Goal: Information Seeking & Learning: Check status

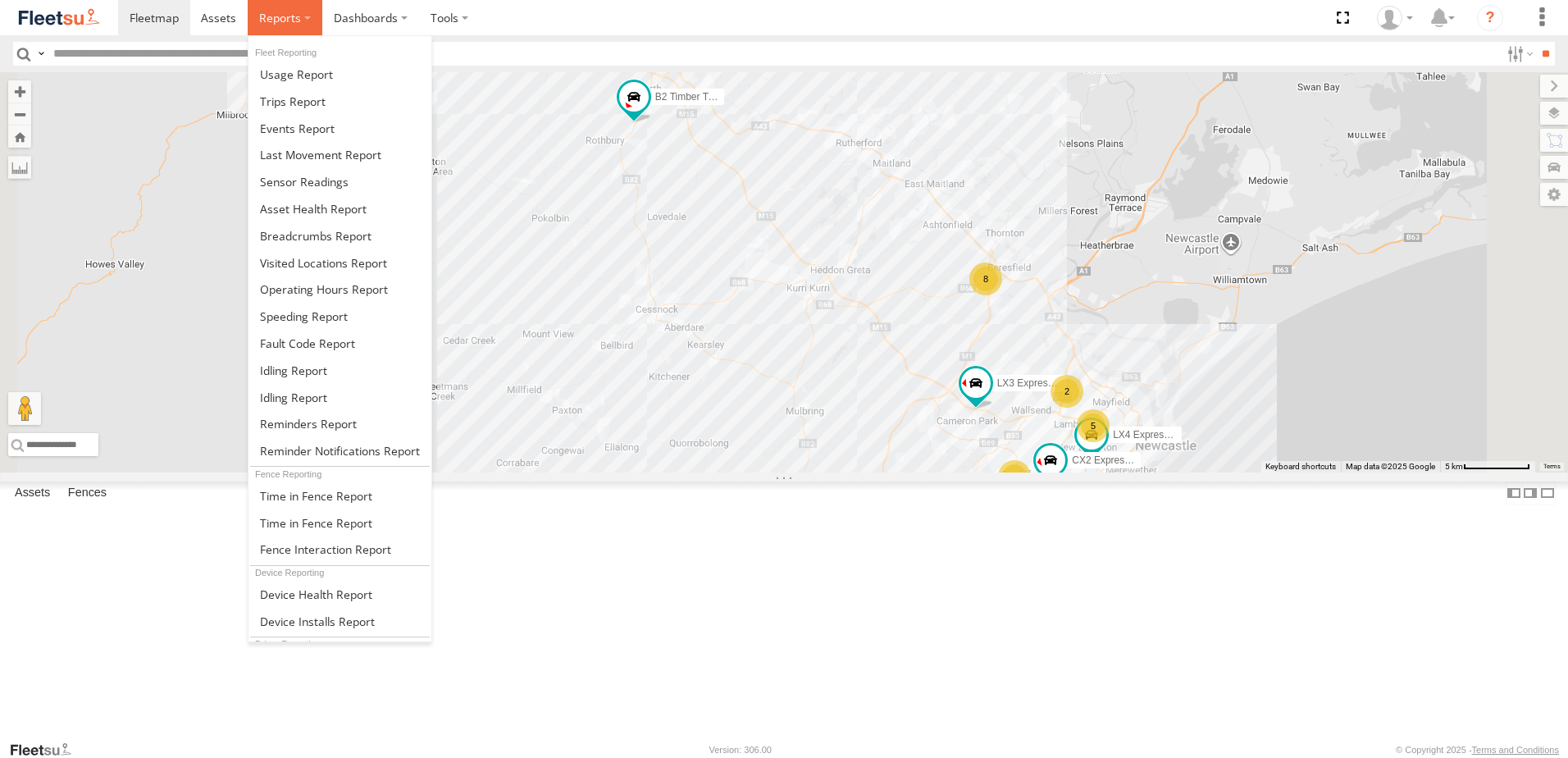
click at [283, 15] on span at bounding box center [280, 18] width 42 height 16
click at [317, 228] on span at bounding box center [316, 235] width 112 height 16
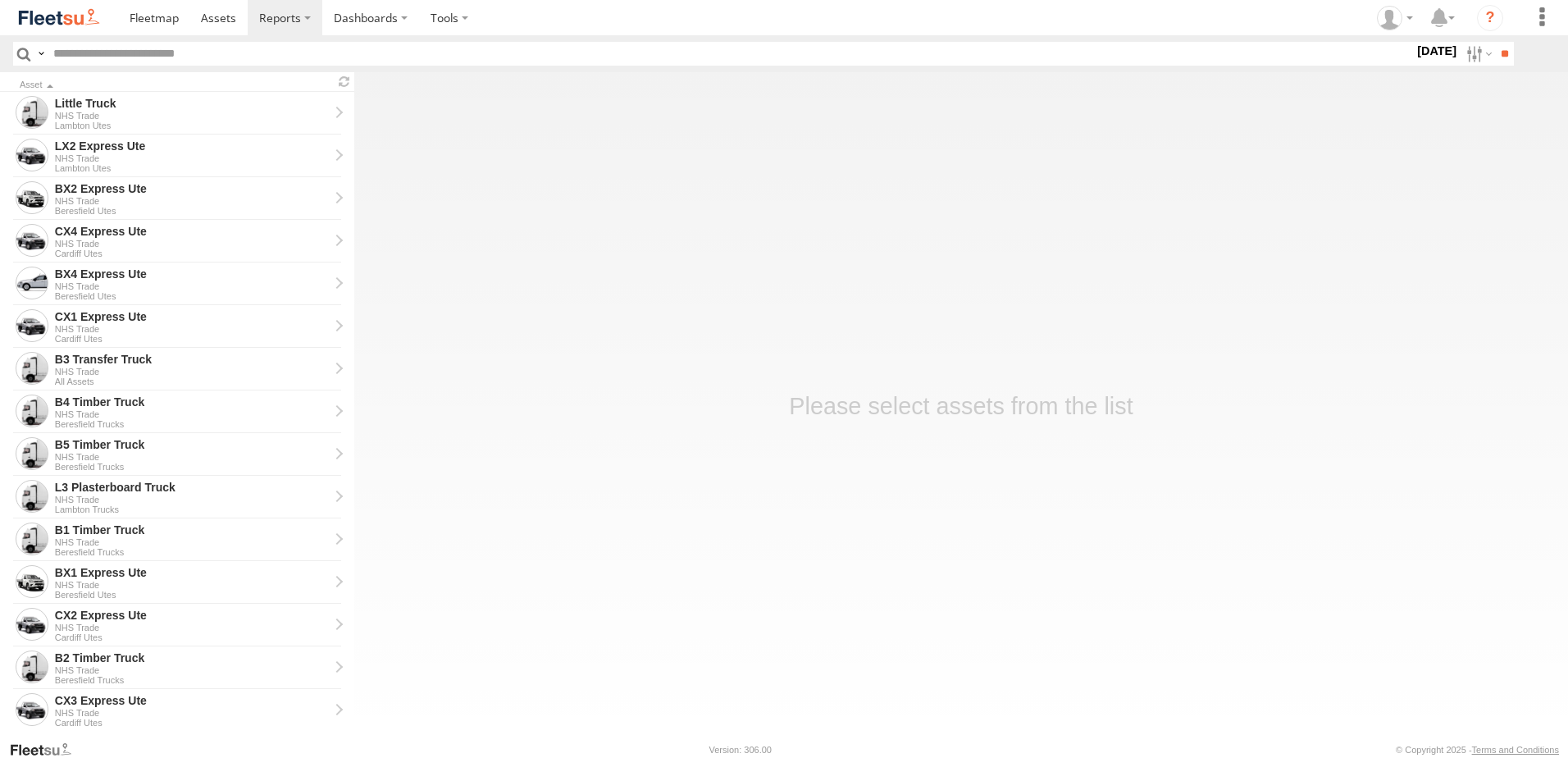
click at [1418, 49] on label "25 Aug 25" at bounding box center [1436, 51] width 46 height 18
click at [0, 0] on label at bounding box center [0, 0] width 0 height 0
click at [0, 0] on span "NHS_Beresfield" at bounding box center [0, 0] width 0 height 0
click at [0, 0] on span "NHS_Cardiff" at bounding box center [0, 0] width 0 height 0
click at [0, 0] on span "NHS_Lambton" at bounding box center [0, 0] width 0 height 0
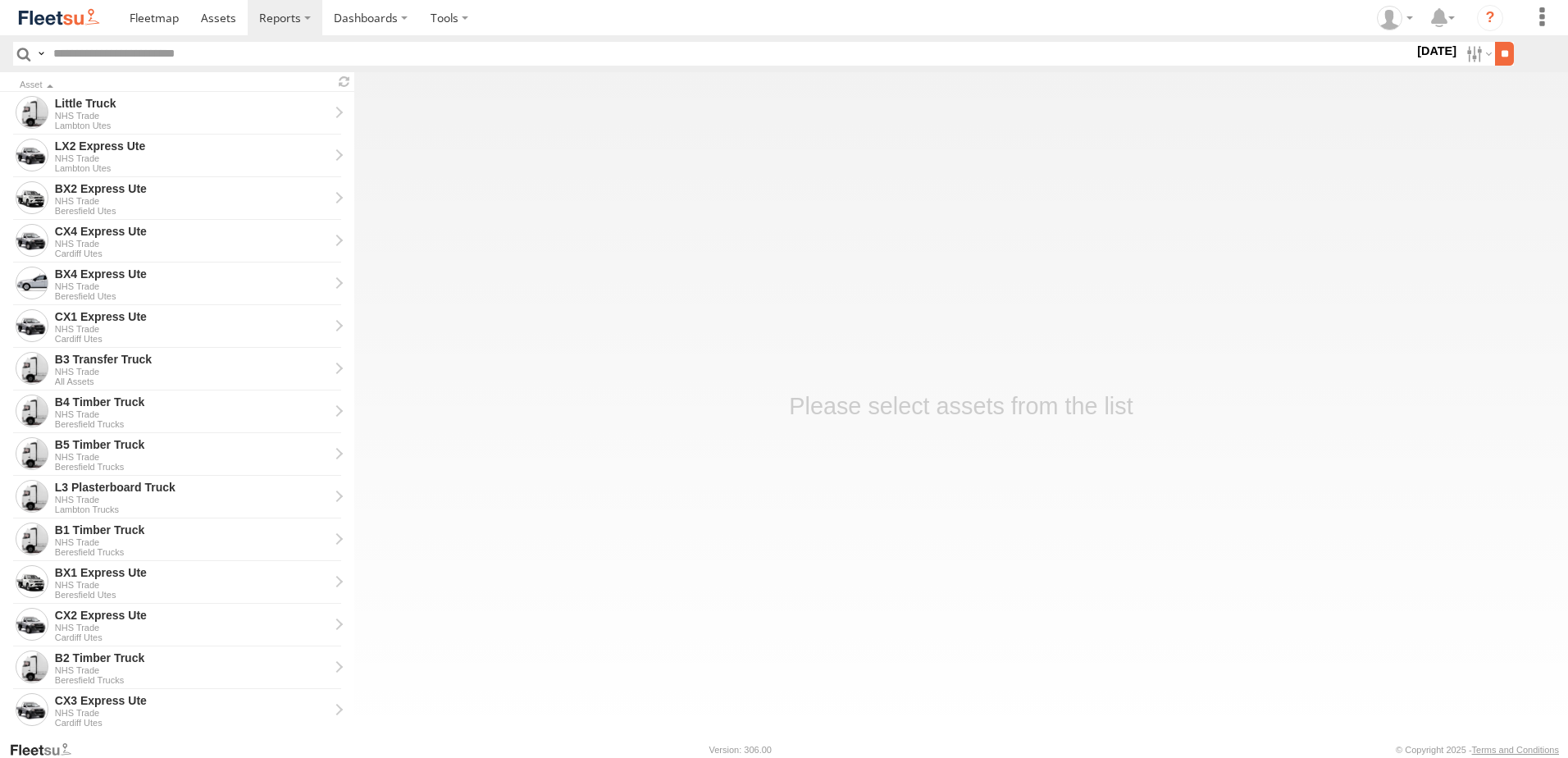
click at [1502, 51] on input "**" at bounding box center [1504, 53] width 19 height 24
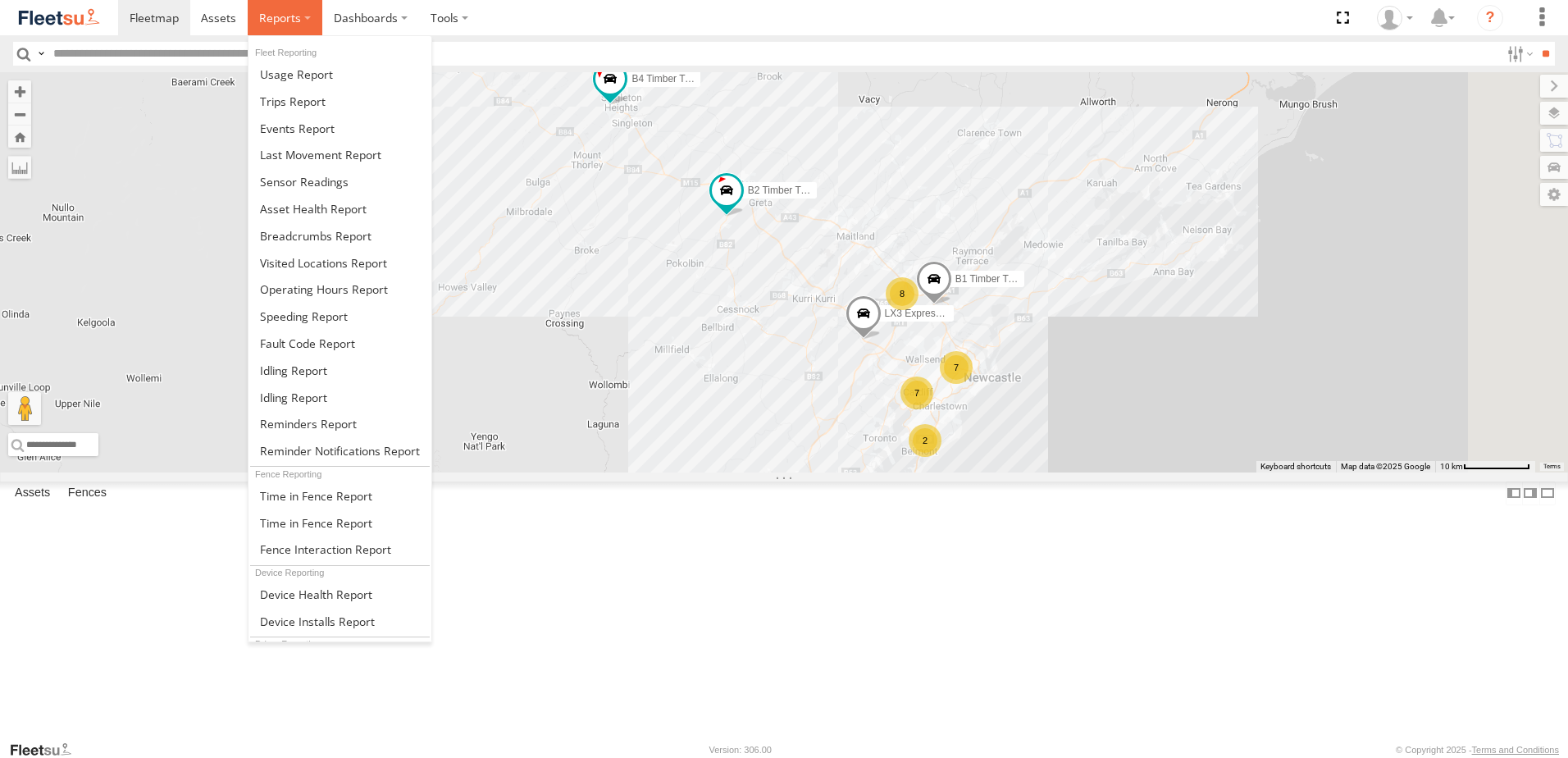
click at [299, 20] on label at bounding box center [285, 18] width 75 height 35
click at [327, 237] on span at bounding box center [316, 235] width 112 height 16
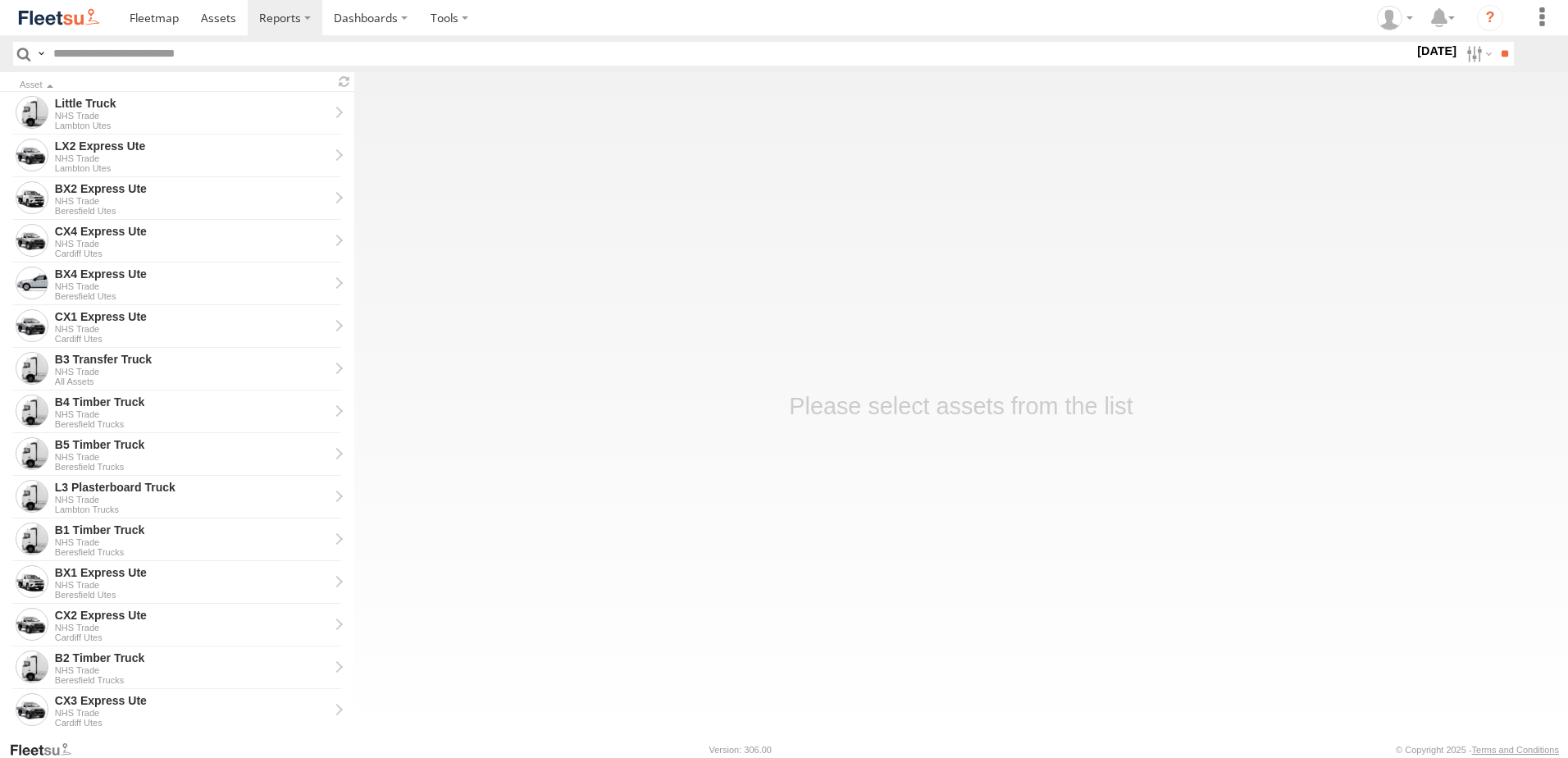
click at [1414, 45] on label "25 Aug 25" at bounding box center [1436, 51] width 46 height 18
click at [0, 0] on label at bounding box center [0, 0] width 0 height 0
click at [0, 0] on span "NHS_Beresfield" at bounding box center [0, 0] width 0 height 0
click at [0, 0] on span "NHS_Cardiff" at bounding box center [0, 0] width 0 height 0
click at [0, 0] on span "NHS_Lambton" at bounding box center [0, 0] width 0 height 0
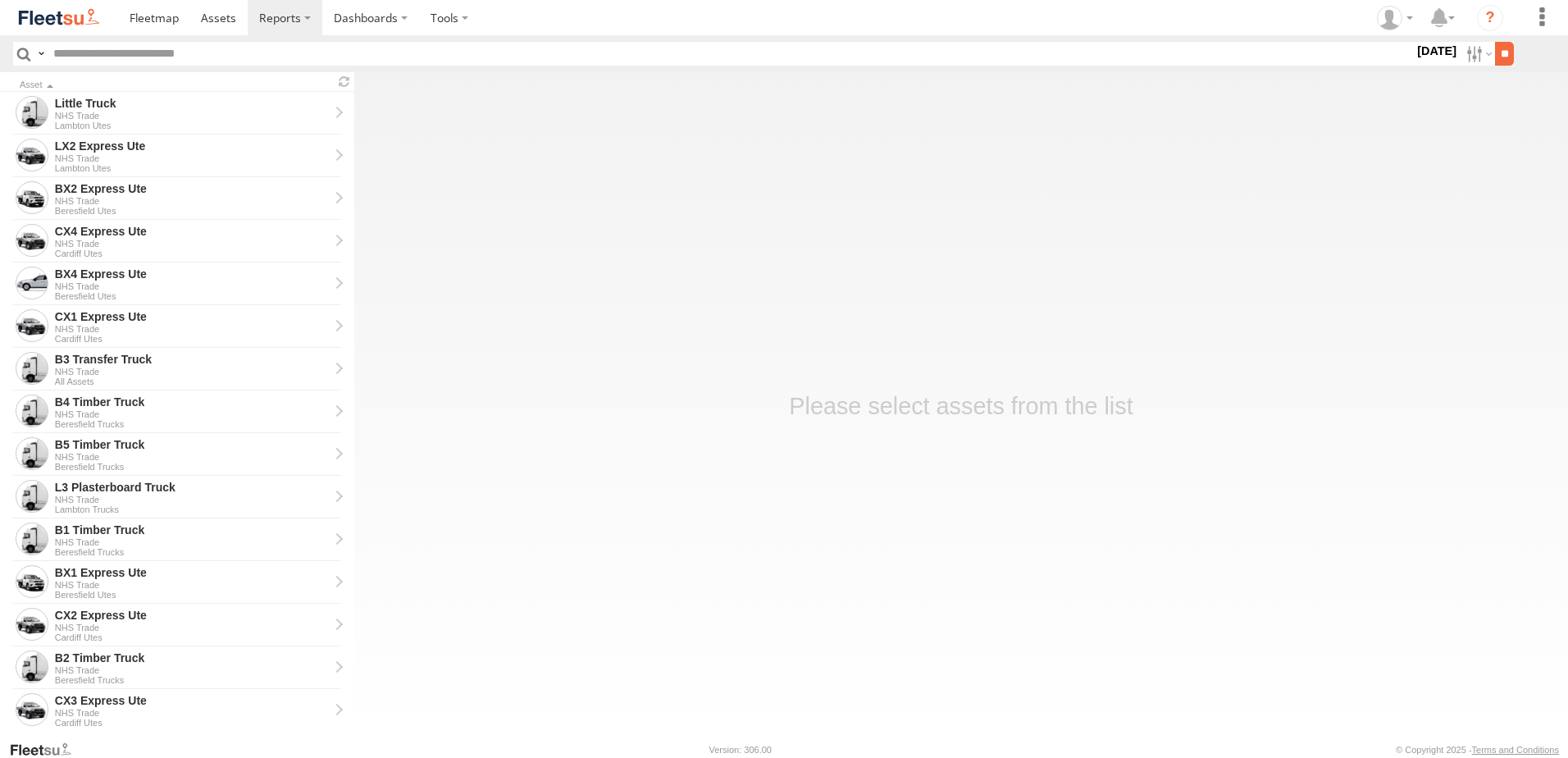
click at [1505, 50] on input "**" at bounding box center [1504, 53] width 19 height 24
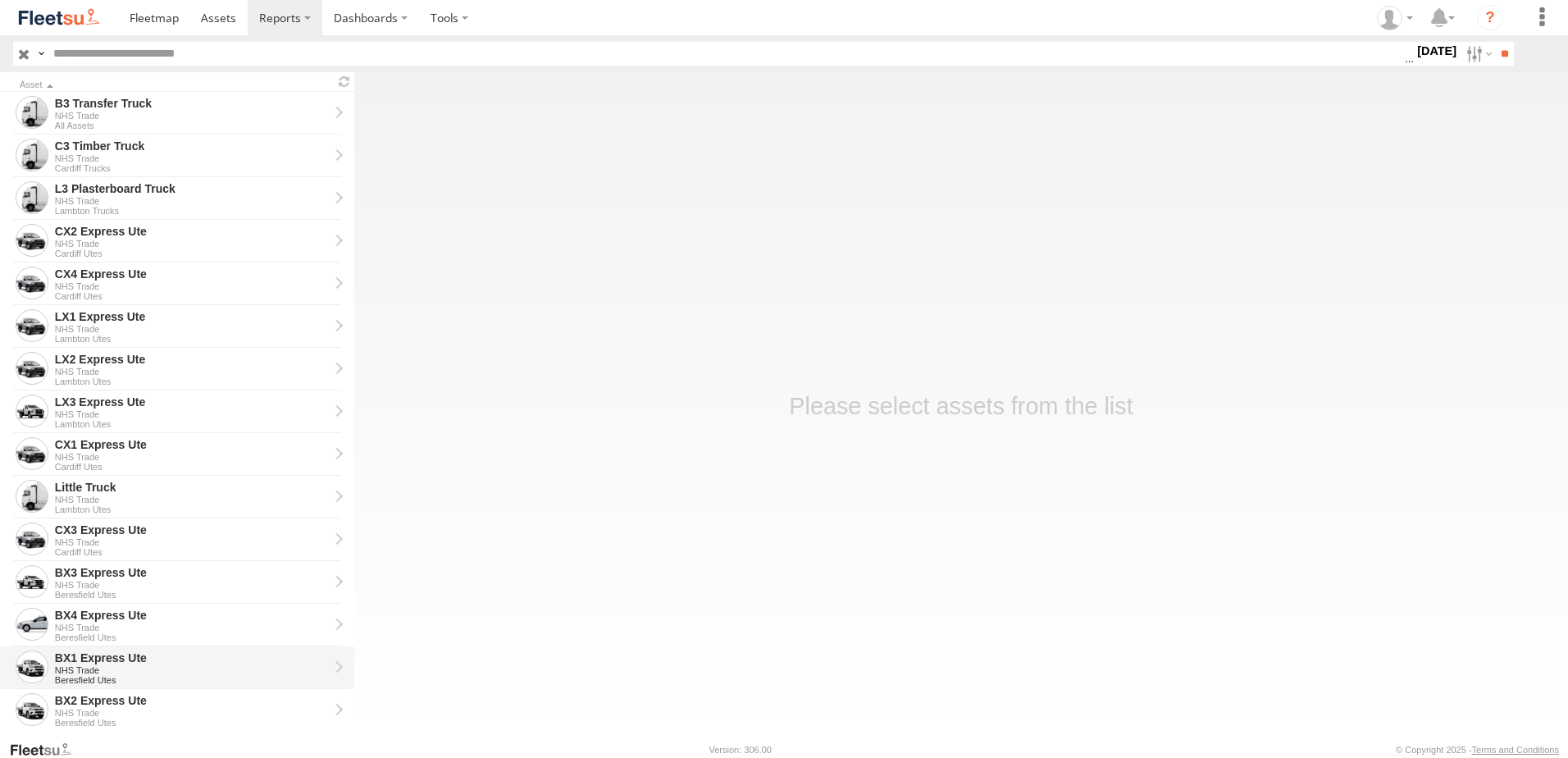
click at [103, 654] on div "BX1 Express Ute" at bounding box center [192, 658] width 274 height 15
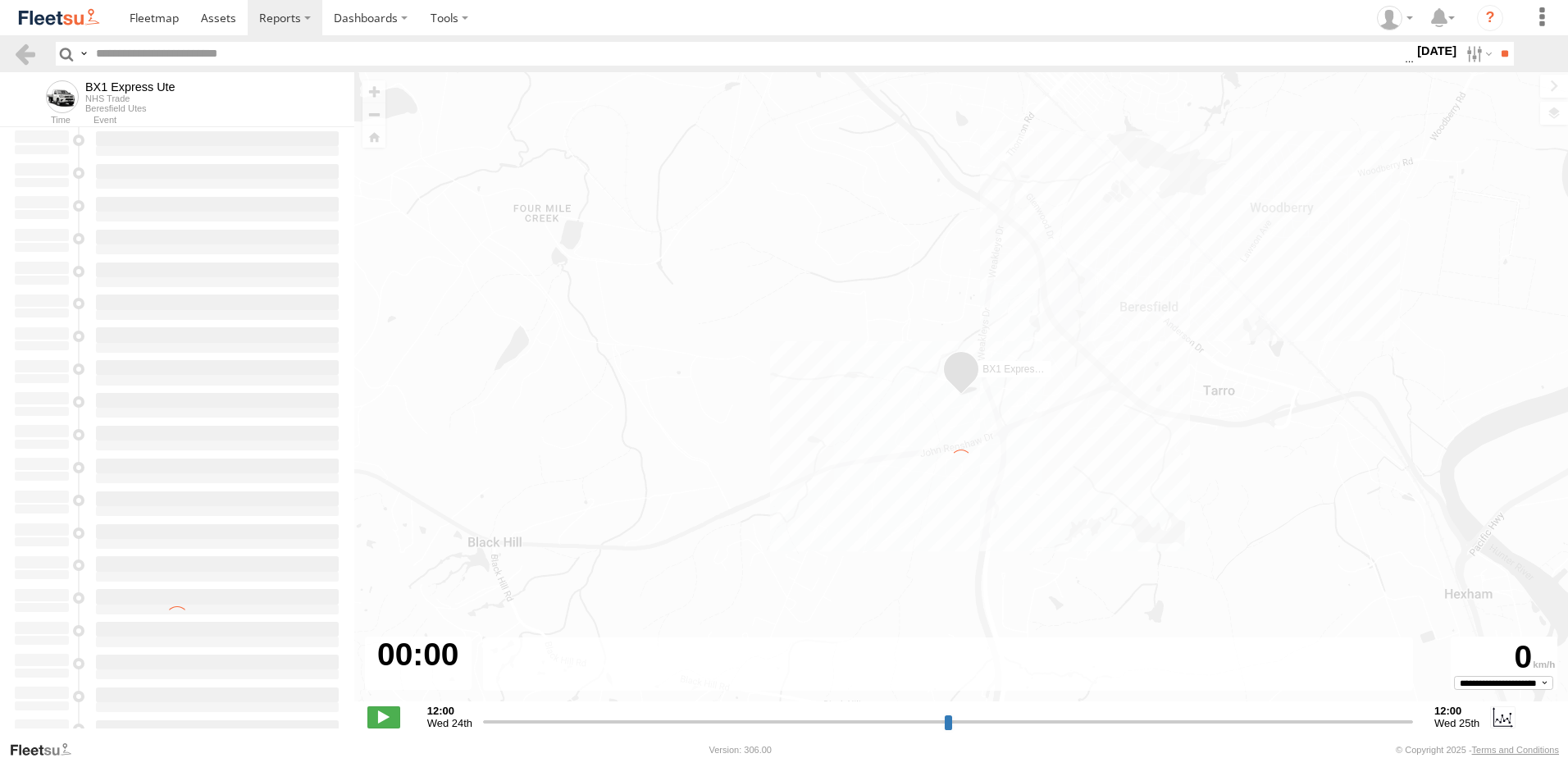
type input "**********"
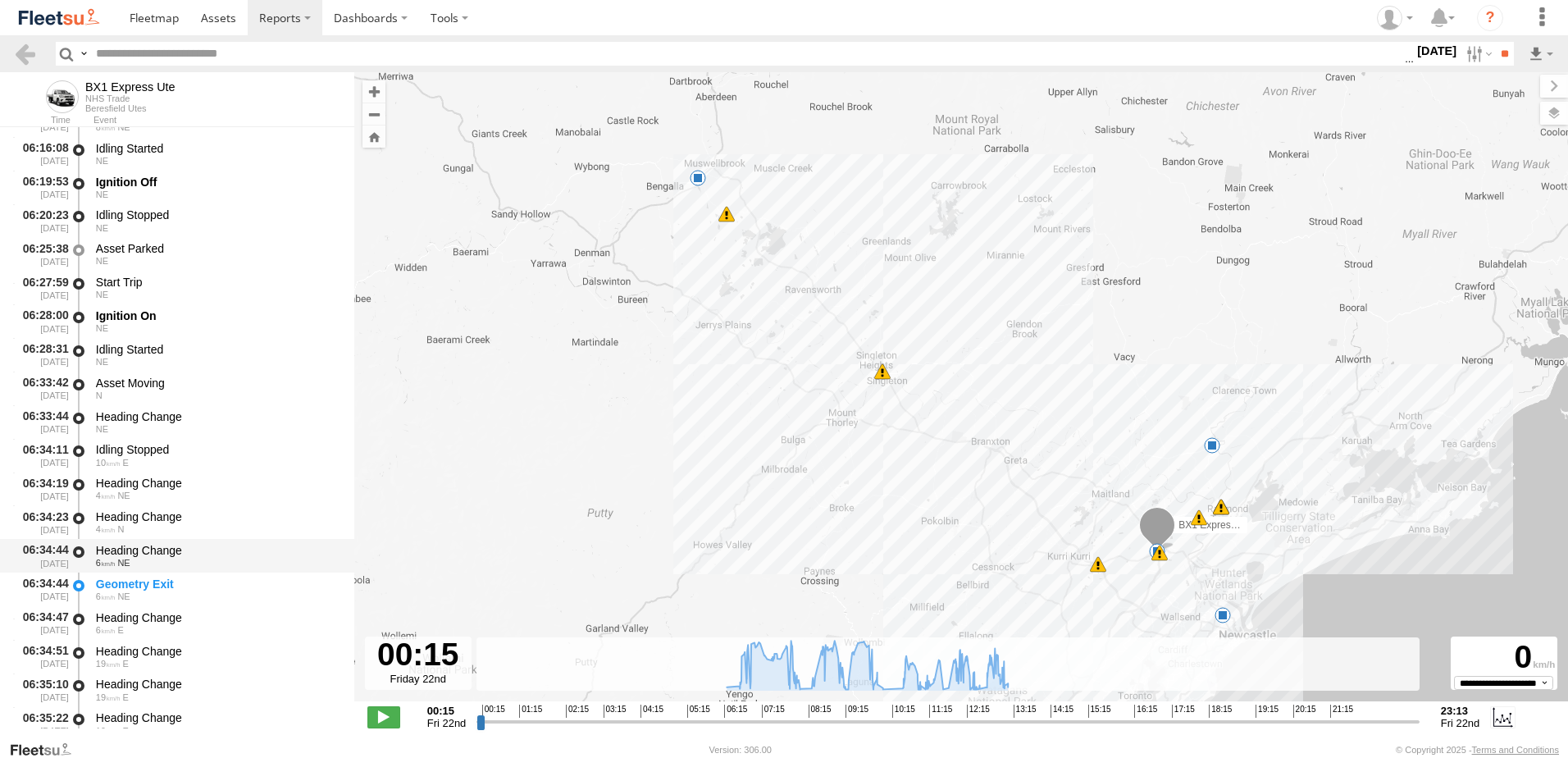
scroll to position [575, 0]
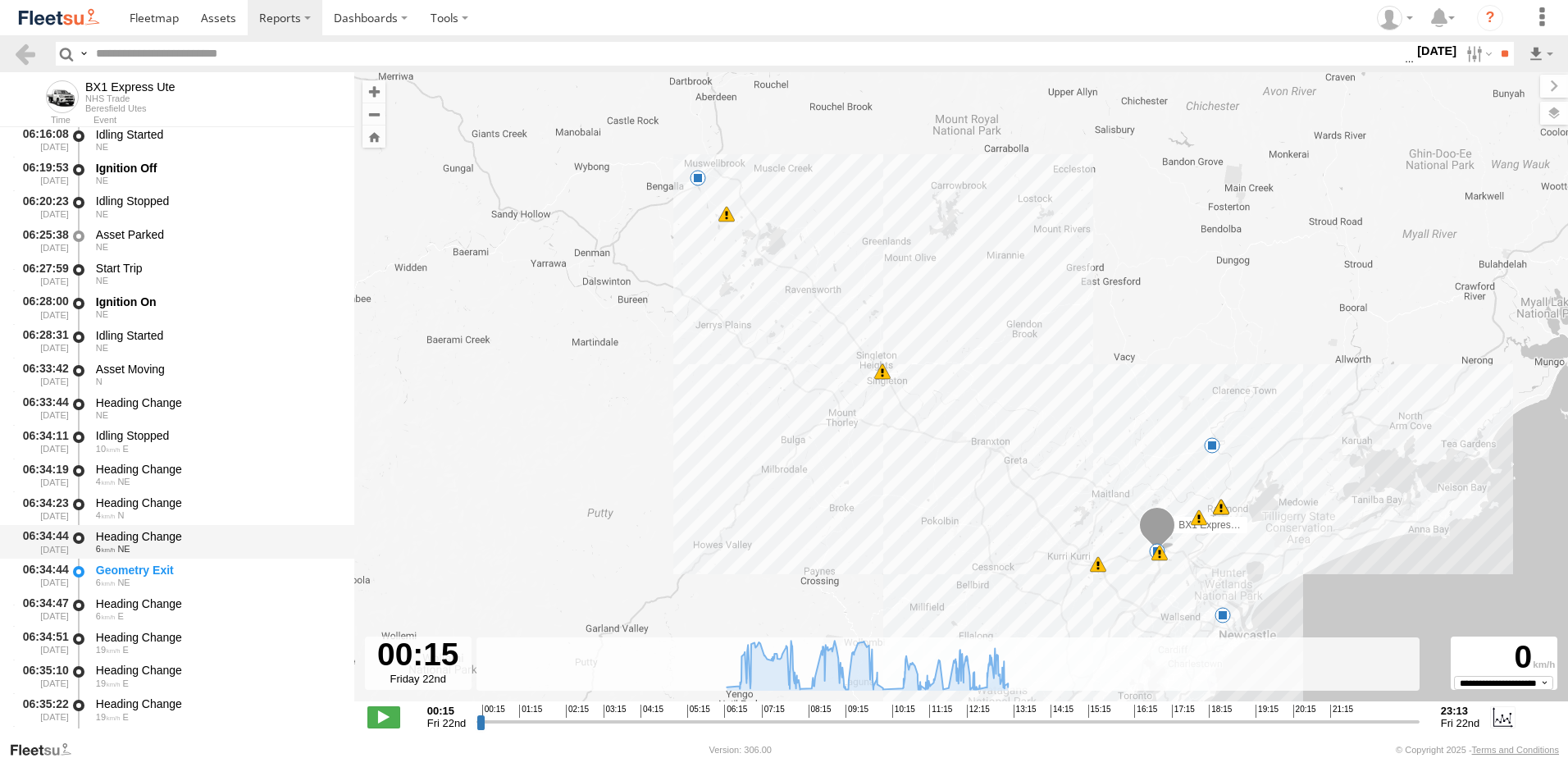
click at [155, 531] on div "Heading Change" at bounding box center [217, 537] width 243 height 15
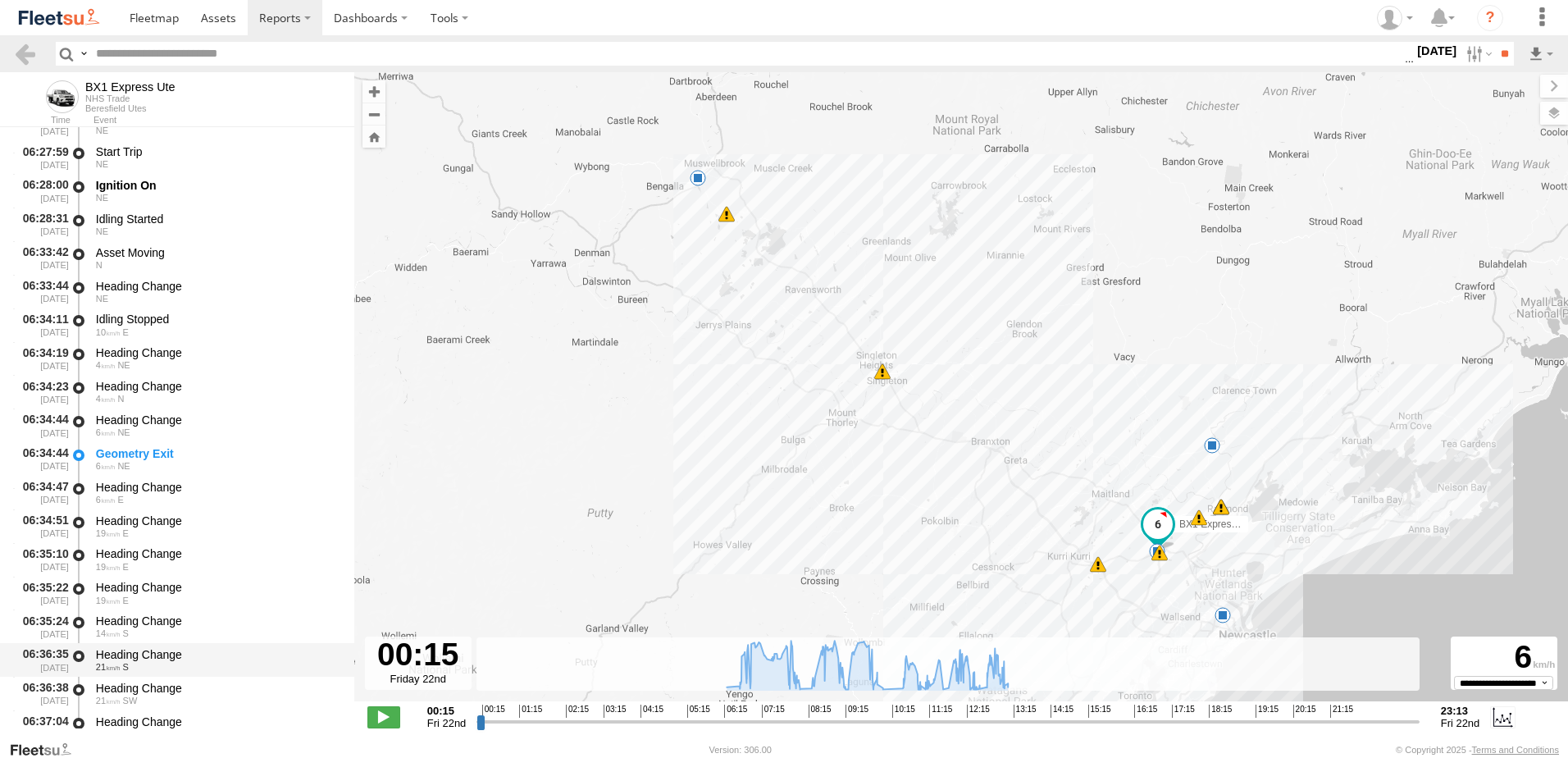
scroll to position [821, 0]
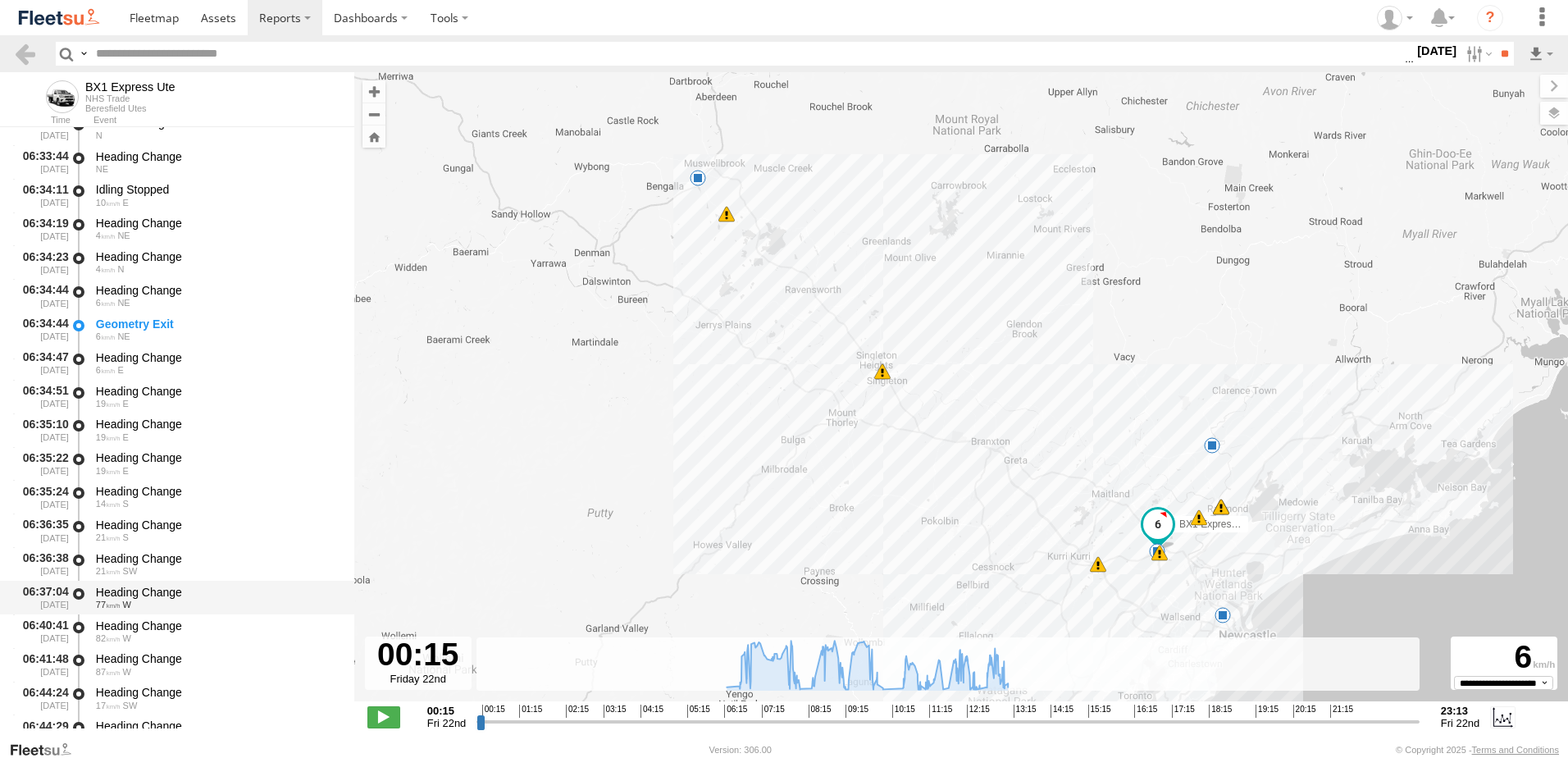
click at [163, 587] on div "Heading Change" at bounding box center [217, 592] width 243 height 15
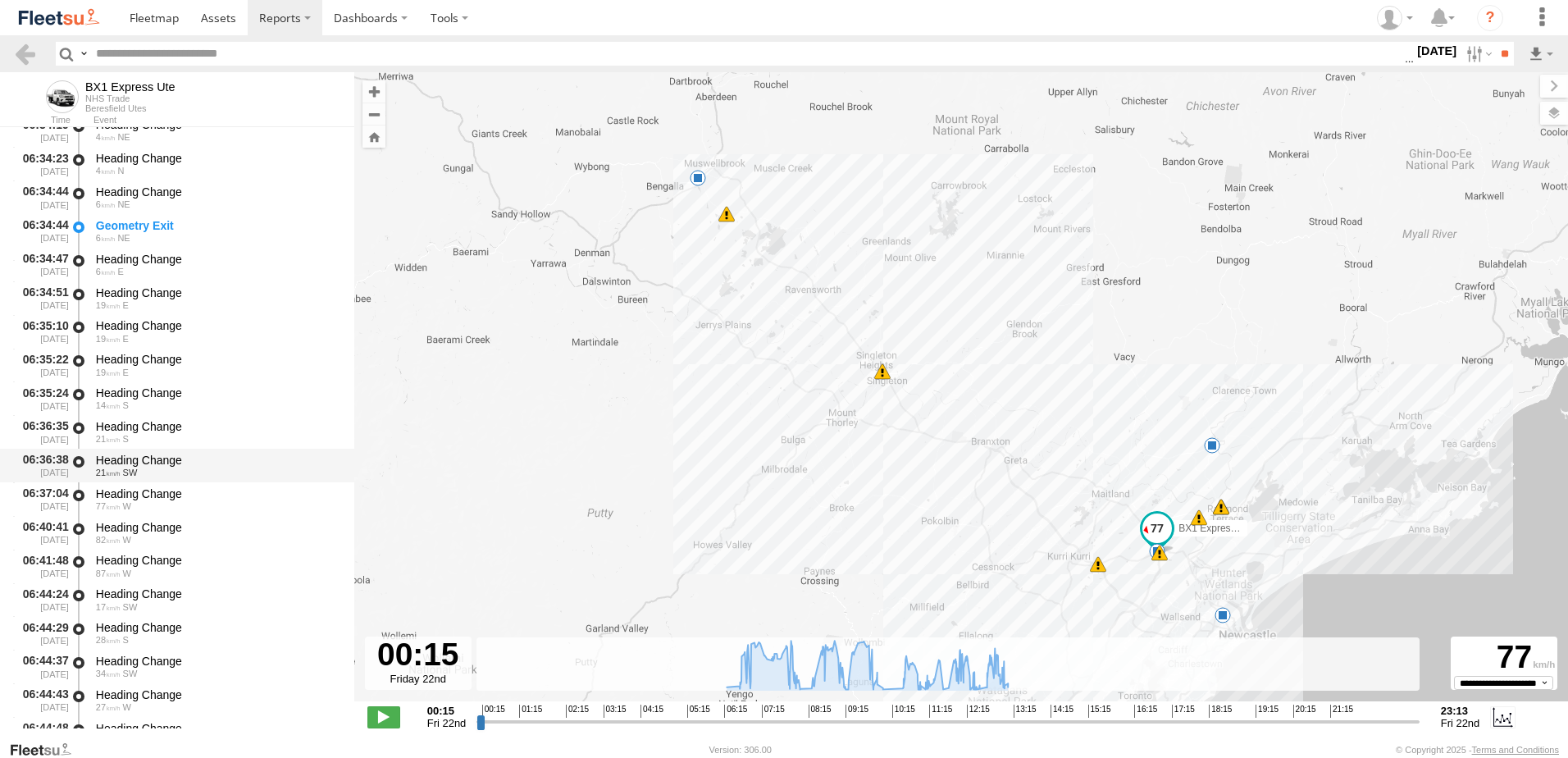
scroll to position [1148, 0]
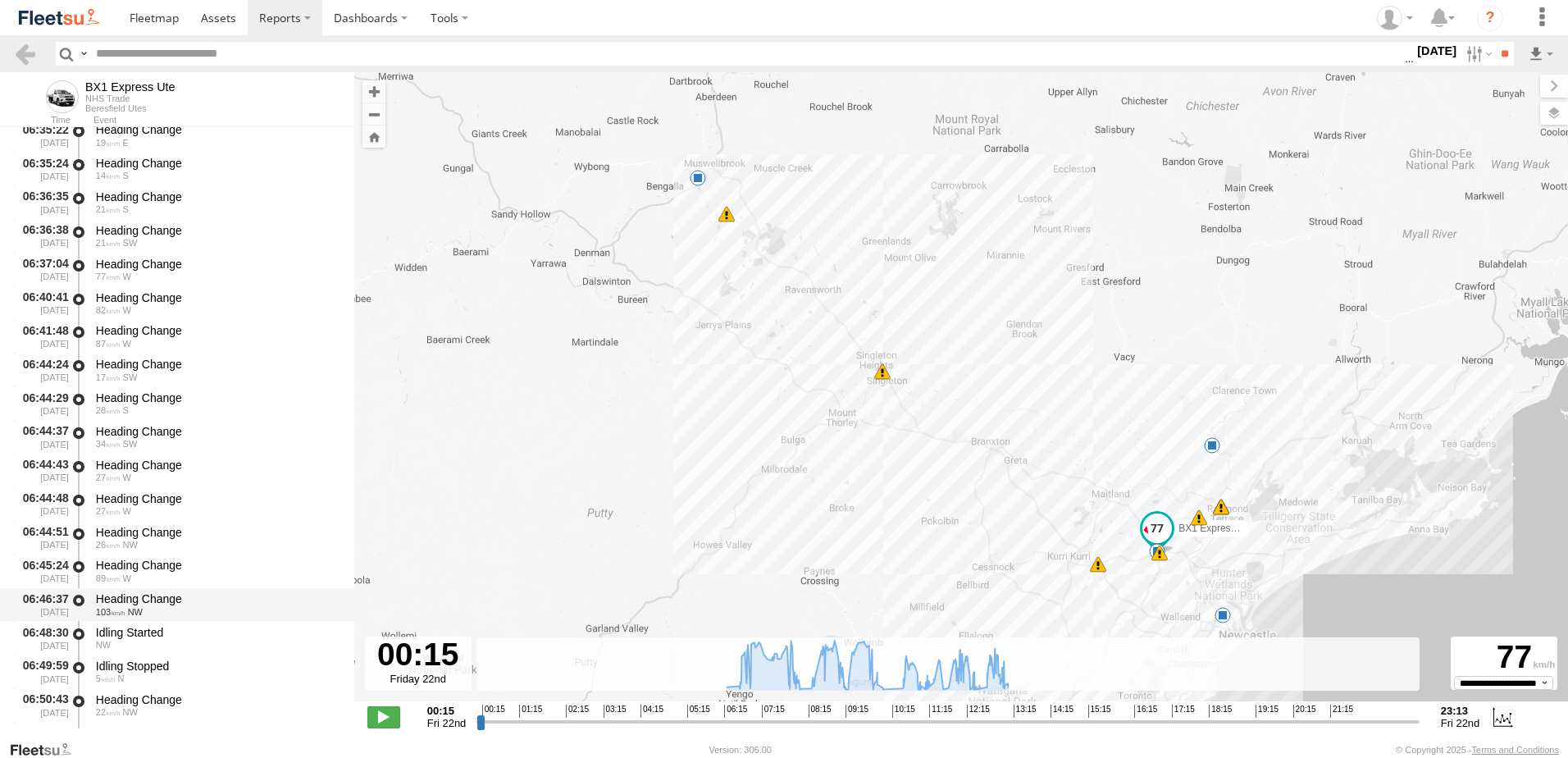
click at [161, 593] on div "Heading Change" at bounding box center [217, 599] width 243 height 15
click at [25, 54] on link at bounding box center [25, 53] width 24 height 24
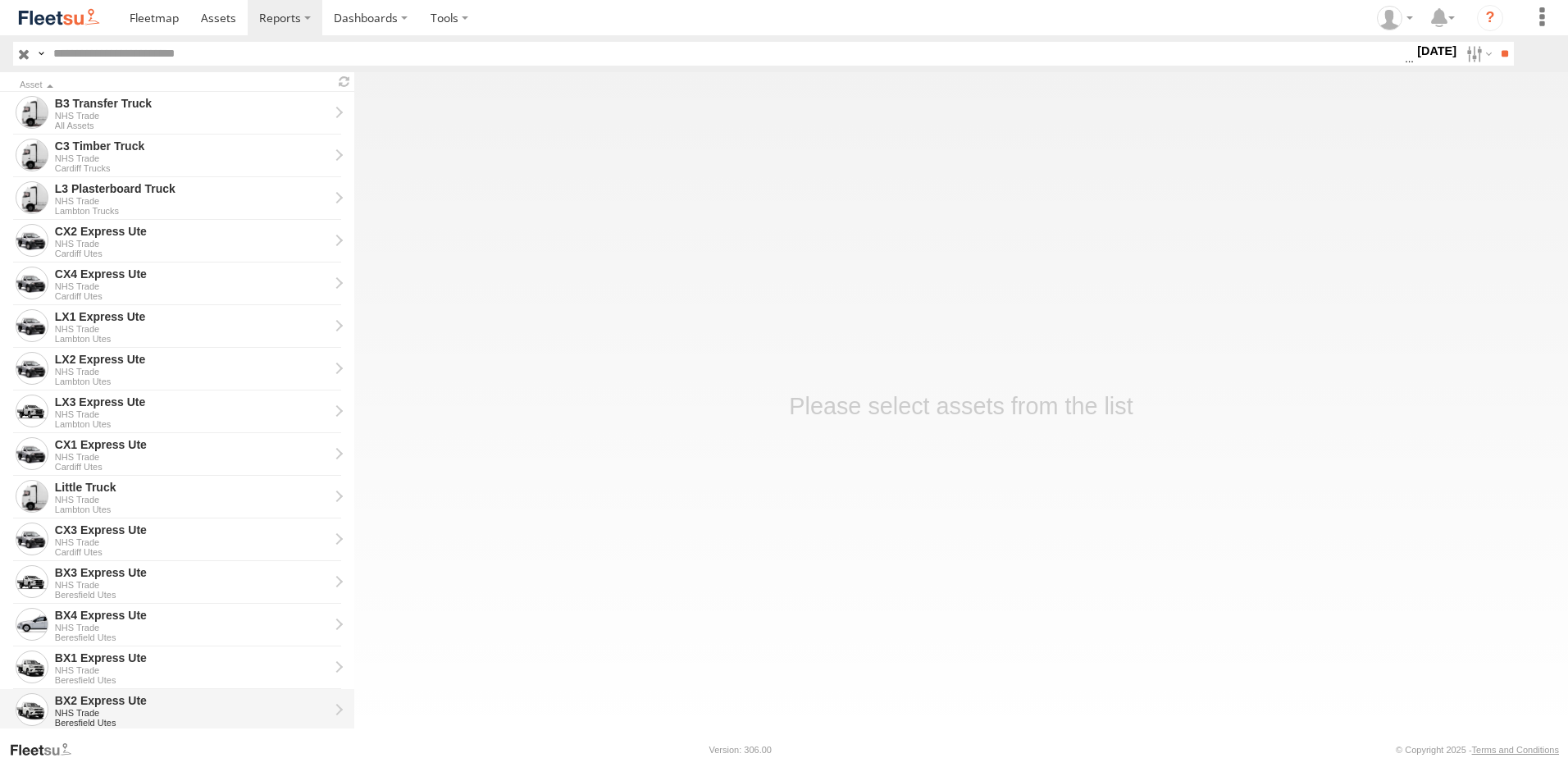
click at [76, 702] on div "BX2 Express Ute" at bounding box center [192, 700] width 274 height 15
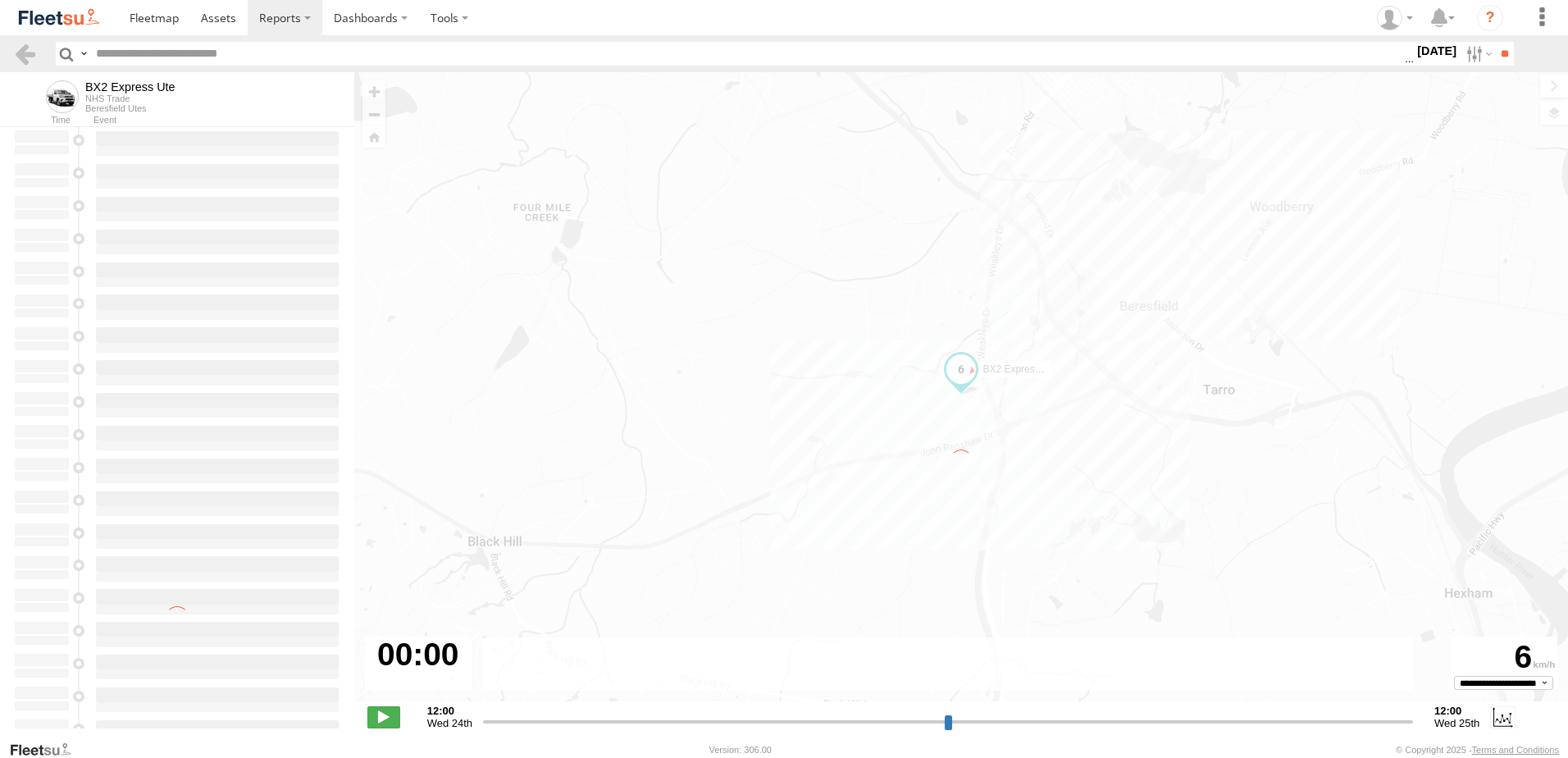
type input "**********"
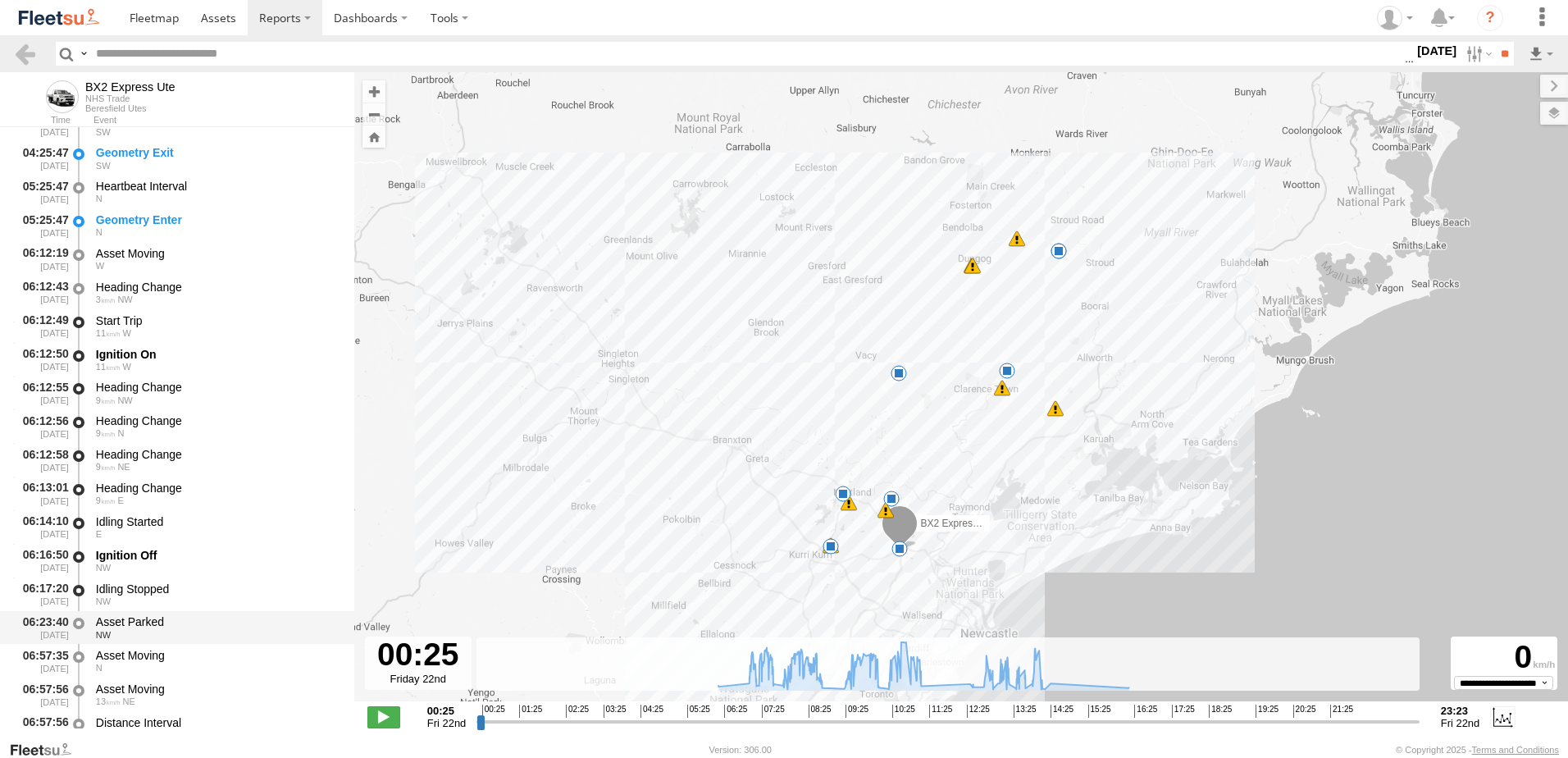
scroll to position [246, 0]
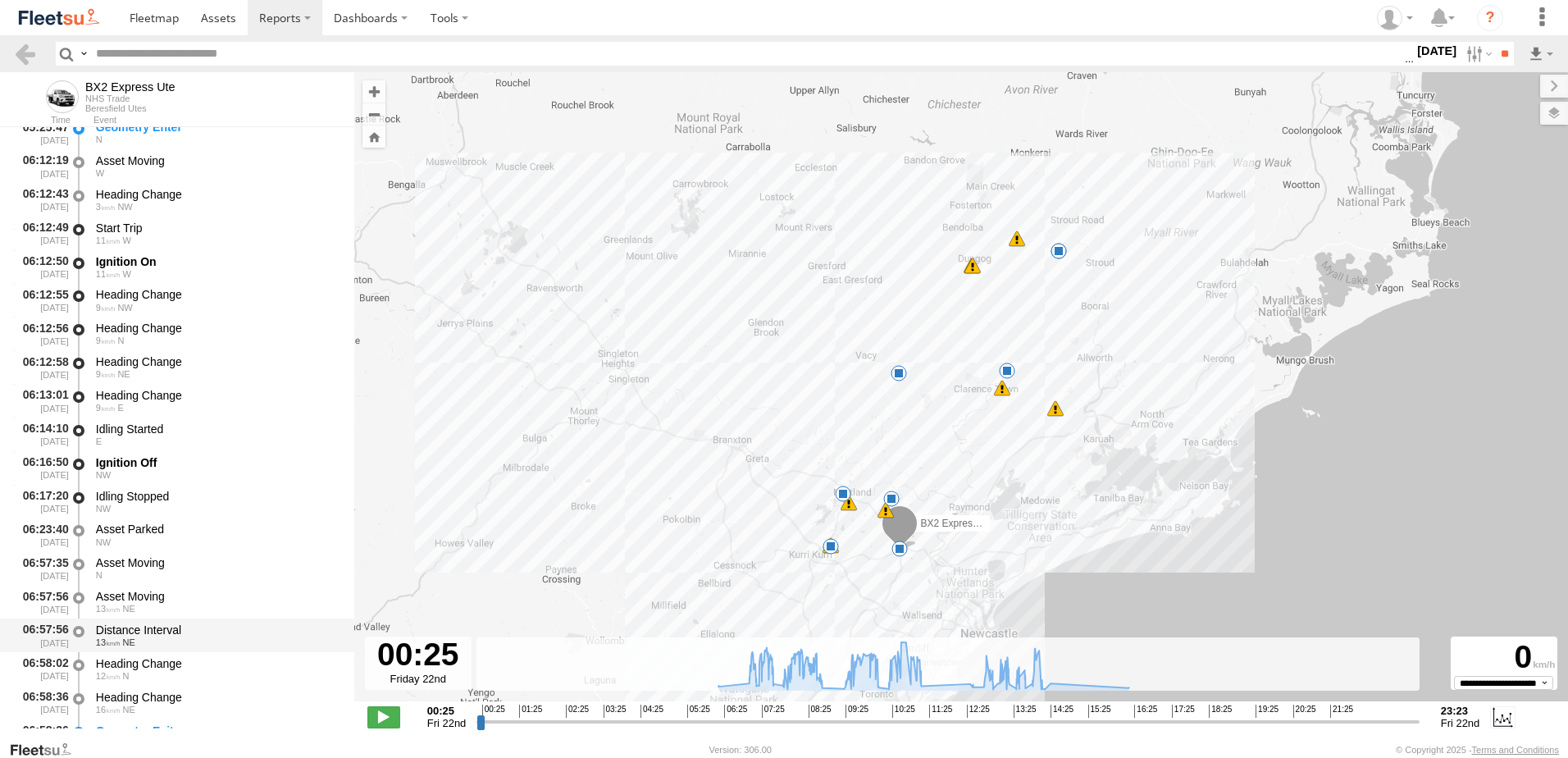
click at [148, 628] on div "Distance Interval" at bounding box center [217, 630] width 243 height 15
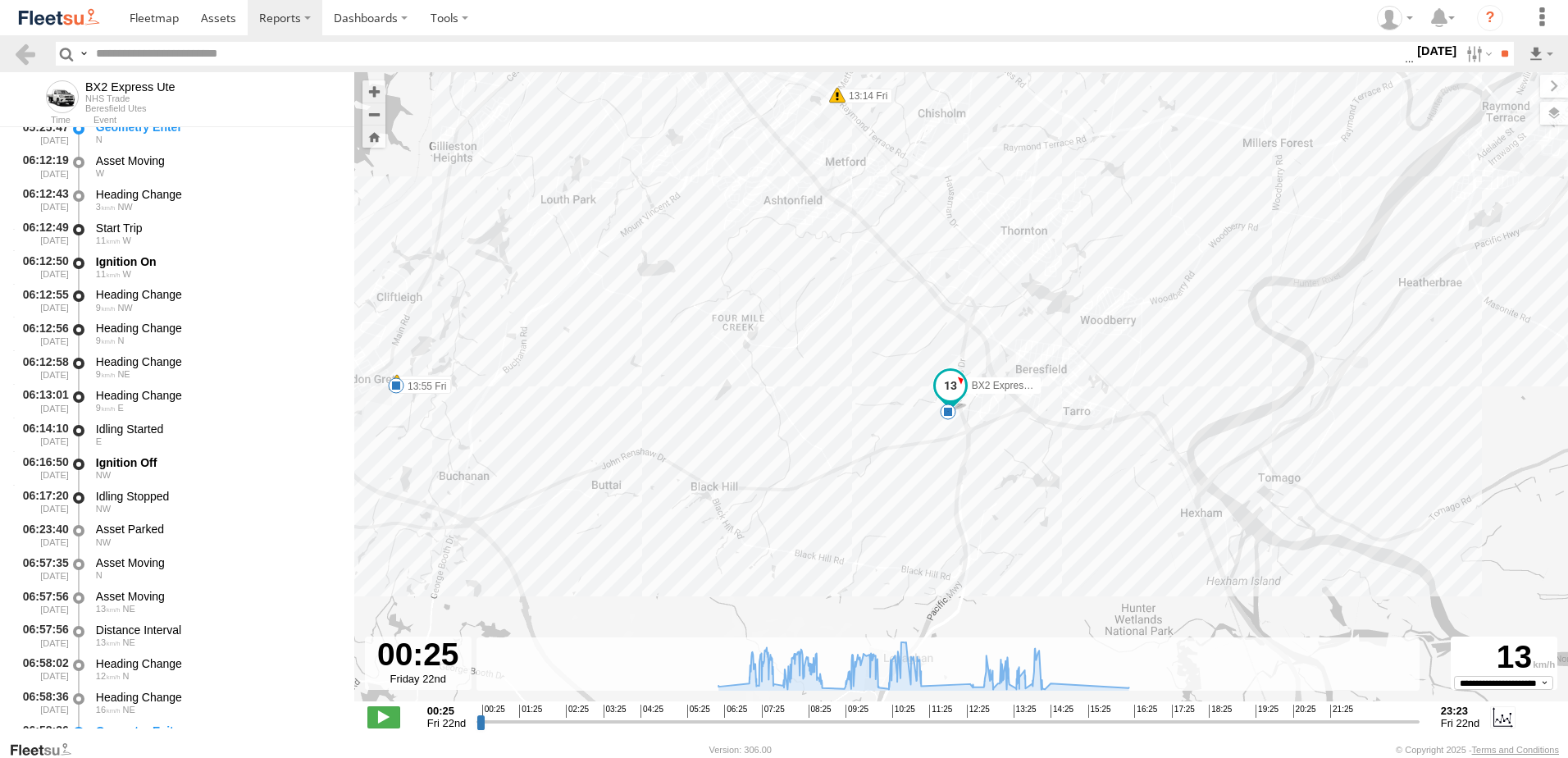
drag, startPoint x: 937, startPoint y: 349, endPoint x: 993, endPoint y: 60, distance: 294.4
click at [993, 60] on body "?" at bounding box center [784, 379] width 1568 height 758
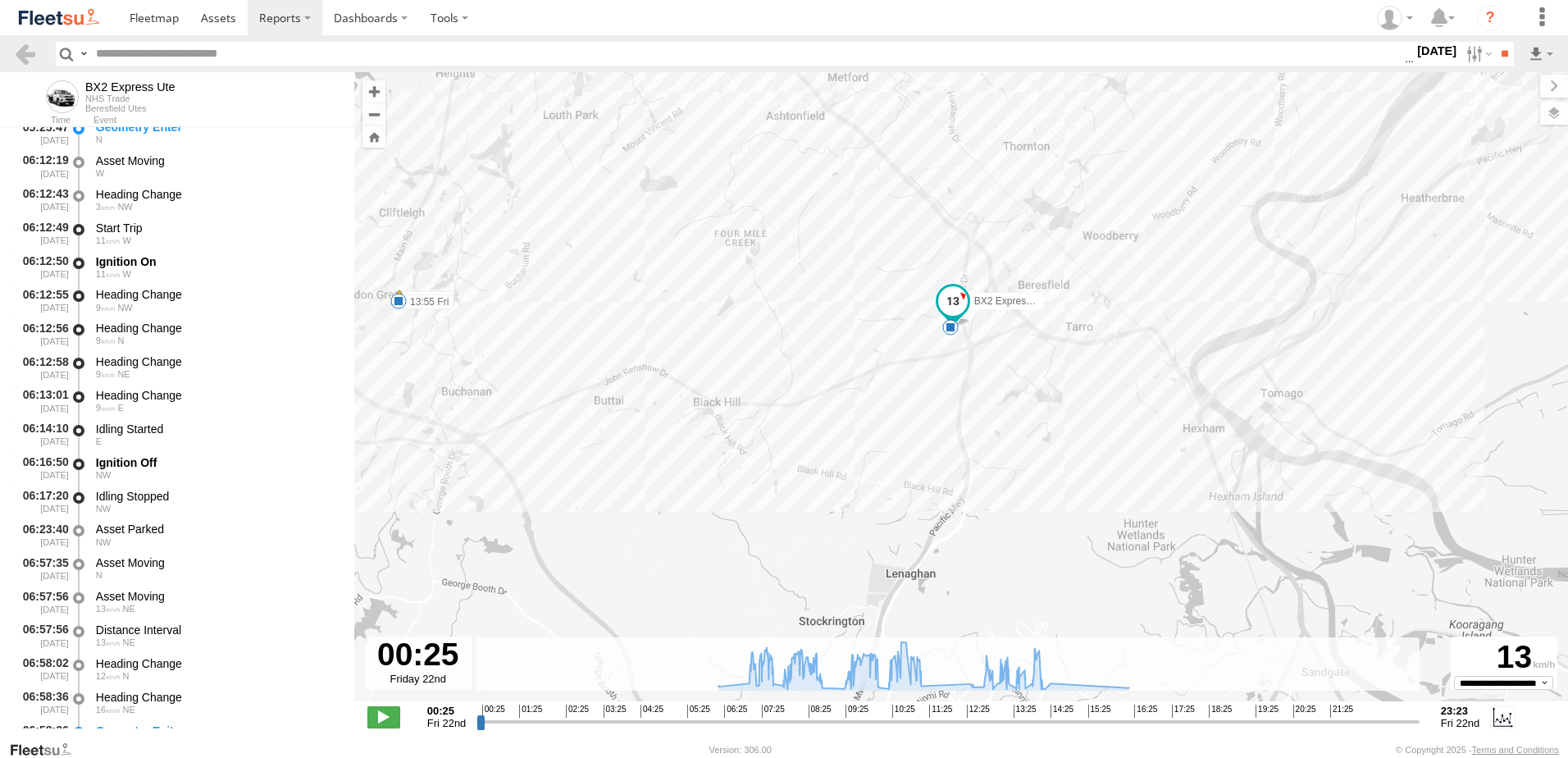
drag, startPoint x: 909, startPoint y: 369, endPoint x: 914, endPoint y: 250, distance: 119.1
click at [914, 250] on div "BX2 Express Ute 07:41 Fri 08:18 Fri 08:18 Fri 08:28 Fri 08:51 Fri 08:54 Fri 09:…" at bounding box center [961, 395] width 1214 height 646
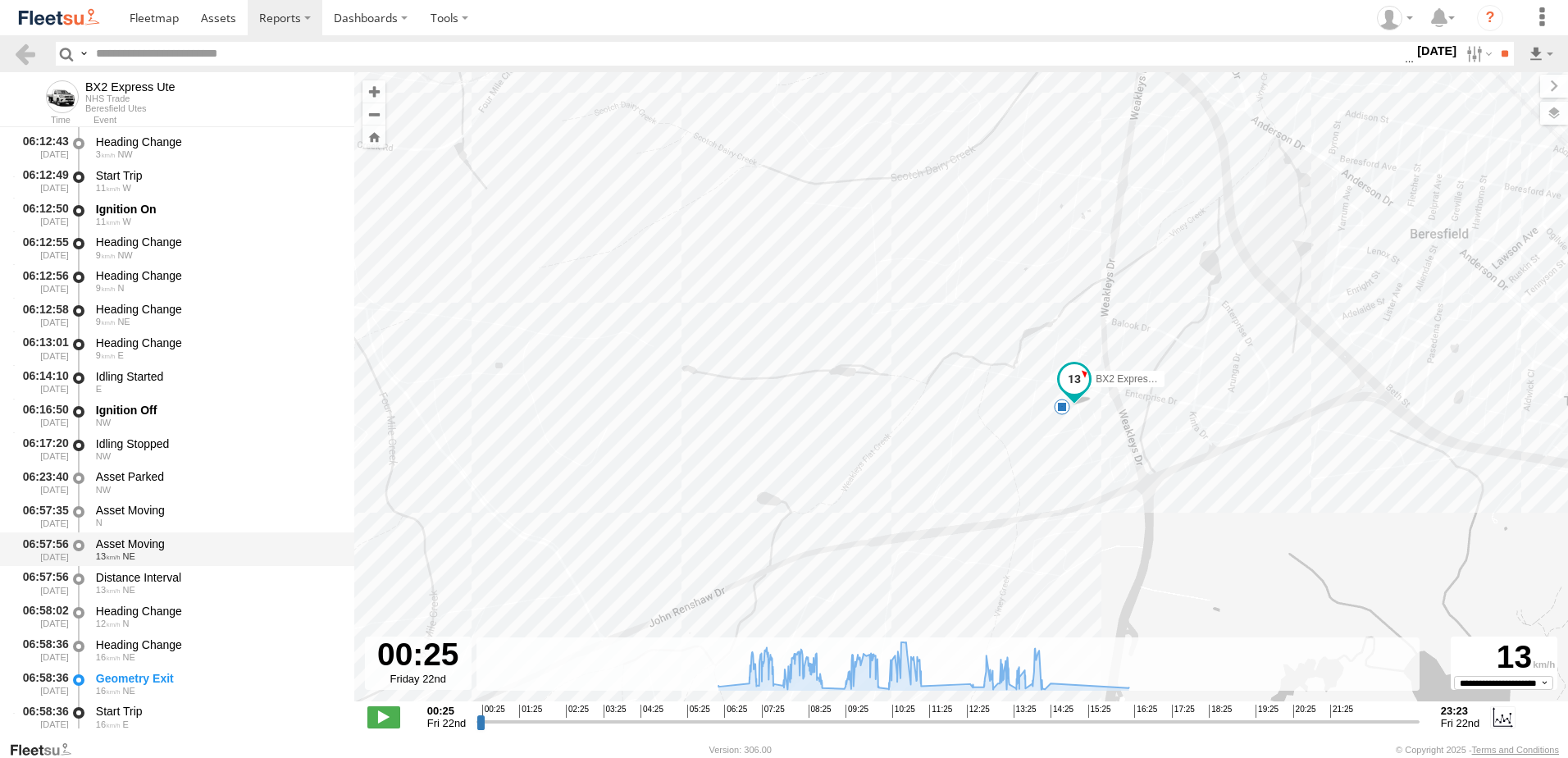
scroll to position [329, 0]
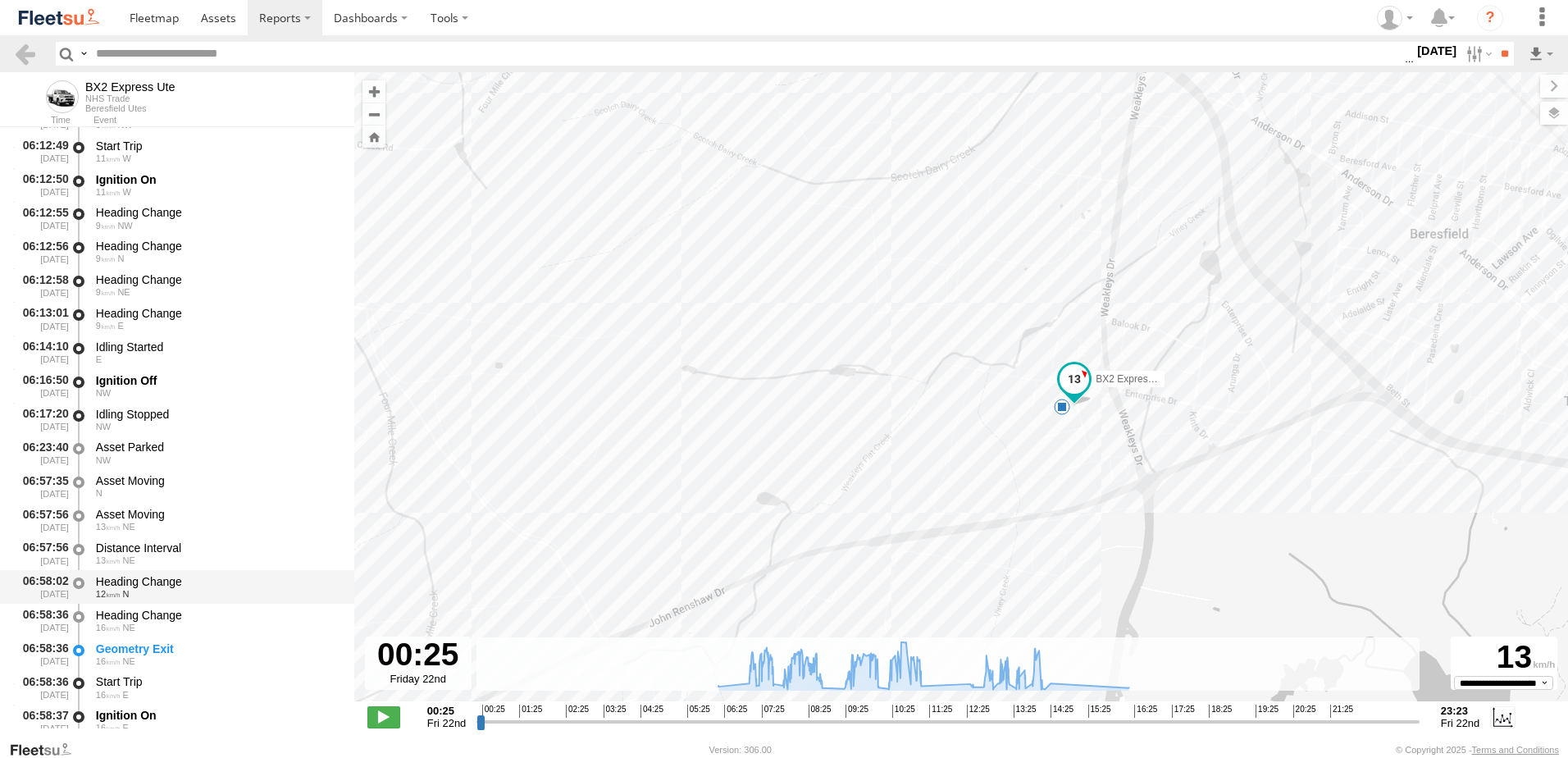
click at [131, 579] on div "Heading Change" at bounding box center [217, 582] width 243 height 15
click at [129, 614] on div "Heading Change" at bounding box center [217, 615] width 243 height 15
click at [26, 54] on link at bounding box center [25, 53] width 24 height 24
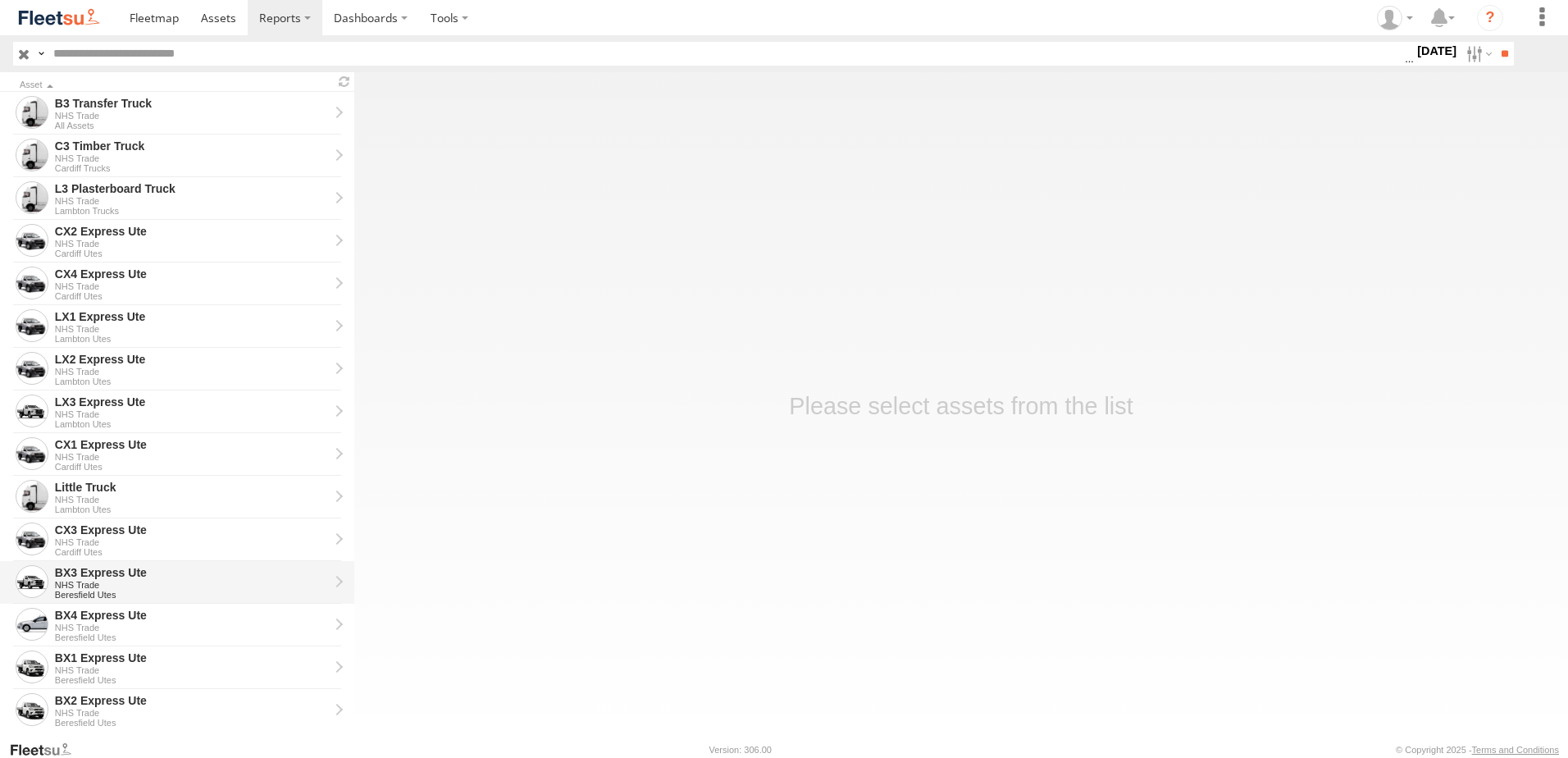
click at [84, 565] on div "BX3 Express Ute" at bounding box center [192, 573] width 274 height 15
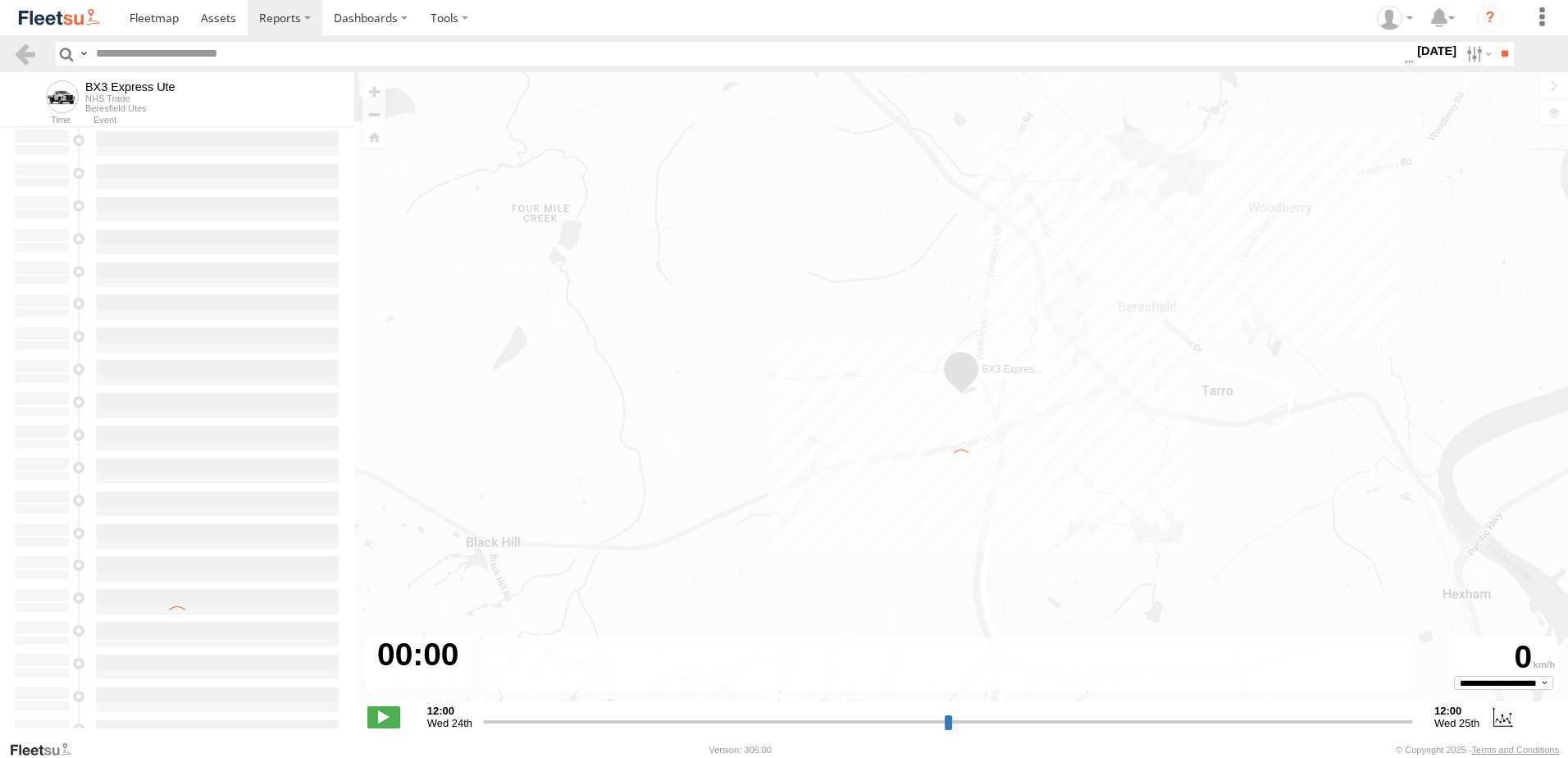
type input "**********"
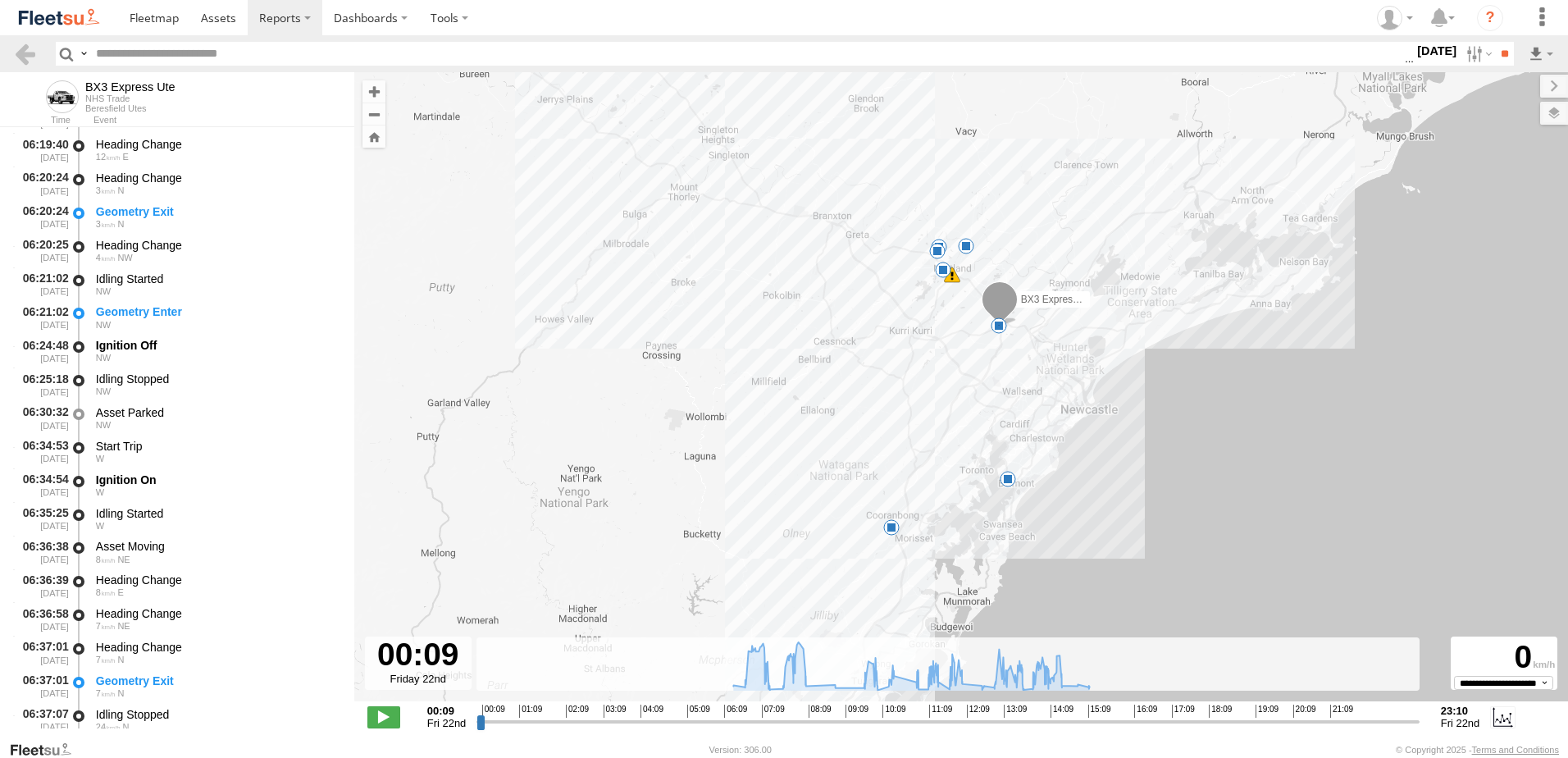
scroll to position [575, 0]
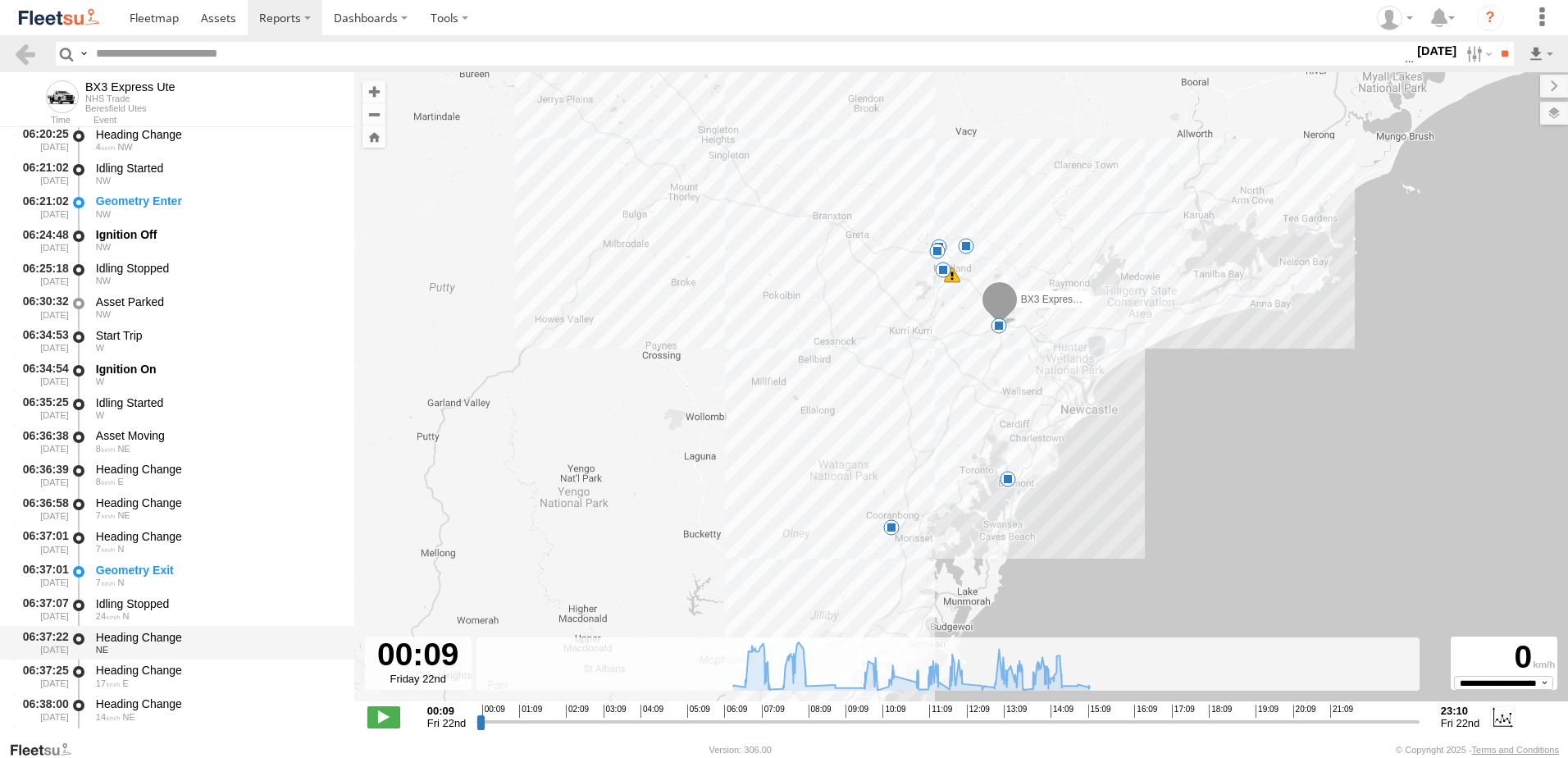
click at [136, 631] on div "Heading Change" at bounding box center [217, 638] width 243 height 15
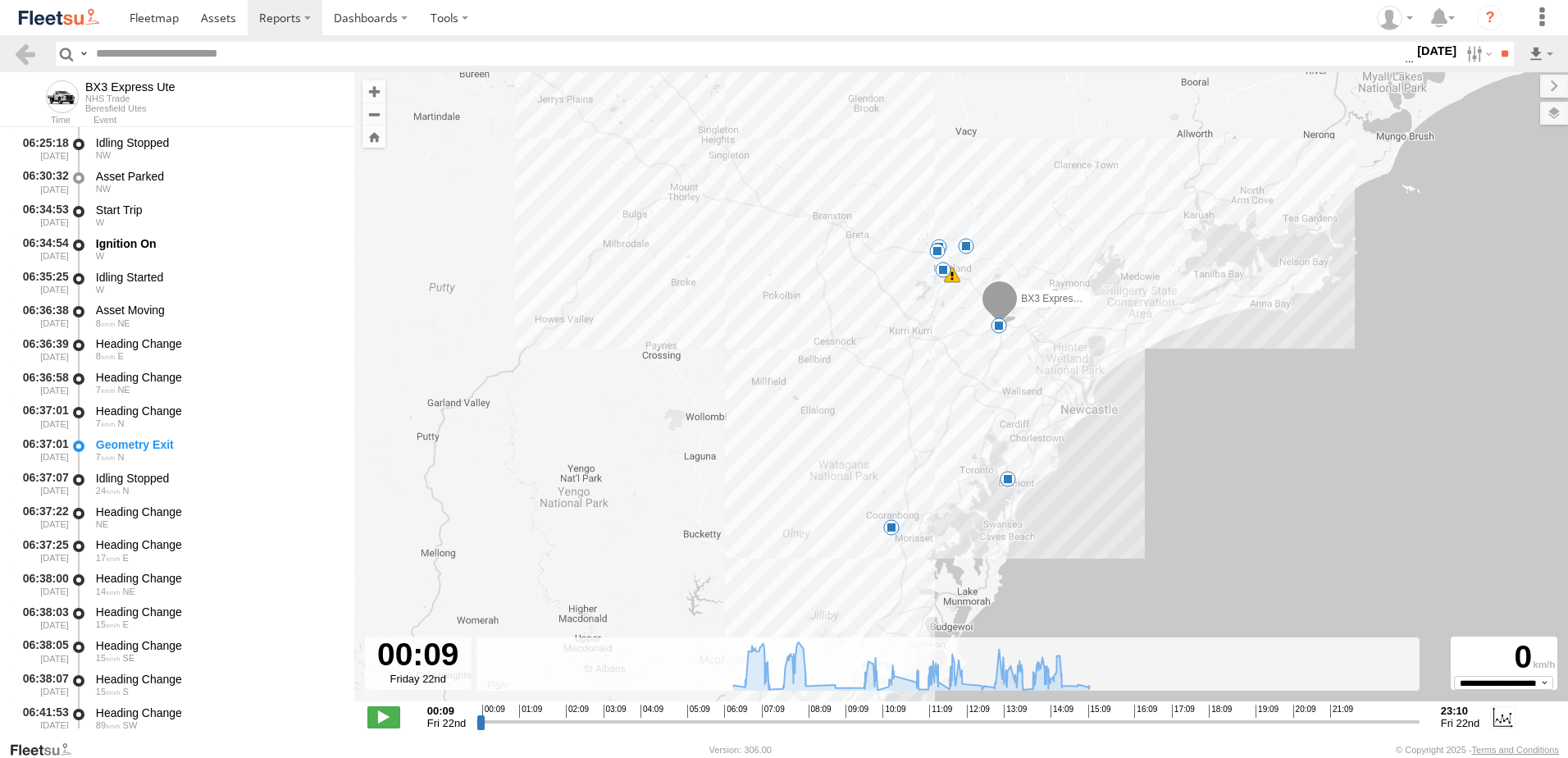
scroll to position [821, 0]
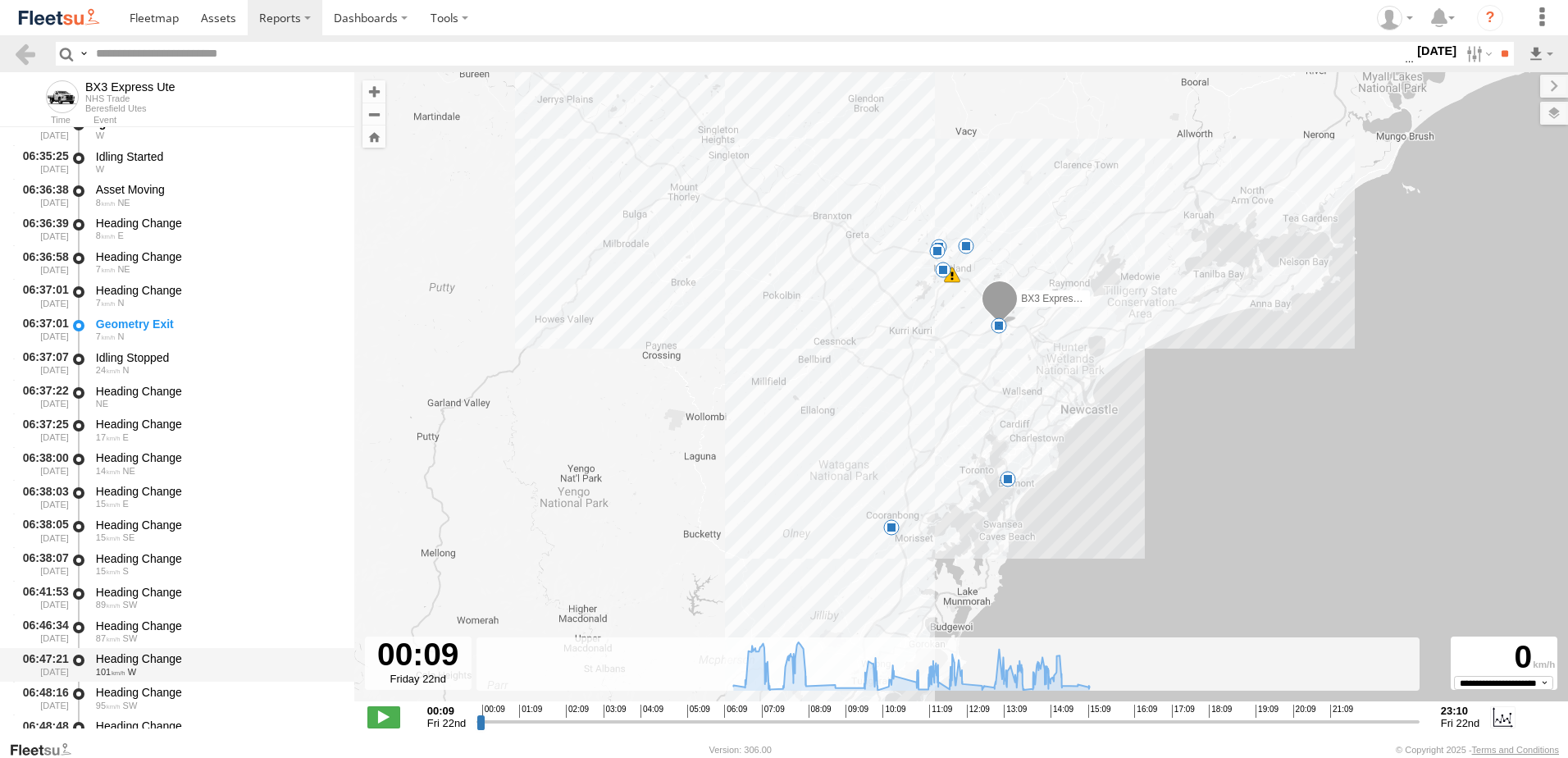
click at [146, 655] on div "Heading Change" at bounding box center [217, 659] width 243 height 15
click at [30, 48] on link at bounding box center [25, 53] width 24 height 24
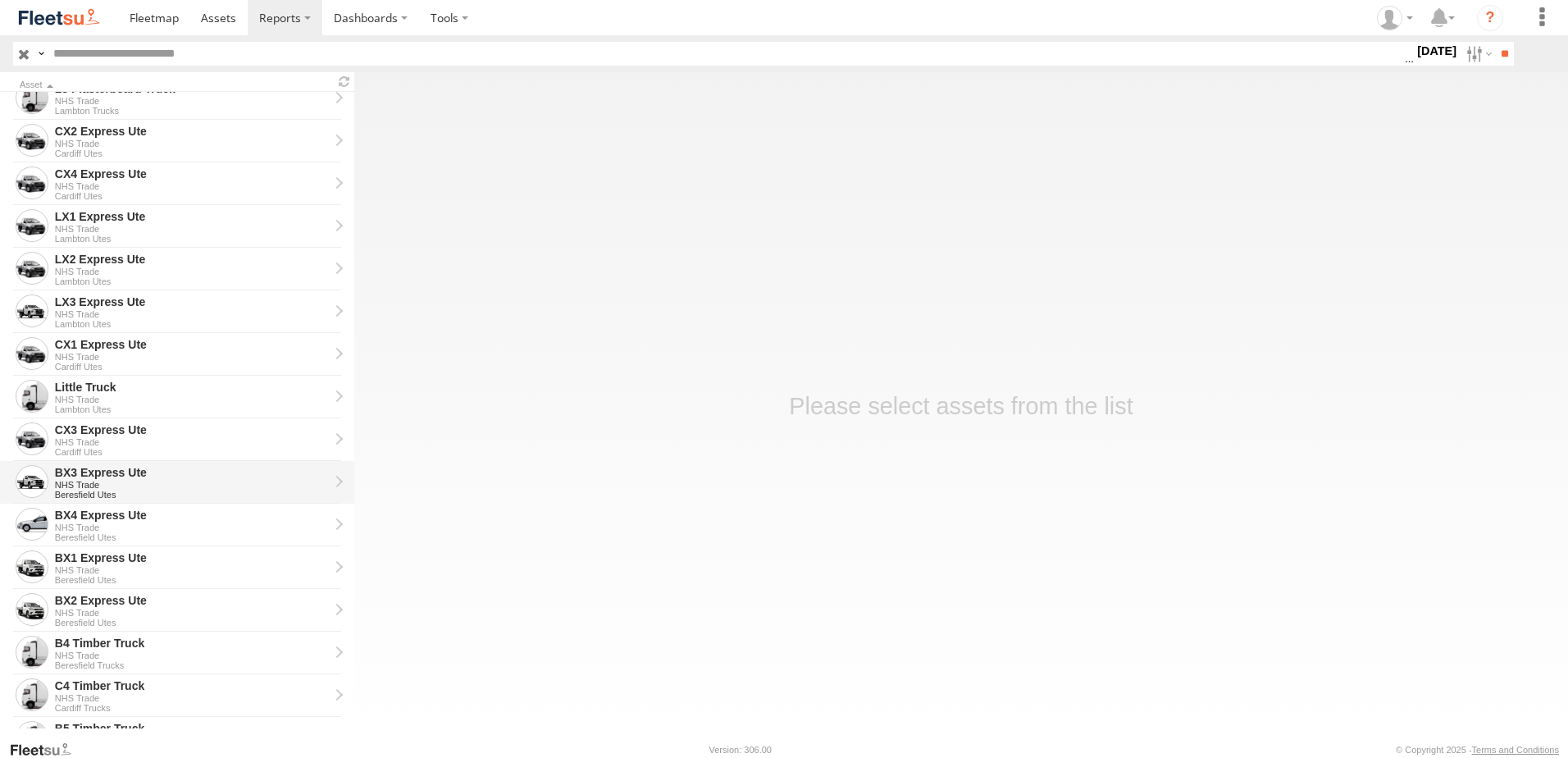
scroll to position [246, 0]
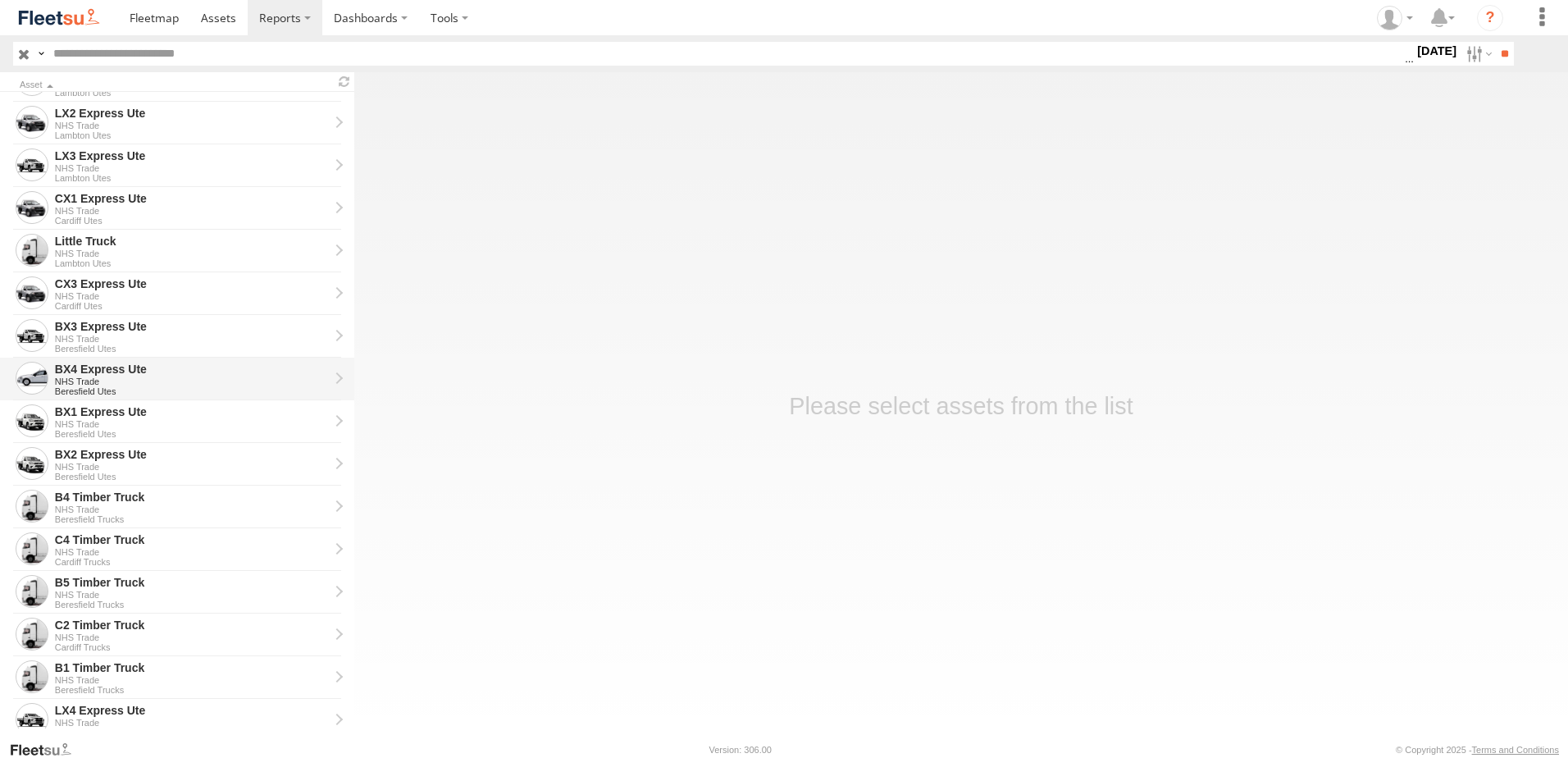
click at [92, 366] on div "BX4 Express Ute" at bounding box center [192, 369] width 274 height 15
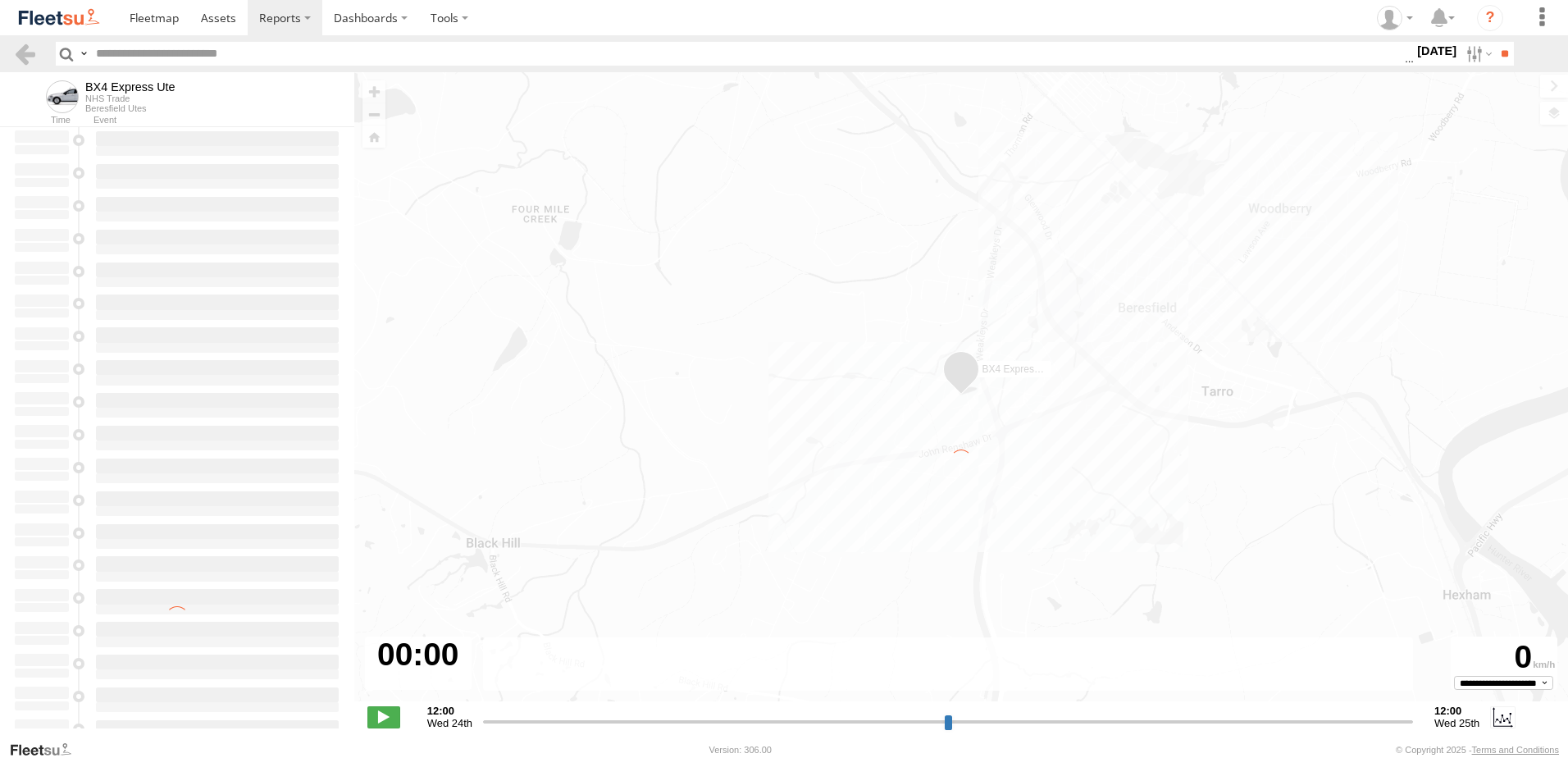
type input "**********"
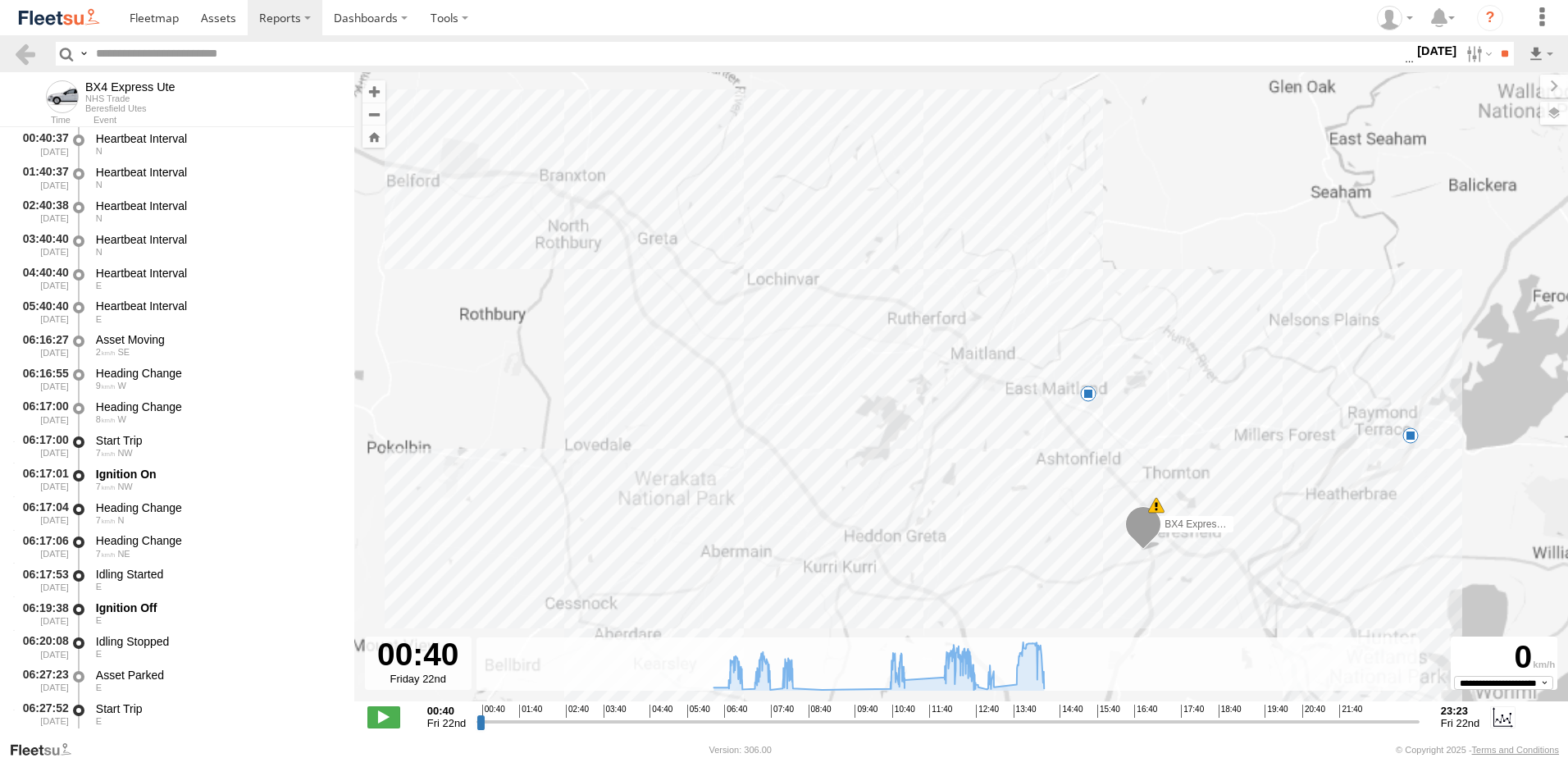
scroll to position [329, 0]
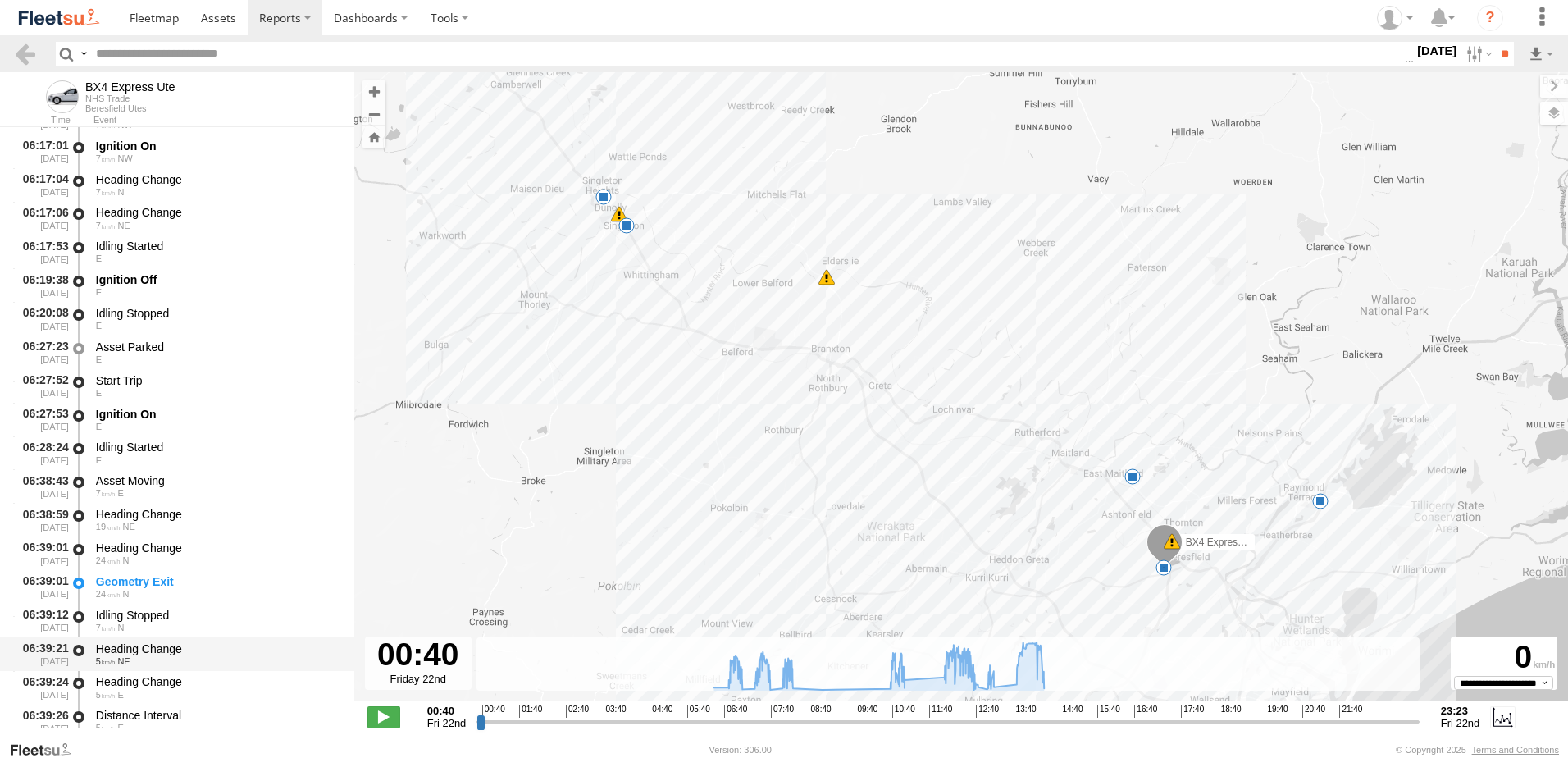
click at [123, 648] on div "Heading Change" at bounding box center [217, 649] width 243 height 15
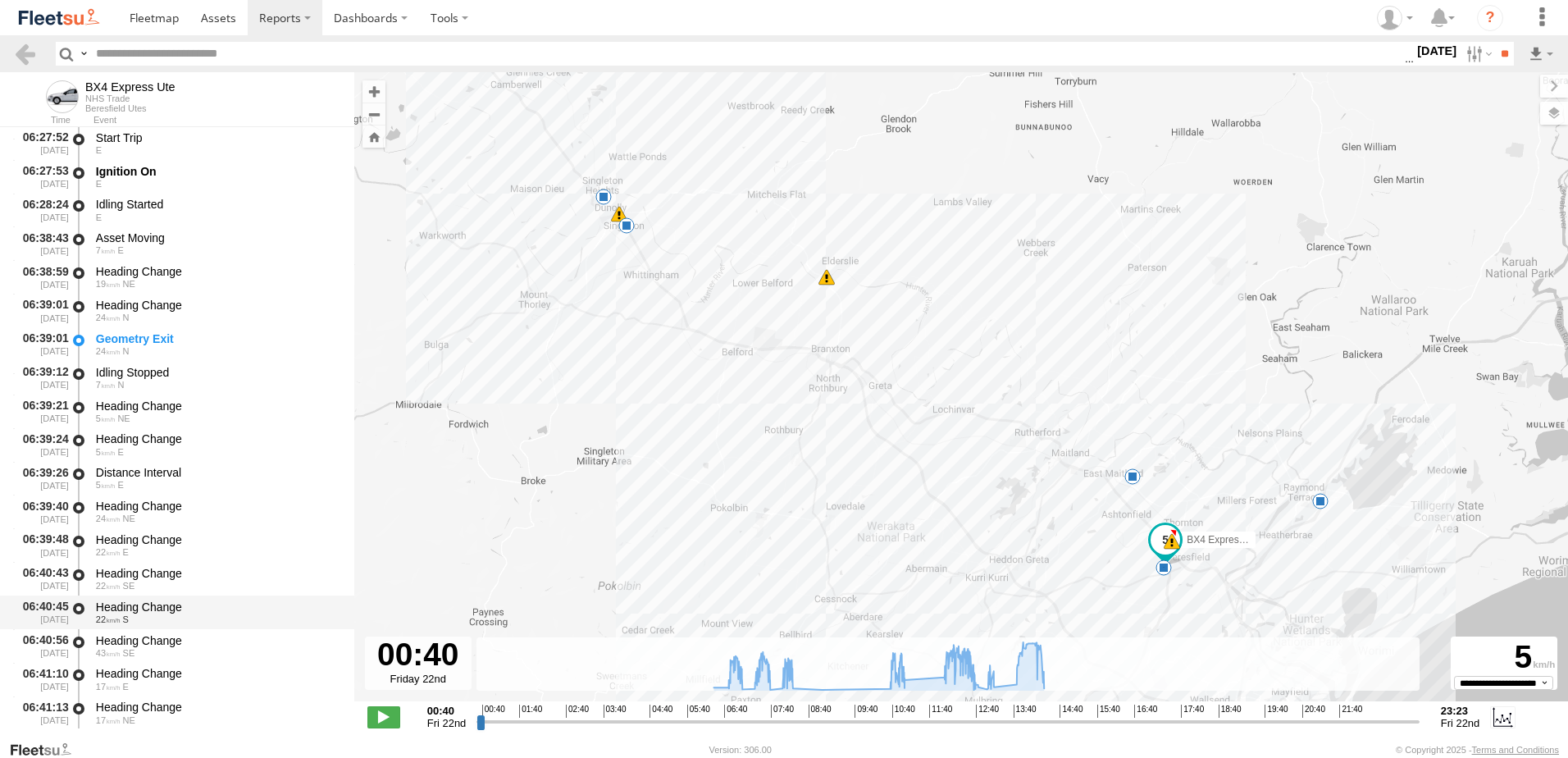
scroll to position [575, 0]
drag, startPoint x: 138, startPoint y: 637, endPoint x: 153, endPoint y: 615, distance: 26.6
click at [140, 637] on div "Heading Change" at bounding box center [217, 638] width 243 height 15
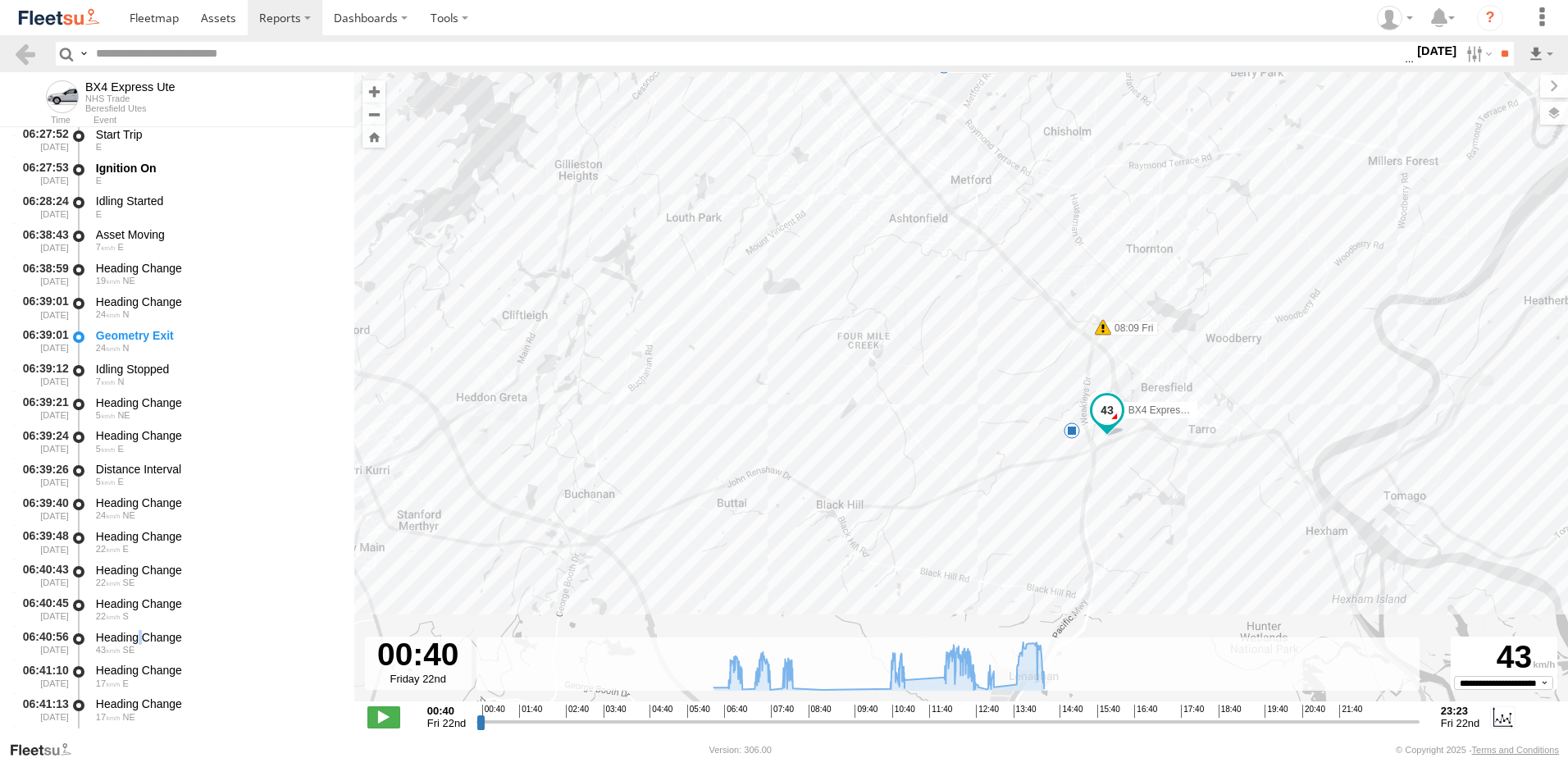
drag, startPoint x: 1110, startPoint y: 557, endPoint x: 996, endPoint y: 319, distance: 263.9
click at [996, 322] on div "BX4 Express Ute 07:02 Fri 07:42 Fri 08:09 Fri 12:20 Fri 12:38 Fri 12:49 Fri 13:…" at bounding box center [961, 395] width 1214 height 646
click at [22, 55] on link at bounding box center [25, 53] width 24 height 24
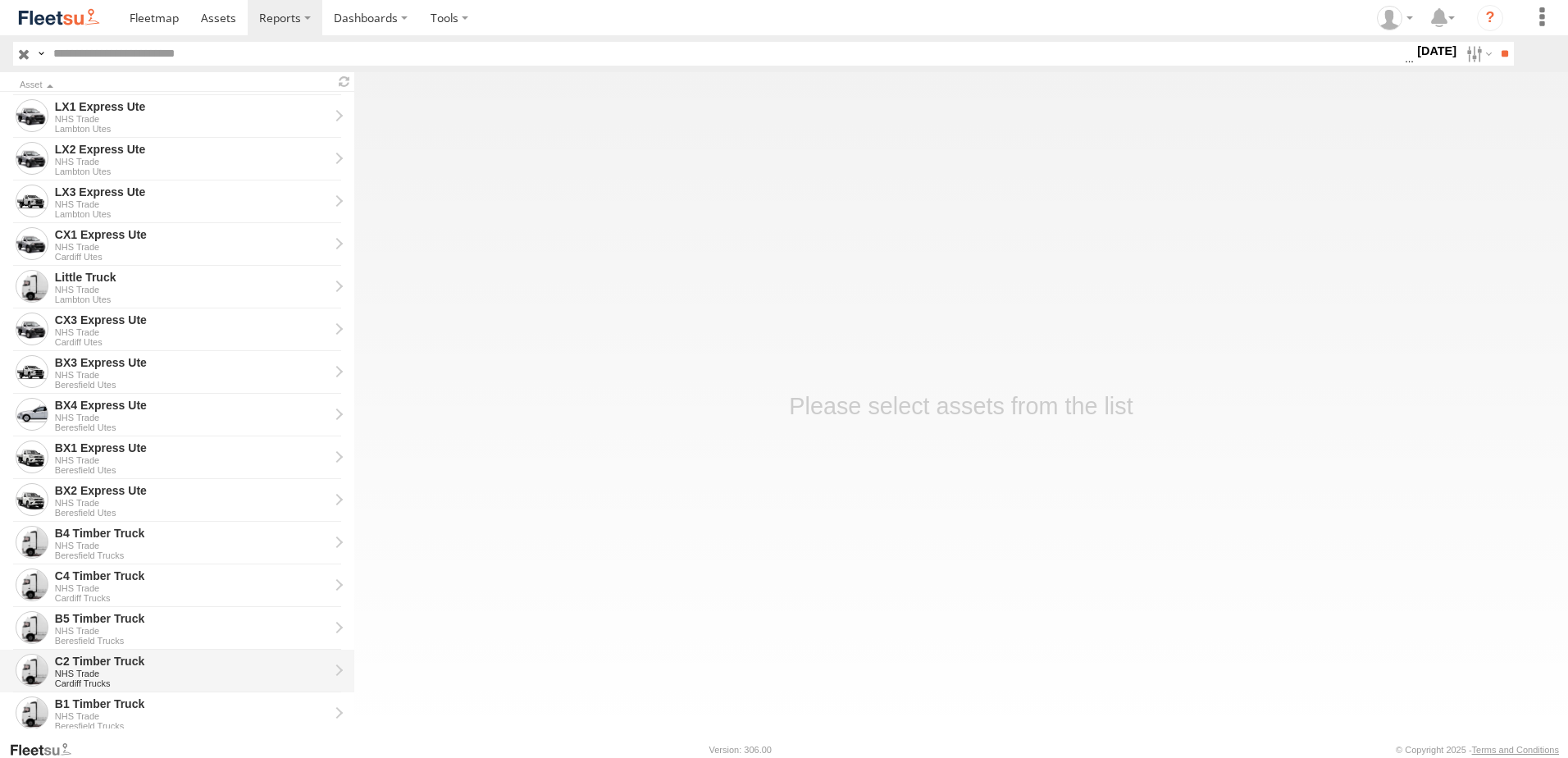
scroll to position [328, 0]
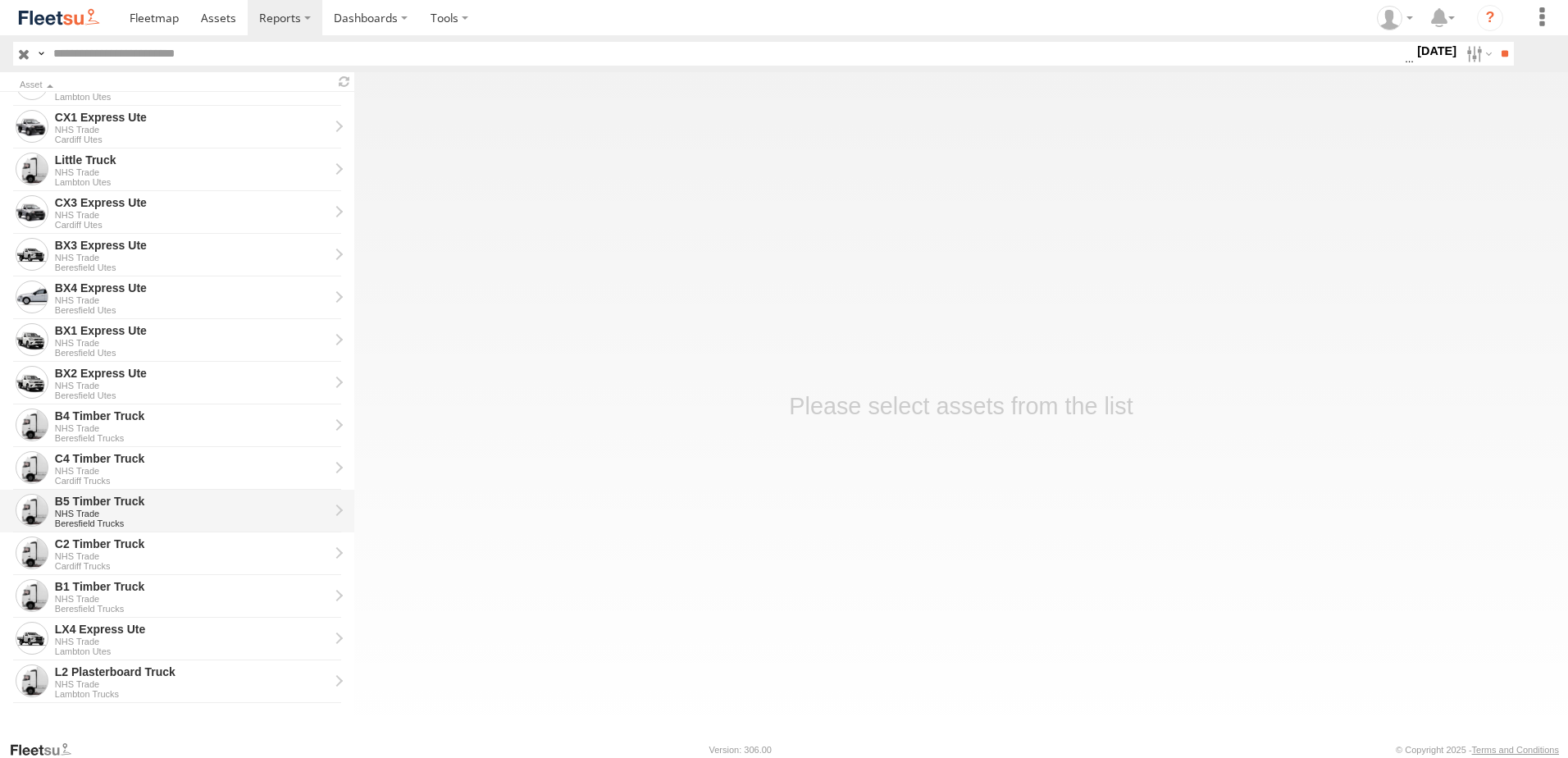
click at [103, 505] on div "B5 Timber Truck" at bounding box center [192, 501] width 274 height 15
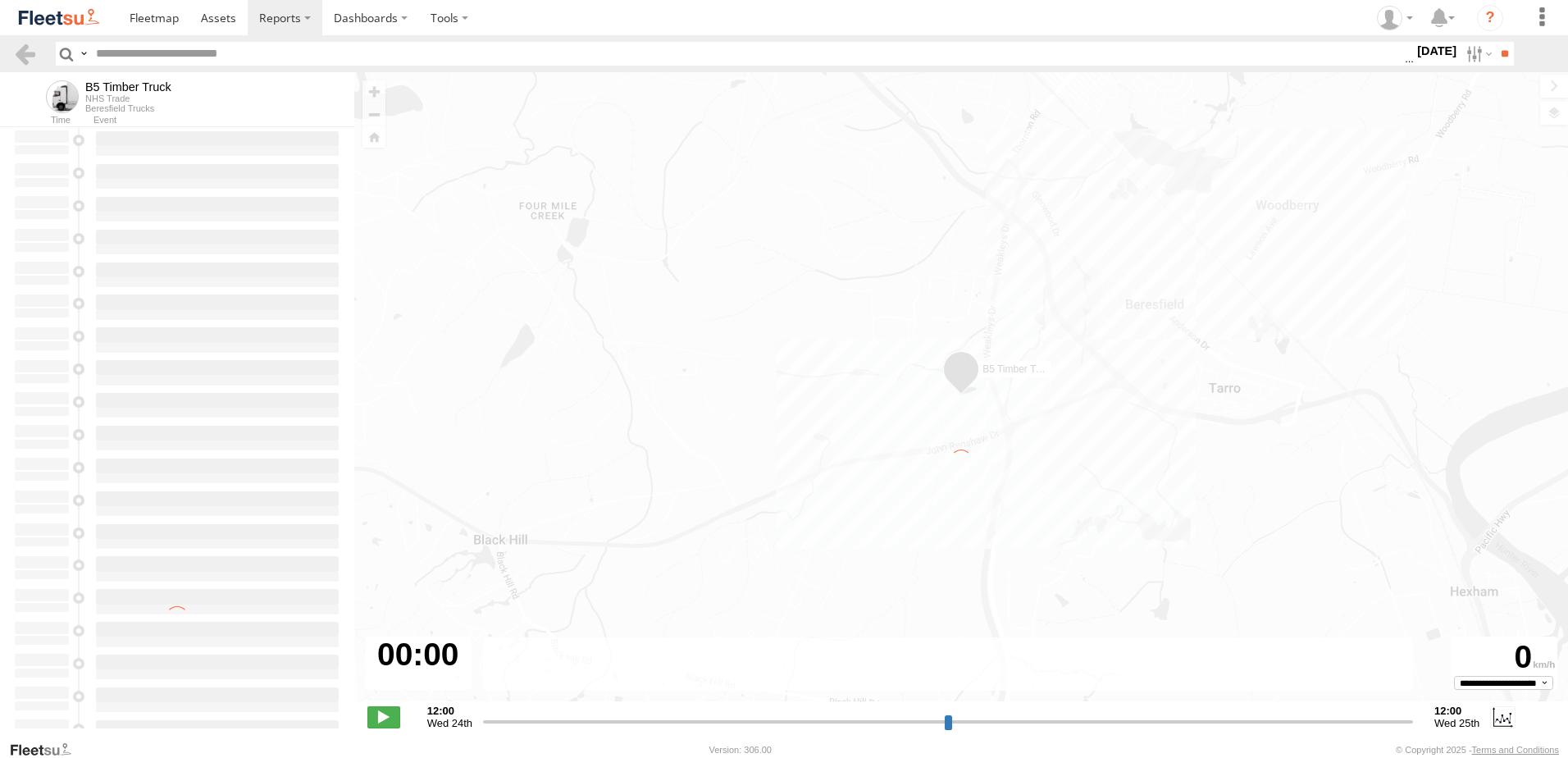
type input "**********"
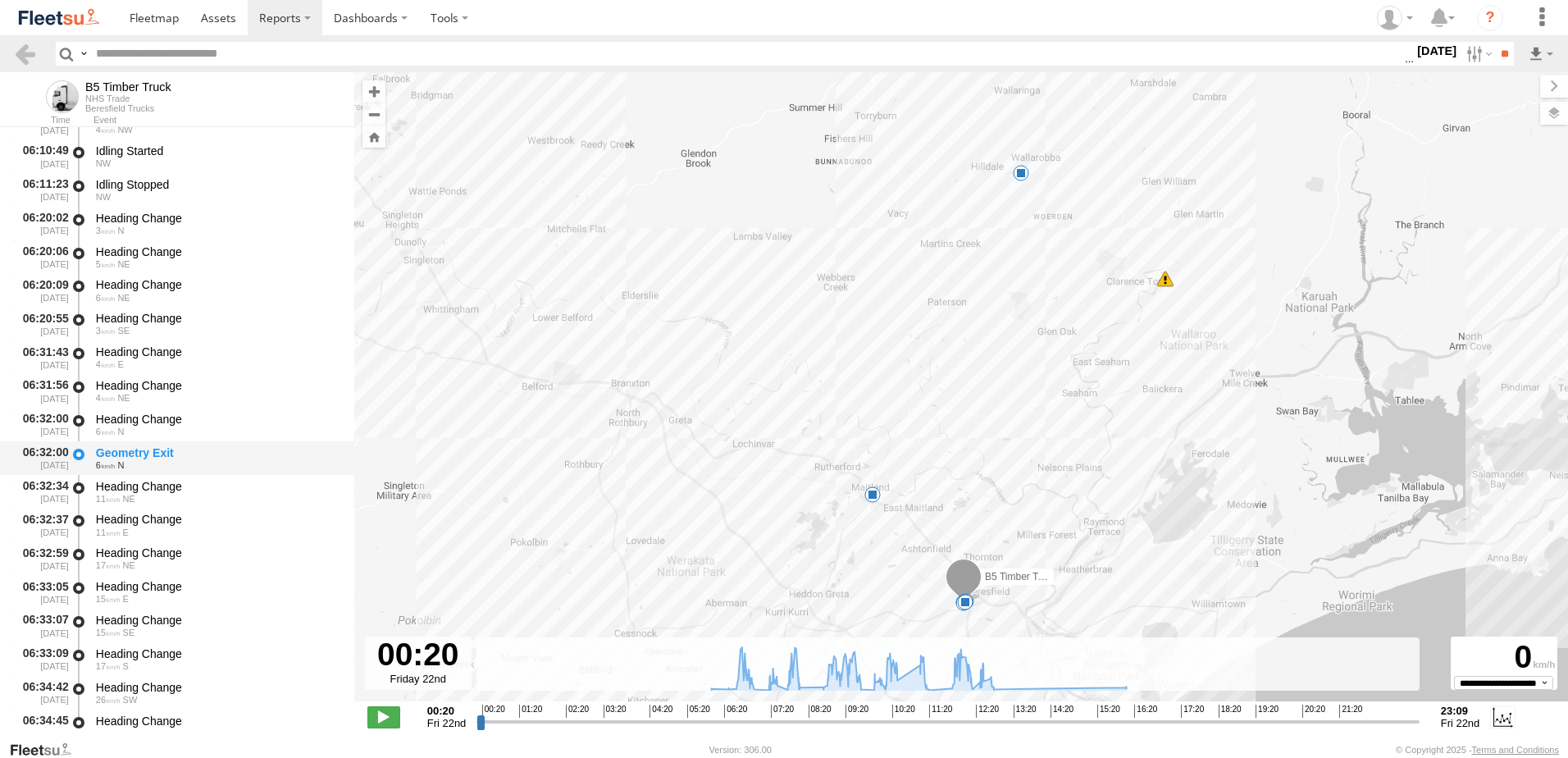
scroll to position [492, 0]
click at [148, 580] on div "Heading Change" at bounding box center [217, 585] width 243 height 15
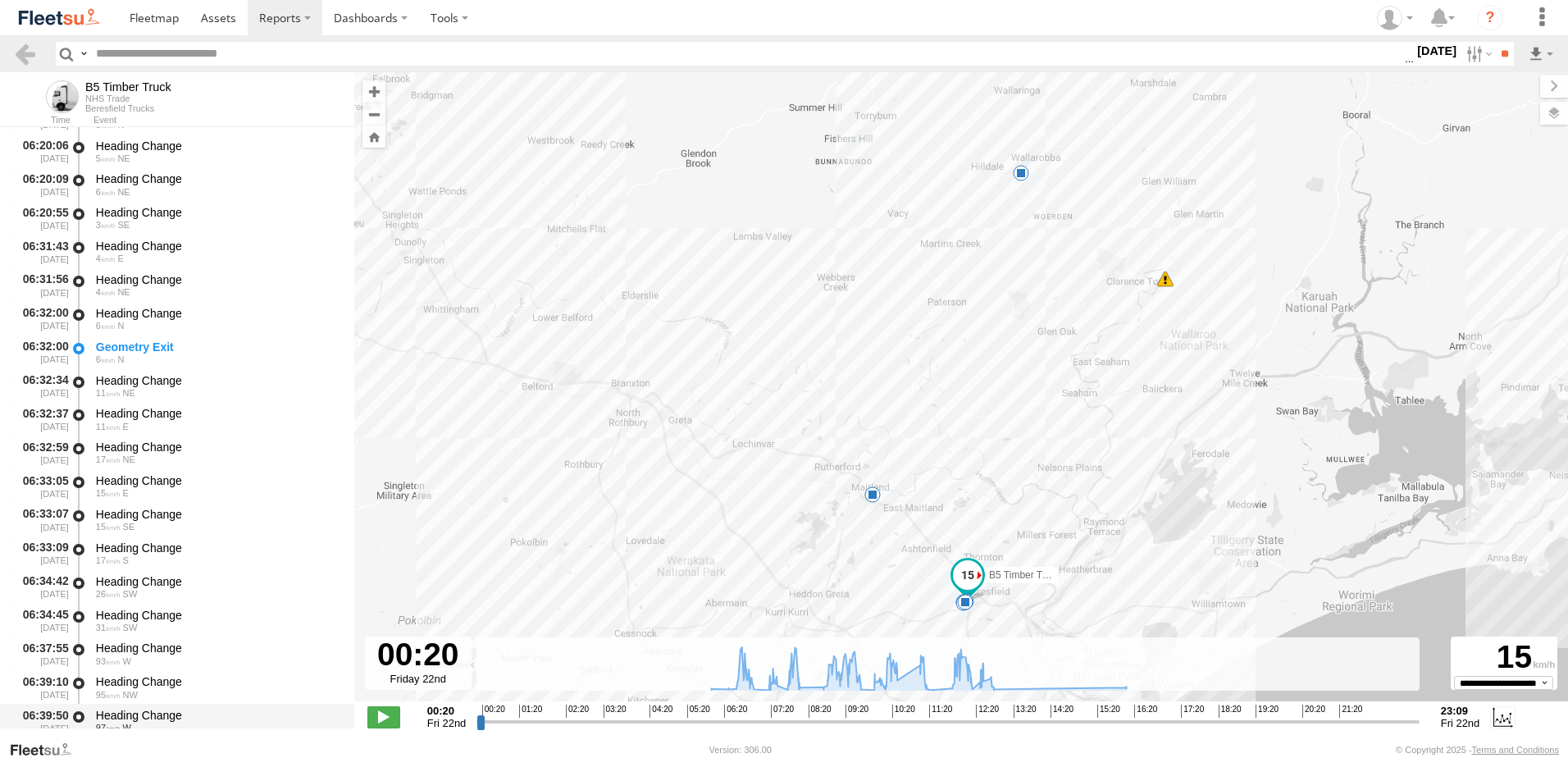
scroll to position [738, 0]
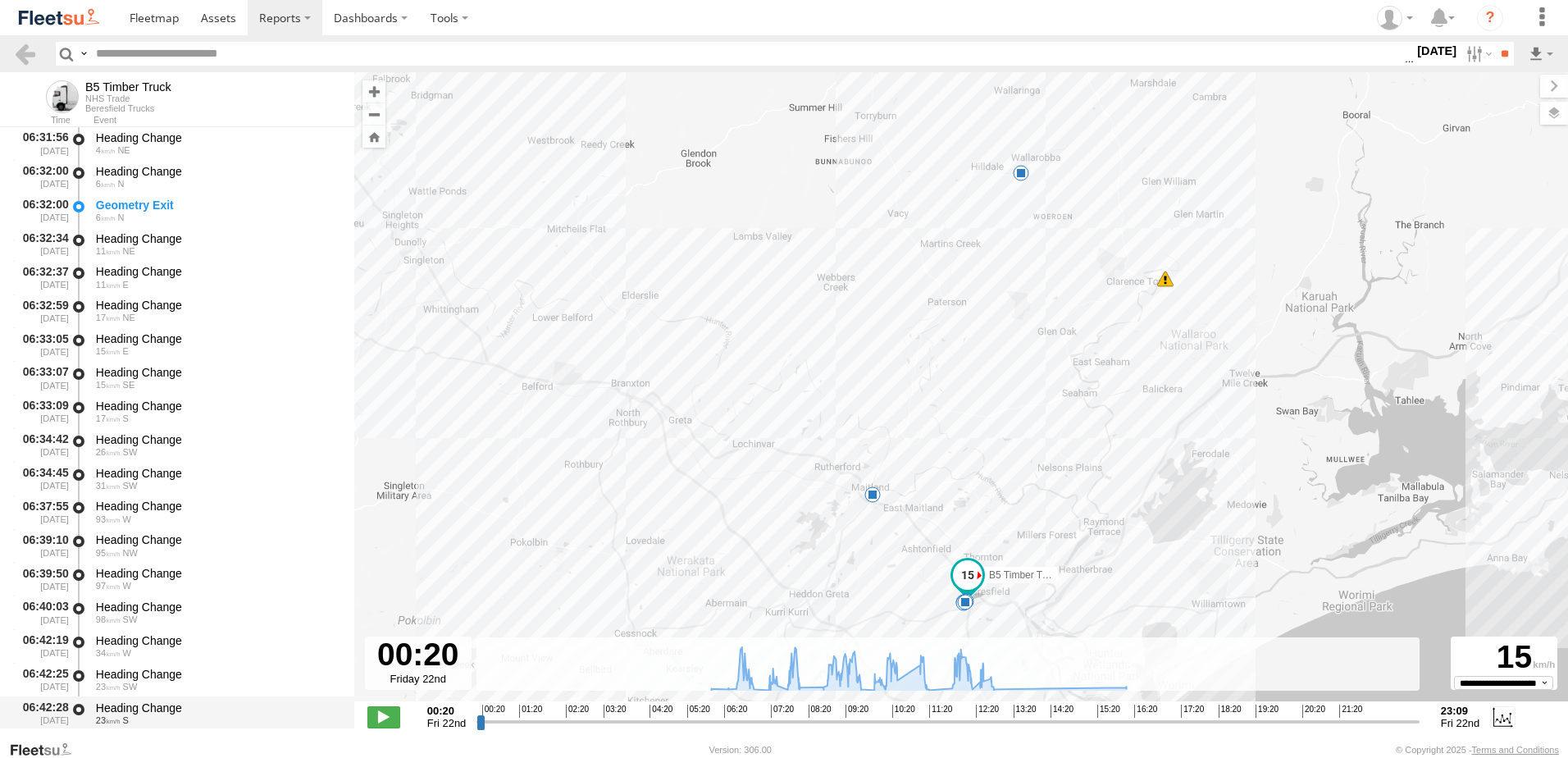
click at [155, 705] on div "Heading Change" at bounding box center [217, 708] width 243 height 15
click at [22, 53] on link at bounding box center [25, 53] width 24 height 24
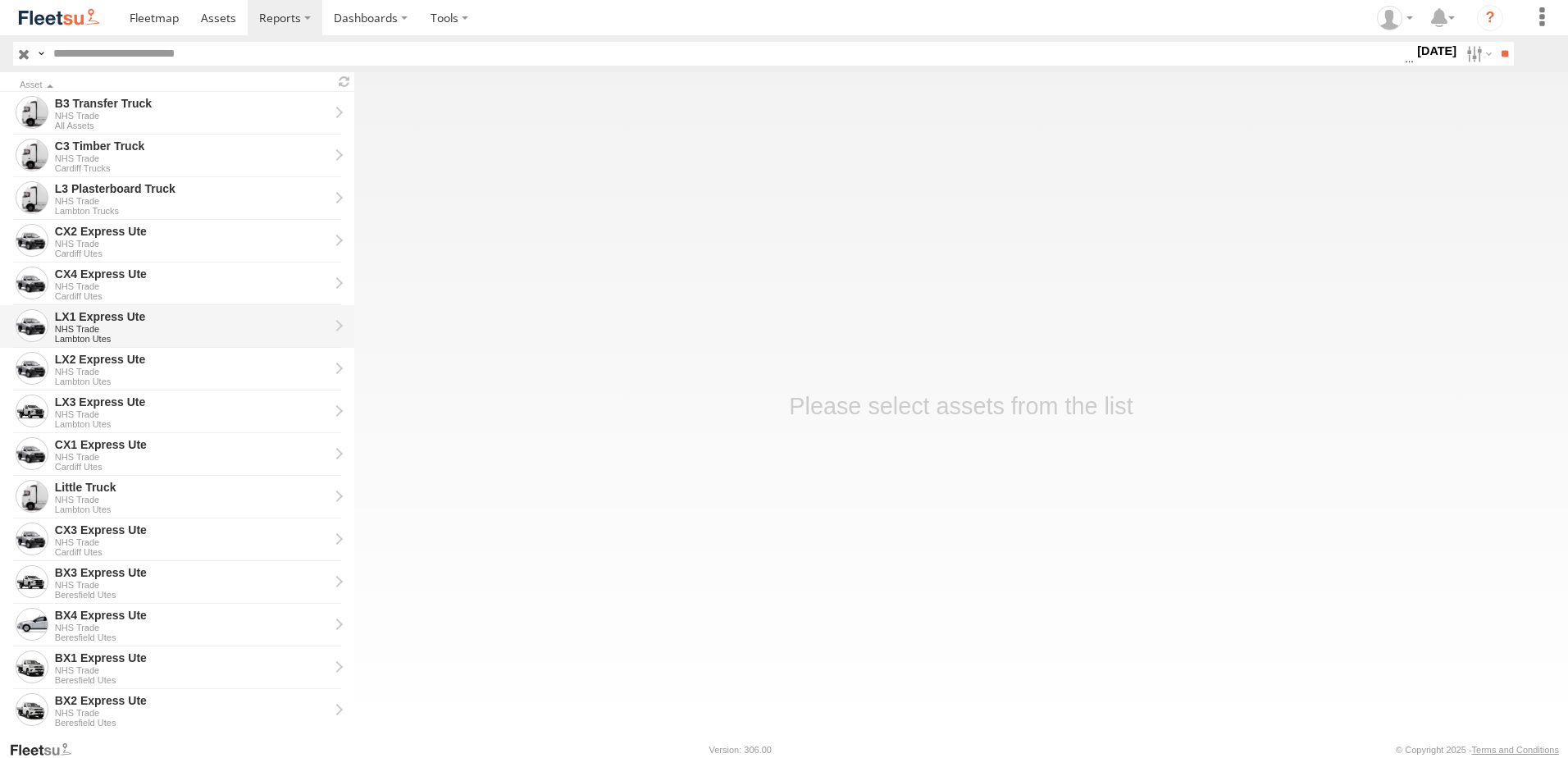
click at [94, 312] on div "LX1 Express Ute" at bounding box center [192, 317] width 274 height 15
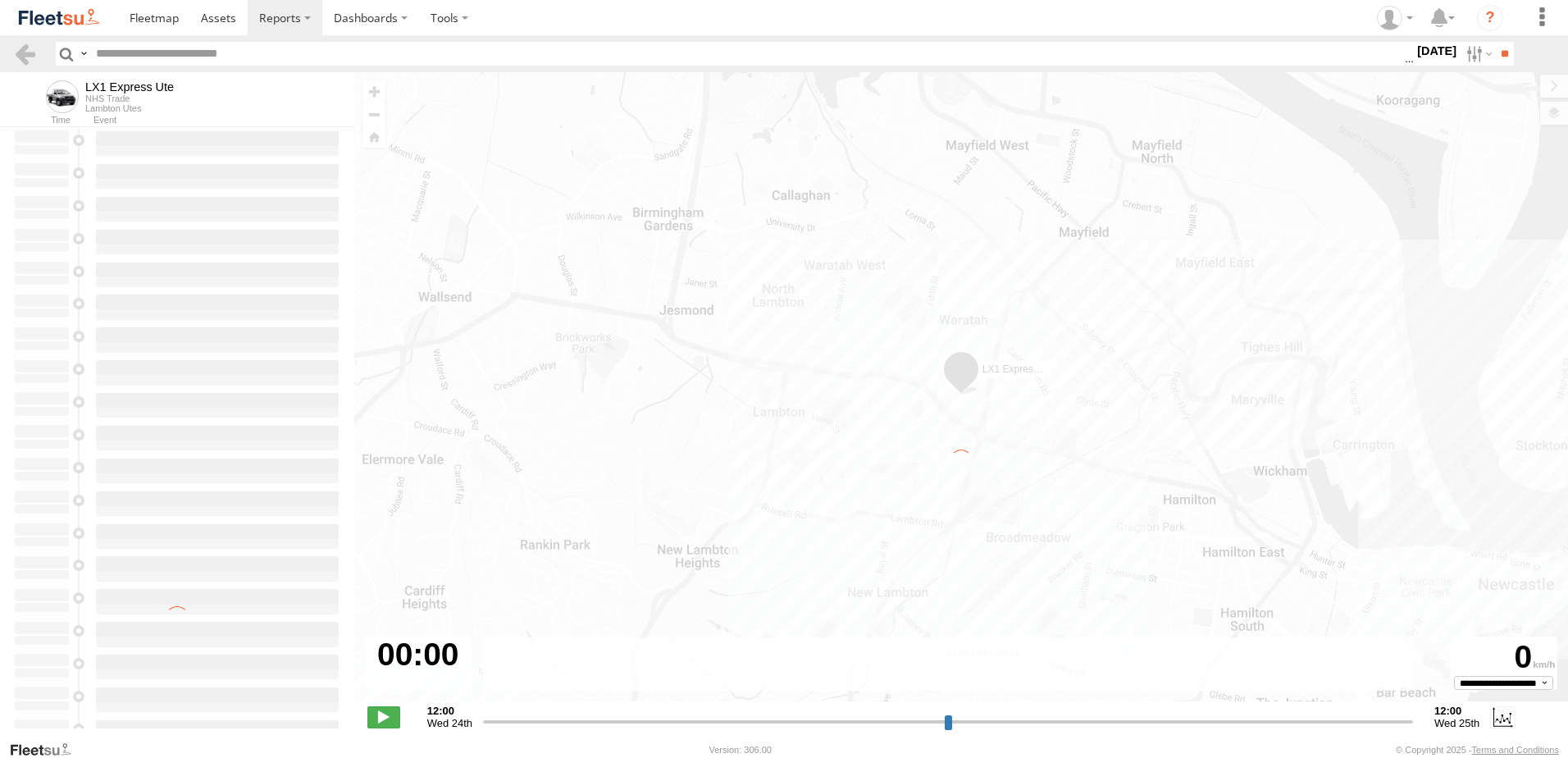
type input "**********"
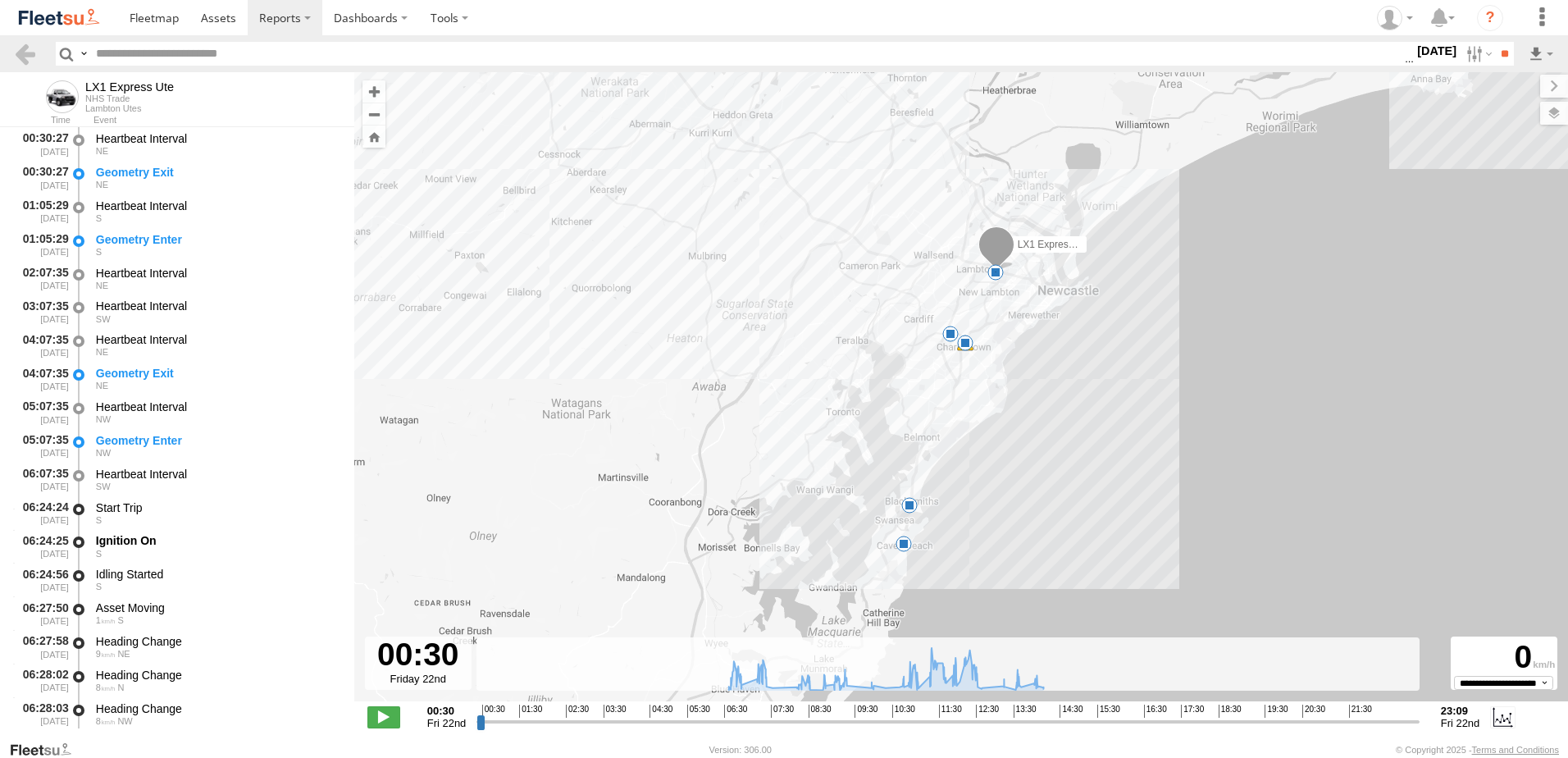
scroll to position [329, 0]
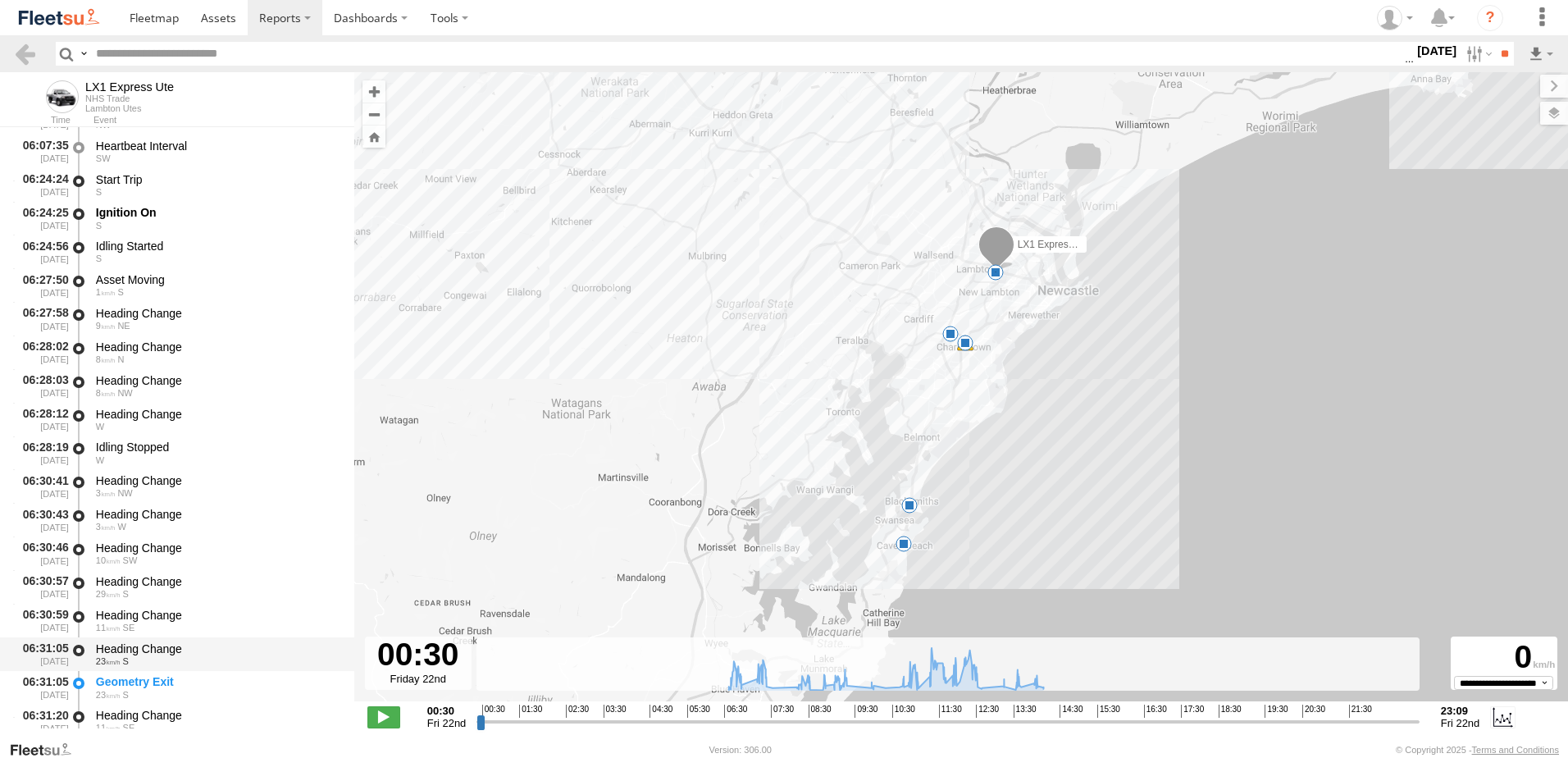
click at [132, 641] on div "Heading Change" at bounding box center [217, 649] width 243 height 15
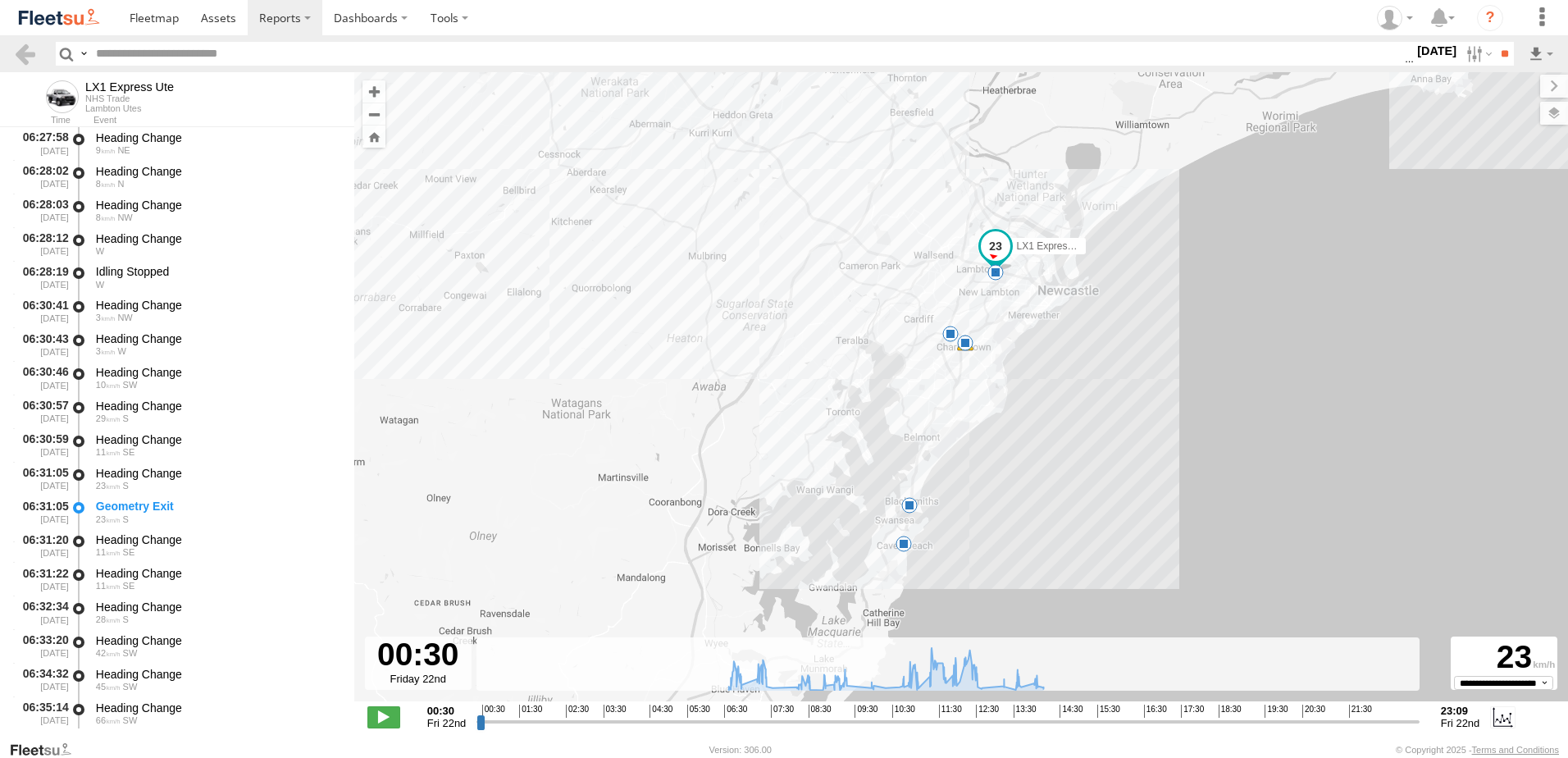
scroll to position [656, 0]
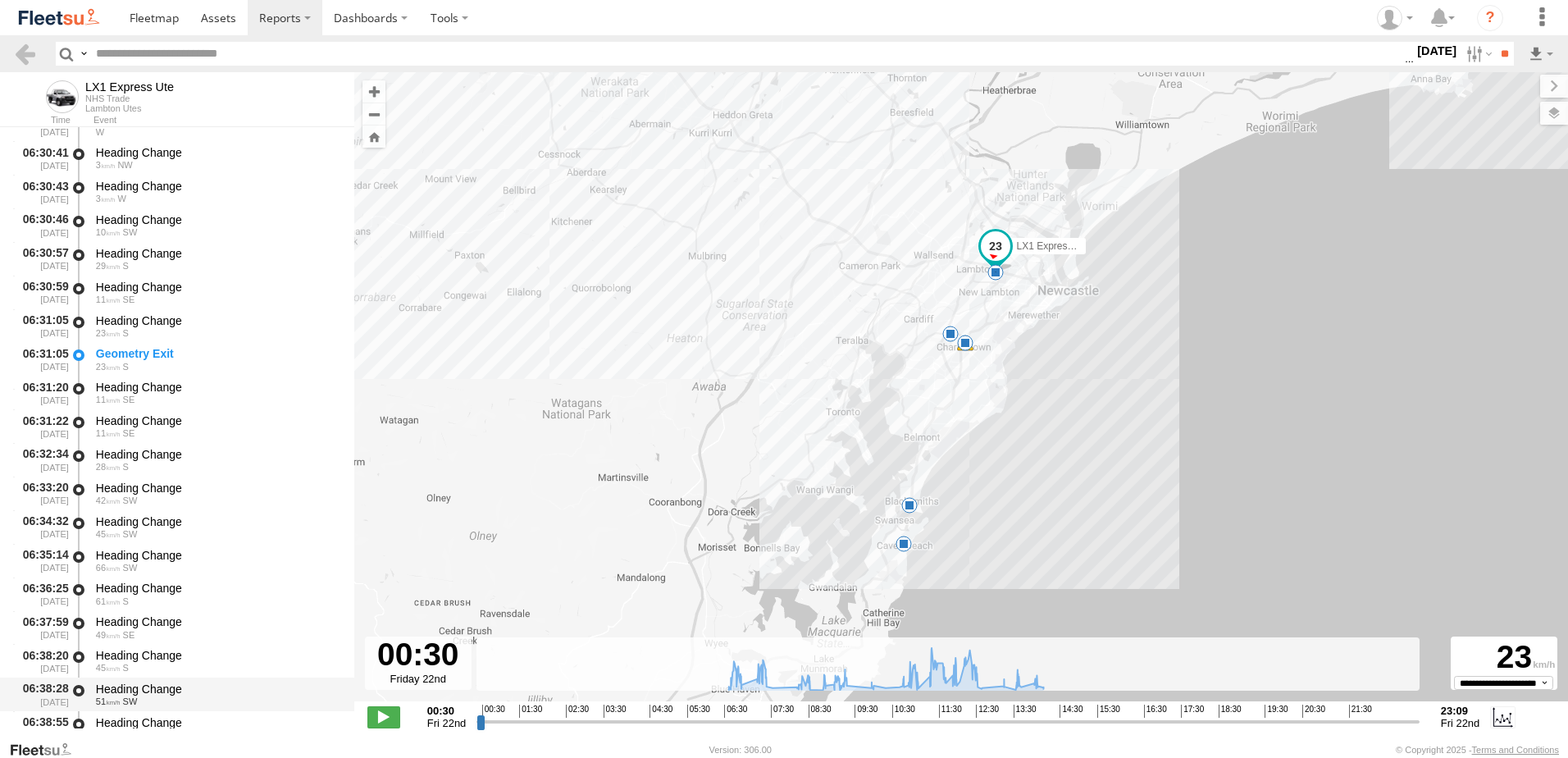
click at [153, 687] on div "Heading Change" at bounding box center [217, 690] width 243 height 15
click at [23, 56] on link at bounding box center [25, 53] width 24 height 24
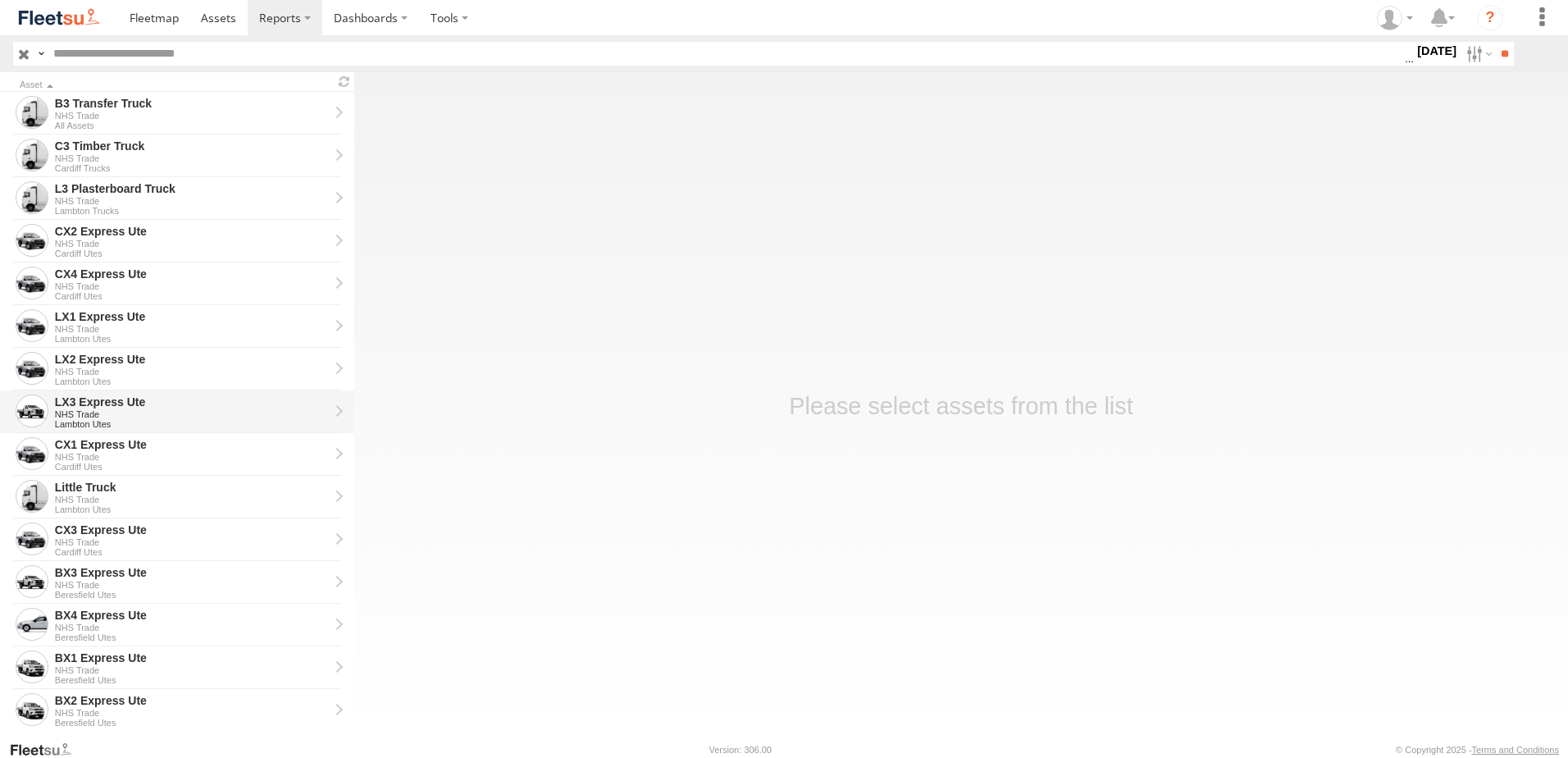
click at [91, 406] on div "LX3 Express Ute" at bounding box center [192, 402] width 274 height 15
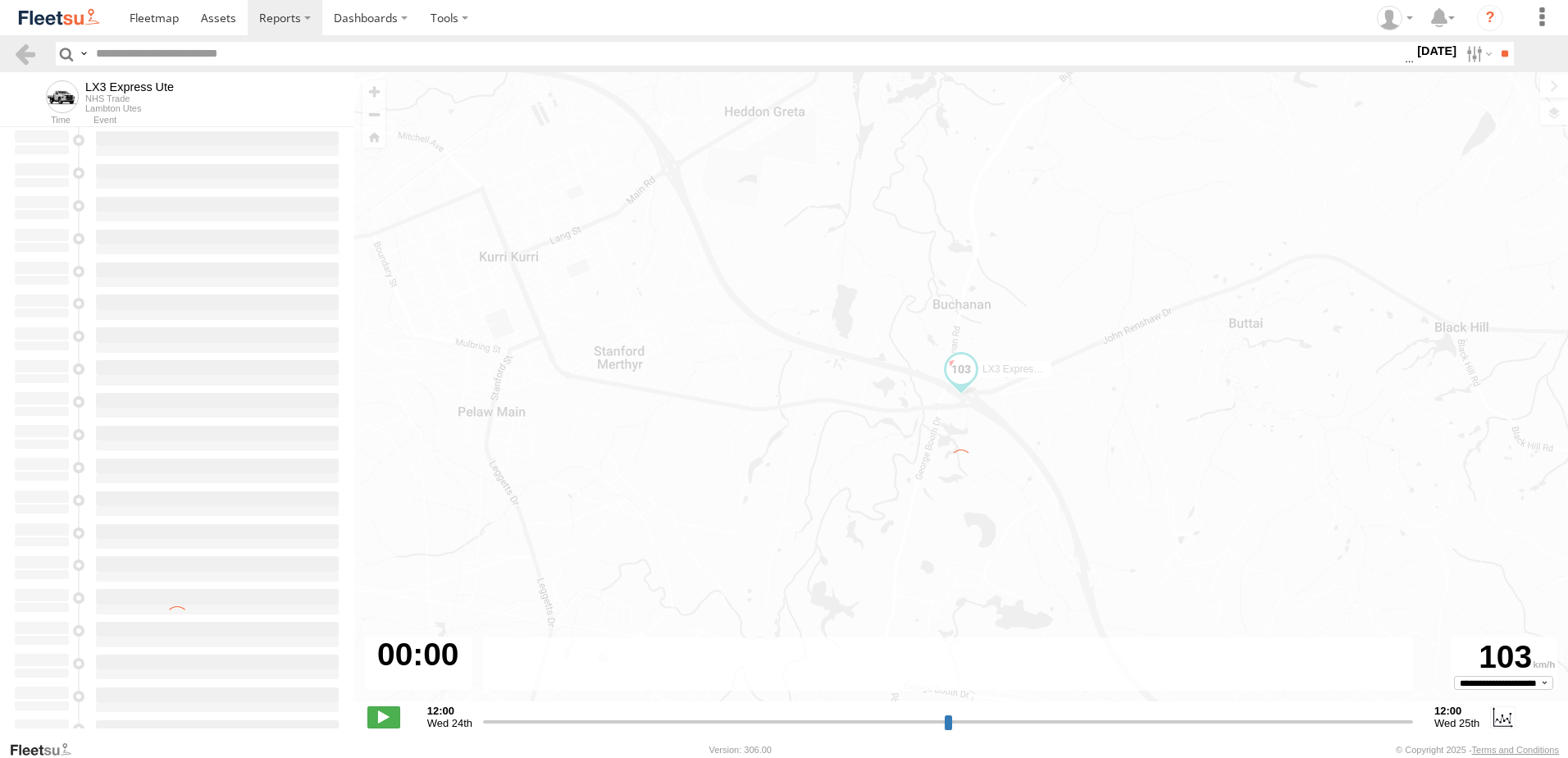
type input "**********"
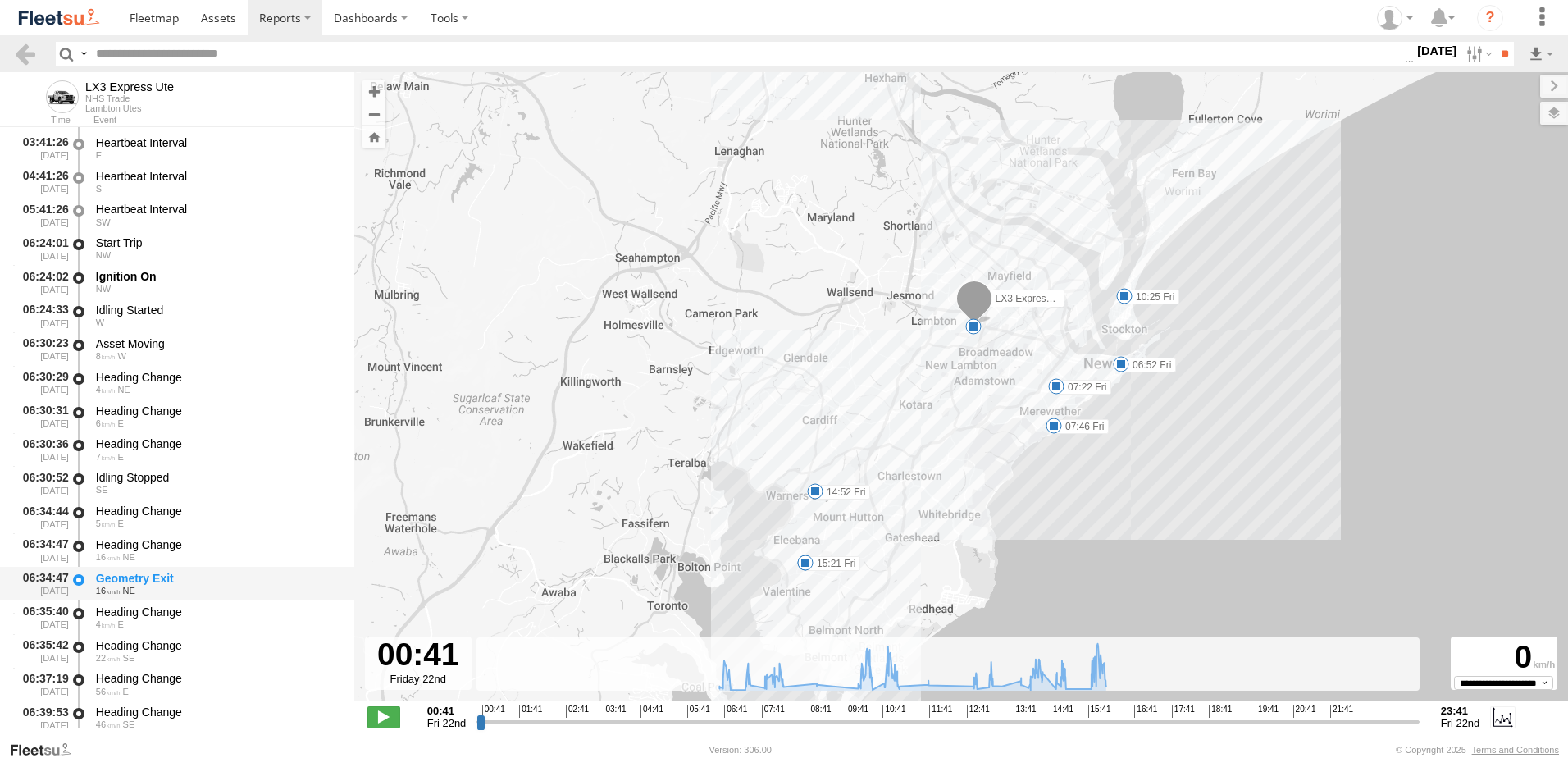
scroll to position [246, 0]
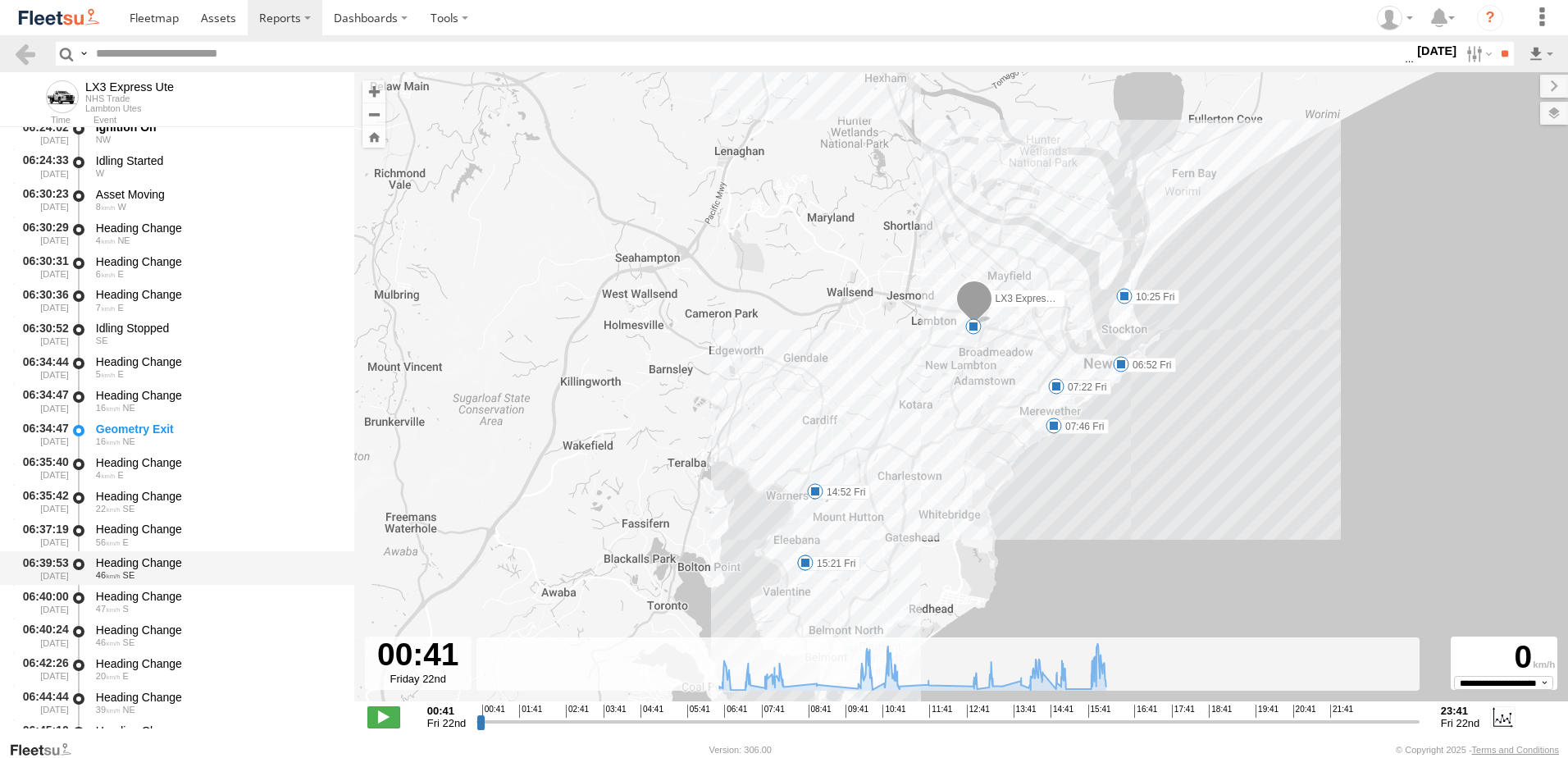
click at [147, 559] on div "Heading Change" at bounding box center [217, 563] width 243 height 15
click at [28, 57] on link at bounding box center [25, 53] width 24 height 24
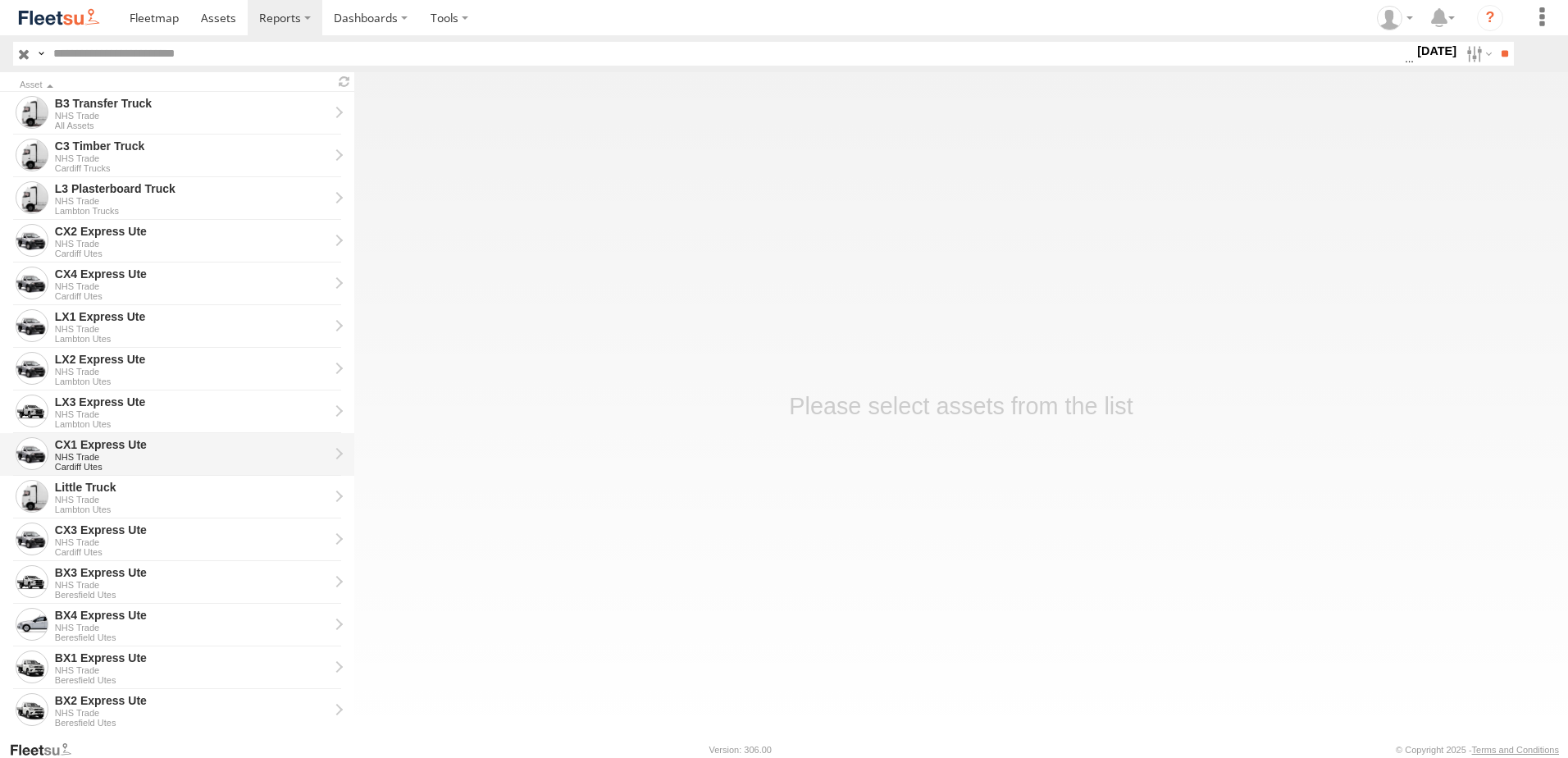
click at [88, 444] on div "CX1 Express Ute" at bounding box center [192, 444] width 274 height 15
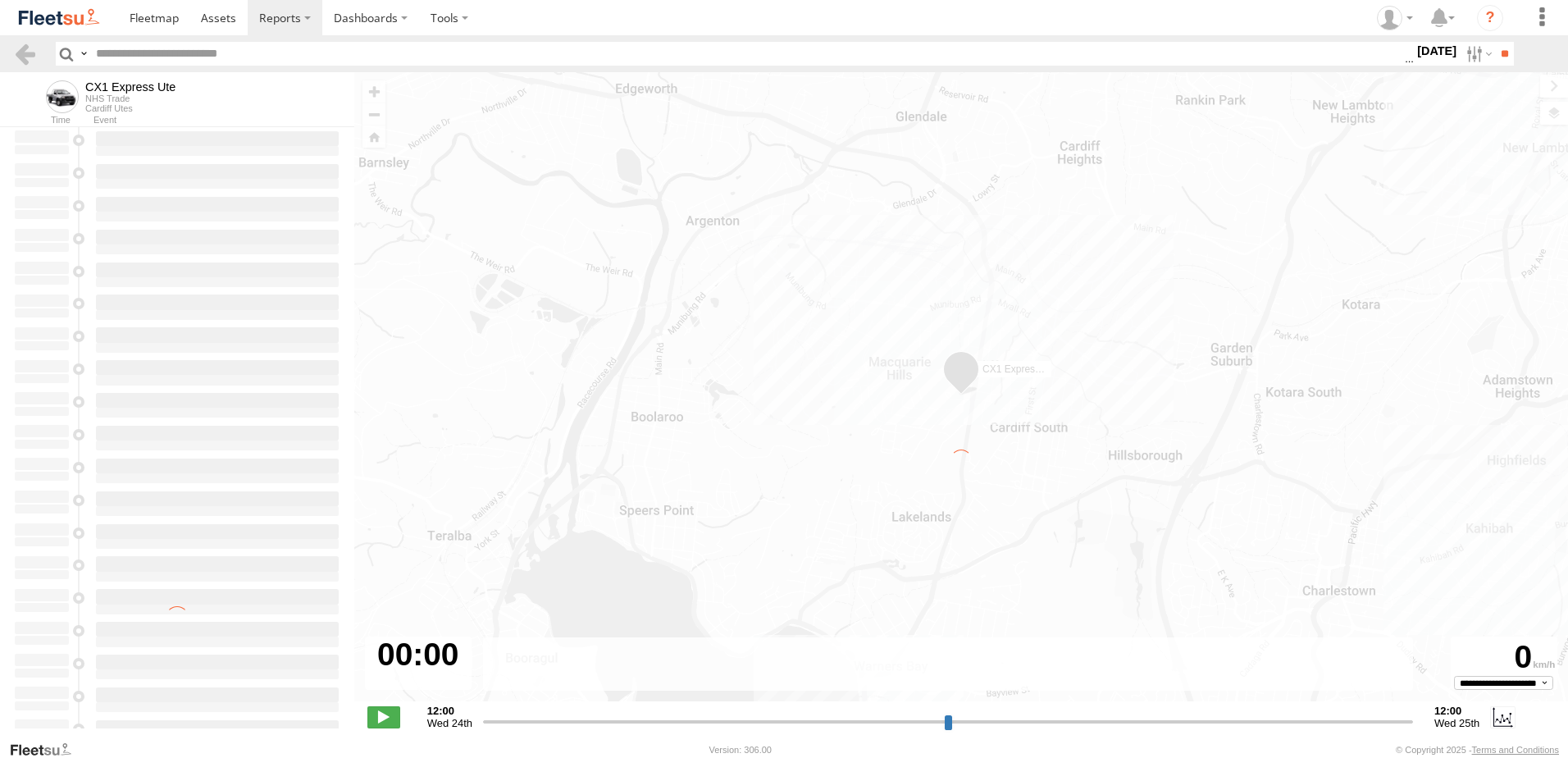
type input "**********"
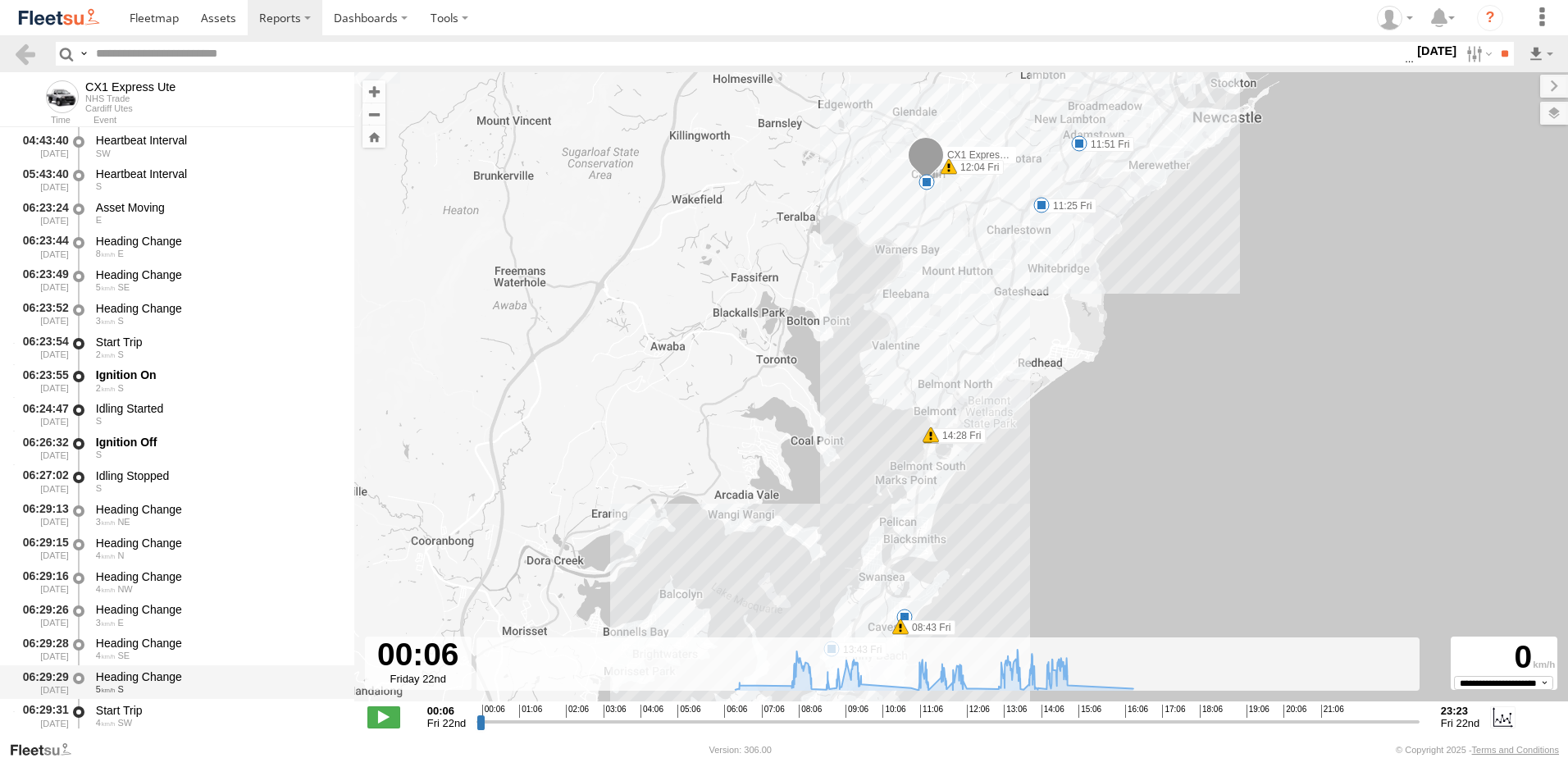
scroll to position [329, 0]
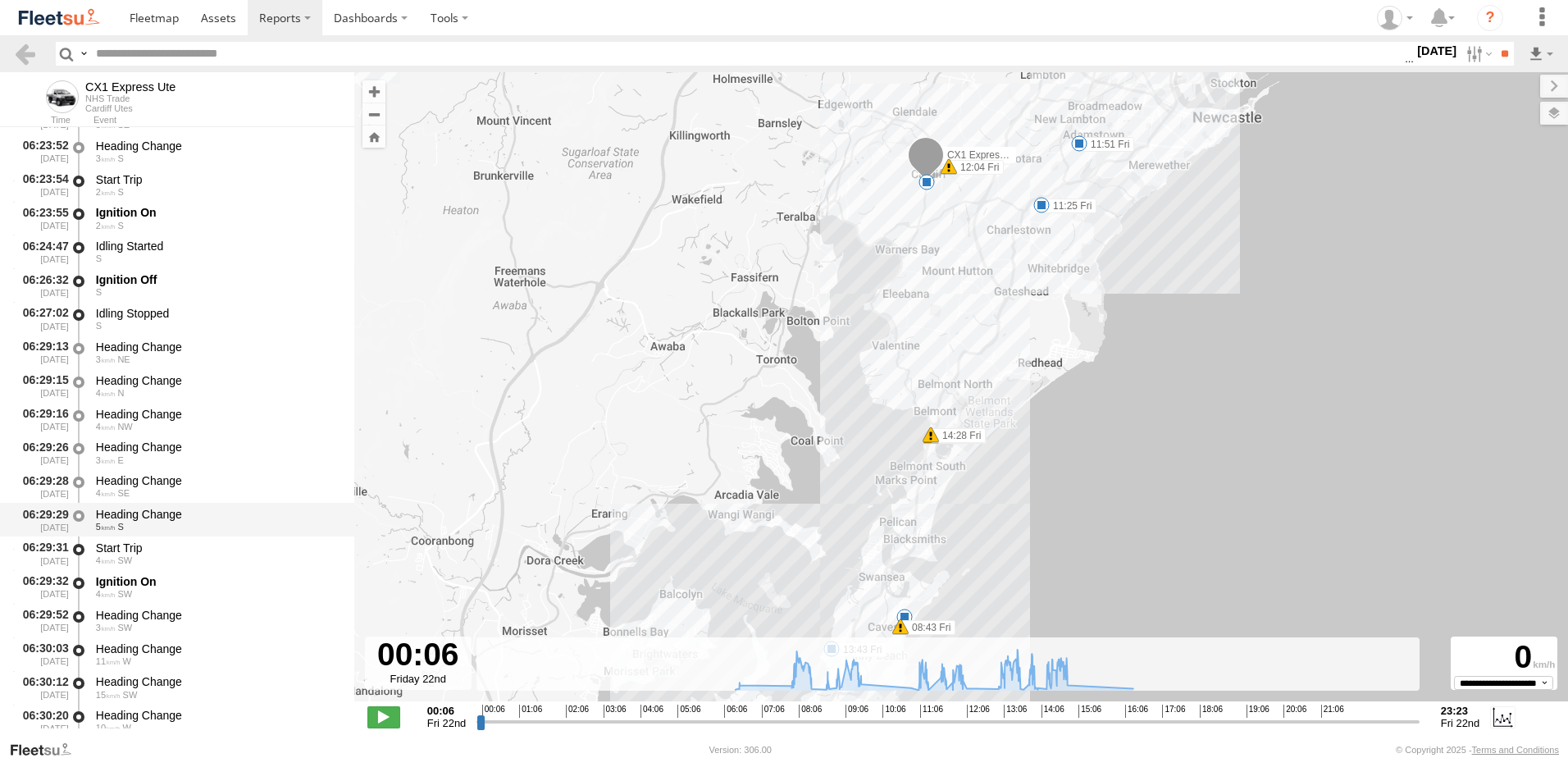
click at [140, 509] on div "Heading Change" at bounding box center [217, 515] width 243 height 15
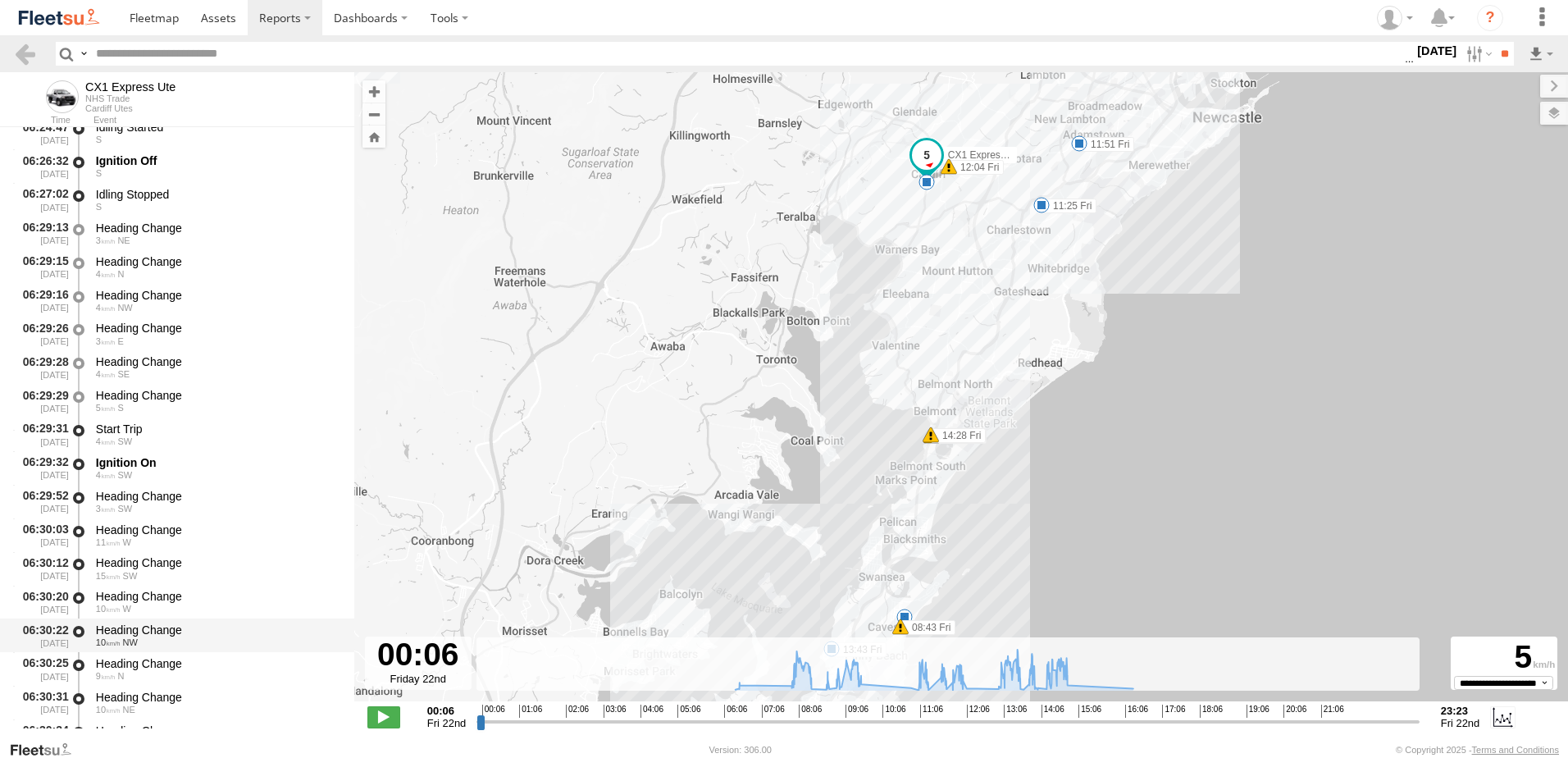
scroll to position [575, 0]
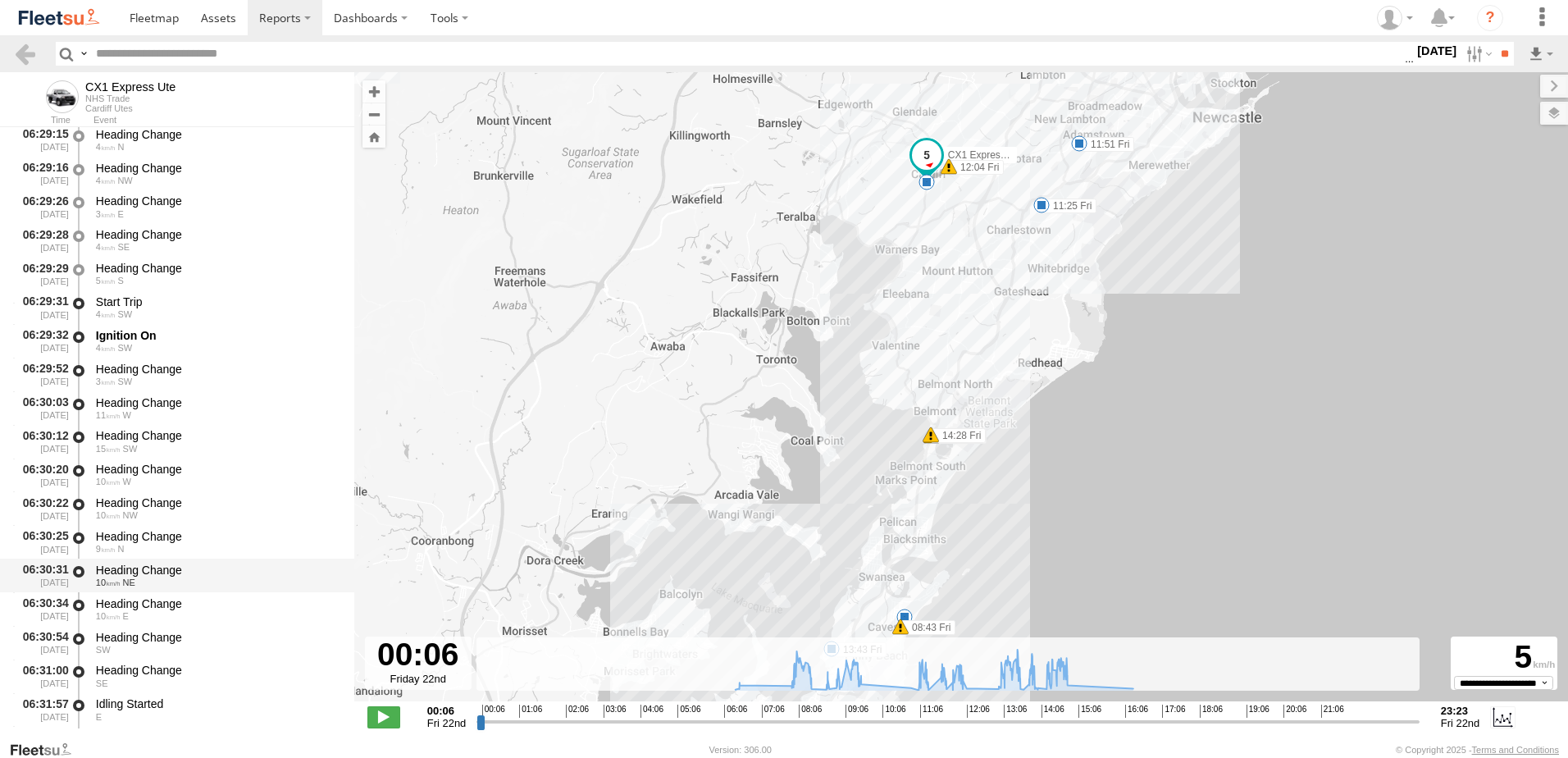
click at [113, 567] on div "Heading Change" at bounding box center [217, 570] width 243 height 15
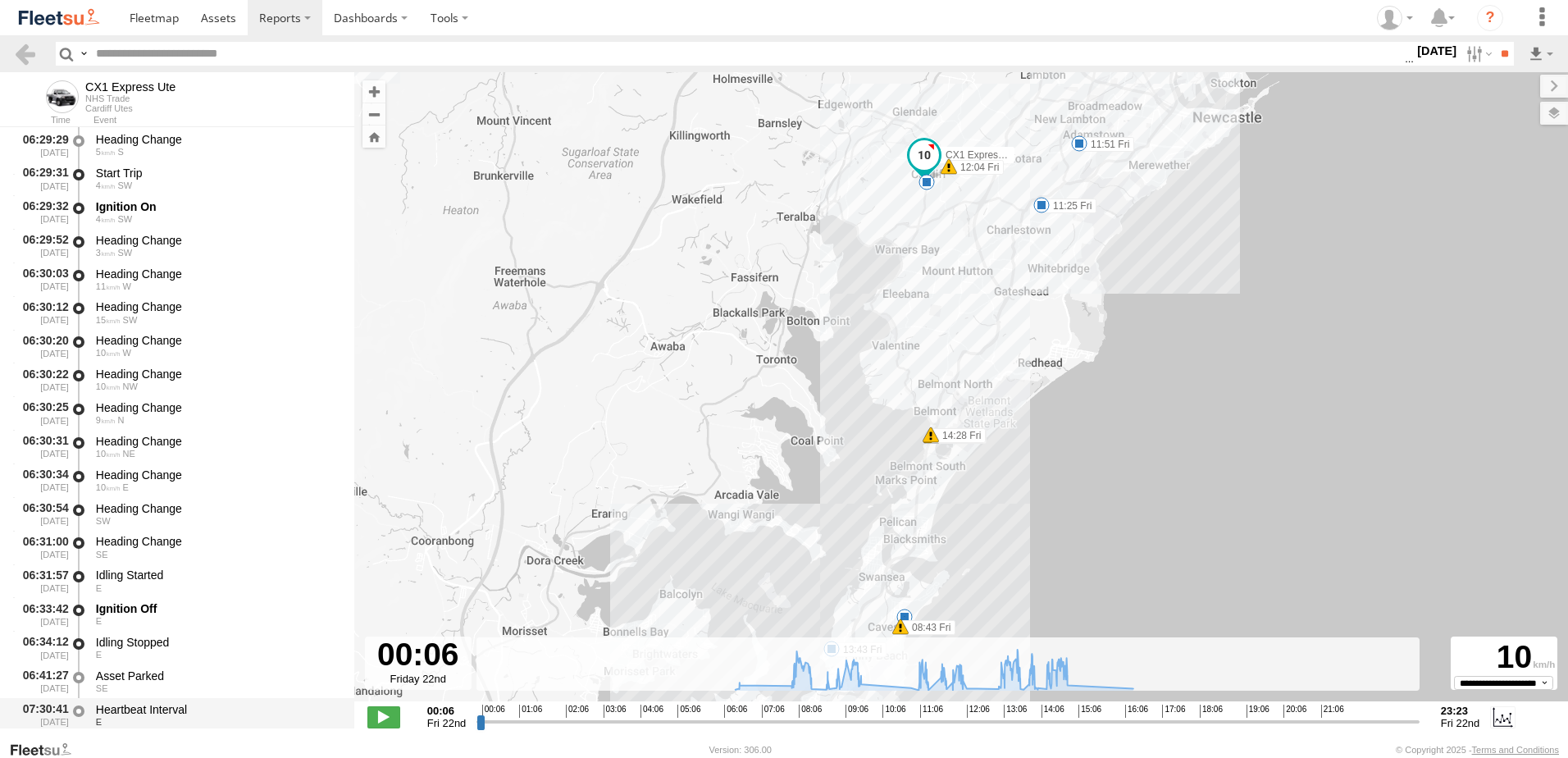
scroll to position [821, 0]
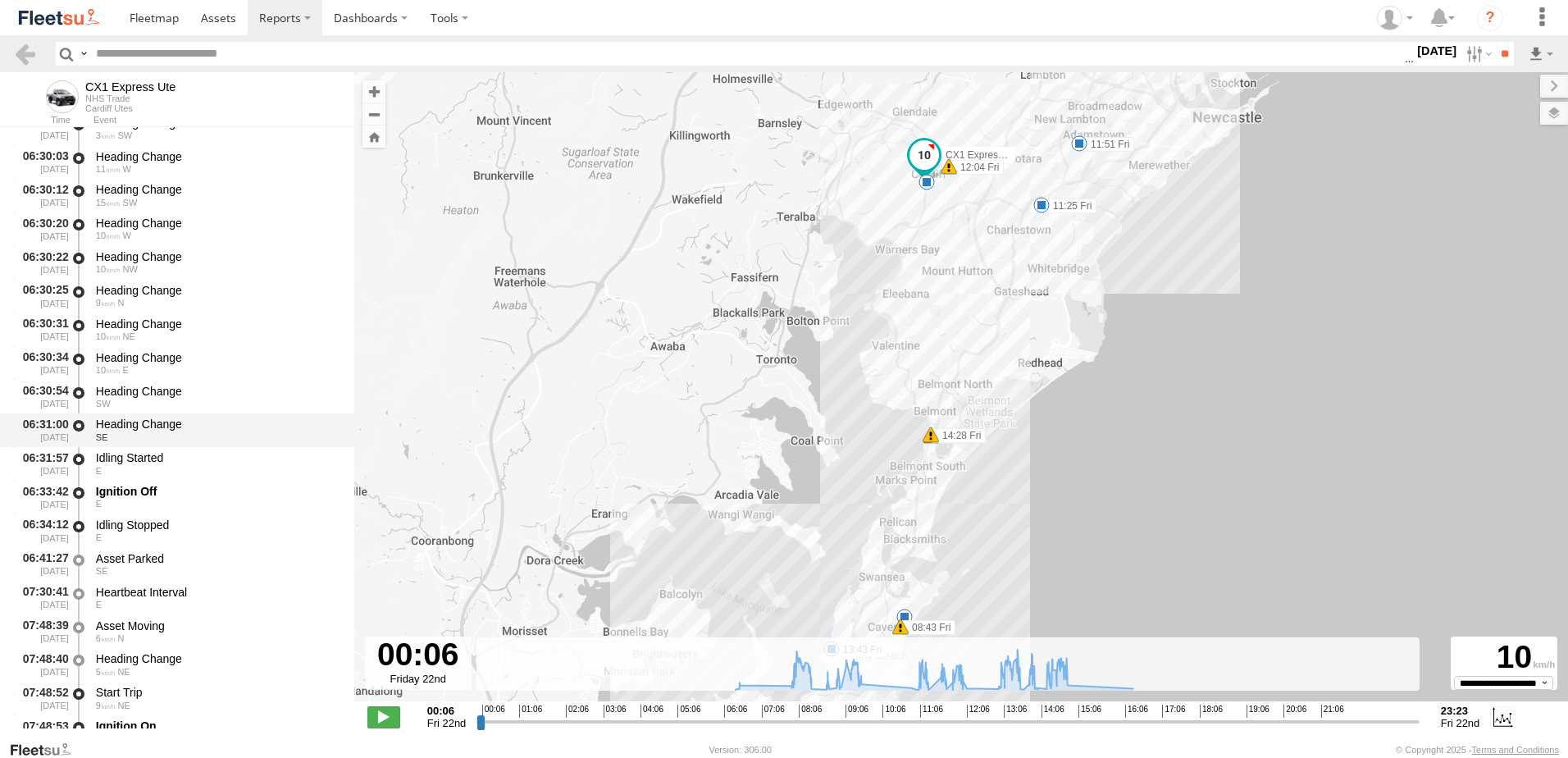
click at [175, 420] on div "Heading Change" at bounding box center [217, 424] width 243 height 15
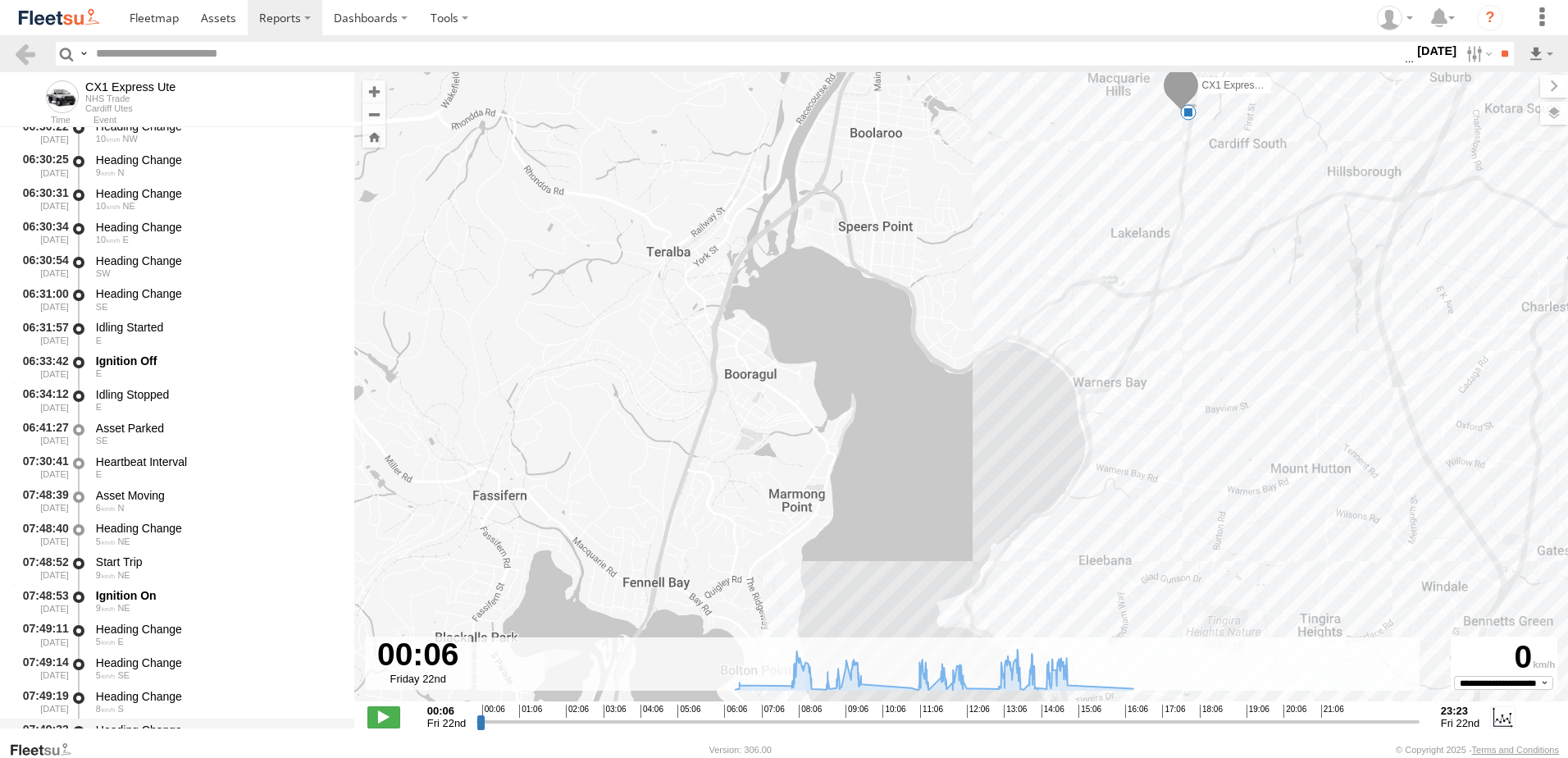
scroll to position [1067, 0]
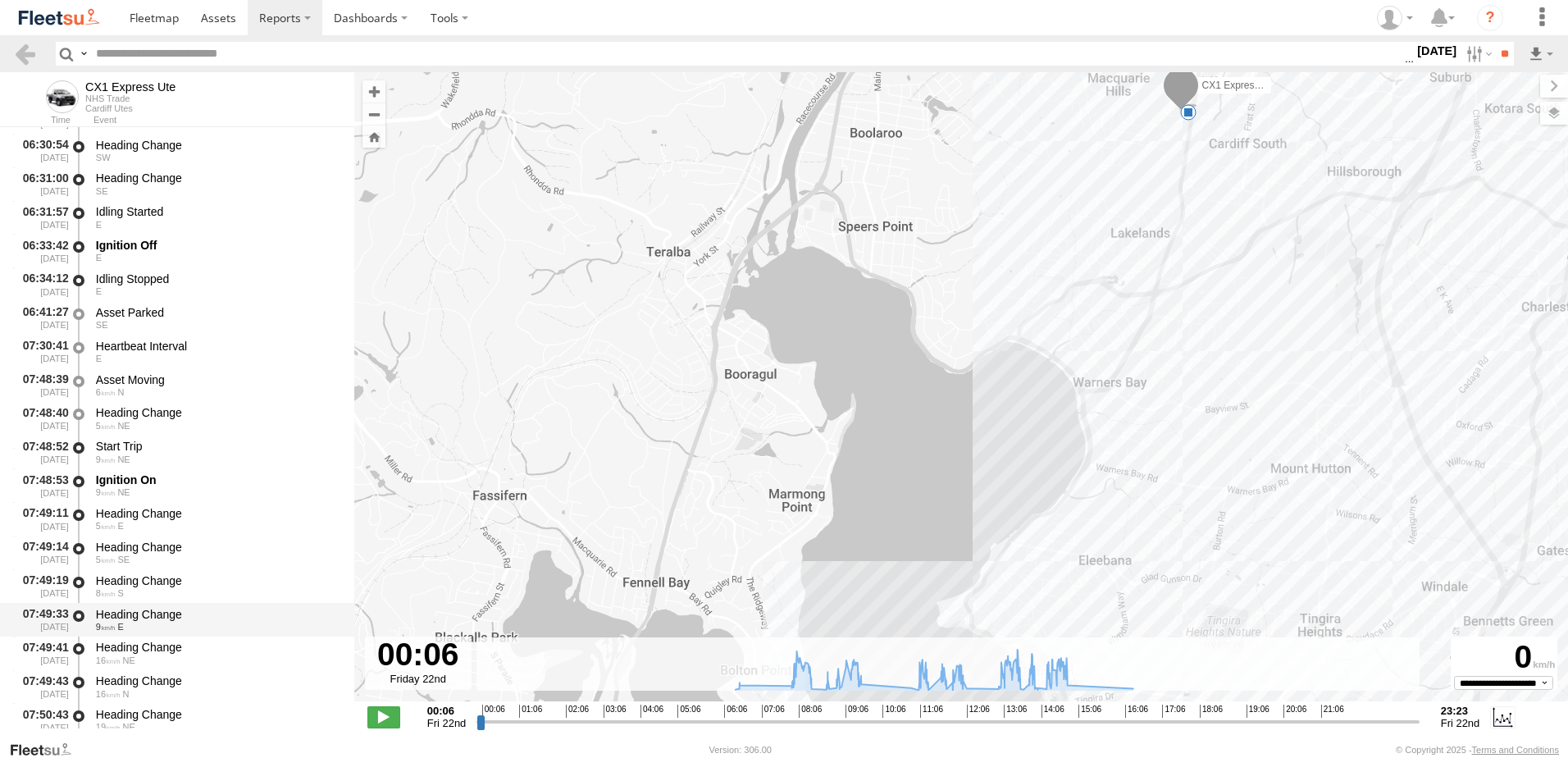
click at [124, 616] on div "Heading Change" at bounding box center [217, 615] width 243 height 15
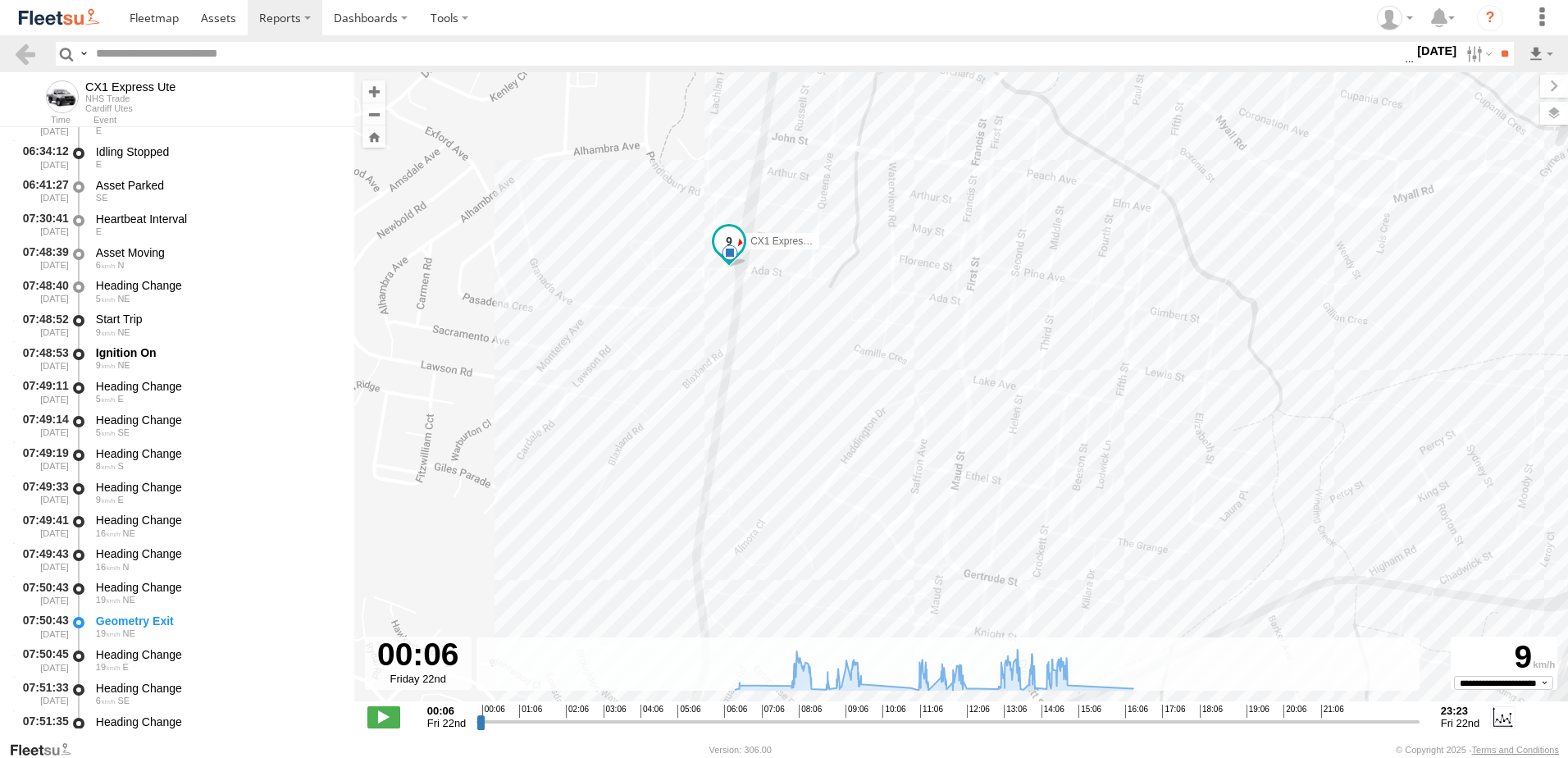
scroll to position [1394, 0]
click at [142, 248] on div "Heading Change" at bounding box center [217, 253] width 243 height 15
click at [29, 49] on link at bounding box center [25, 53] width 24 height 24
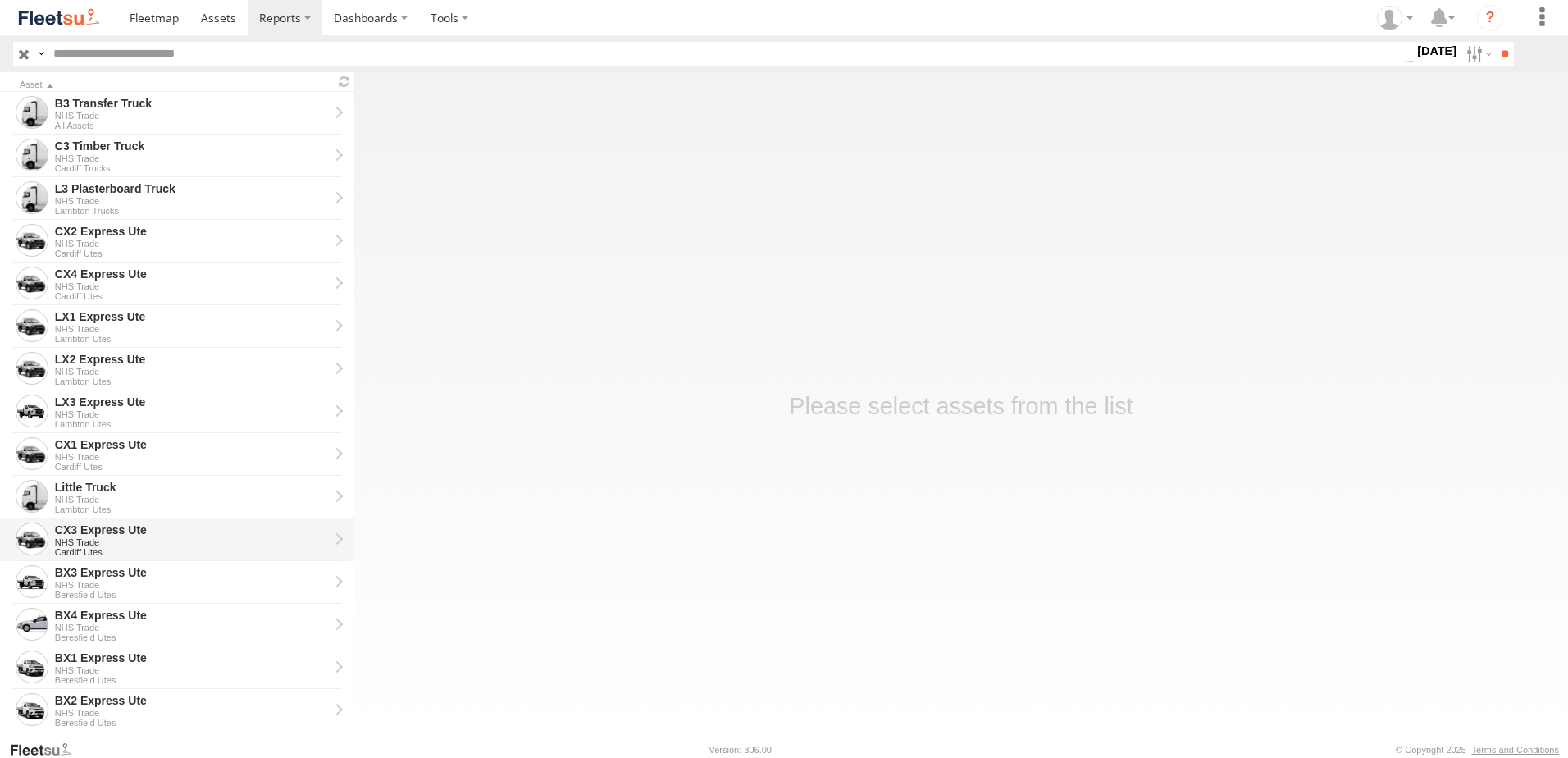
click at [81, 534] on div "CX3 Express Ute" at bounding box center [192, 530] width 274 height 15
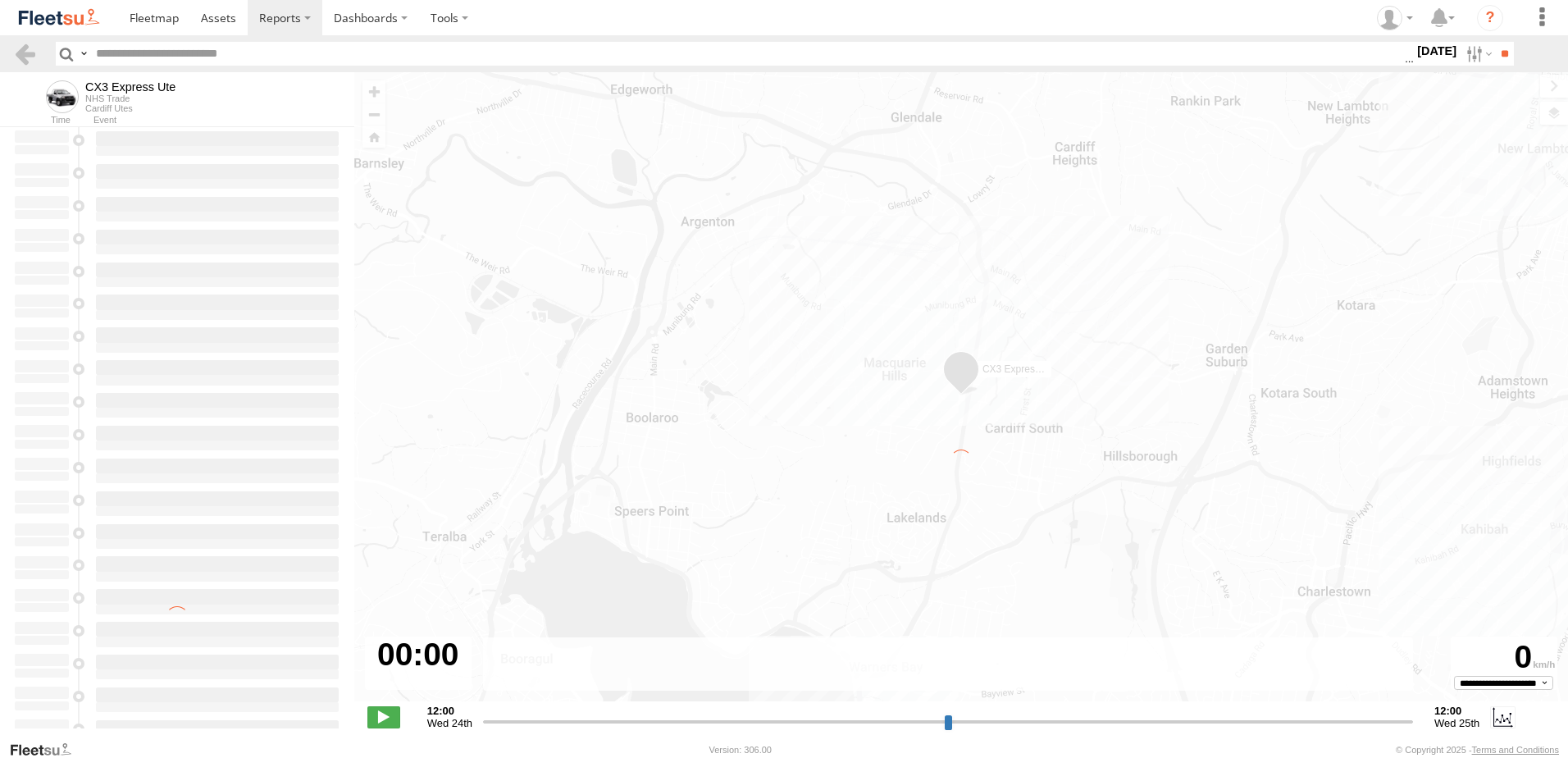
type input "**********"
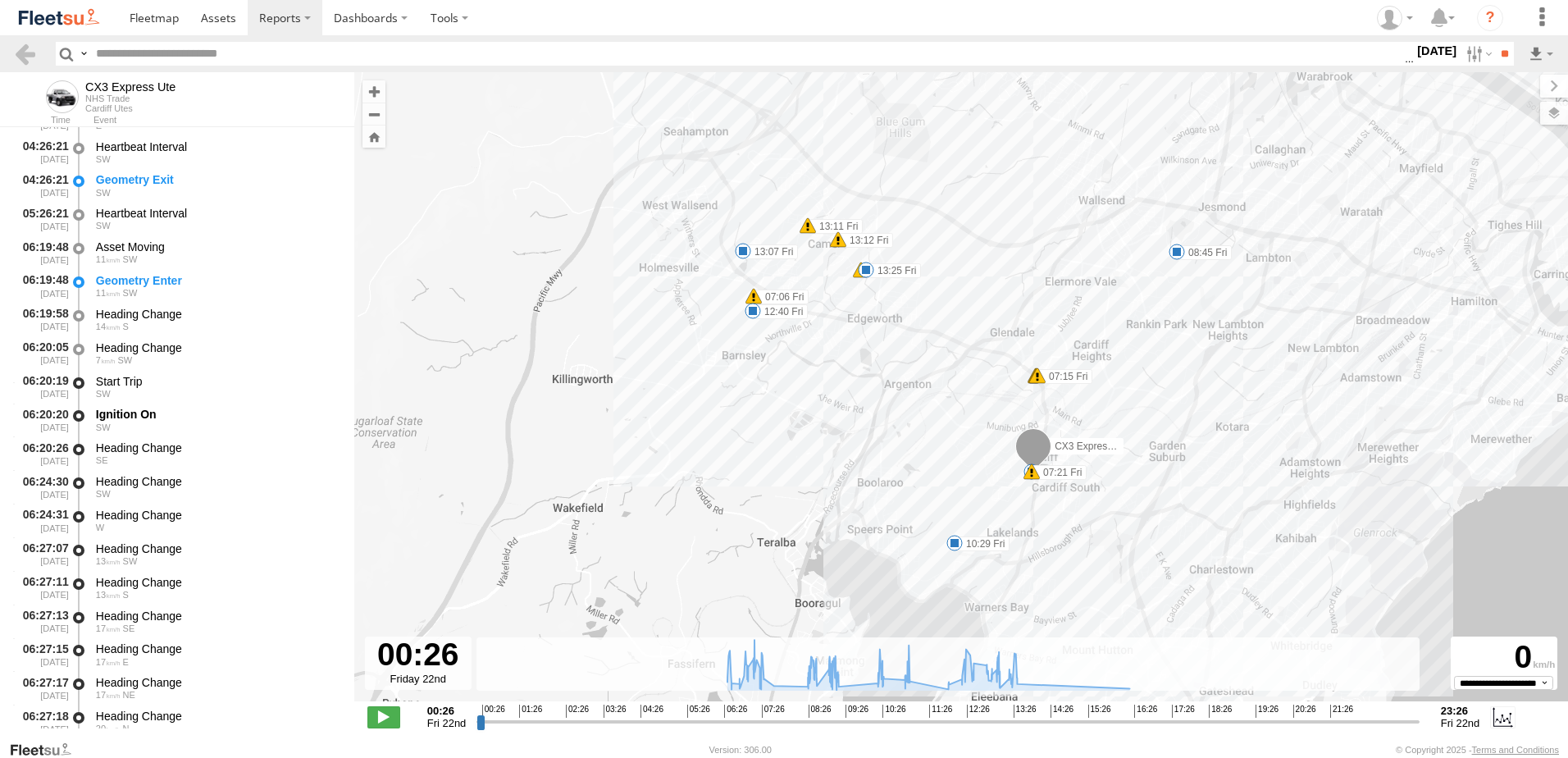
scroll to position [329, 0]
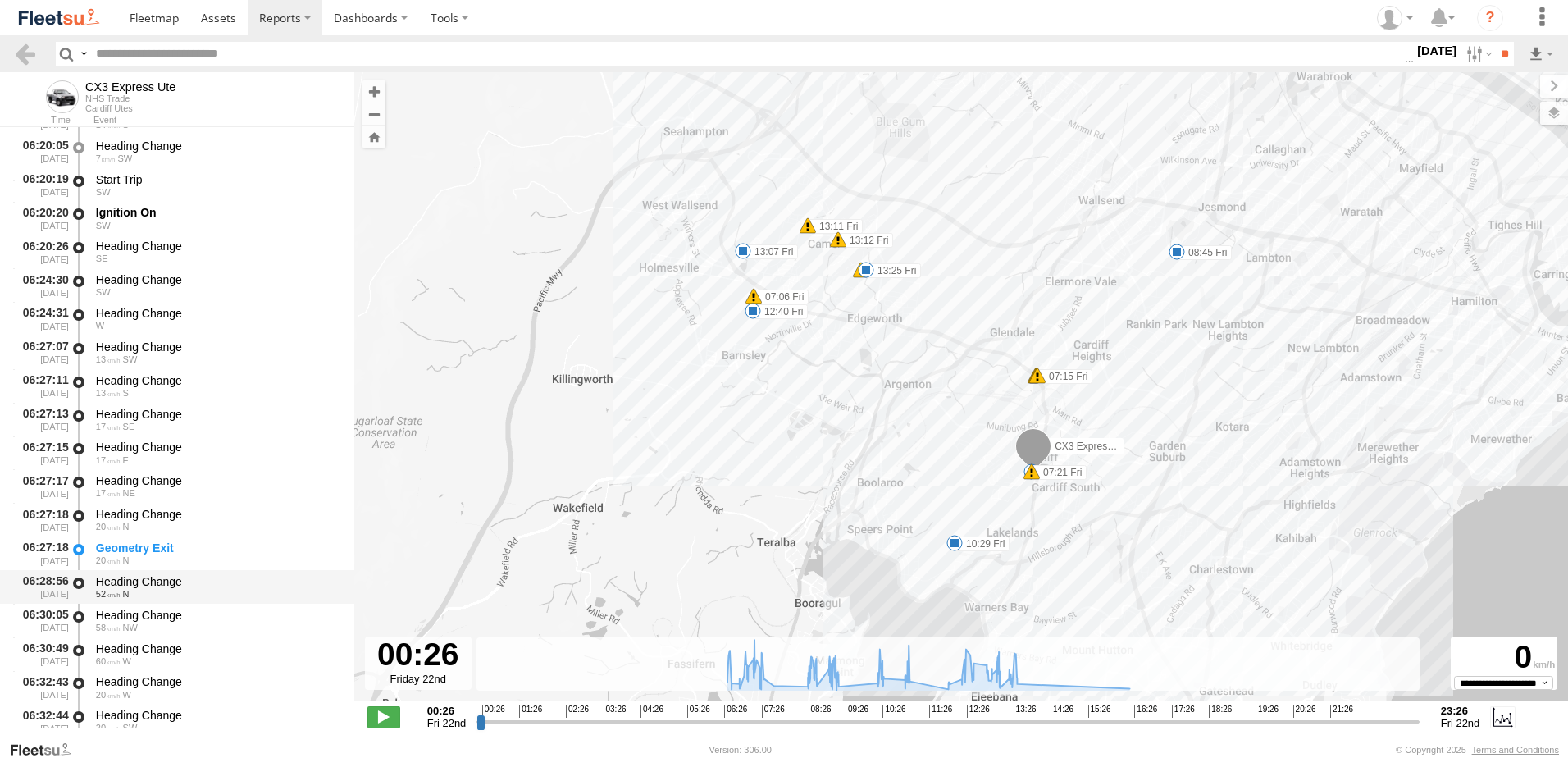
click at [139, 580] on div "Heading Change" at bounding box center [217, 582] width 243 height 15
click at [25, 52] on link at bounding box center [25, 53] width 24 height 24
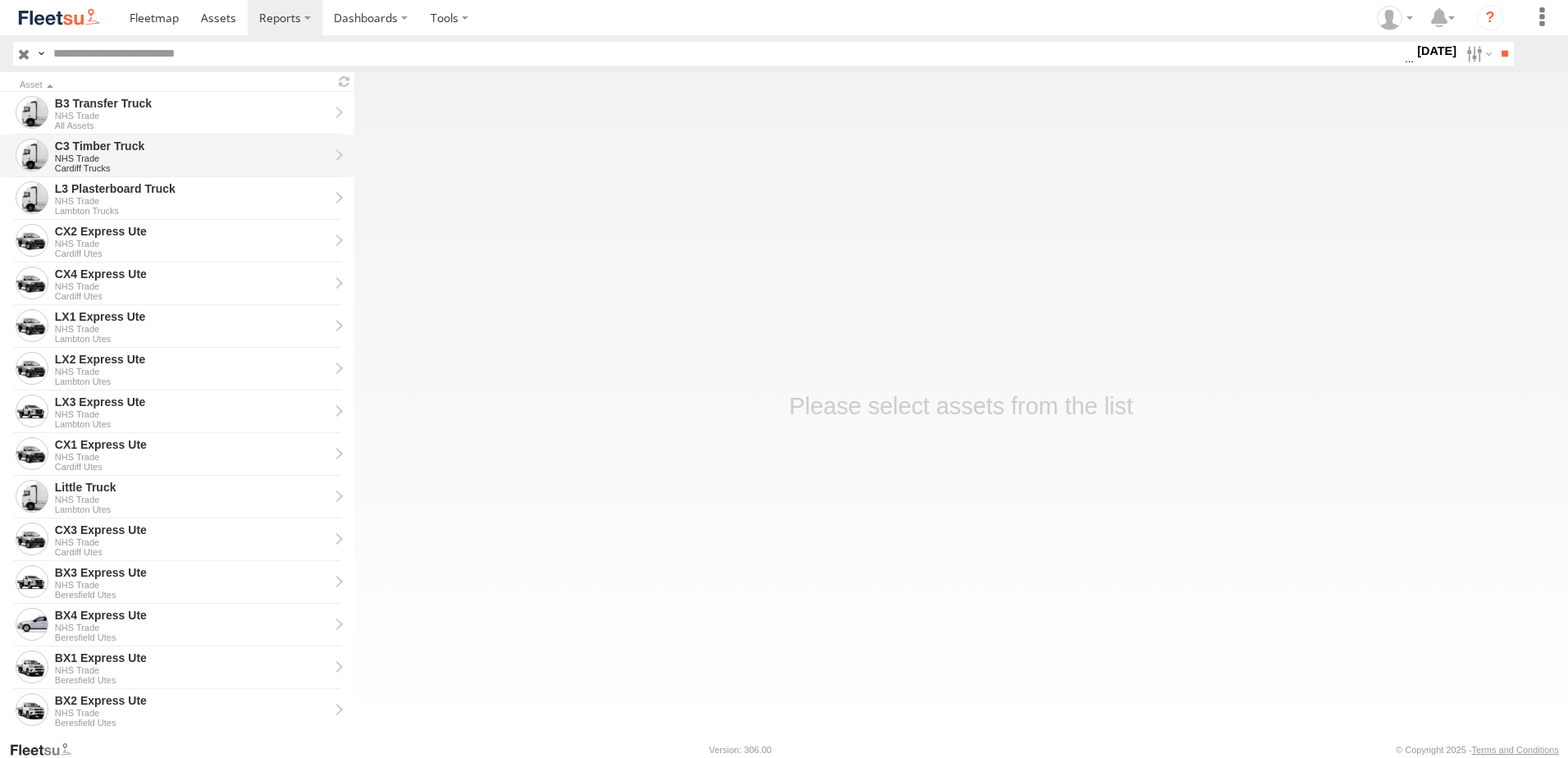
click at [93, 139] on div "C3 Timber Truck" at bounding box center [192, 146] width 274 height 15
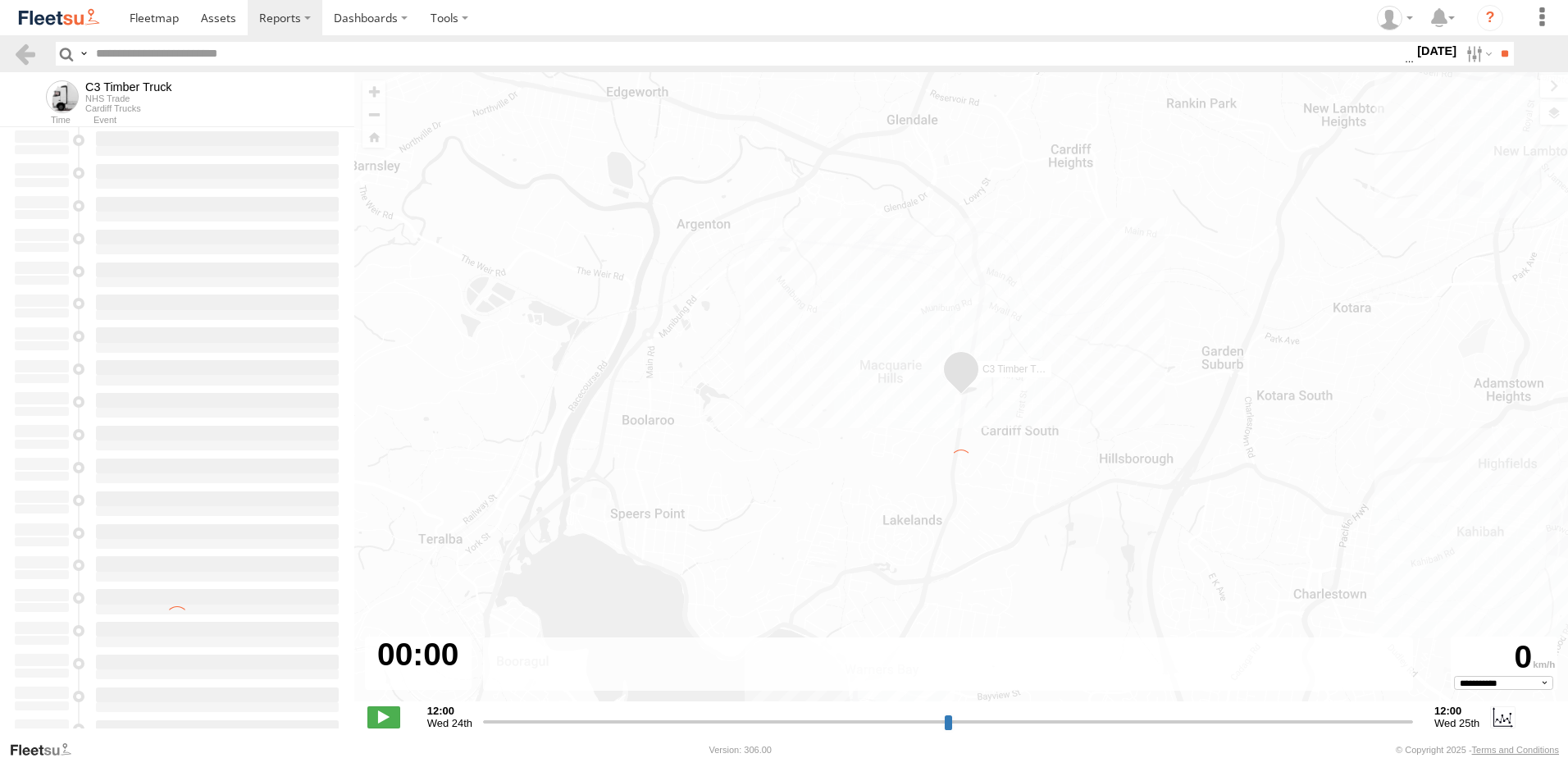
type input "**********"
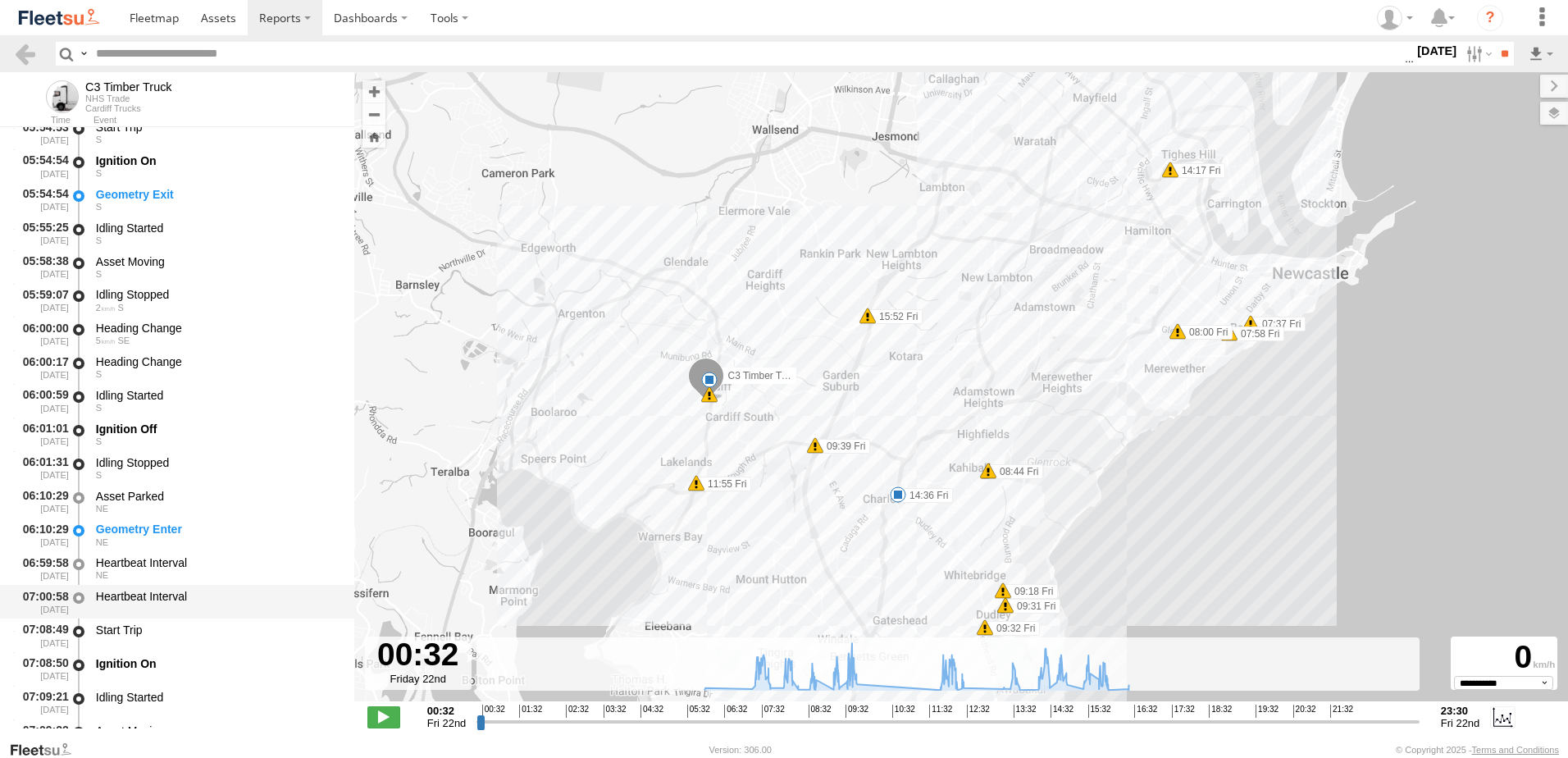
scroll to position [492, 0]
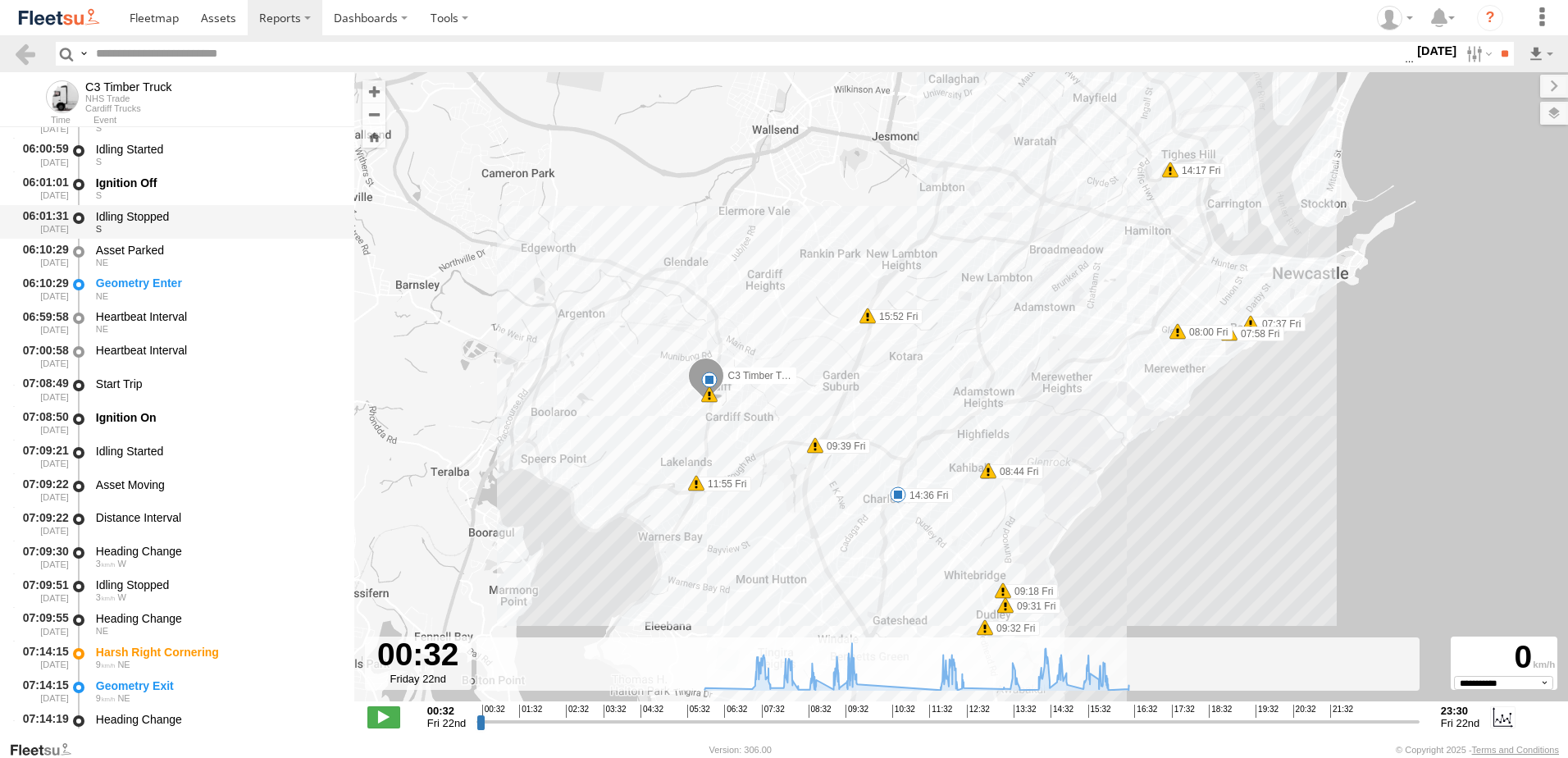
click at [140, 215] on div "Idling Stopped" at bounding box center [217, 217] width 243 height 15
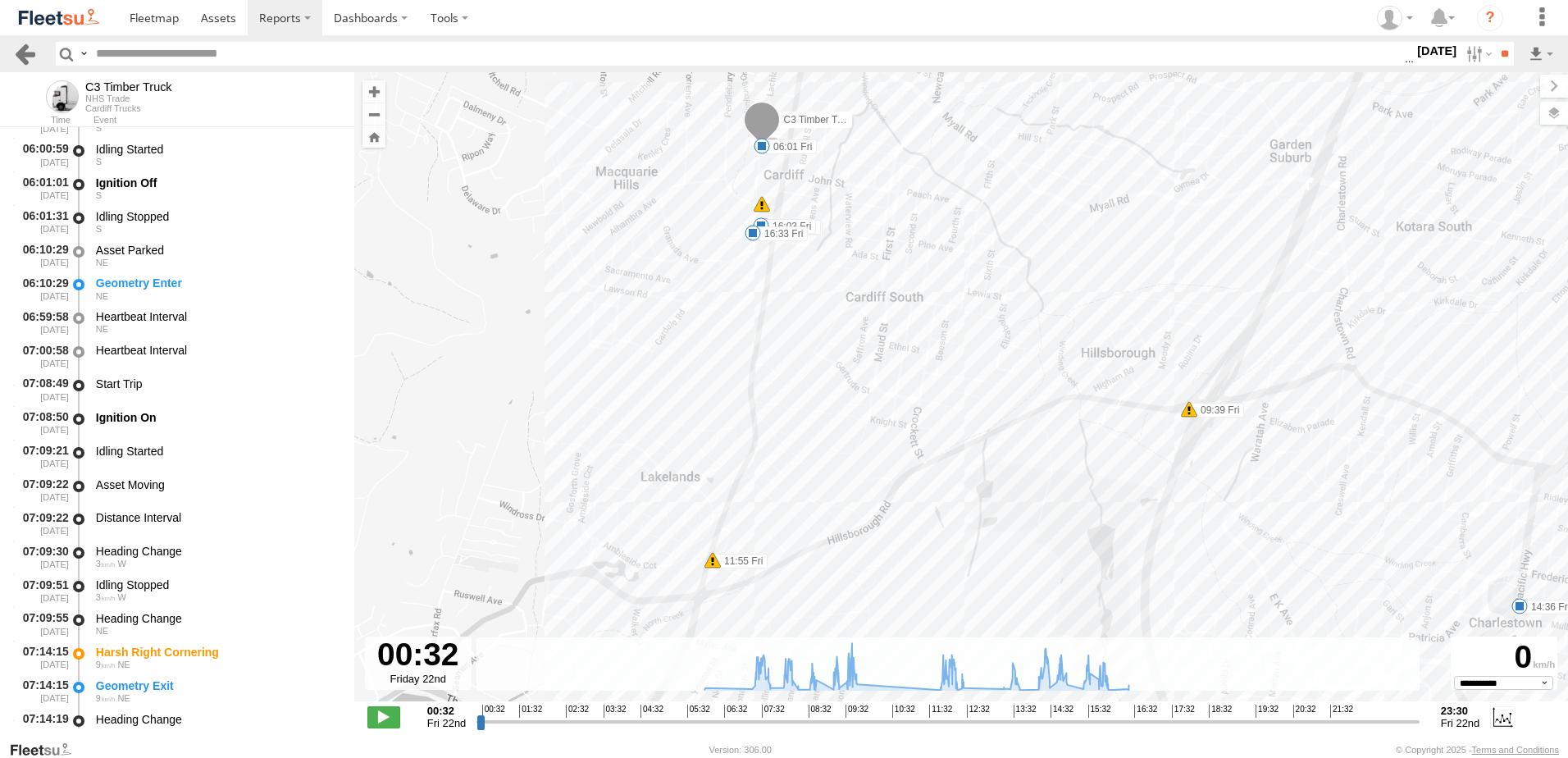
click at [23, 52] on link at bounding box center [25, 53] width 24 height 24
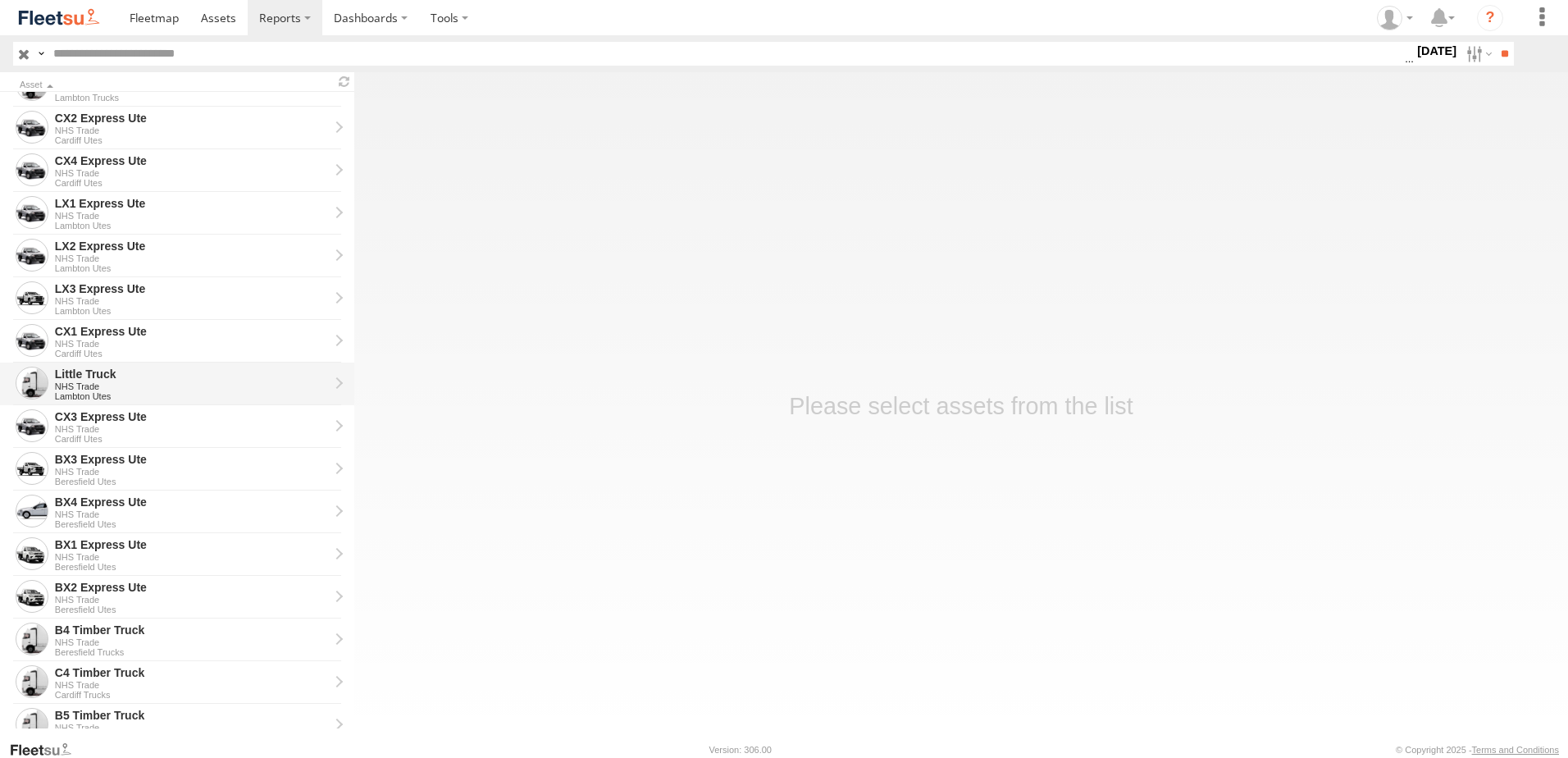
scroll to position [246, 0]
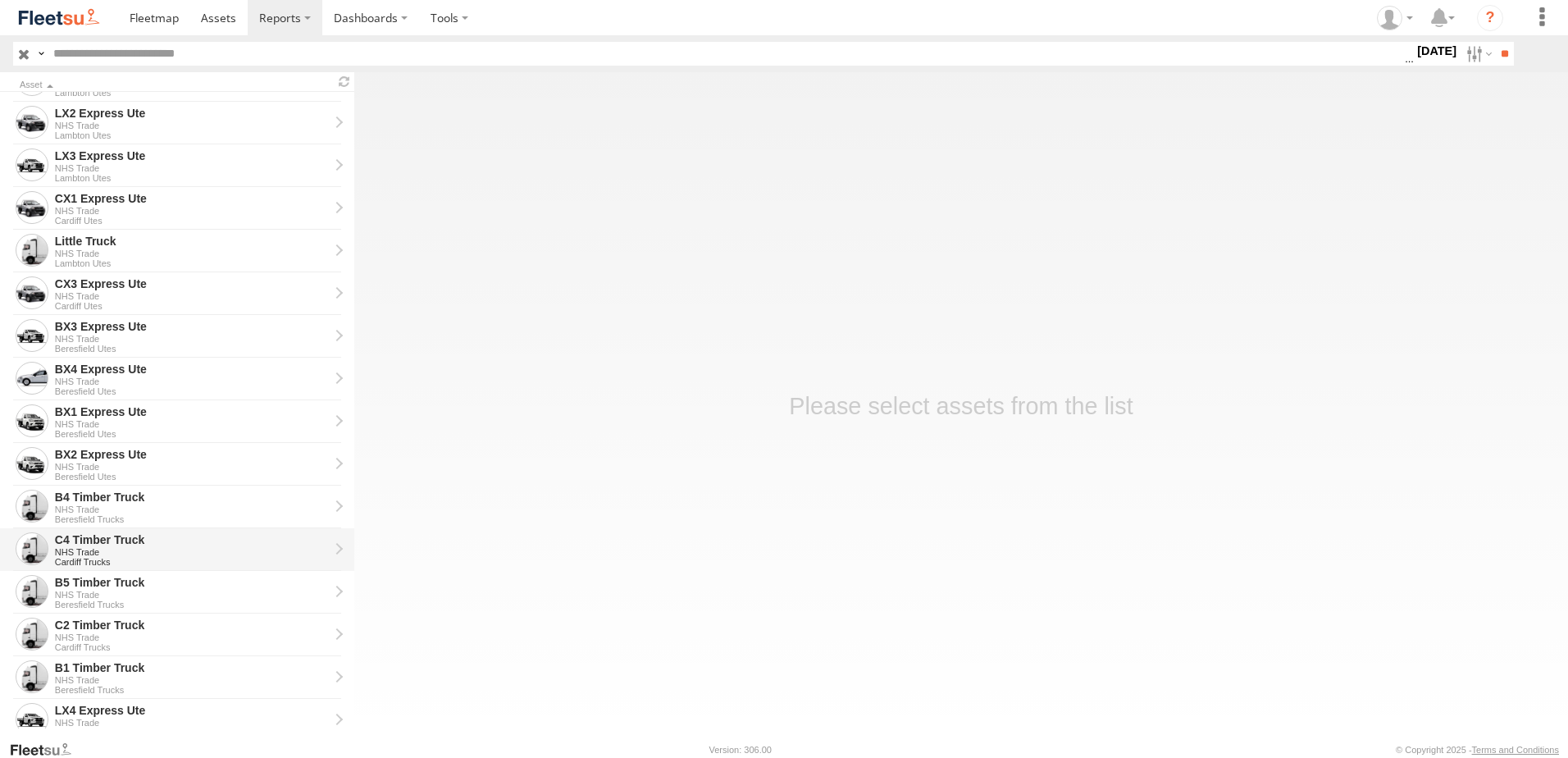
click at [68, 545] on div "C4 Timber Truck" at bounding box center [192, 540] width 274 height 15
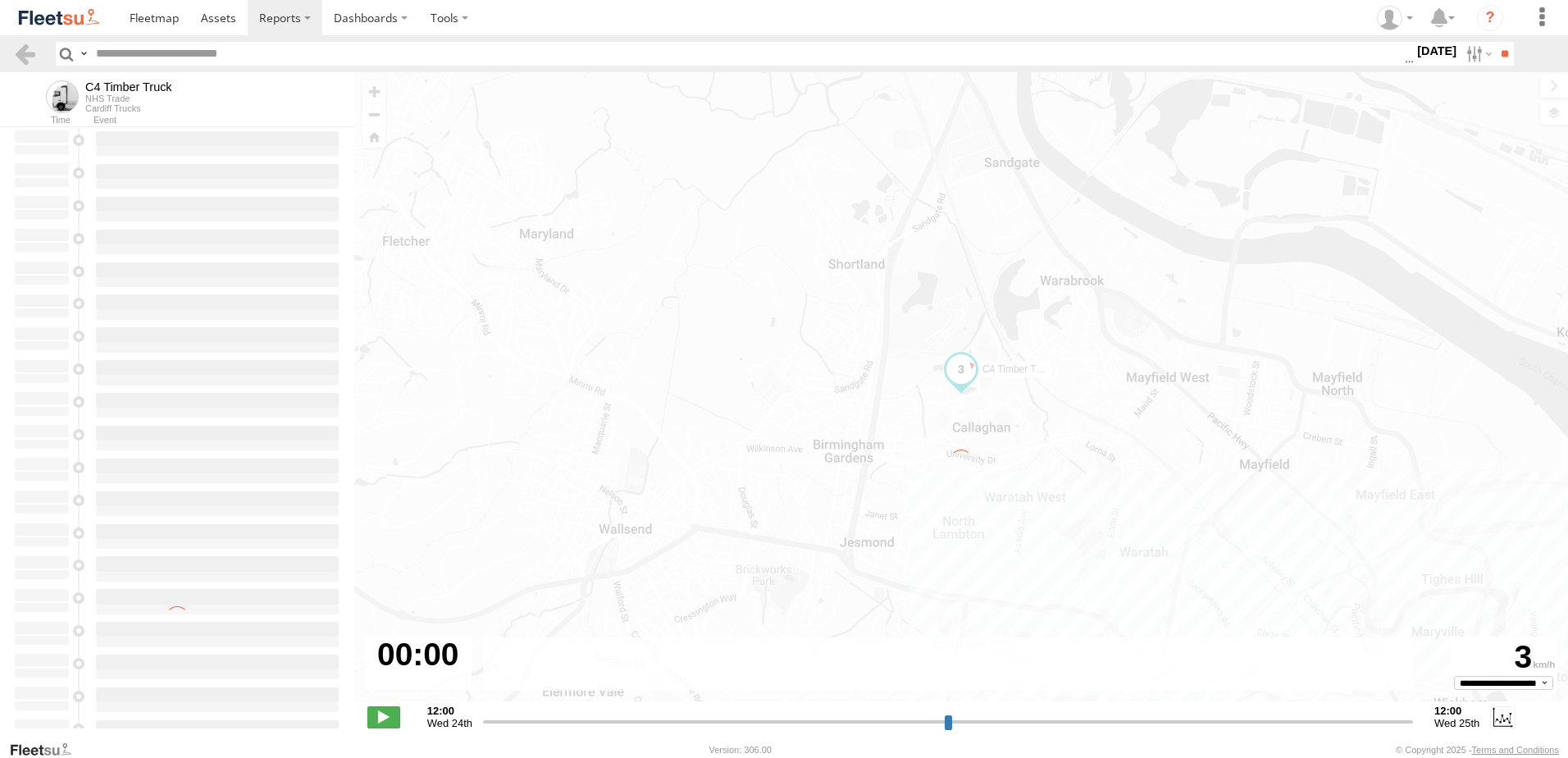
type input "**********"
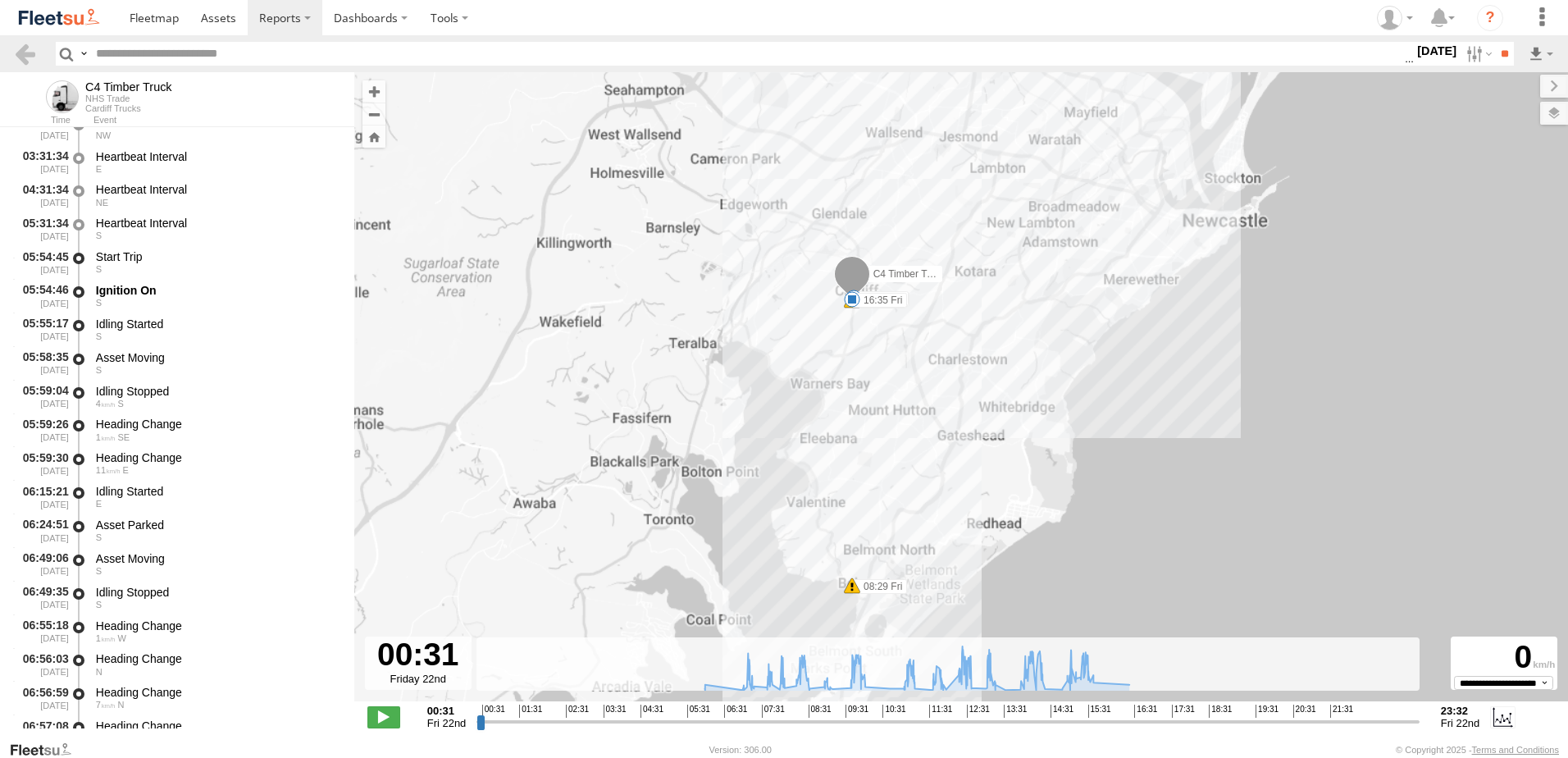
scroll to position [329, 0]
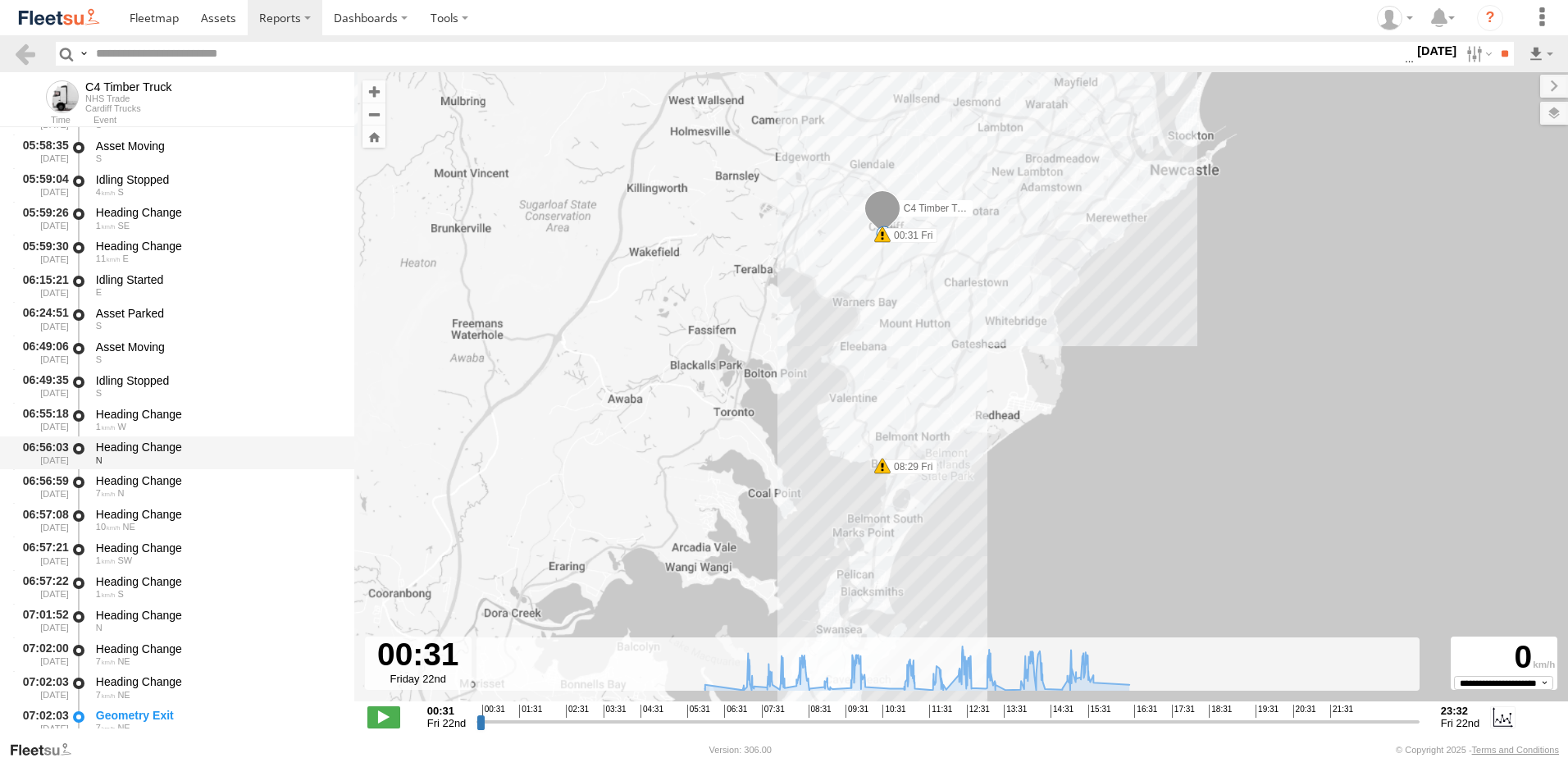
click at [157, 444] on div "Heading Change" at bounding box center [217, 447] width 243 height 15
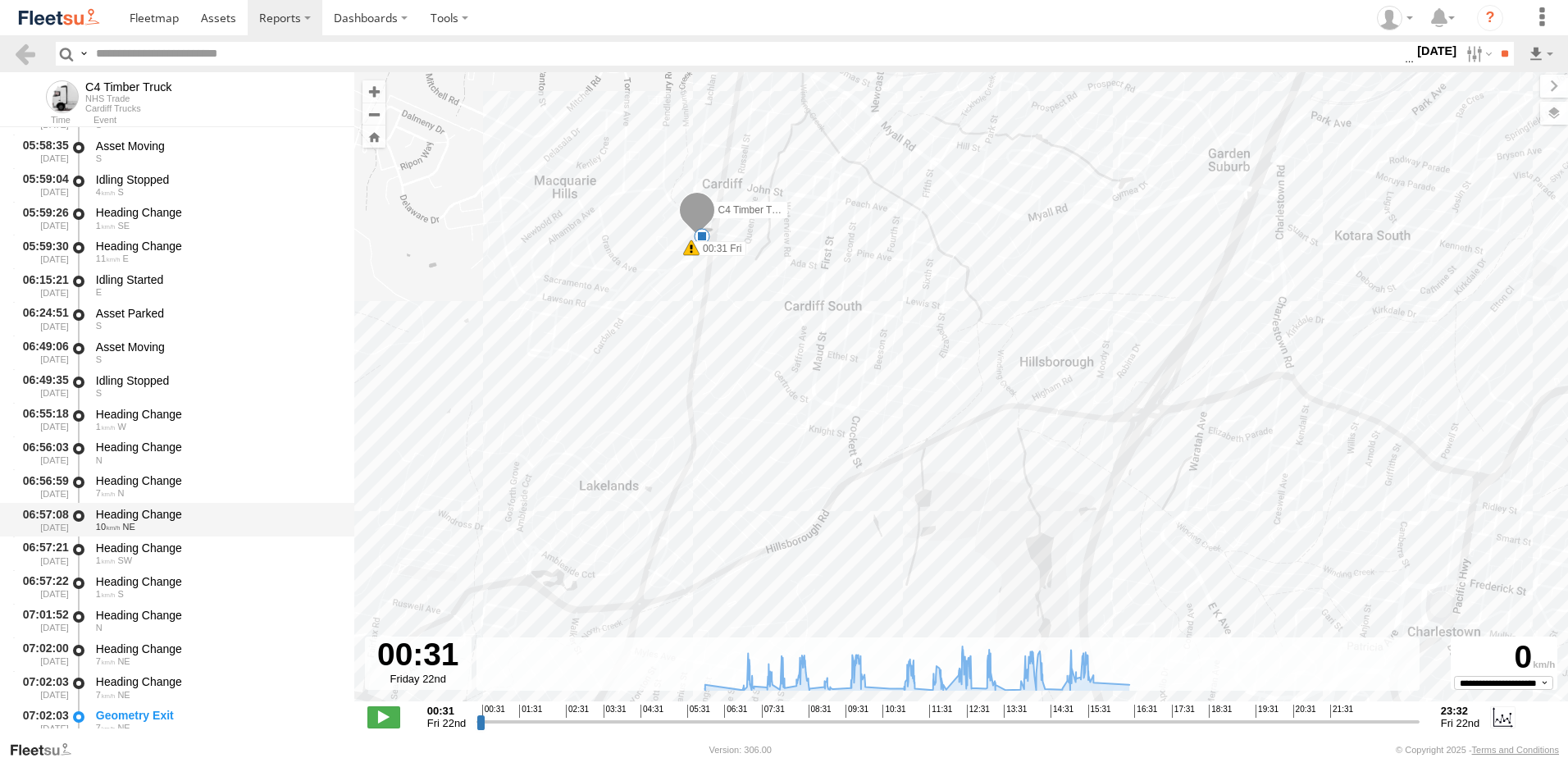
click at [118, 520] on div "Heading Change" at bounding box center [217, 515] width 243 height 15
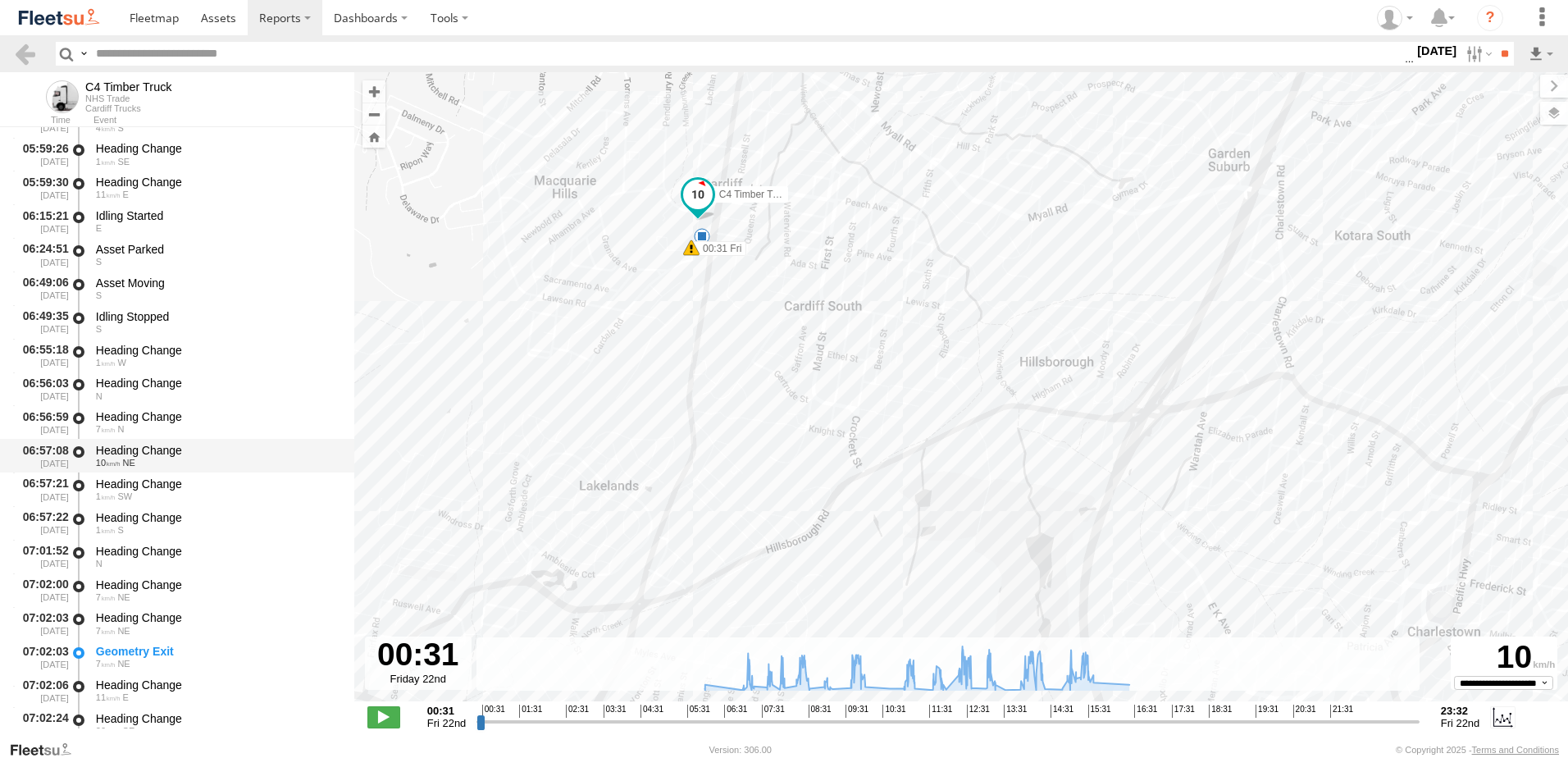
scroll to position [492, 0]
click at [144, 448] on div "Heading Change" at bounding box center [217, 451] width 243 height 15
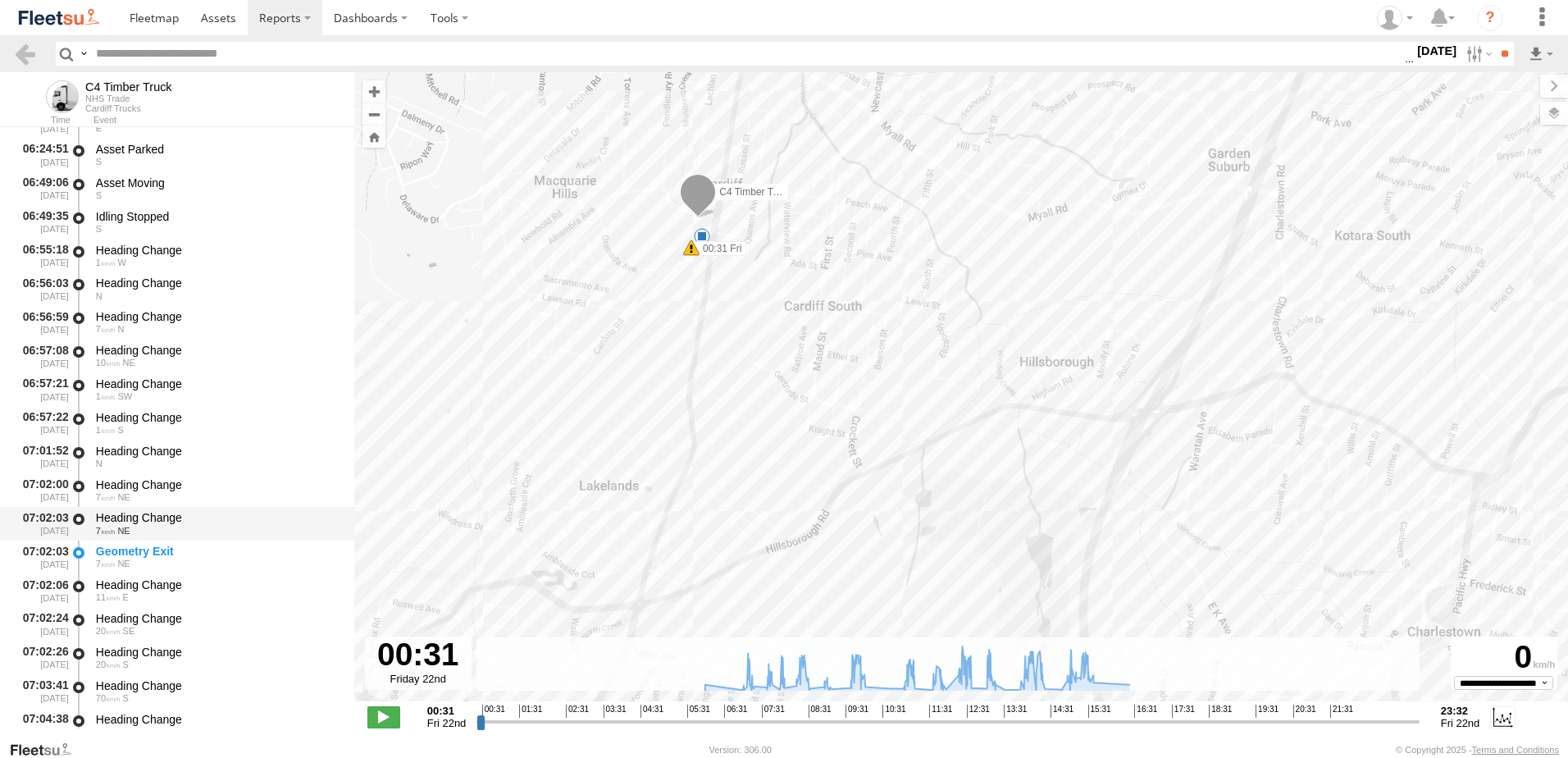
click at [159, 517] on div "Heading Change" at bounding box center [217, 518] width 243 height 15
click at [143, 576] on div "Heading Change 11 E" at bounding box center [217, 590] width 248 height 30
click at [157, 652] on div "Heading Change" at bounding box center [217, 652] width 243 height 15
click at [28, 56] on link at bounding box center [25, 53] width 24 height 24
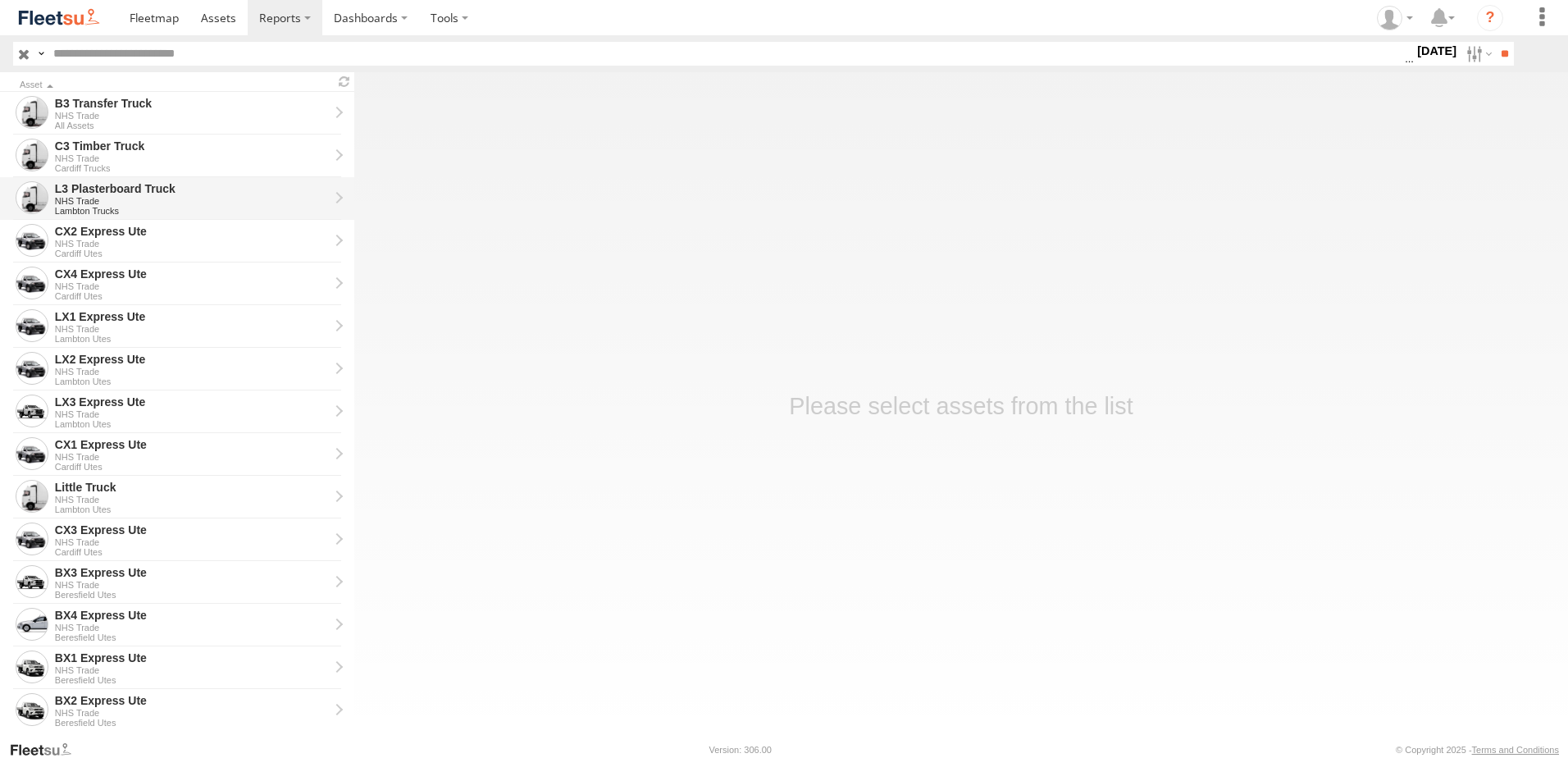
click at [83, 190] on div "L3 Plasterboard Truck" at bounding box center [192, 188] width 274 height 15
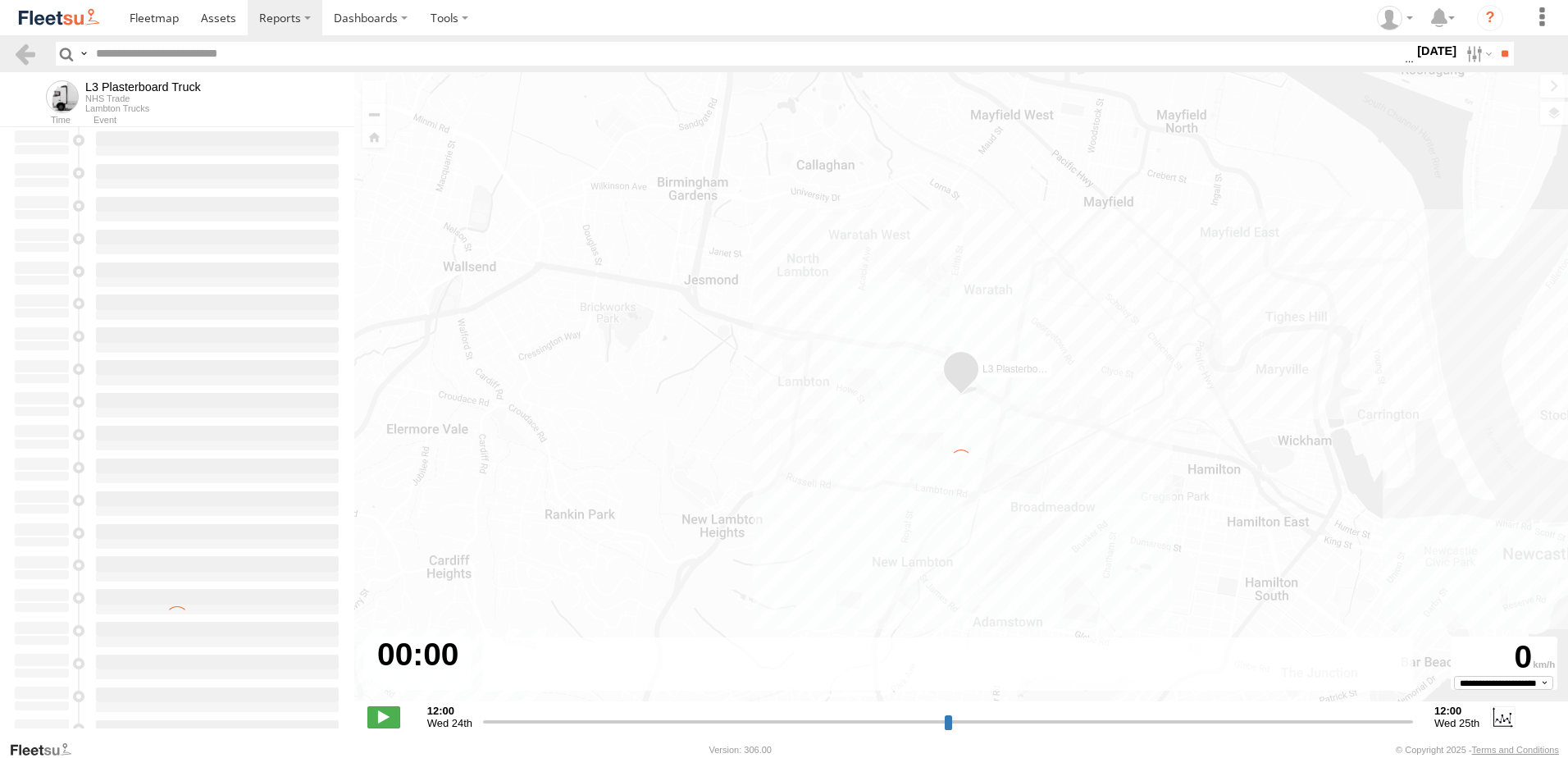
type input "**********"
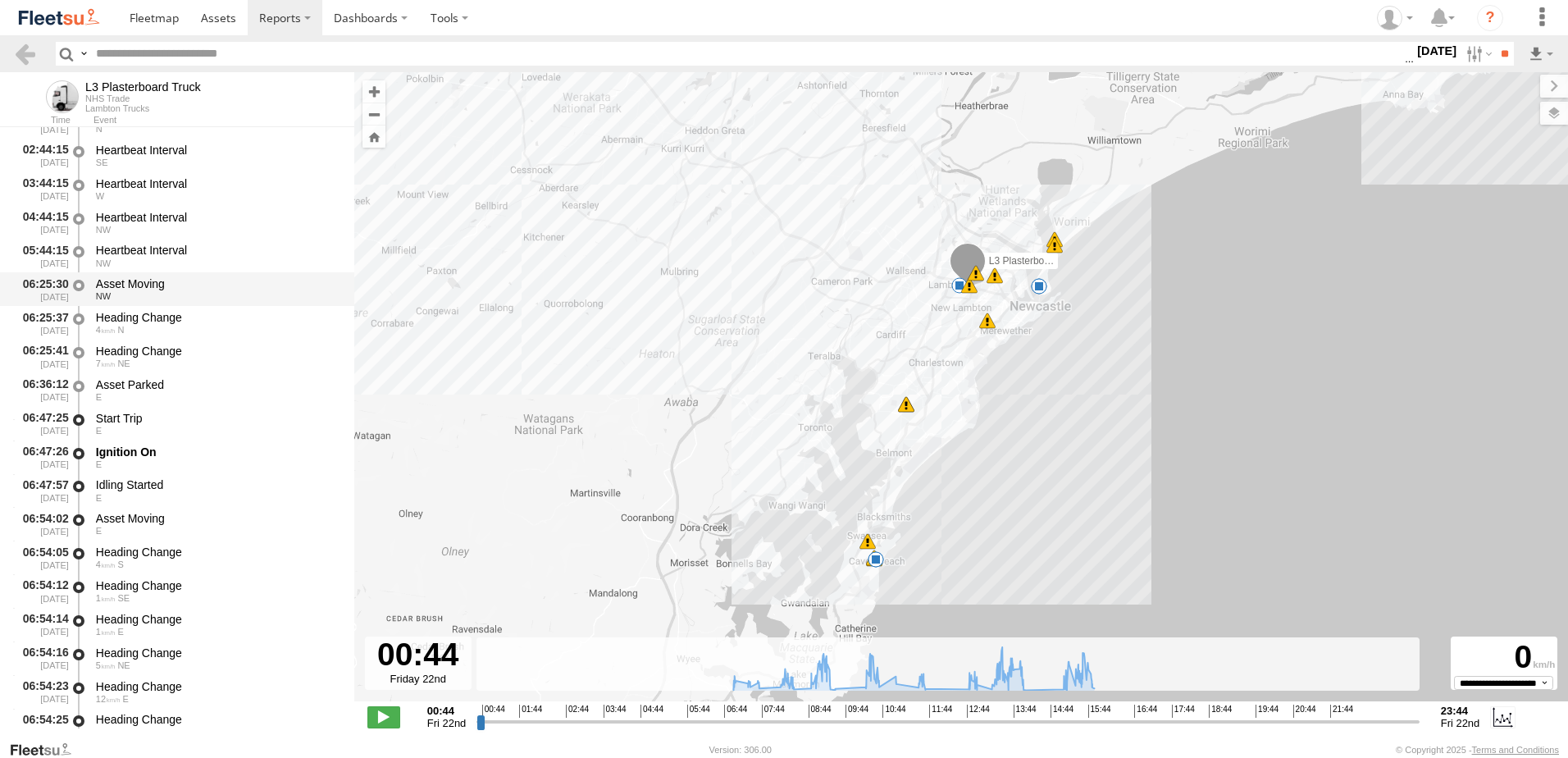
scroll to position [82, 0]
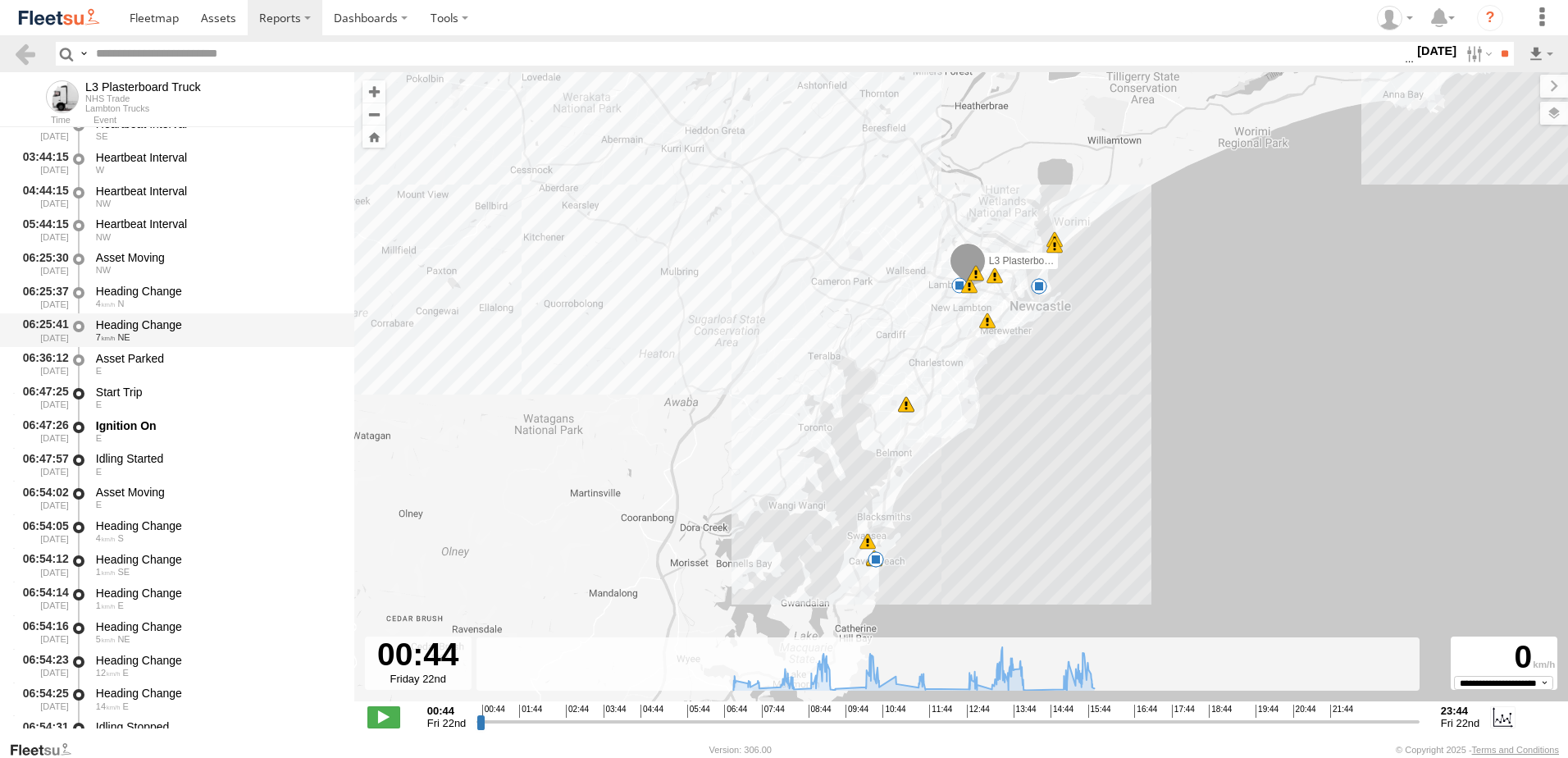
click at [153, 319] on div "Heading Change" at bounding box center [217, 325] width 243 height 15
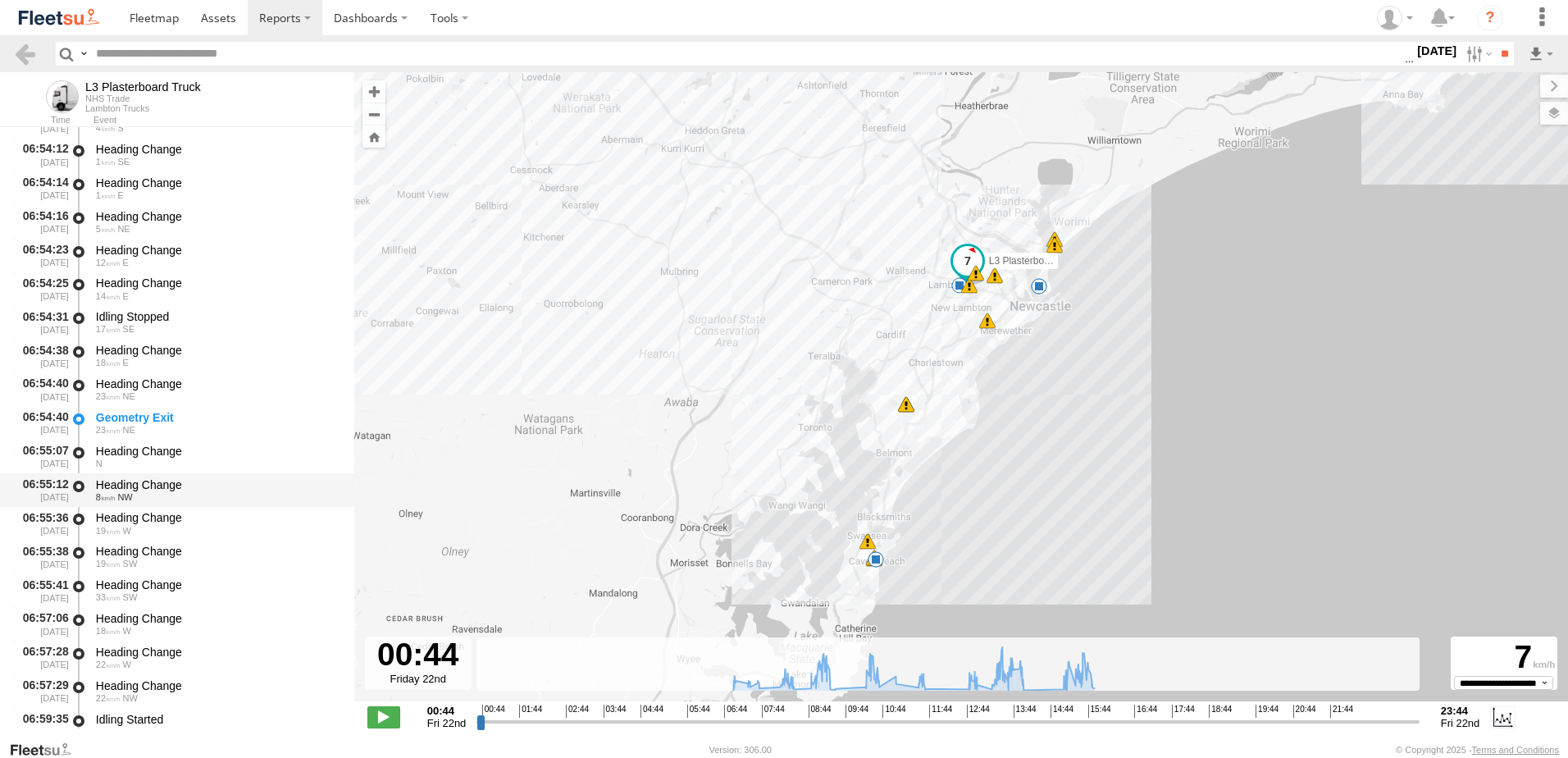
click at [131, 484] on div "Heading Change" at bounding box center [217, 485] width 243 height 15
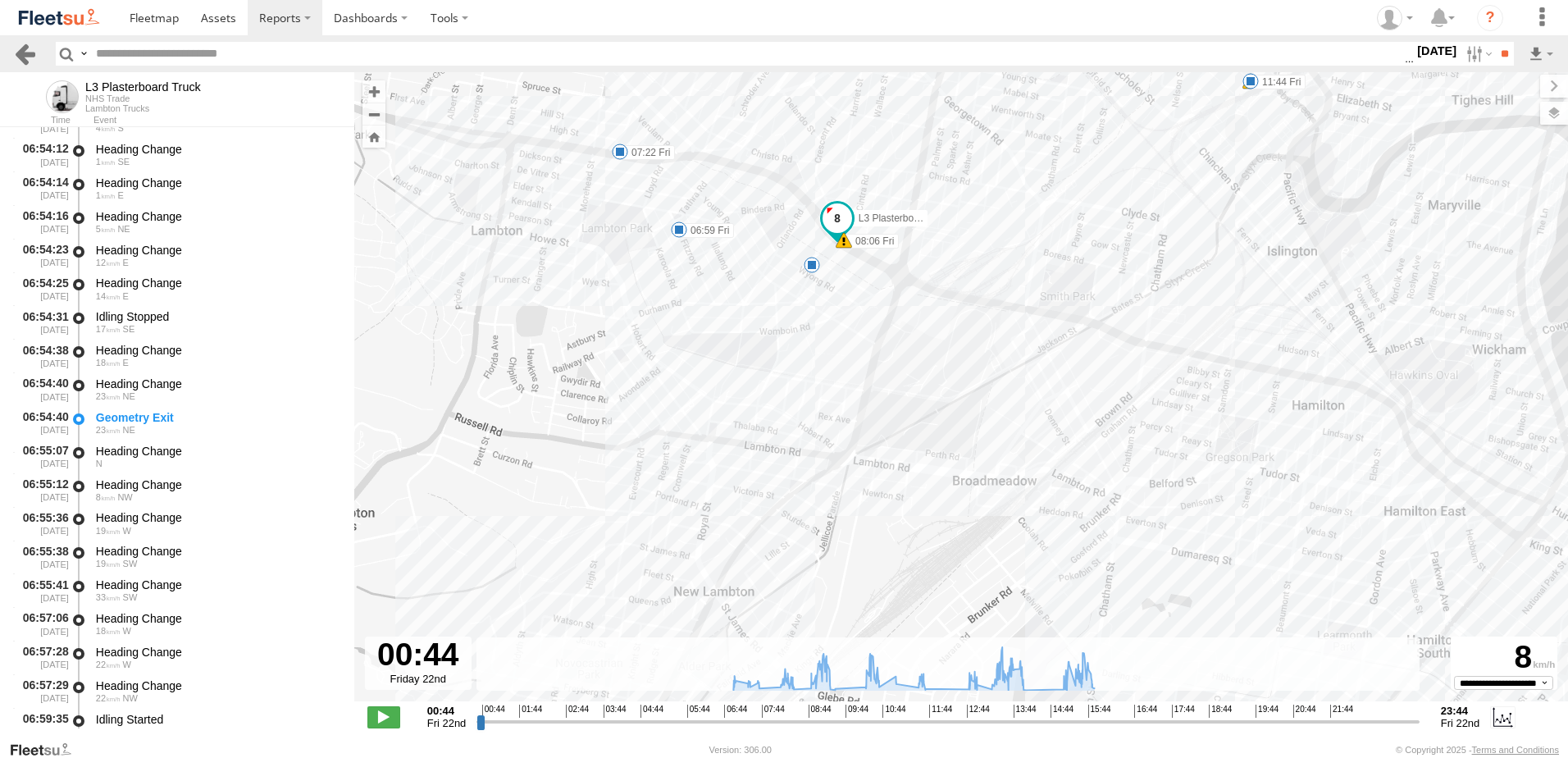
click at [23, 53] on link at bounding box center [25, 53] width 24 height 24
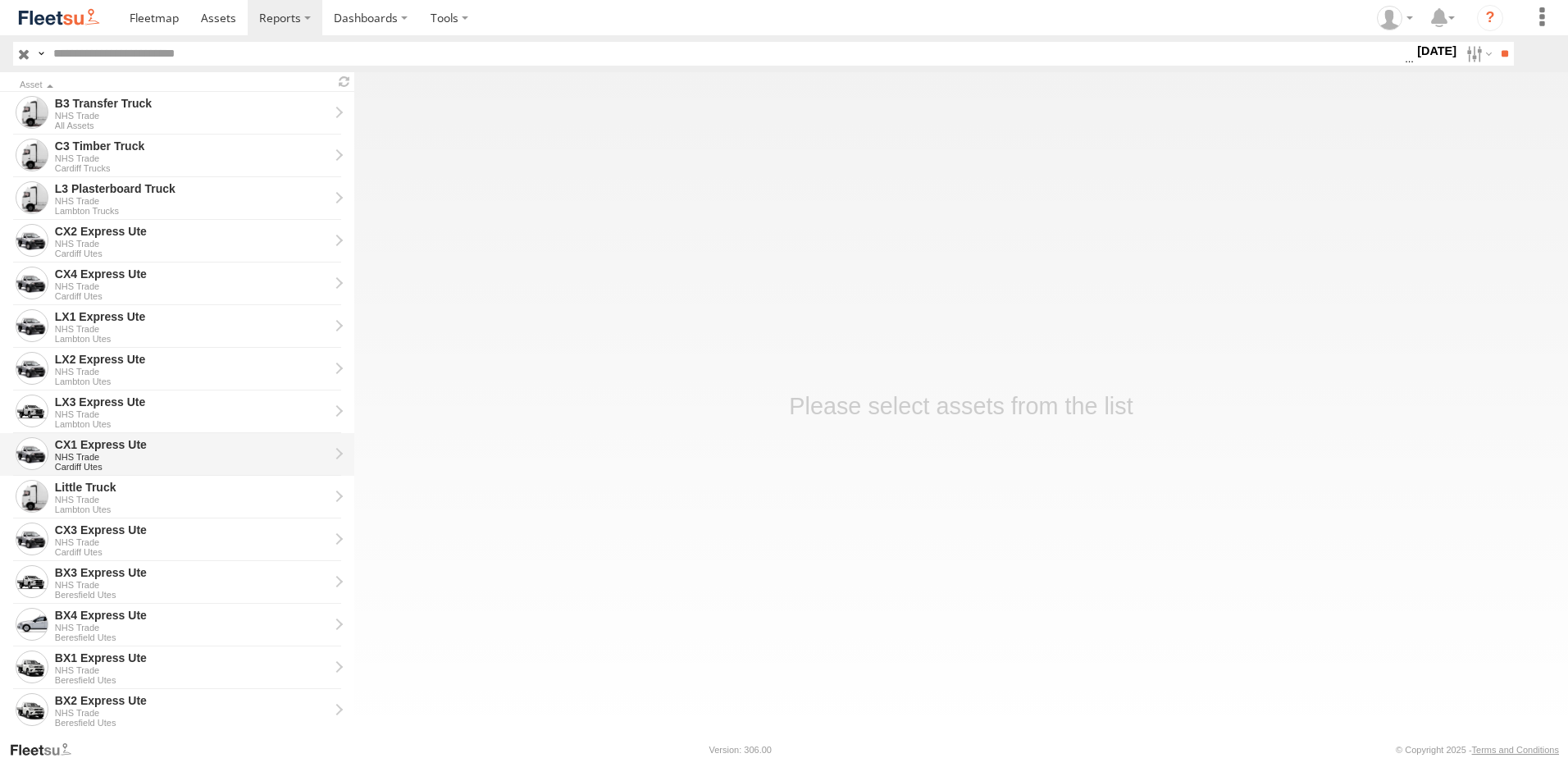
click at [94, 439] on div "CX1 Express Ute" at bounding box center [192, 444] width 274 height 15
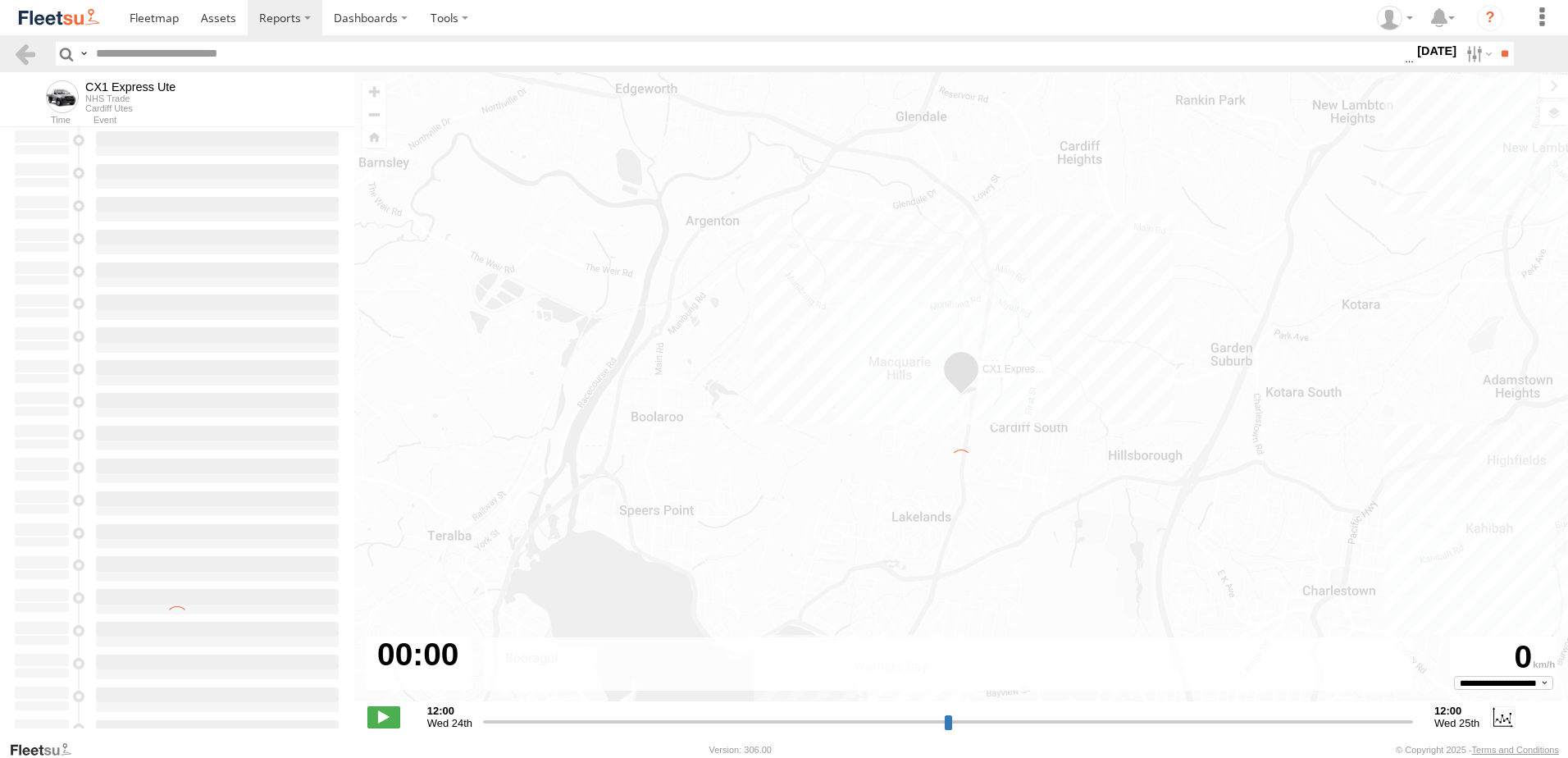
type input "**********"
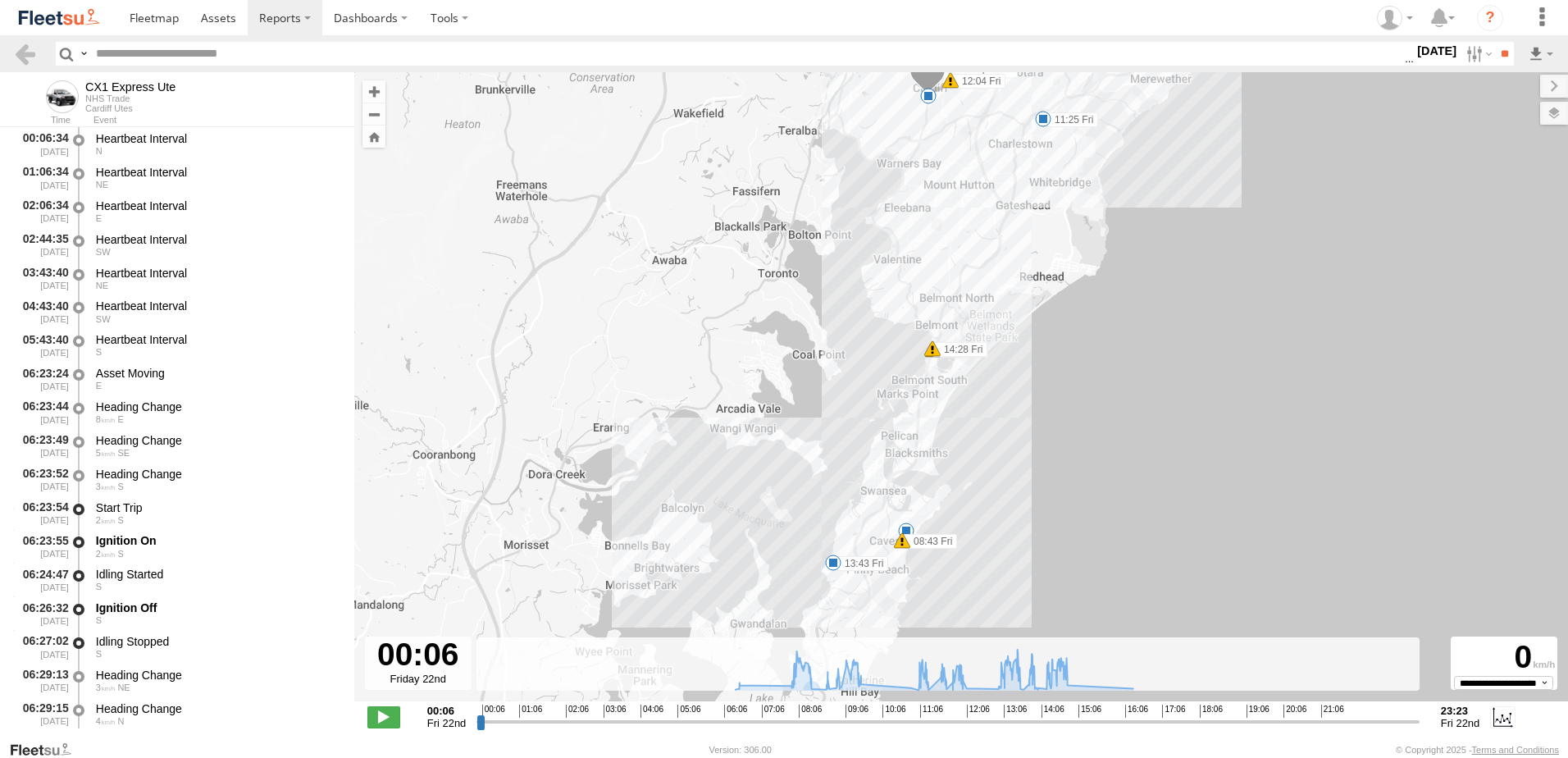
drag, startPoint x: 889, startPoint y: 588, endPoint x: 899, endPoint y: 468, distance: 120.4
click at [899, 468] on div "CX1 Express Ute 08:43 Fri 11:25 Fri 11:51 Fri 12:04 Fri 14:28 Fri 14:28 Fri 8 5…" at bounding box center [961, 395] width 1214 height 646
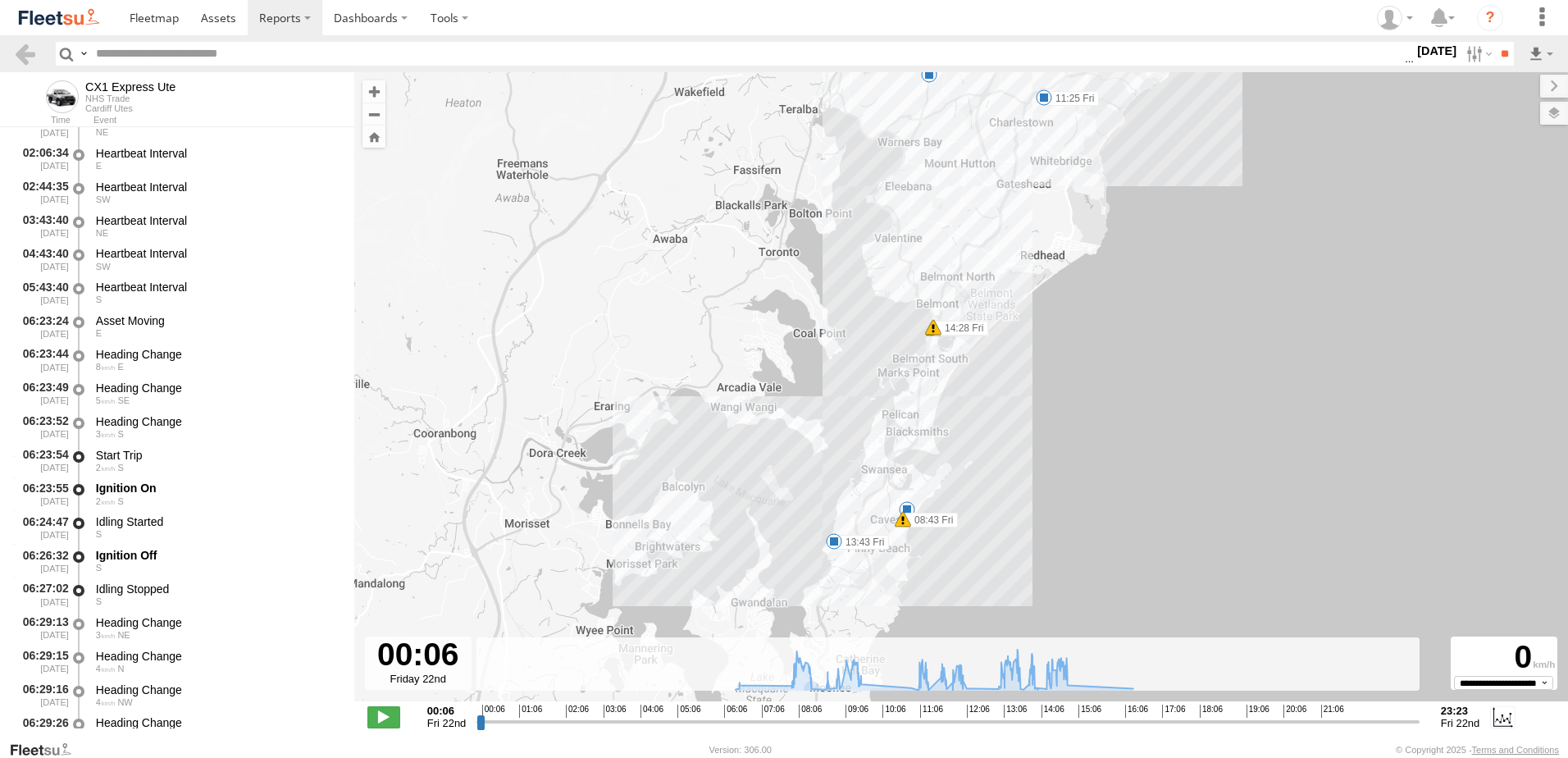
scroll to position [329, 0]
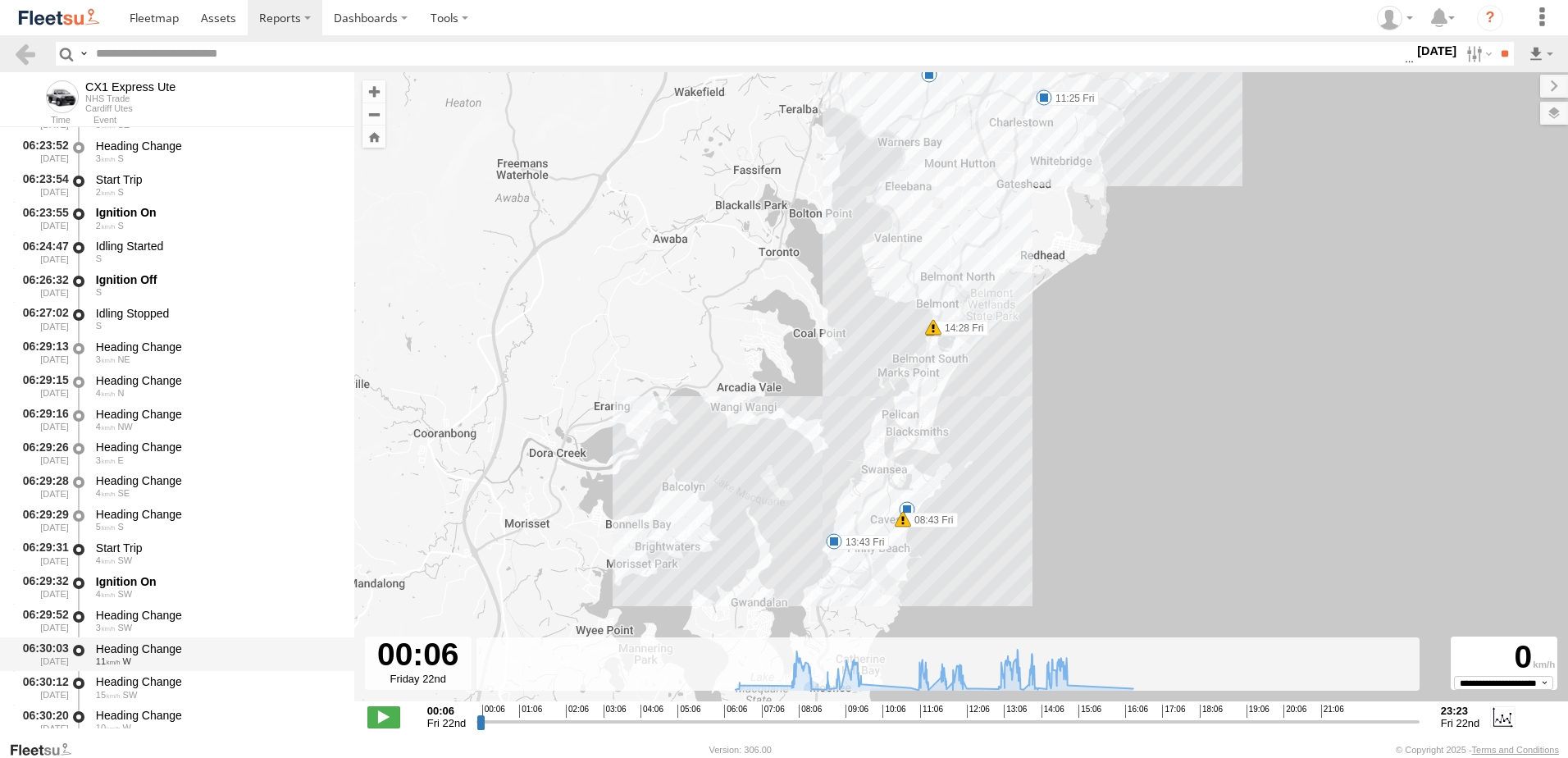
click at [129, 647] on div "Heading Change" at bounding box center [217, 649] width 243 height 15
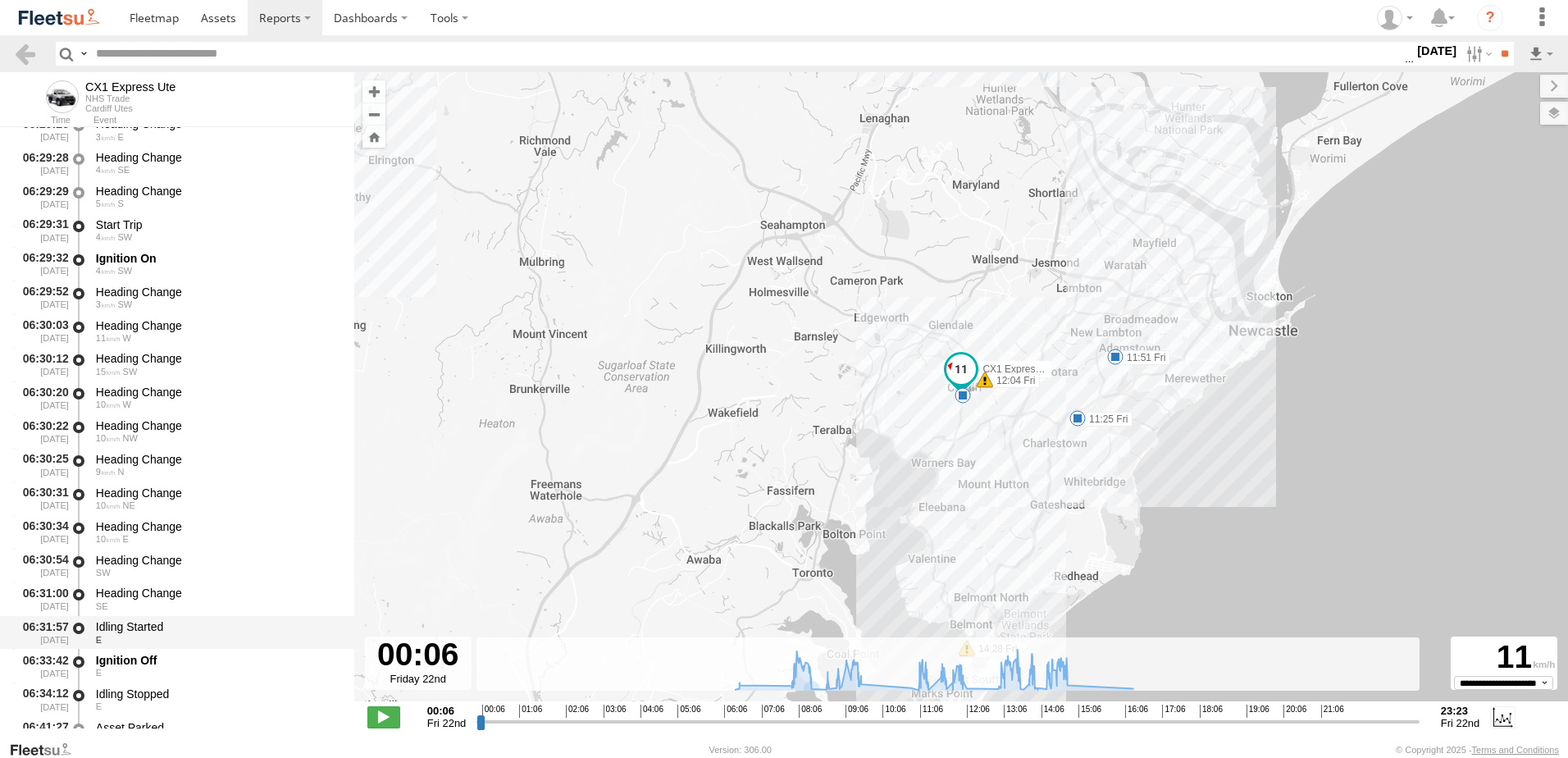
scroll to position [656, 0]
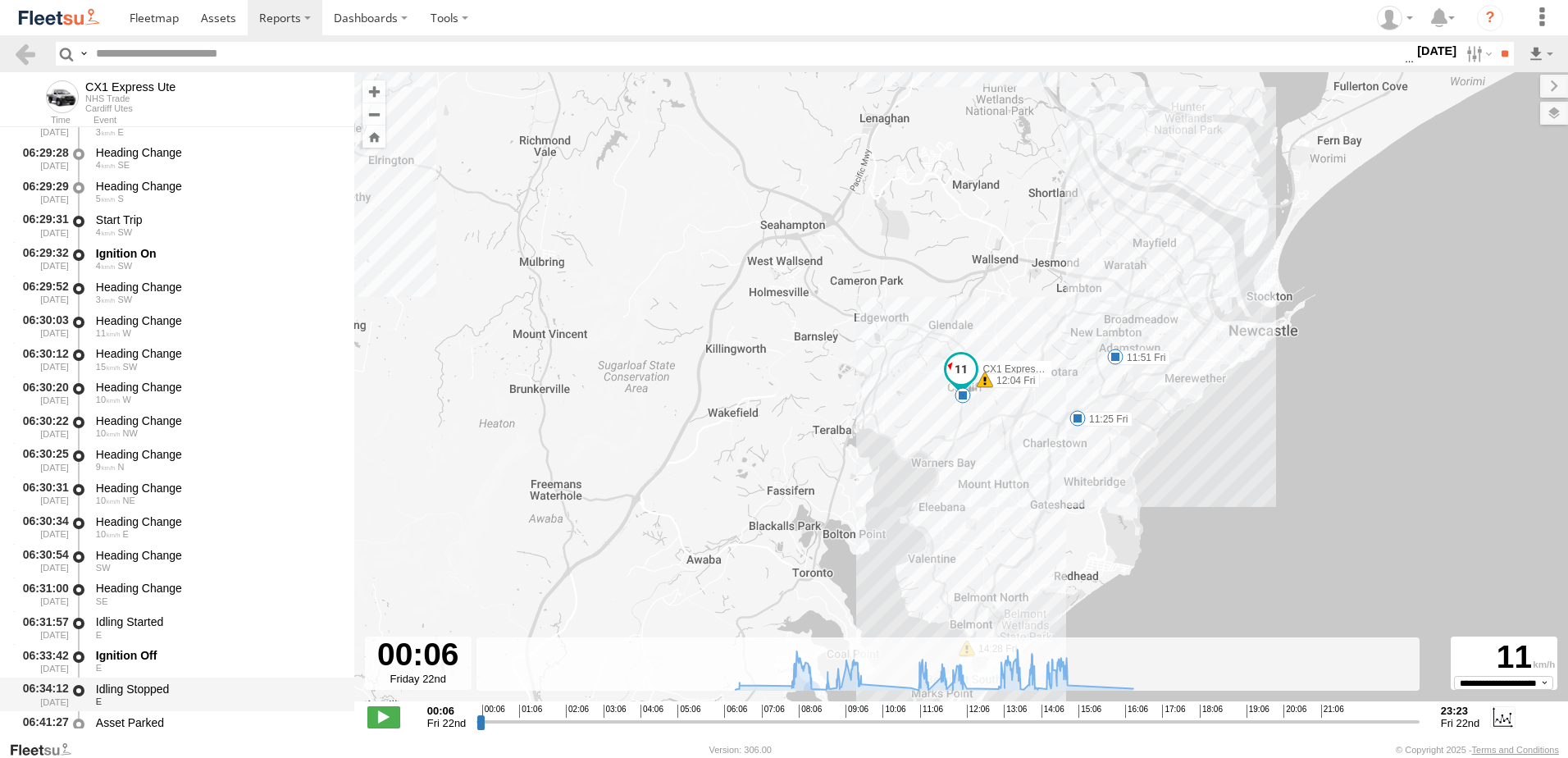
click at [136, 688] on div "Idling Stopped" at bounding box center [217, 690] width 243 height 15
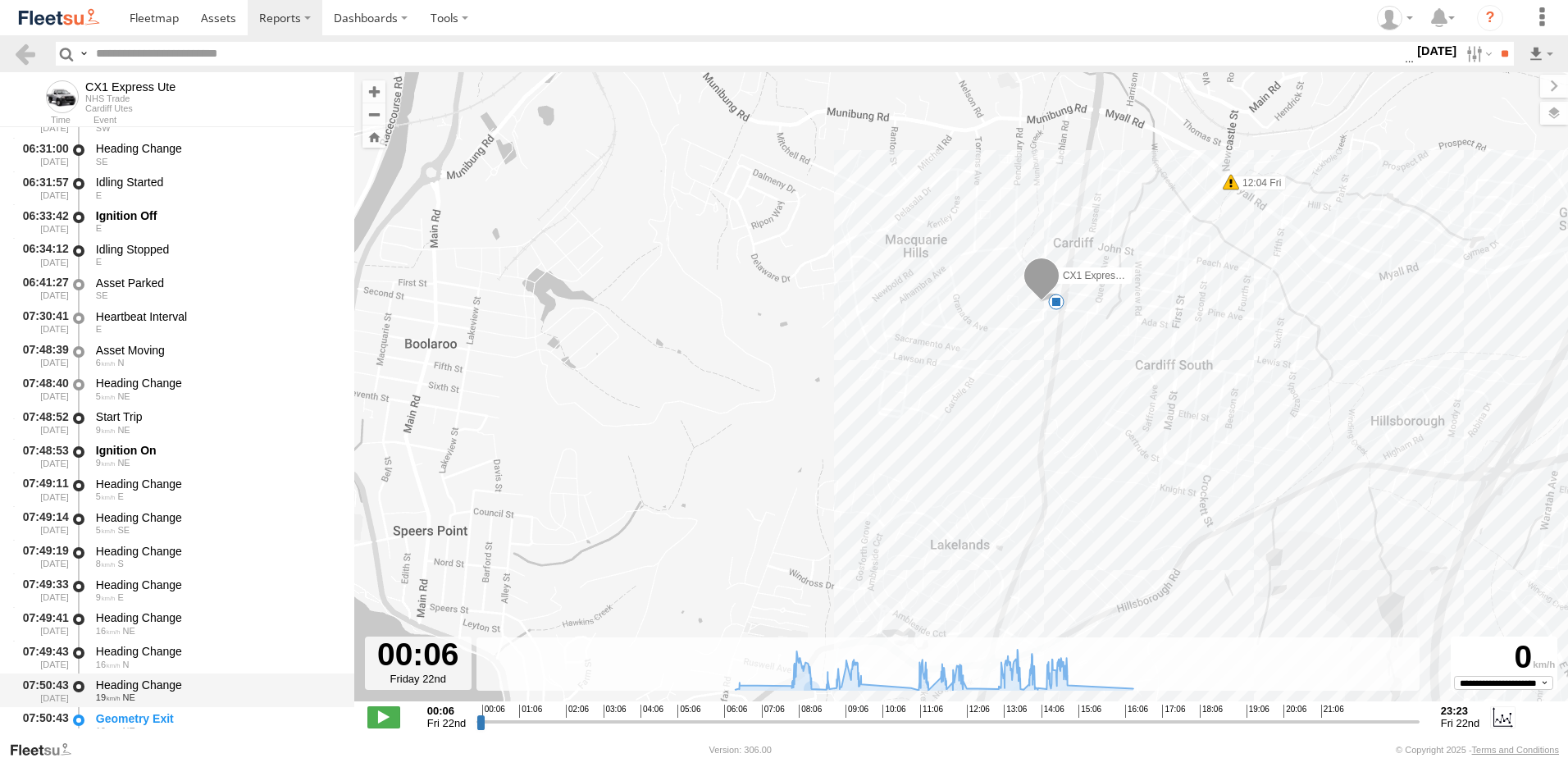
scroll to position [1231, 0]
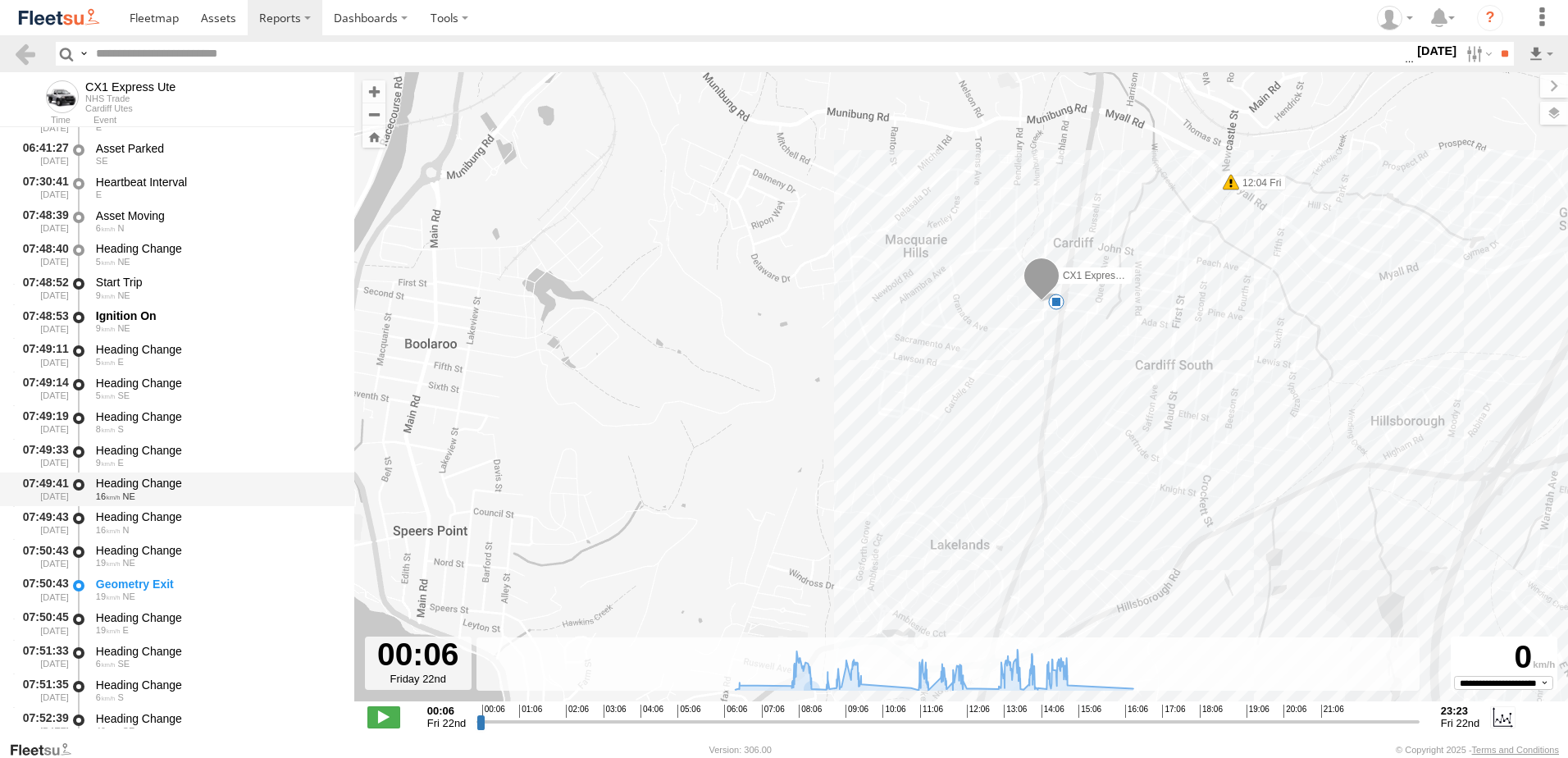
click at [149, 498] on div "16 NE" at bounding box center [217, 496] width 243 height 10
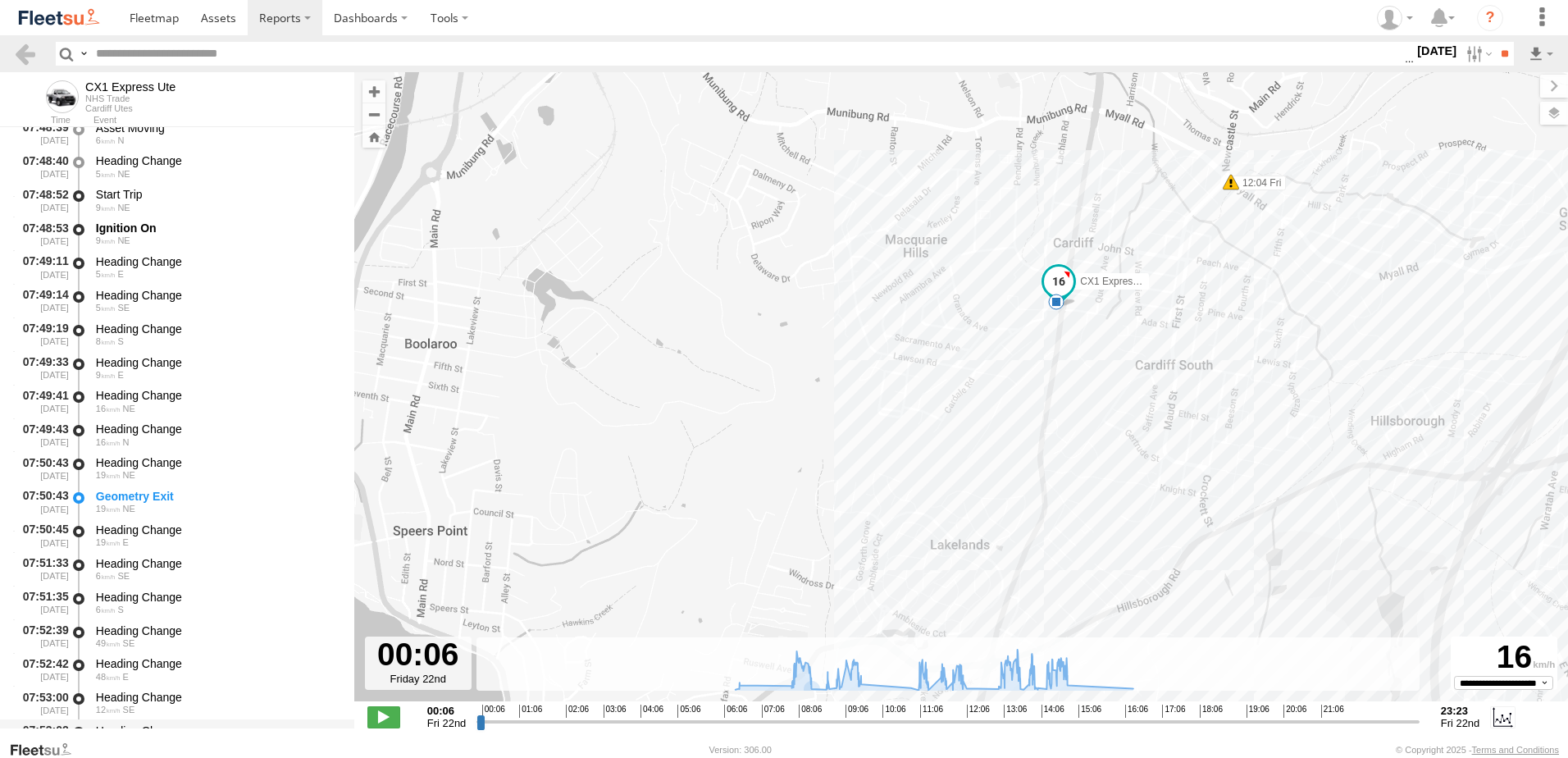
scroll to position [1477, 0]
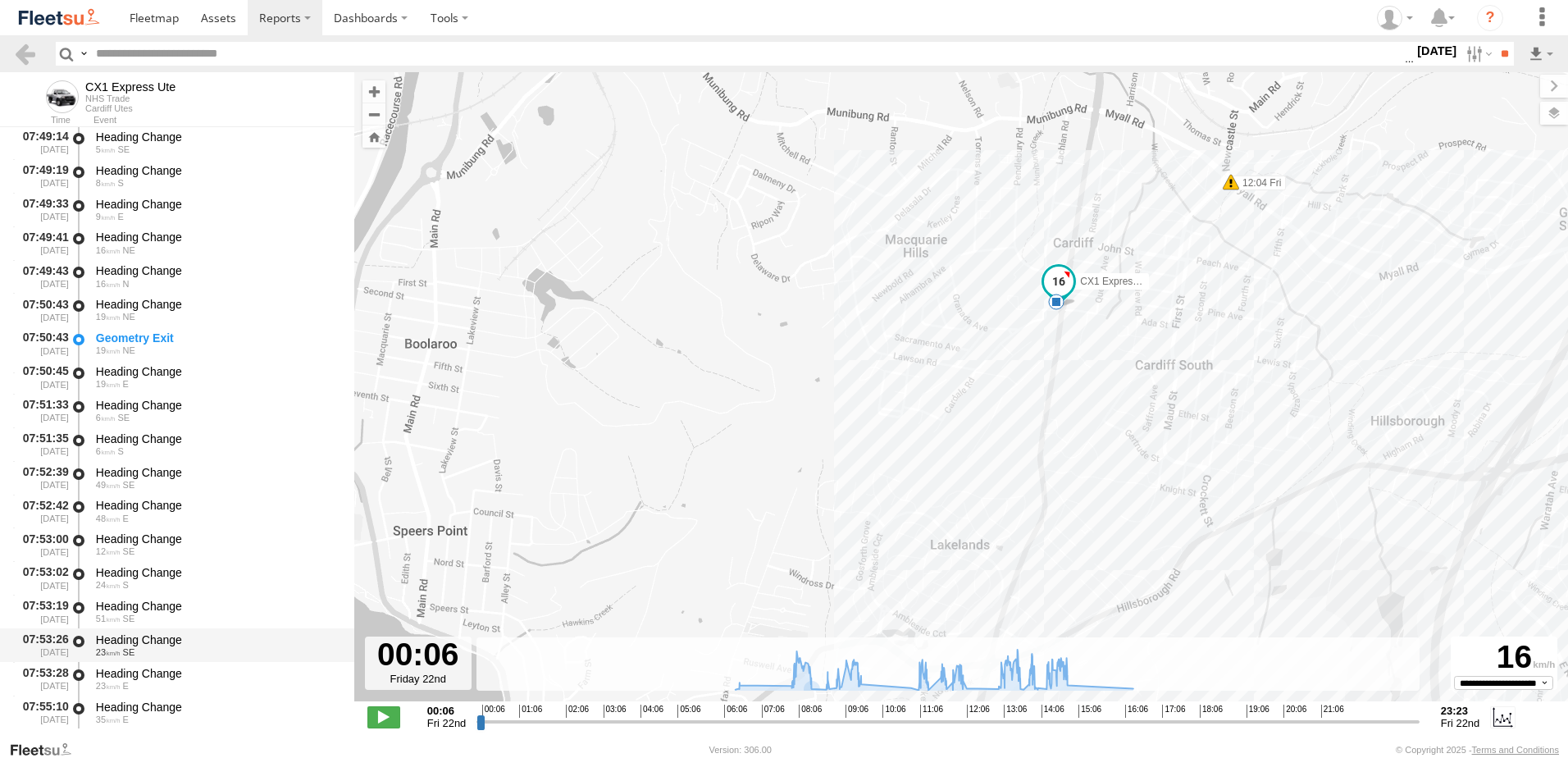
click at [128, 641] on div "Heading Change" at bounding box center [217, 640] width 243 height 15
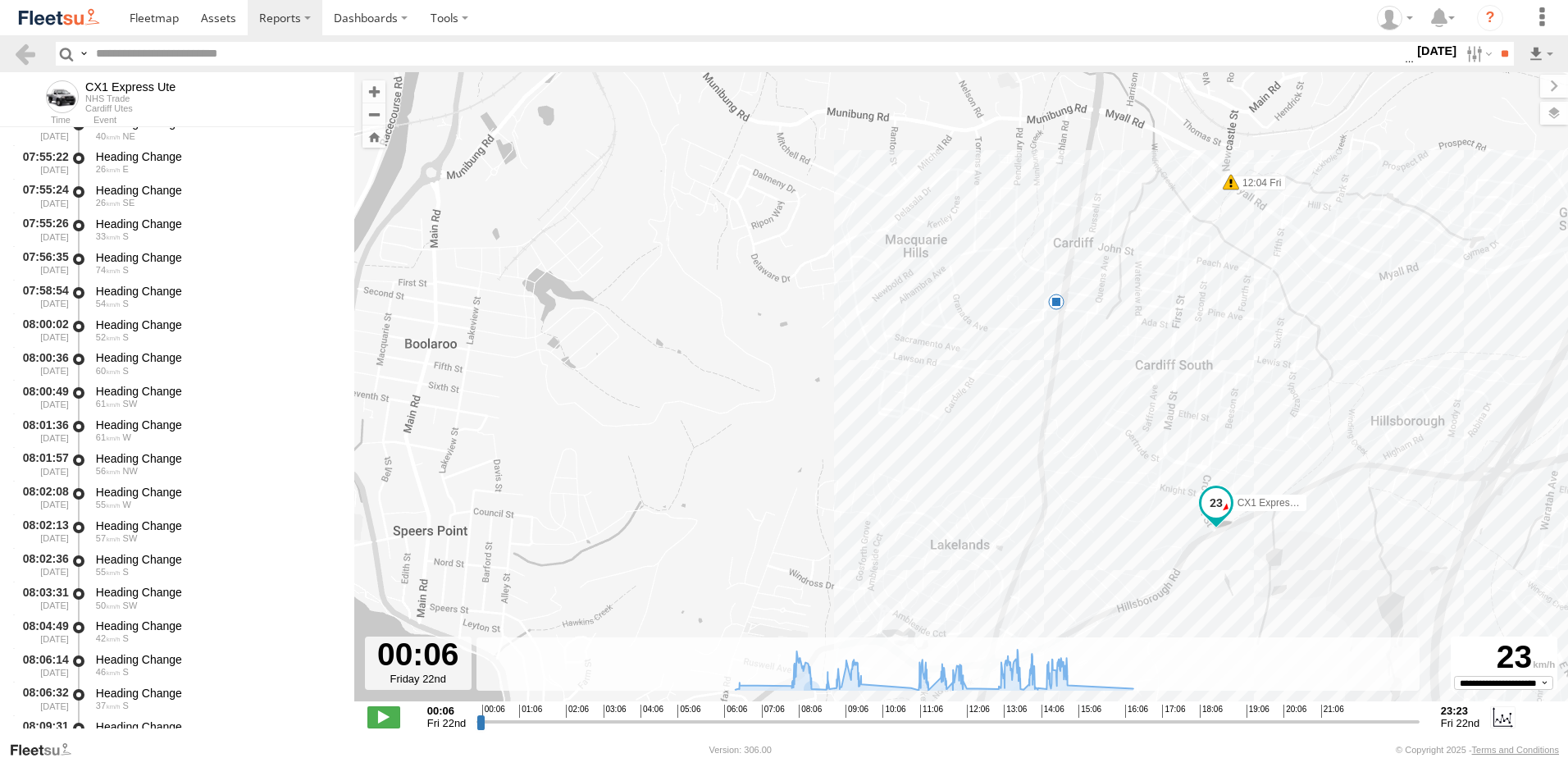
scroll to position [2215, 0]
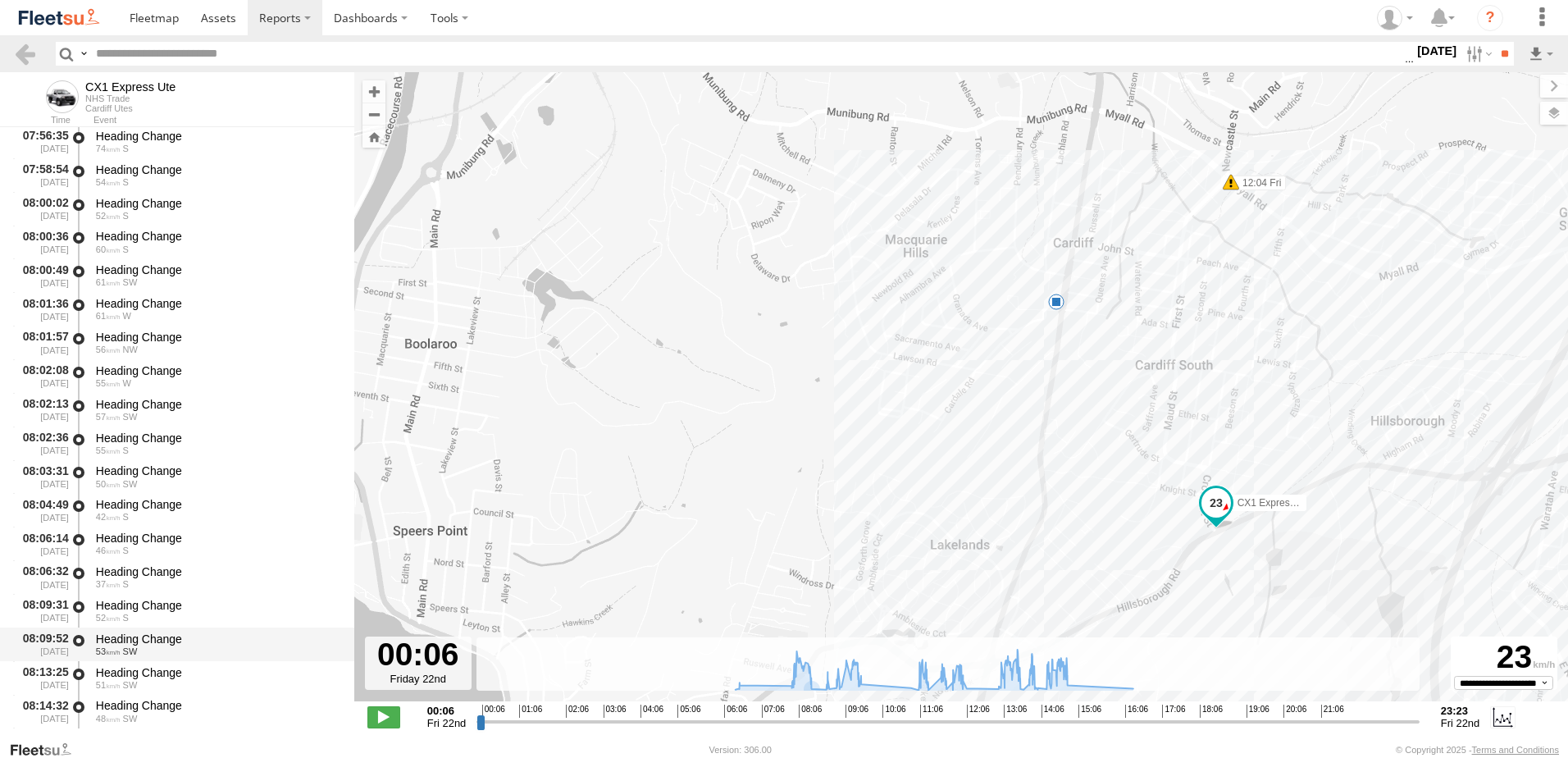
click at [145, 641] on div "Heading Change" at bounding box center [217, 639] width 243 height 15
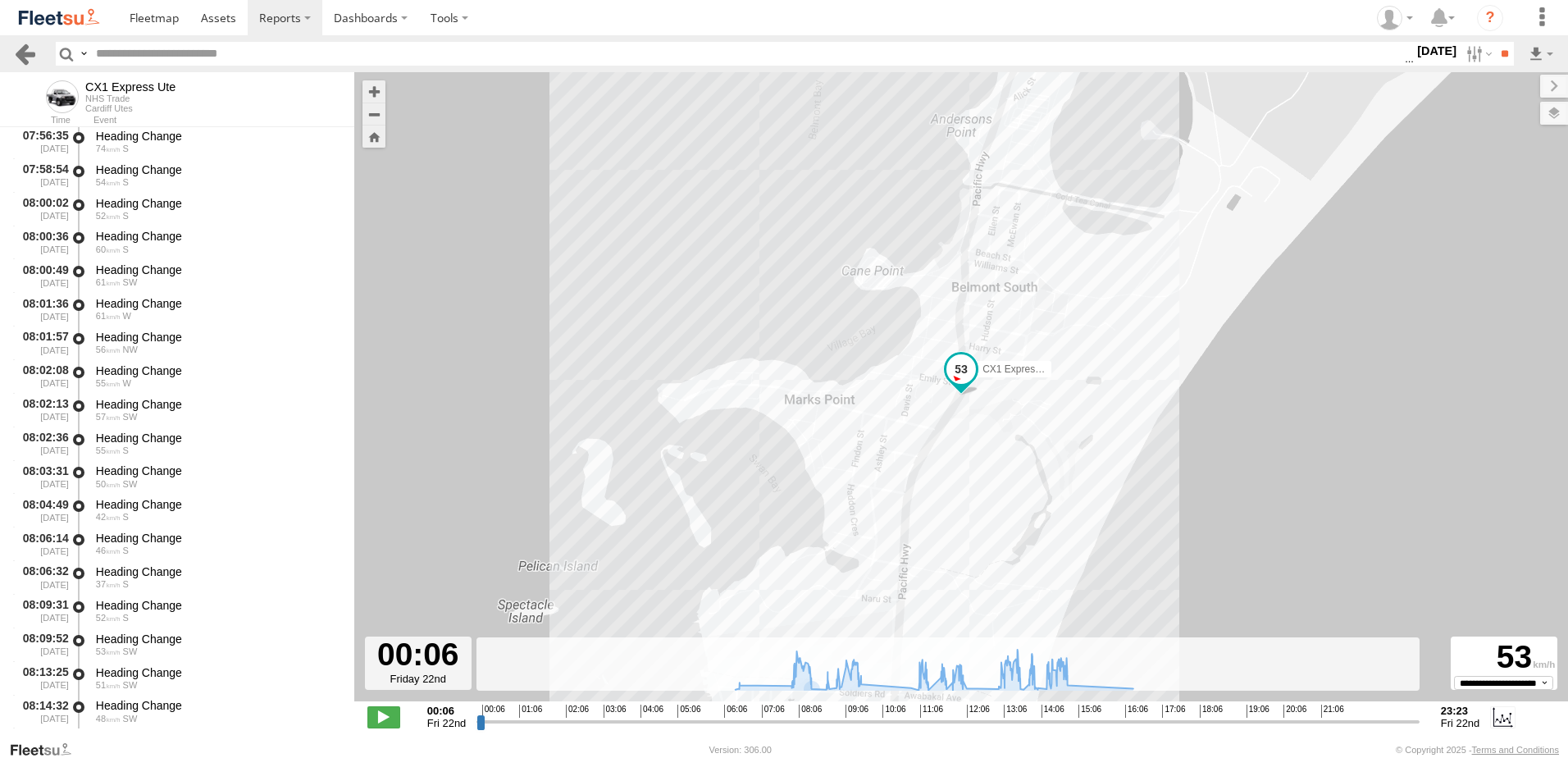
click at [22, 53] on link at bounding box center [25, 53] width 24 height 24
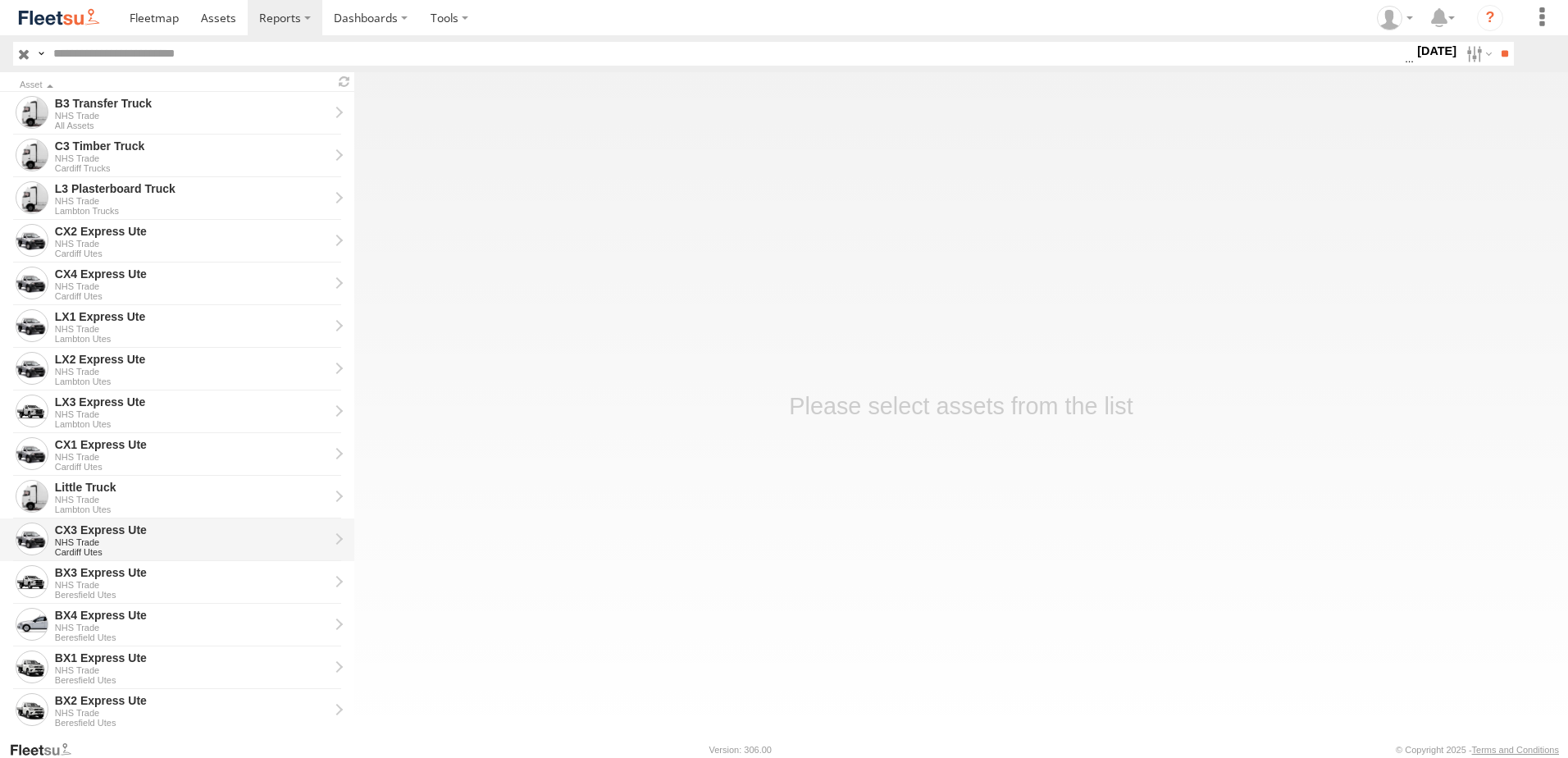
click at [73, 527] on div "CX3 Express Ute" at bounding box center [192, 530] width 274 height 15
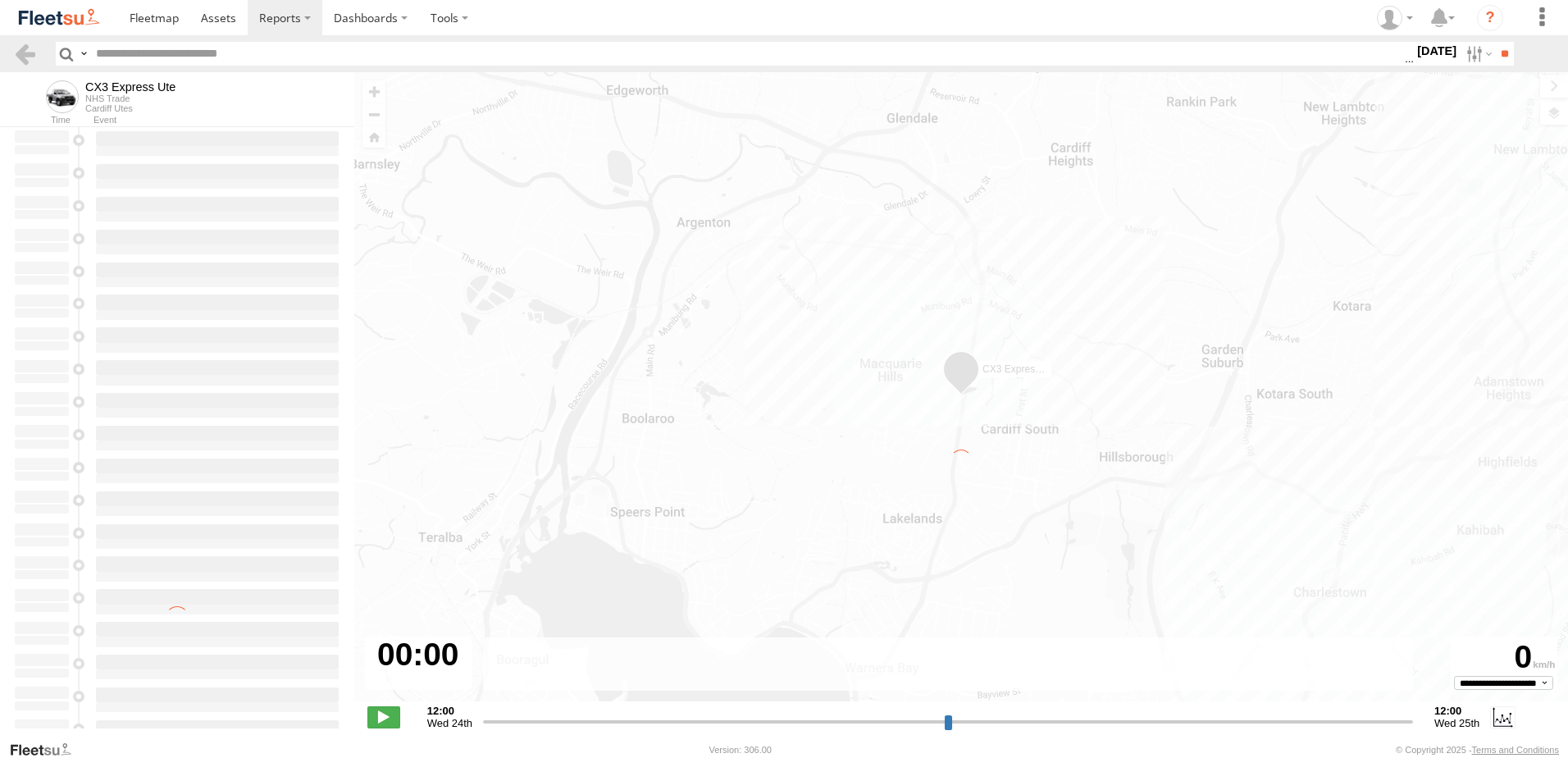
type input "**********"
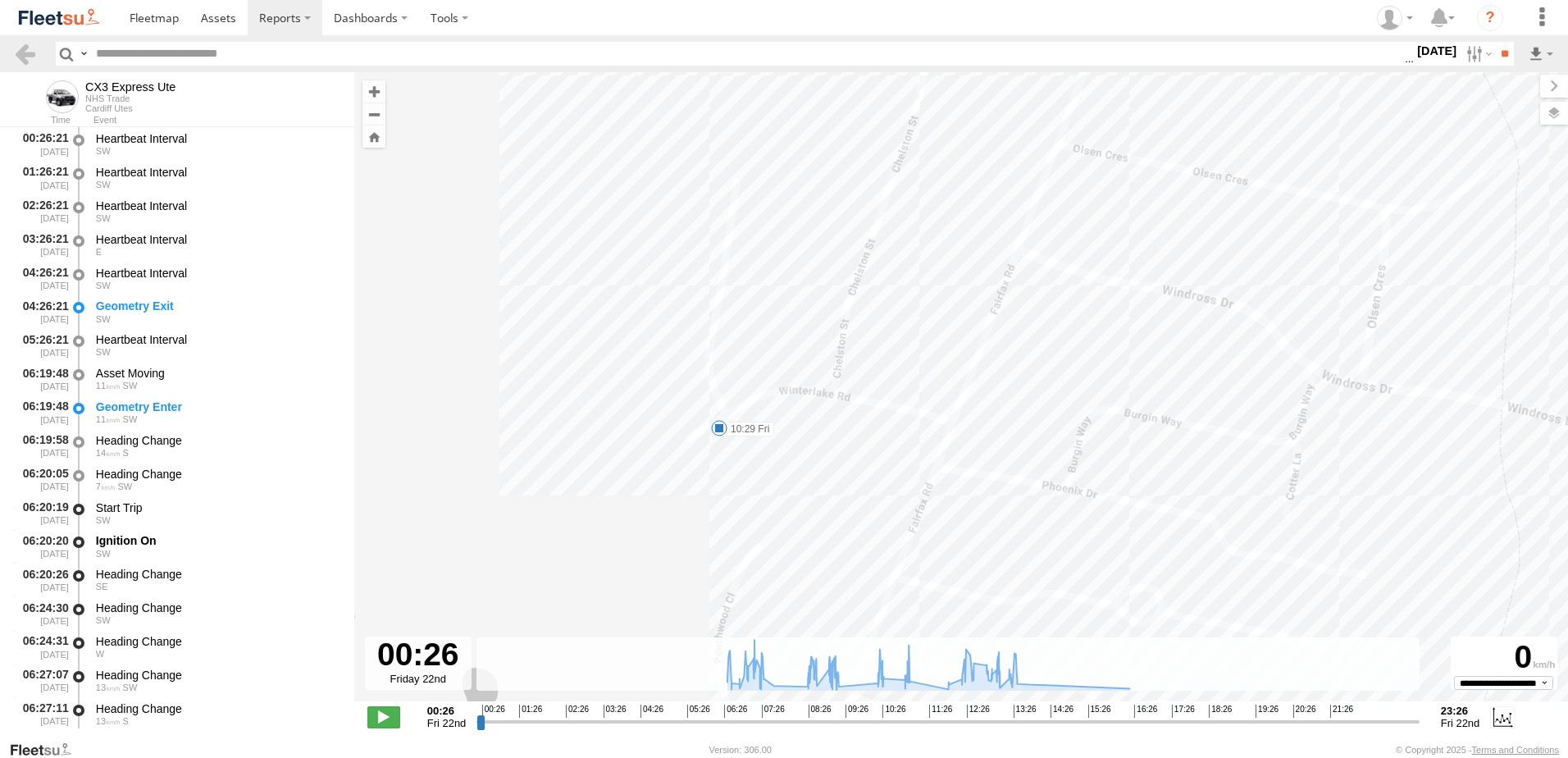
click at [748, 429] on label "10:29 Fri" at bounding box center [747, 429] width 55 height 15
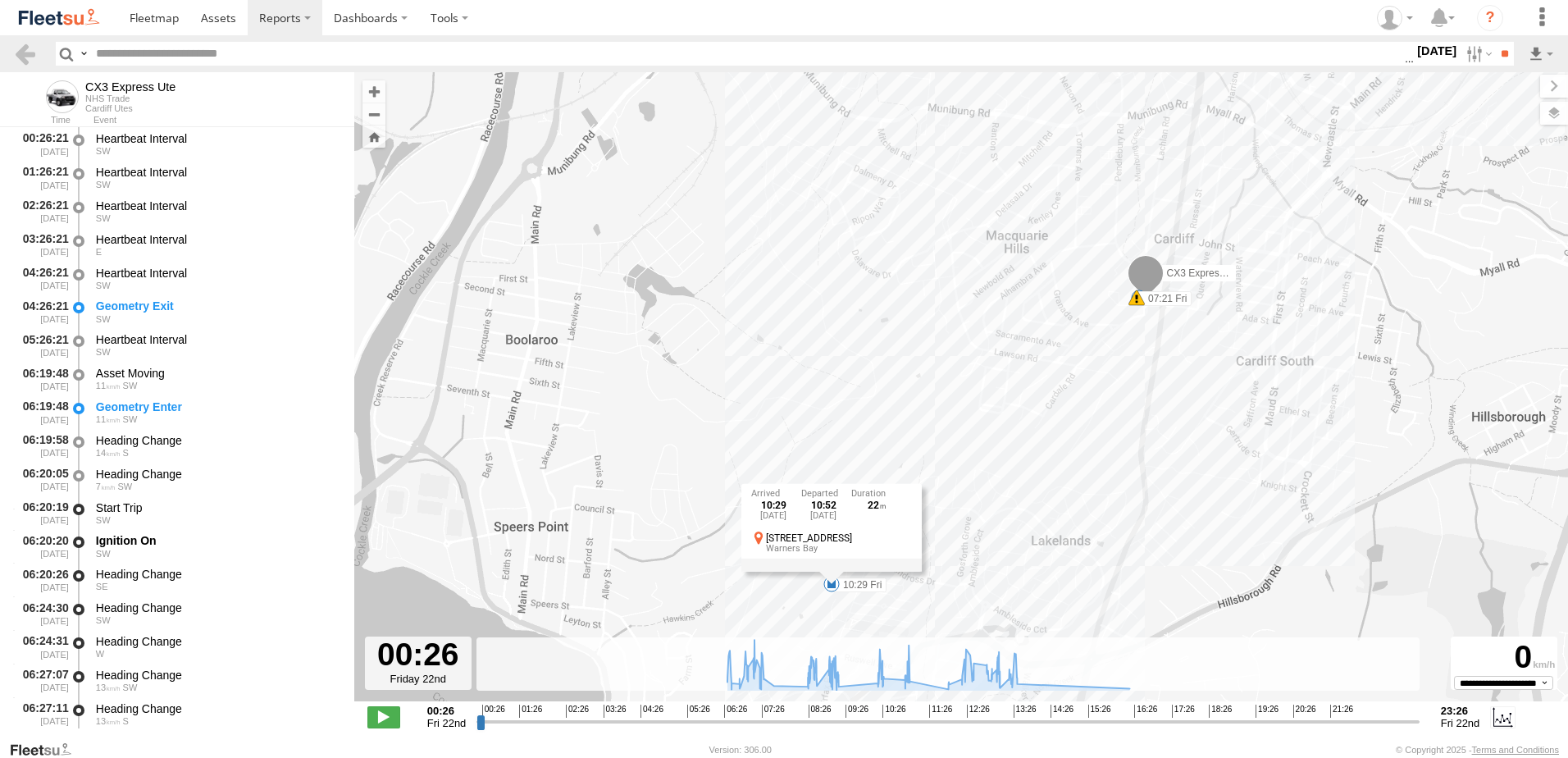
drag, startPoint x: 973, startPoint y: 360, endPoint x: 974, endPoint y: 478, distance: 118.0
click at [974, 485] on div "CX3 Express Ute 07:06 Fri 07:15 Fri 07:15 Fri 07:15 Fri 07:21 Fri 08:45 Fri 10:…" at bounding box center [961, 395] width 1214 height 646
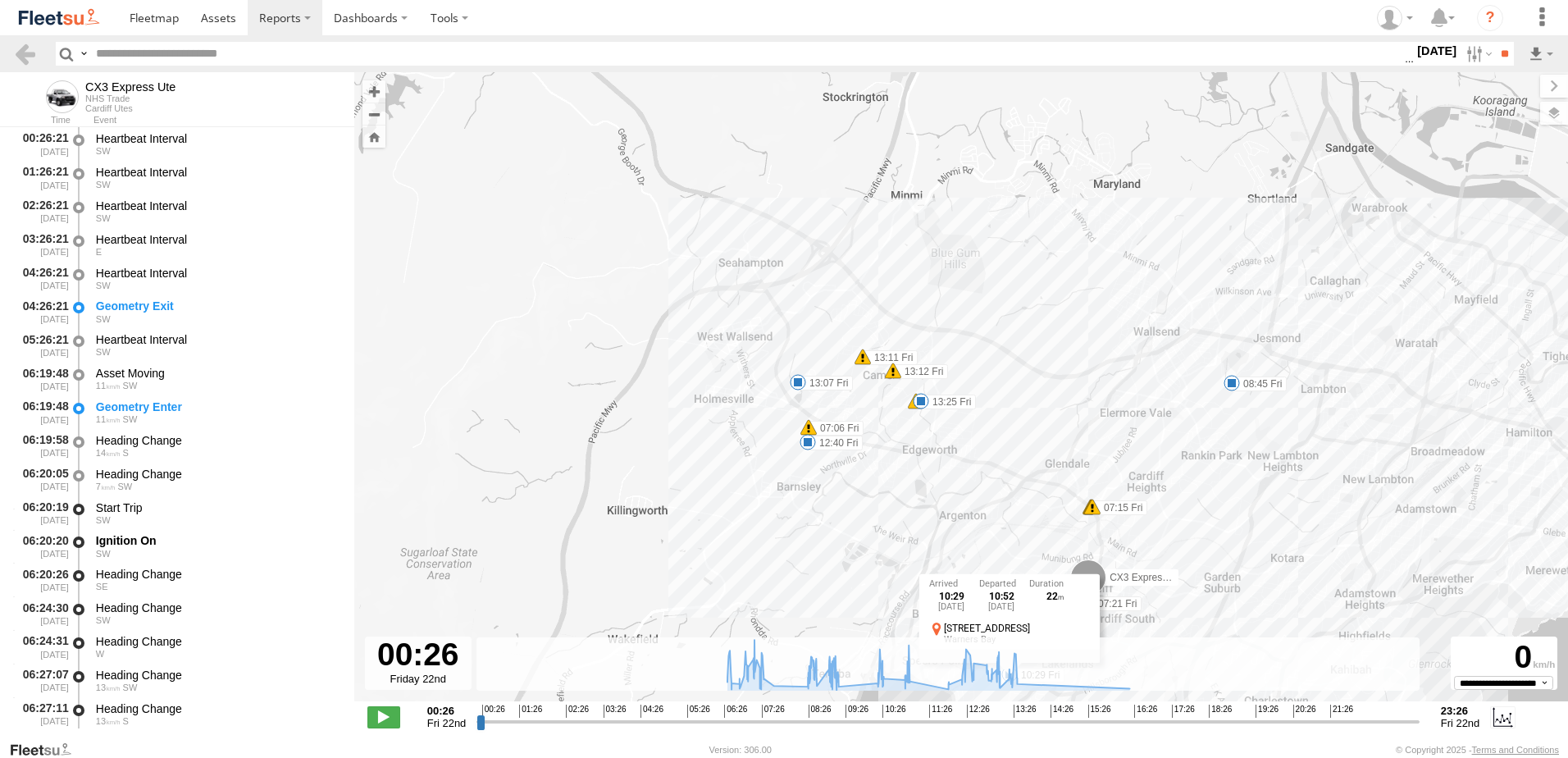
drag, startPoint x: 675, startPoint y: 158, endPoint x: 767, endPoint y: 473, distance: 328.2
click at [767, 473] on div "CX3 Express Ute 07:06 Fri 07:15 Fri 07:15 Fri 07:15 Fri 07:21 Fri 08:45 Fri 10:…" at bounding box center [961, 395] width 1214 height 646
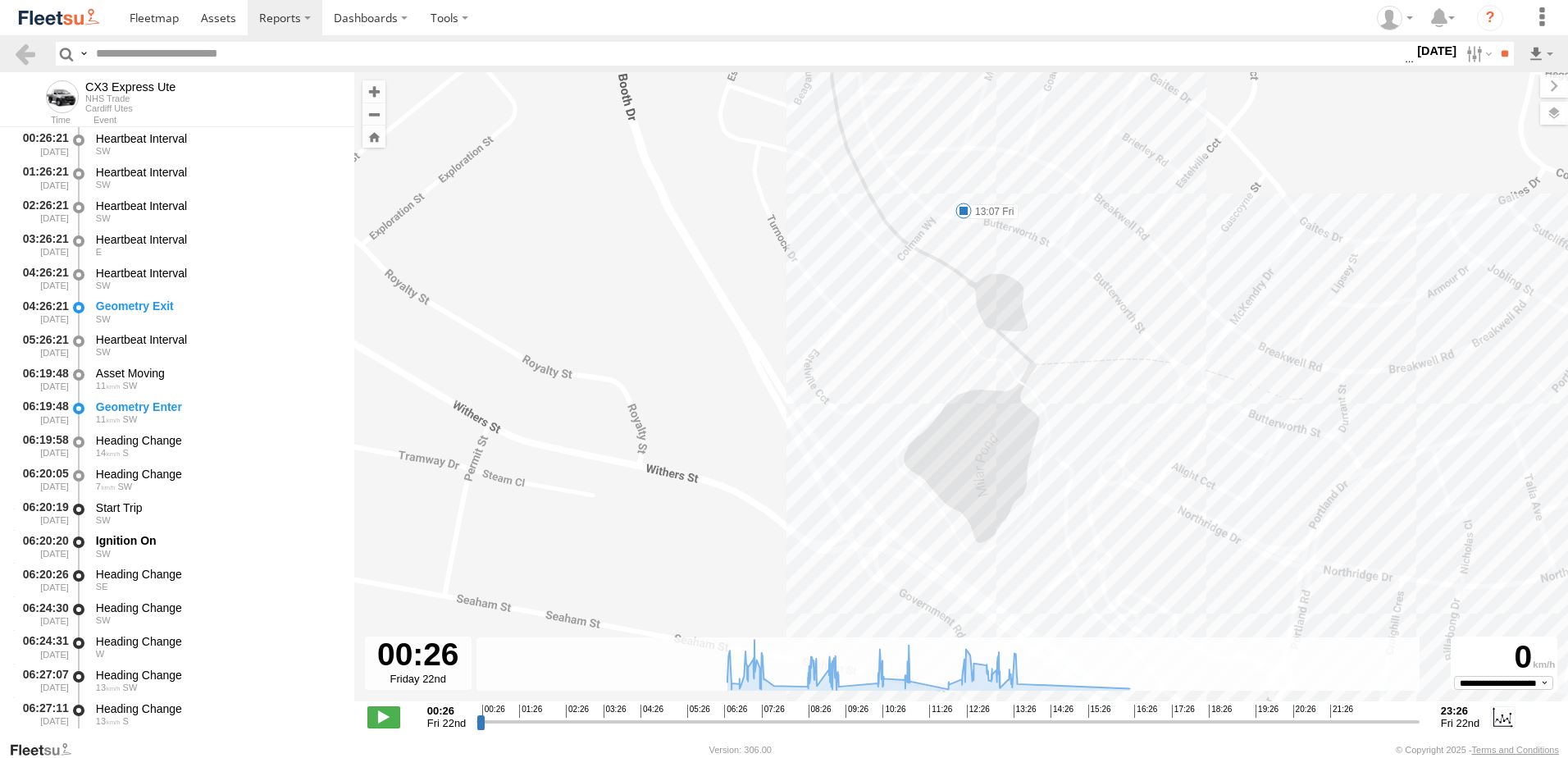
click at [985, 212] on label "13:07 Fri" at bounding box center [991, 212] width 55 height 15
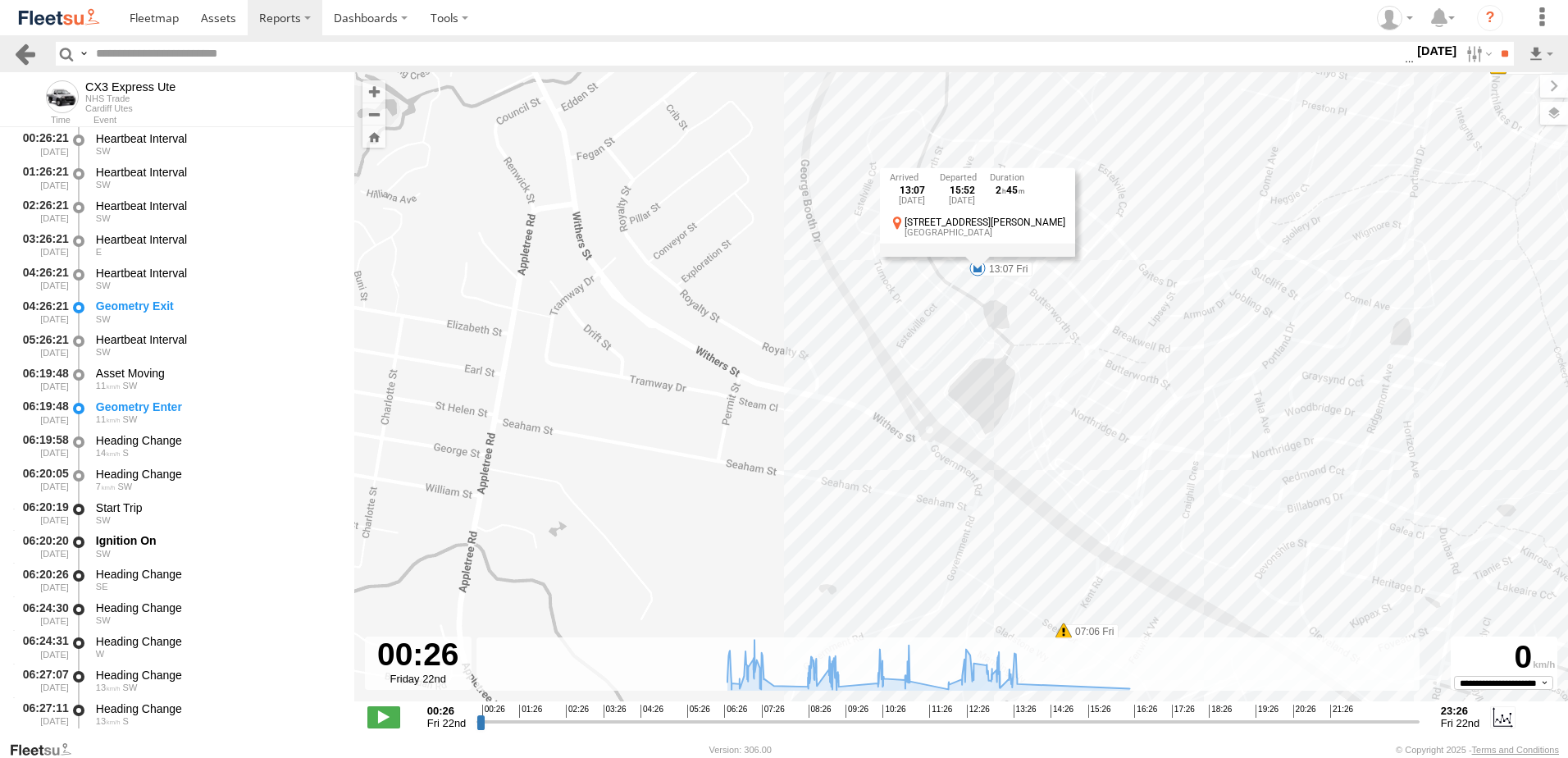
click at [25, 48] on link at bounding box center [25, 53] width 24 height 24
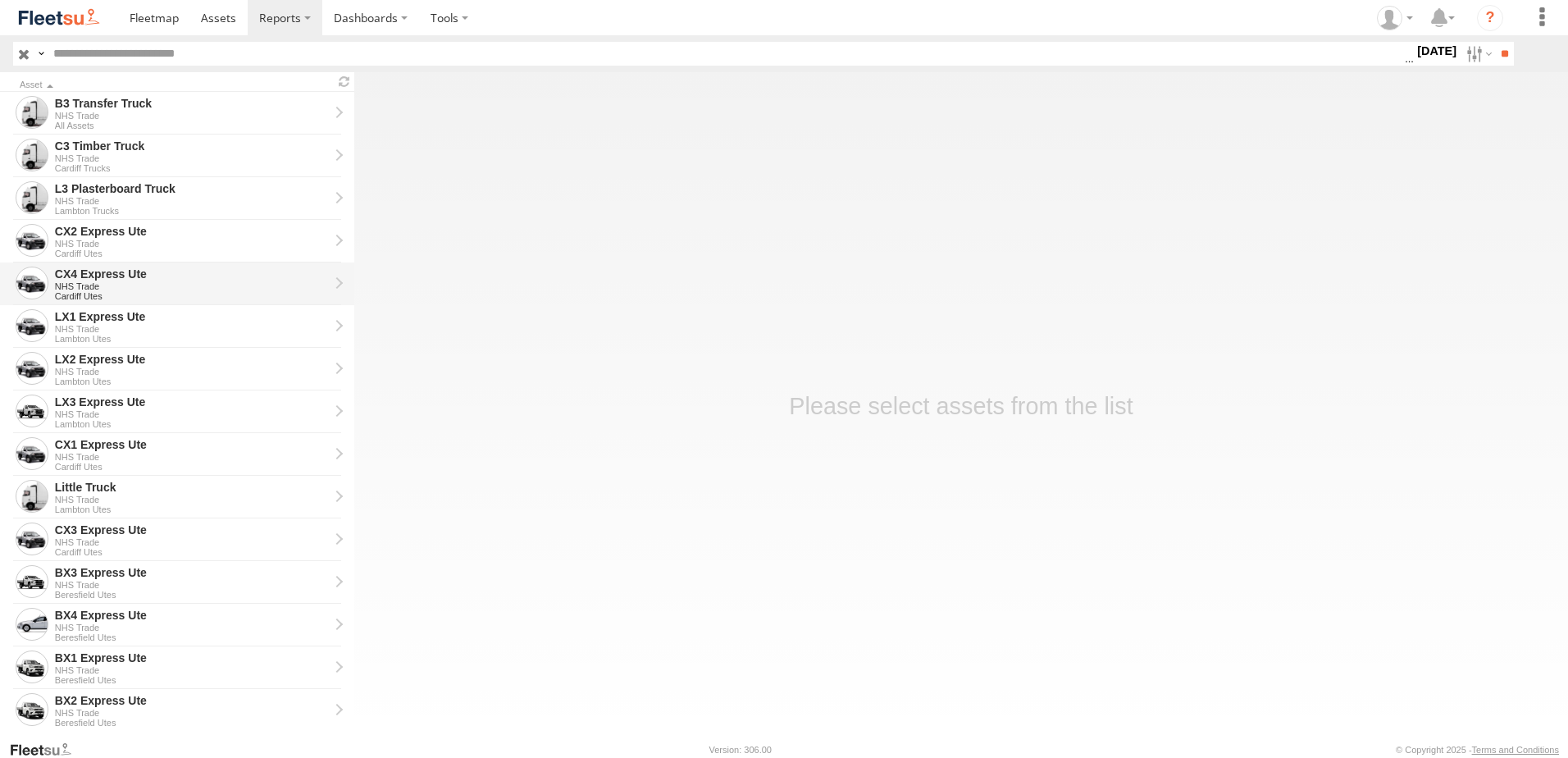
click at [93, 269] on div "CX4 Express Ute" at bounding box center [192, 274] width 274 height 15
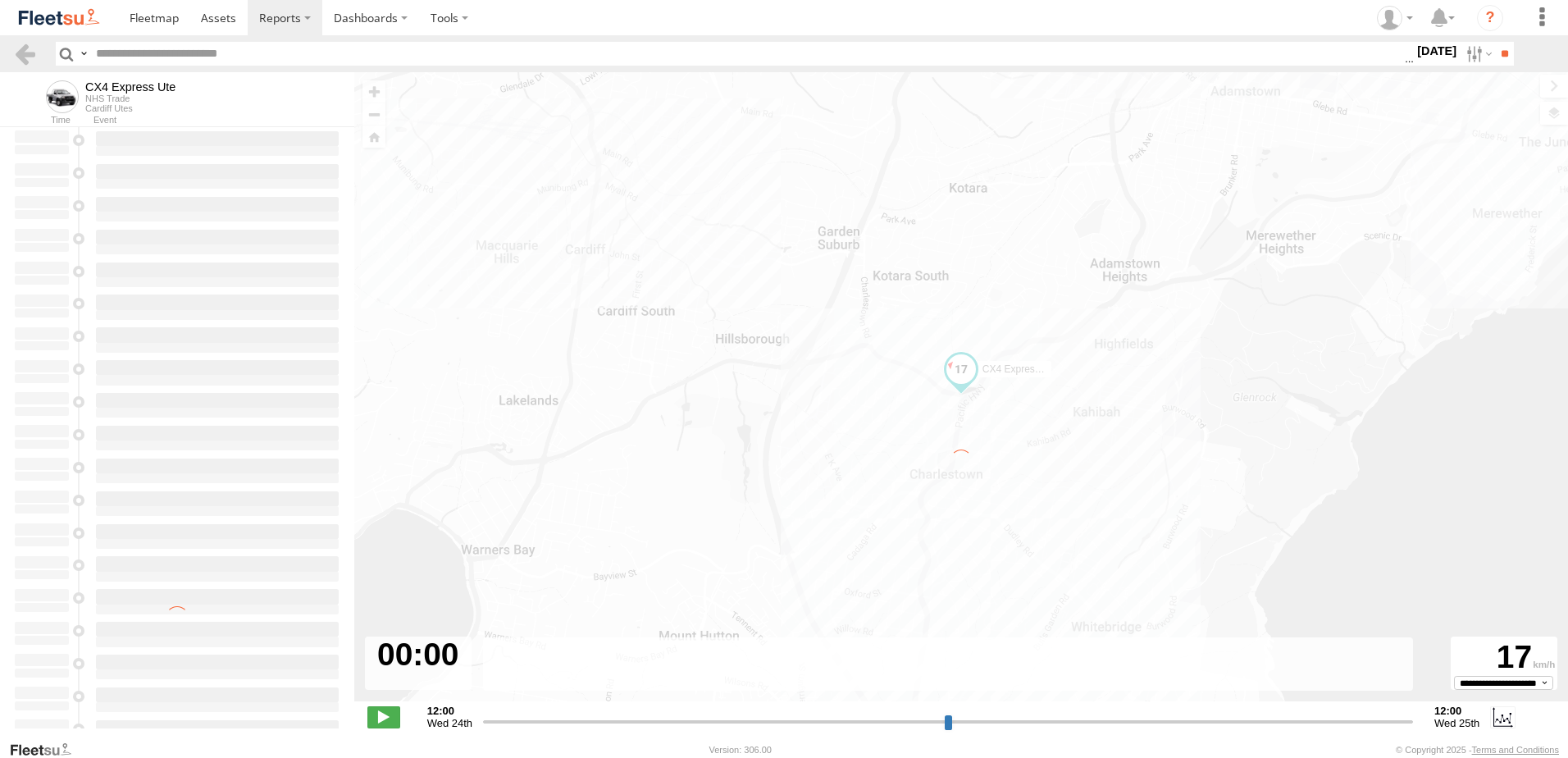
type input "**********"
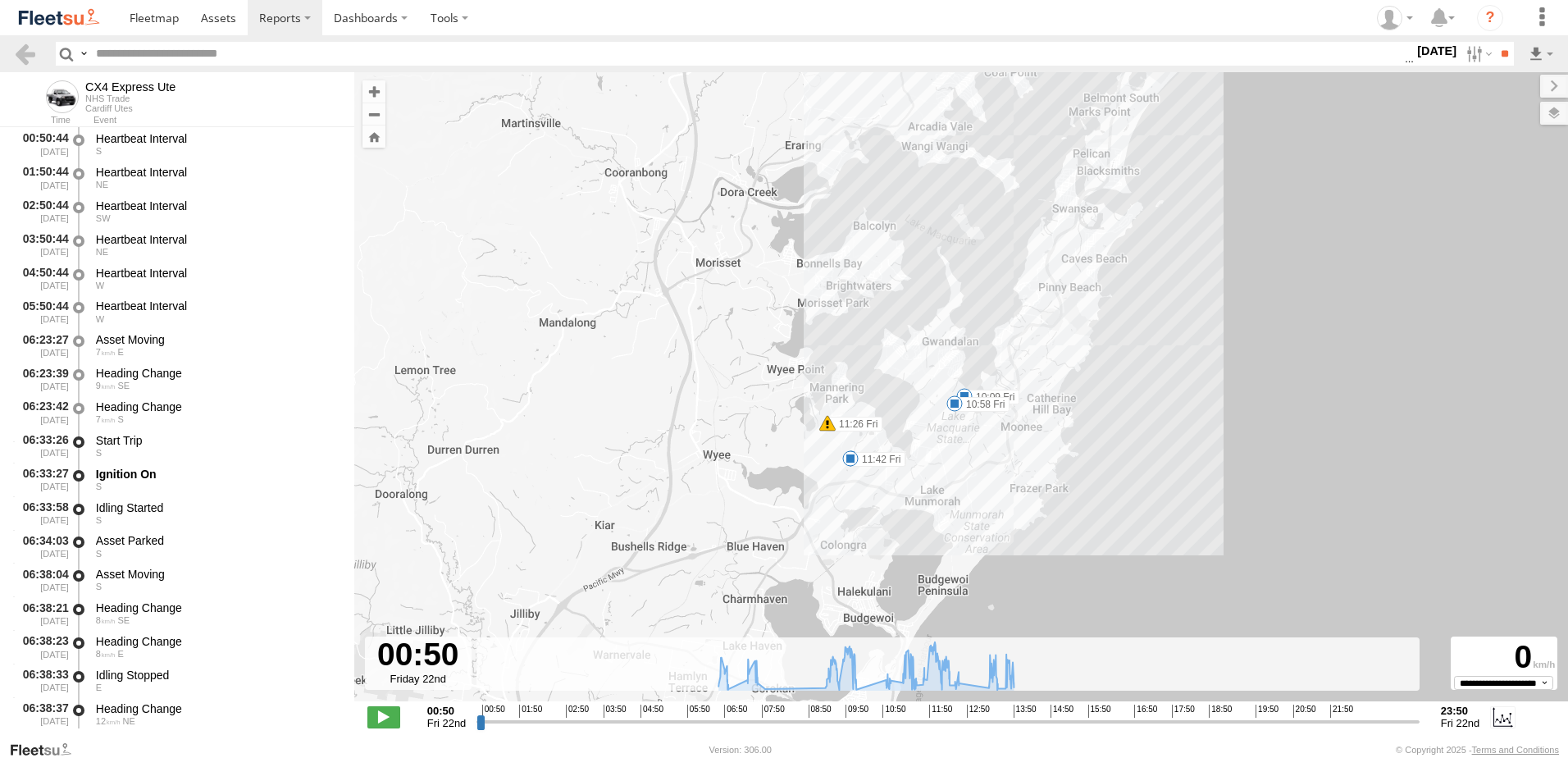
drag, startPoint x: 939, startPoint y: 505, endPoint x: 929, endPoint y: 358, distance: 147.3
click at [929, 358] on div "CX4 Express Ute 06:54 Fri 10:09 Fri 10:58 Fri 11:26 Fri 11:36 Fri 11:42 Fri 13:…" at bounding box center [961, 395] width 1214 height 646
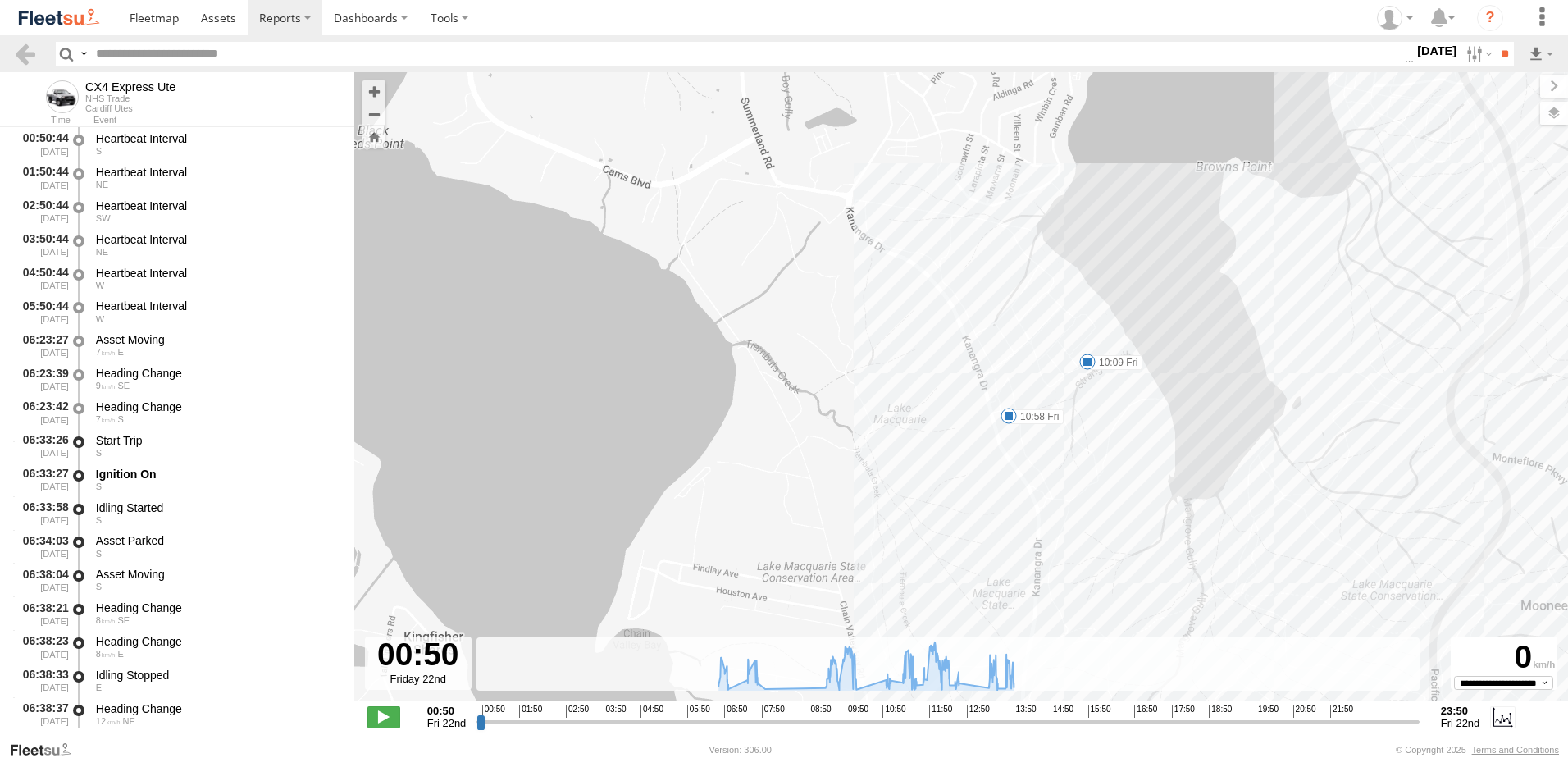
click at [1105, 367] on label "10:09 Fri" at bounding box center [1115, 363] width 55 height 15
click at [1036, 419] on label "10:58 Fri" at bounding box center [1036, 417] width 55 height 15
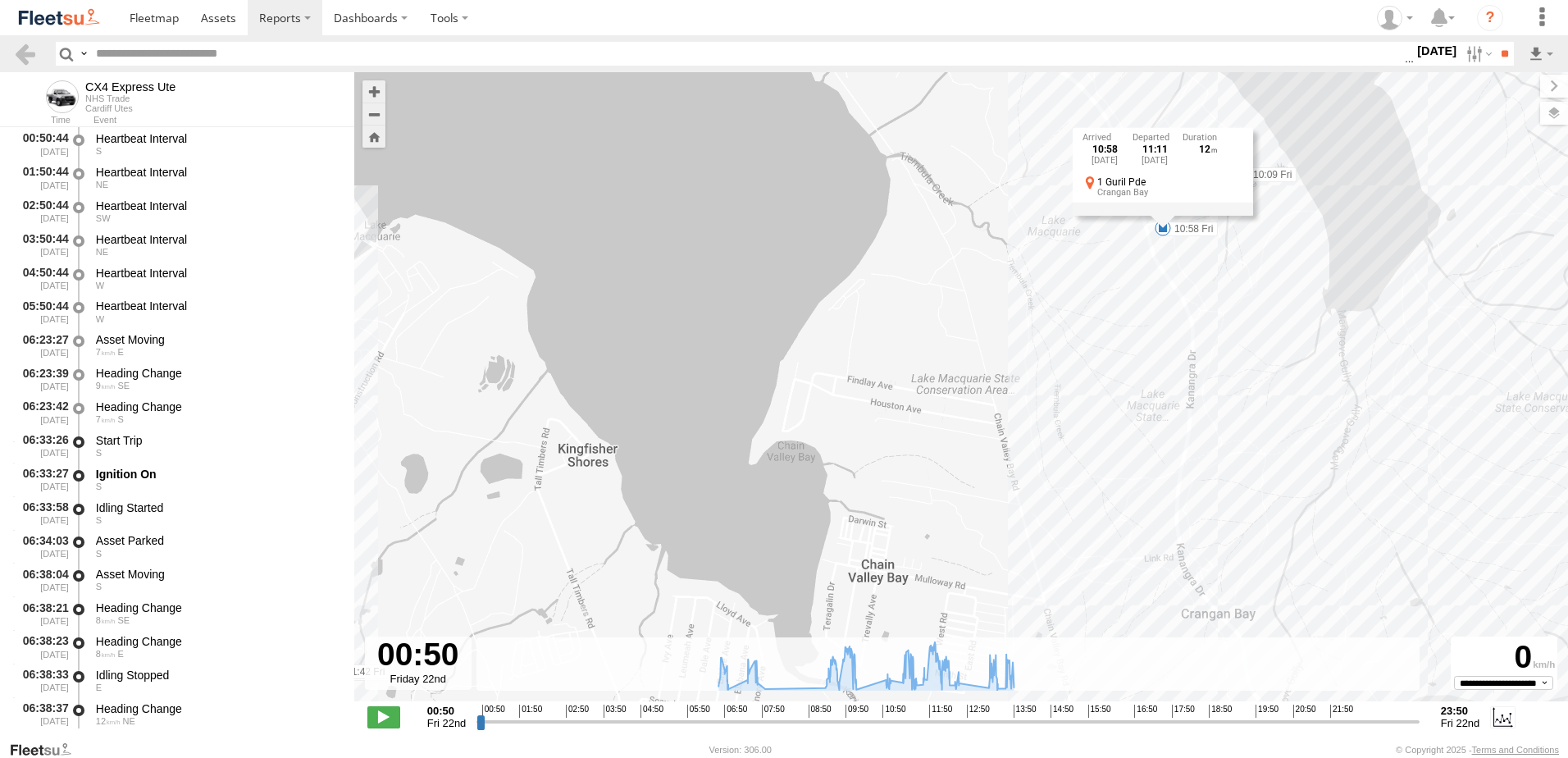
drag, startPoint x: 756, startPoint y: 507, endPoint x: 912, endPoint y: 309, distance: 252.1
click at [912, 309] on div "CX4 Express Ute 06:54 Fri 10:09 Fri 10:58 Fri 11:26 Fri 11:36 Fri 11:42 Fri 13:…" at bounding box center [961, 395] width 1214 height 646
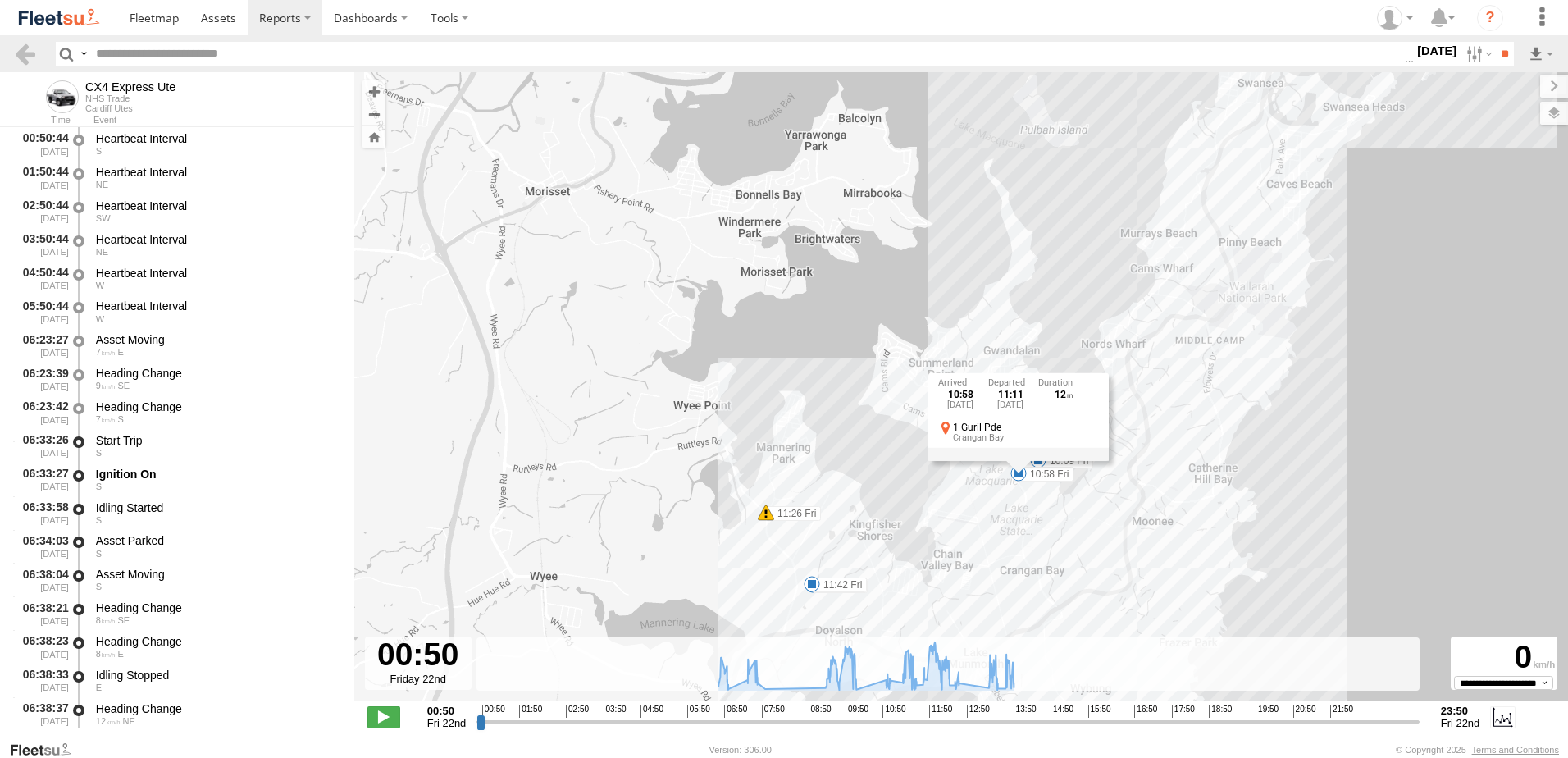
click at [845, 582] on label "11:42 Fri" at bounding box center [839, 585] width 55 height 15
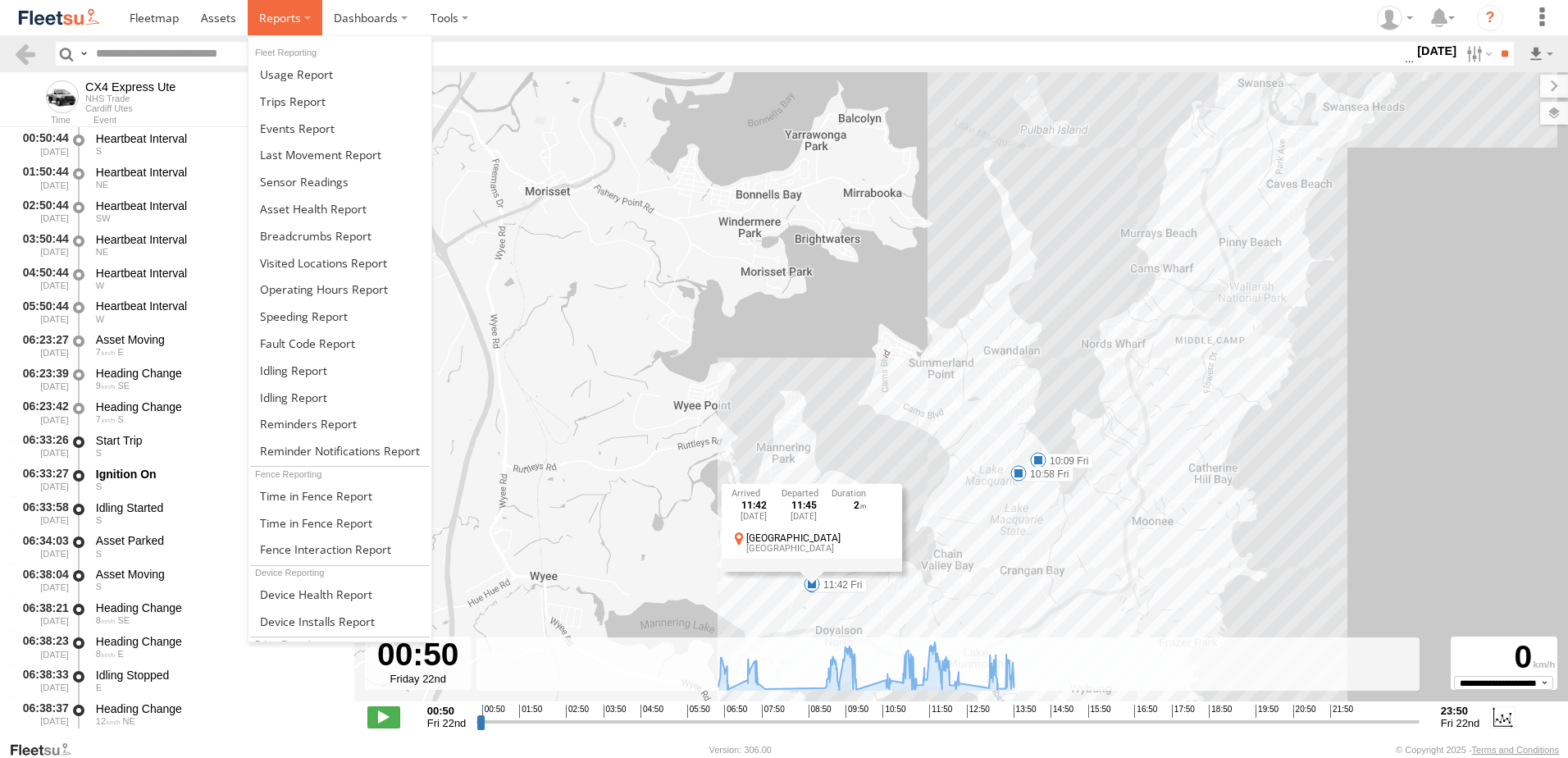
click at [286, 14] on span at bounding box center [280, 18] width 42 height 16
click at [312, 228] on span at bounding box center [316, 235] width 112 height 16
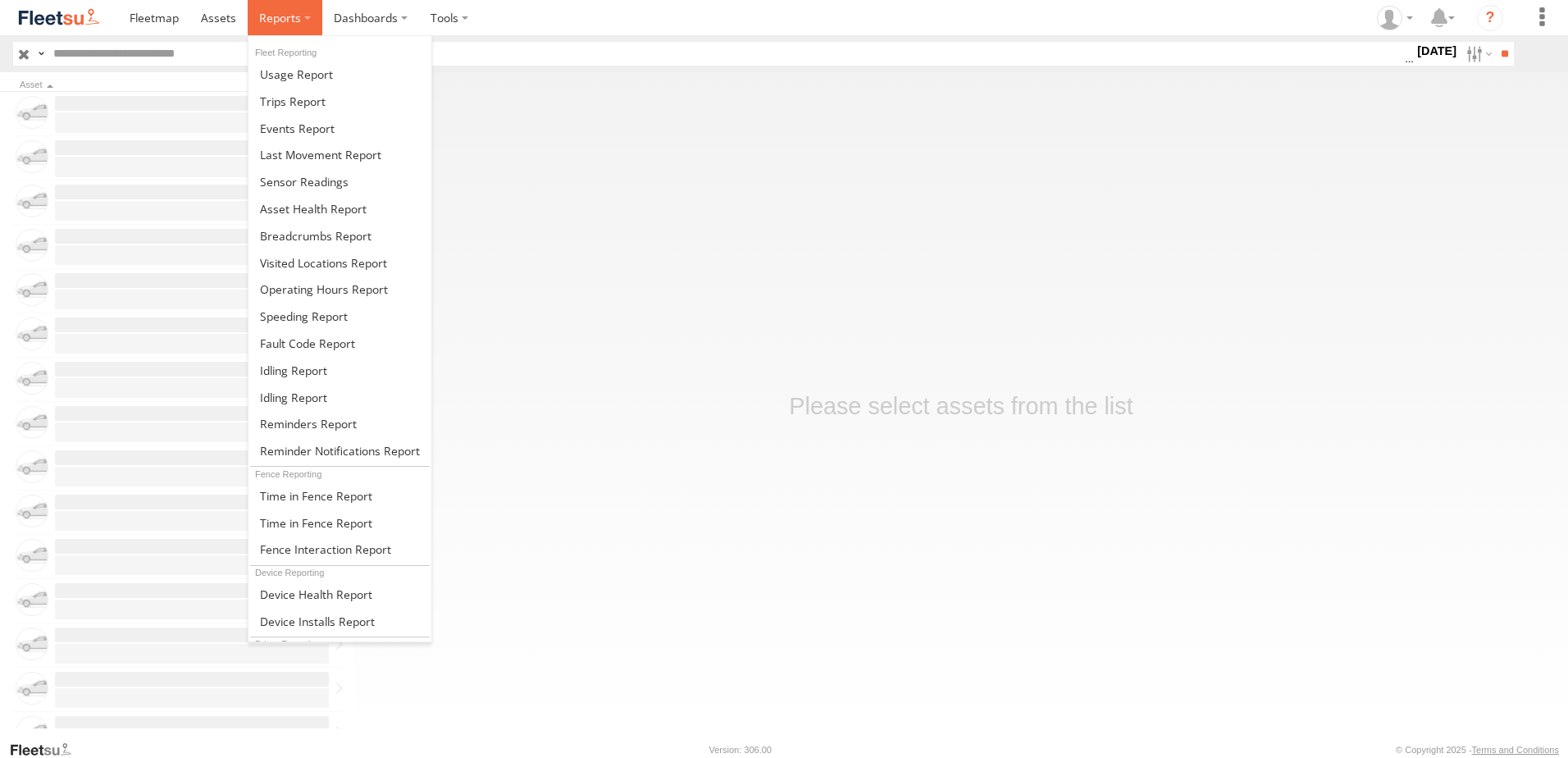
click at [293, 16] on span at bounding box center [280, 18] width 42 height 16
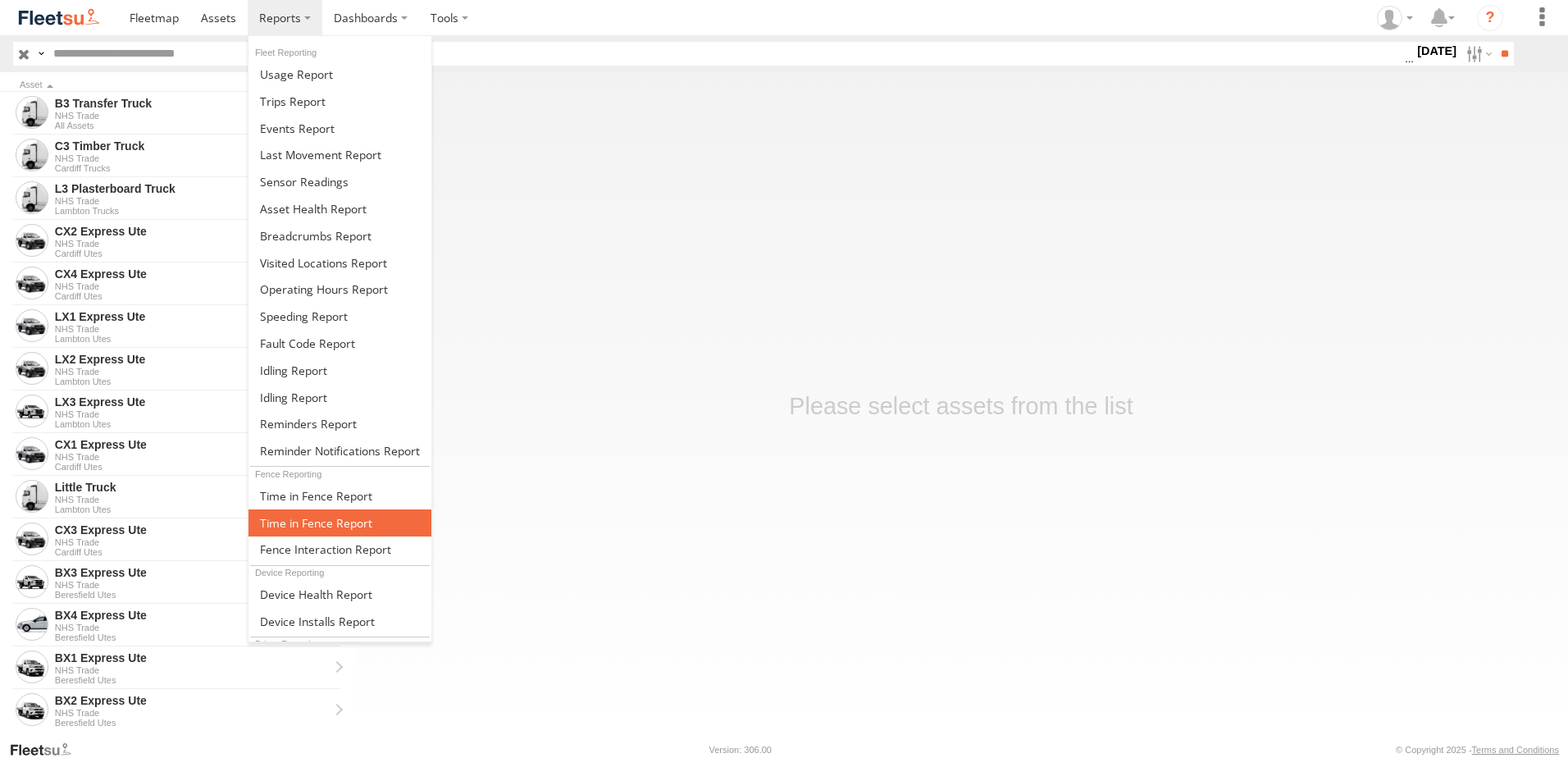
click at [312, 524] on span at bounding box center [316, 523] width 113 height 16
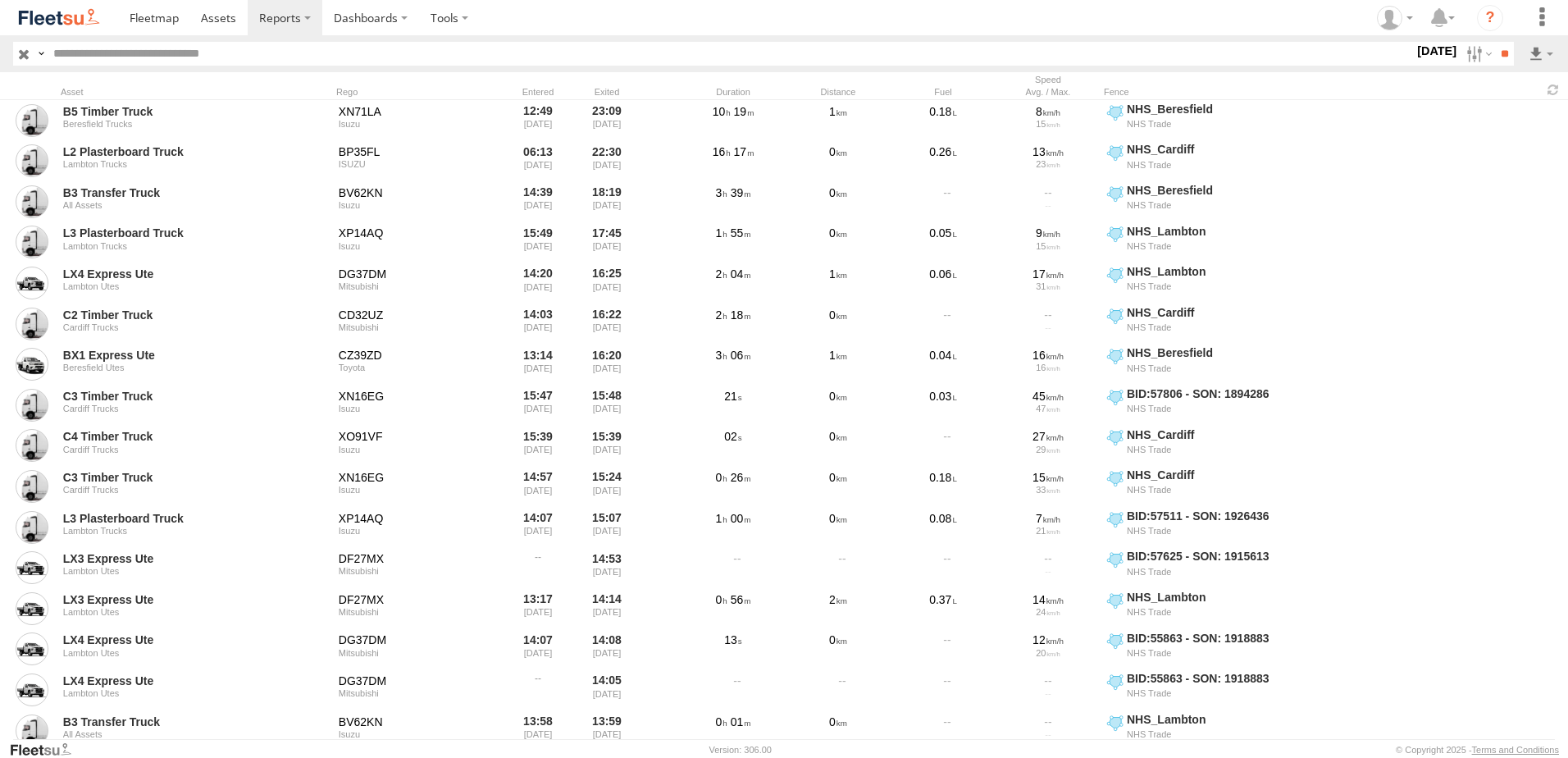
click at [1414, 47] on label "22 Aug 25" at bounding box center [1436, 51] width 46 height 18
click at [0, 0] on label at bounding box center [0, 0] width 0 height 0
click at [0, 0] on span "NHS_Beresfield" at bounding box center [0, 0] width 0 height 0
click at [0, 0] on span "NHS_Cardiff" at bounding box center [0, 0] width 0 height 0
drag, startPoint x: 1113, startPoint y: 585, endPoint x: 1163, endPoint y: 571, distance: 51.9
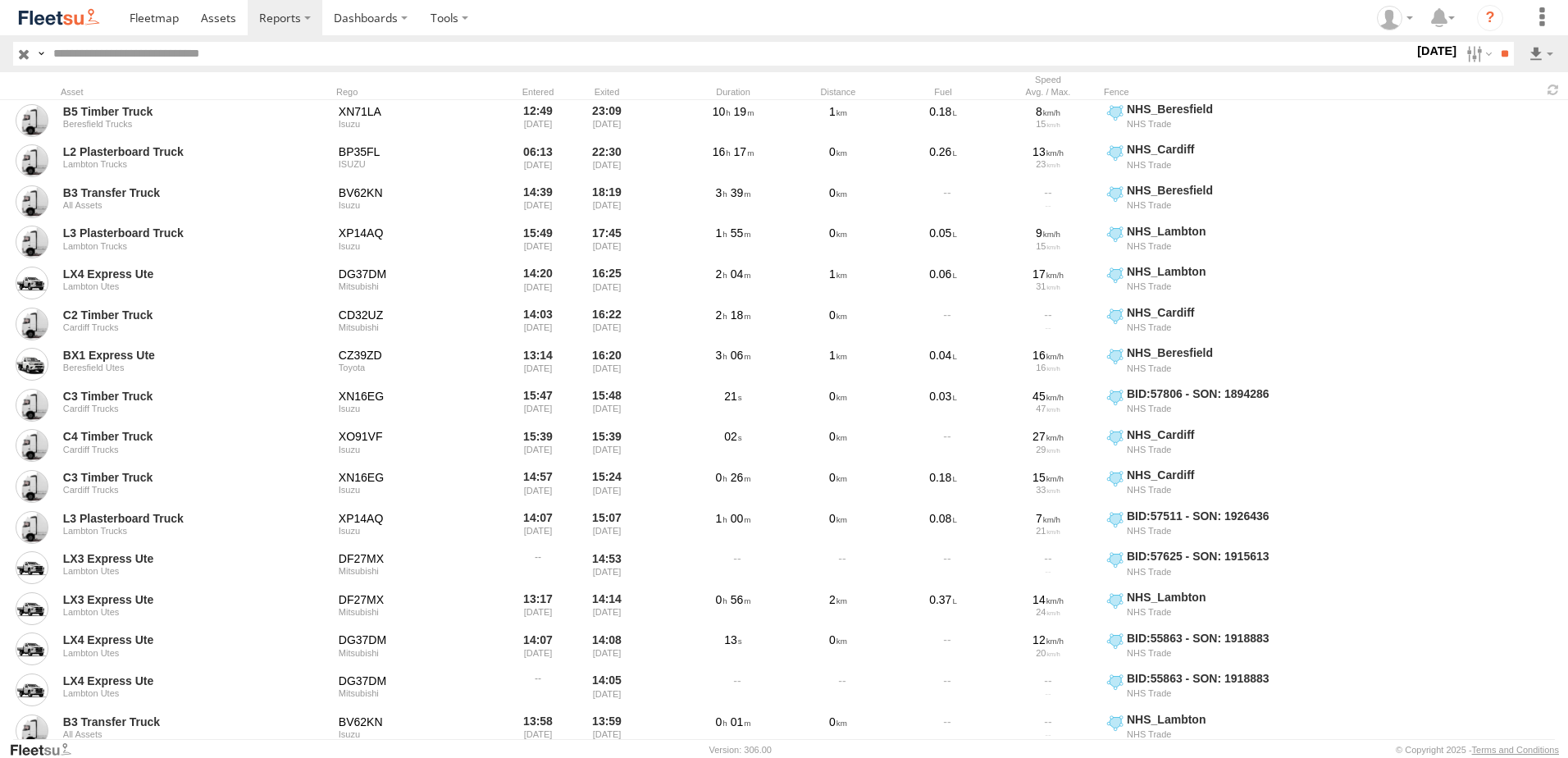
click at [0, 0] on span "NHS_Lambton" at bounding box center [0, 0] width 0 height 0
click at [1500, 50] on input "**" at bounding box center [1504, 53] width 19 height 24
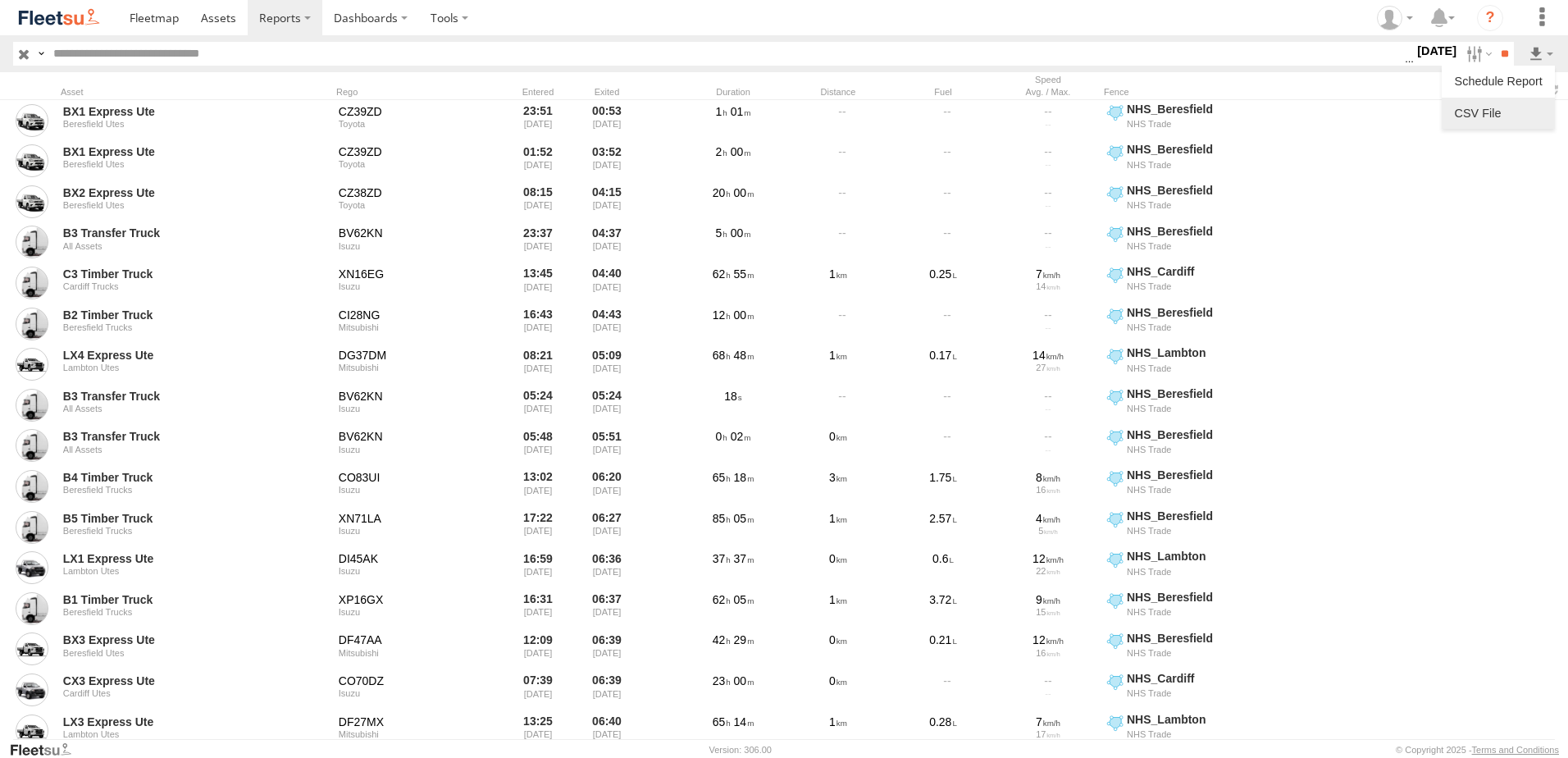
click at [1465, 113] on link at bounding box center [1498, 113] width 100 height 25
click at [1420, 49] on label "18 Aug 25" at bounding box center [1436, 51] width 46 height 18
click at [0, 0] on label at bounding box center [0, 0] width 0 height 0
click at [1499, 53] on input "**" at bounding box center [1504, 53] width 19 height 24
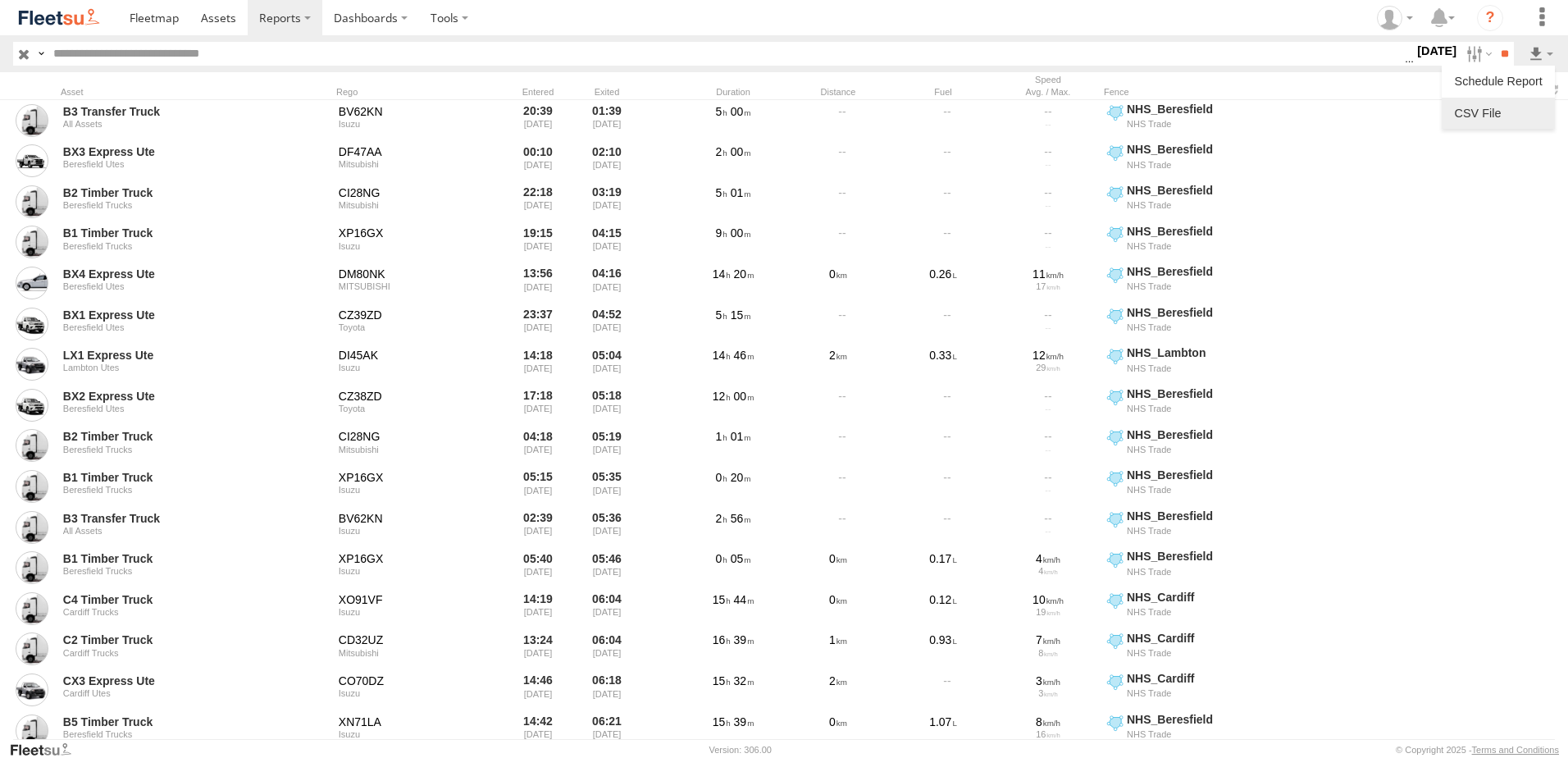
click at [1470, 112] on link at bounding box center [1498, 113] width 100 height 25
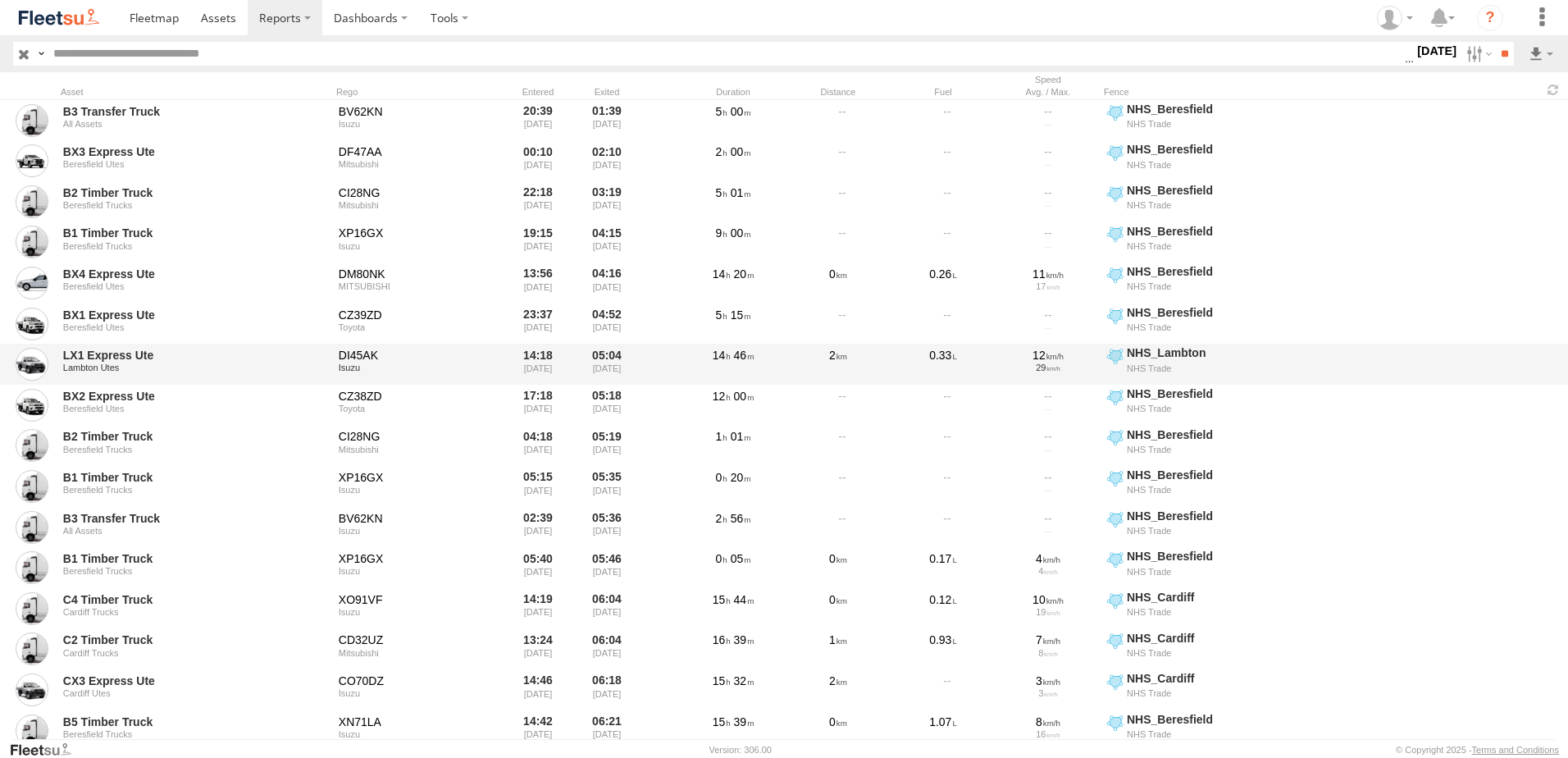
click at [1415, 379] on div "LX1 Express Ute Lambton Utes DI45AK Isuzu 14:18 18/08/2025 05:04 19/08/2025 14 …" at bounding box center [784, 364] width 1568 height 41
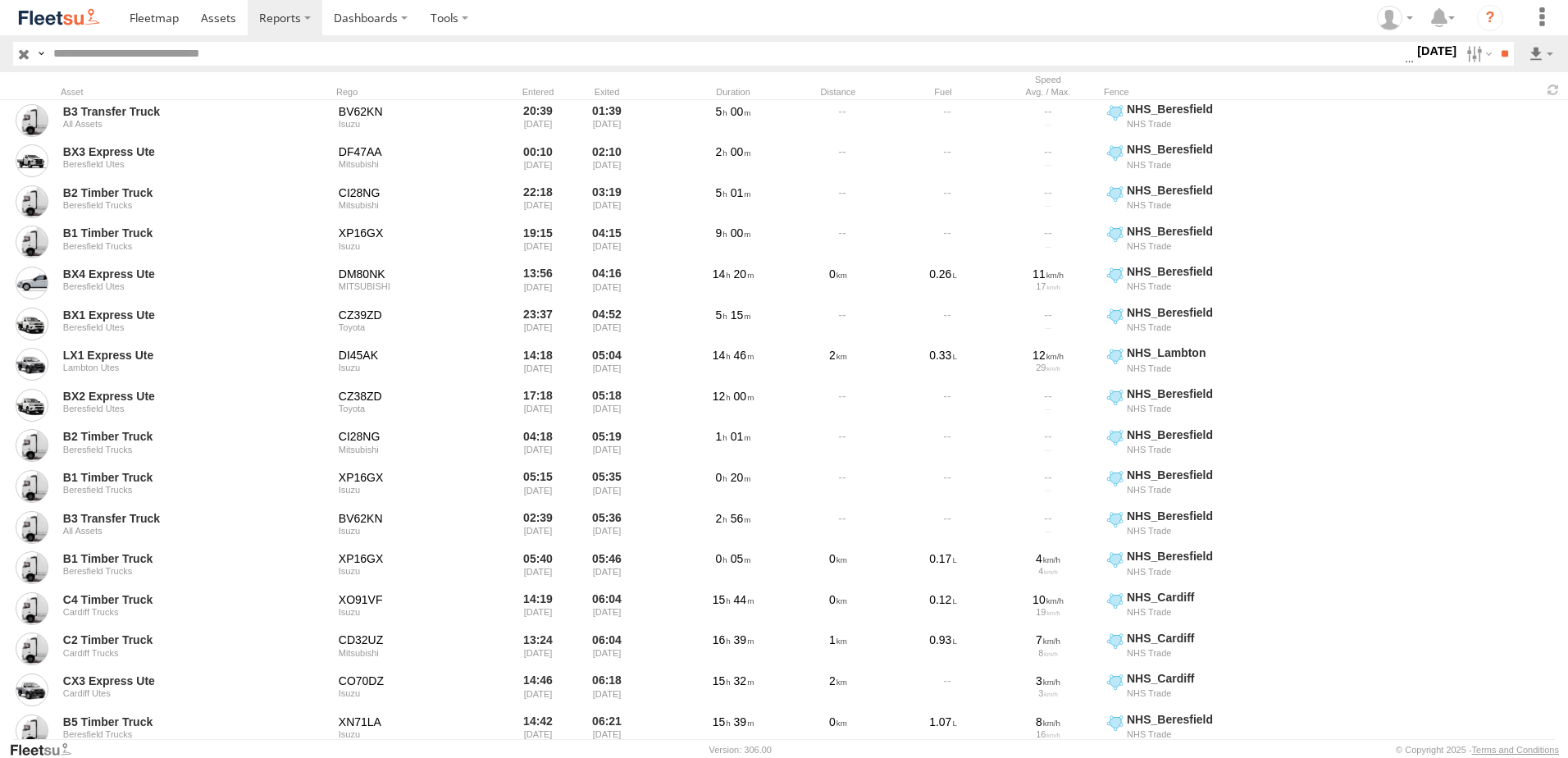
click at [1419, 50] on label "19 Aug 25" at bounding box center [1436, 51] width 46 height 18
click at [0, 0] on label at bounding box center [0, 0] width 0 height 0
click at [1499, 51] on input "**" at bounding box center [1504, 53] width 19 height 24
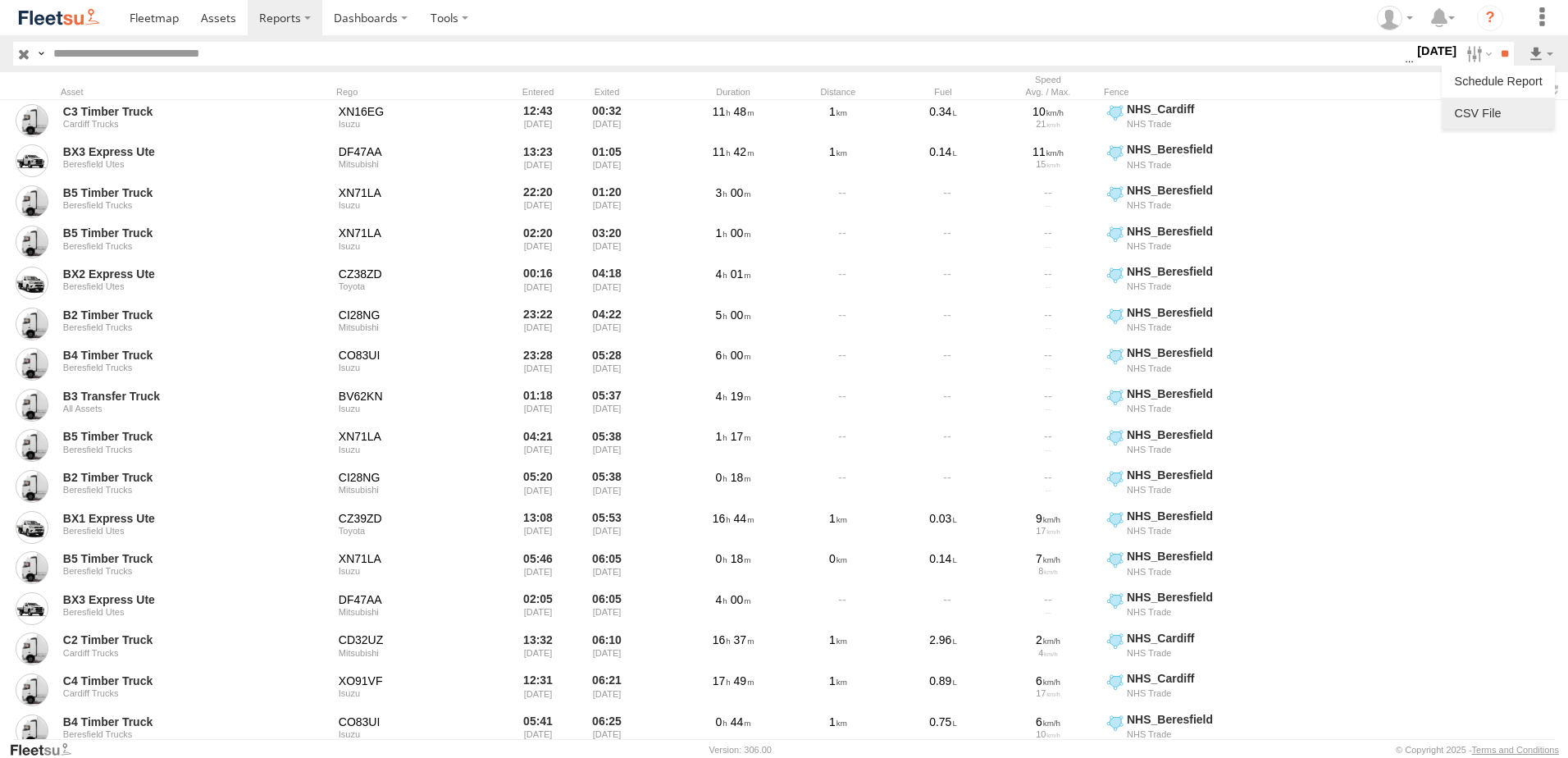
click at [1475, 113] on link at bounding box center [1498, 113] width 100 height 25
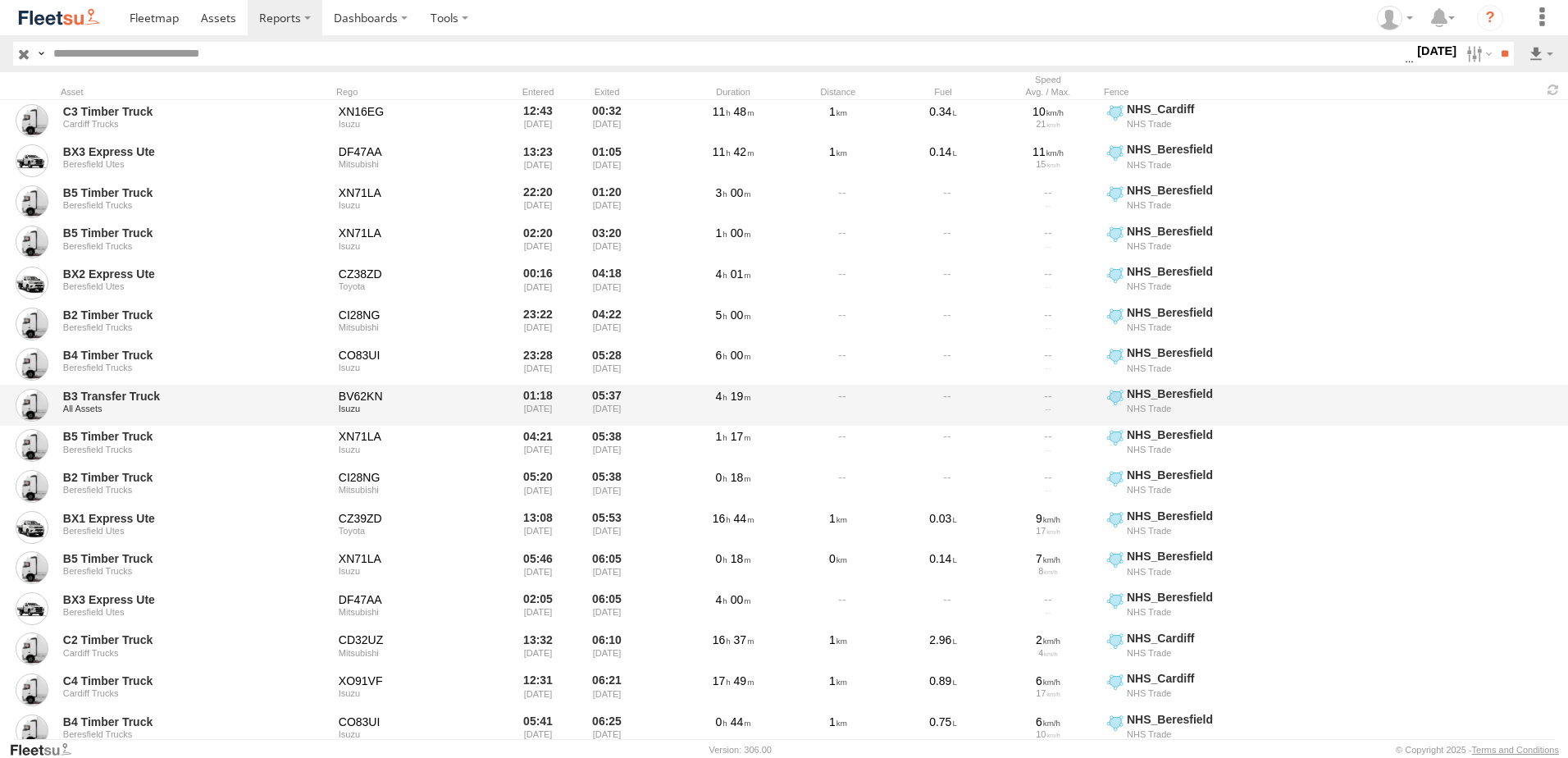
drag, startPoint x: 1401, startPoint y: 426, endPoint x: 1402, endPoint y: 406, distance: 20.0
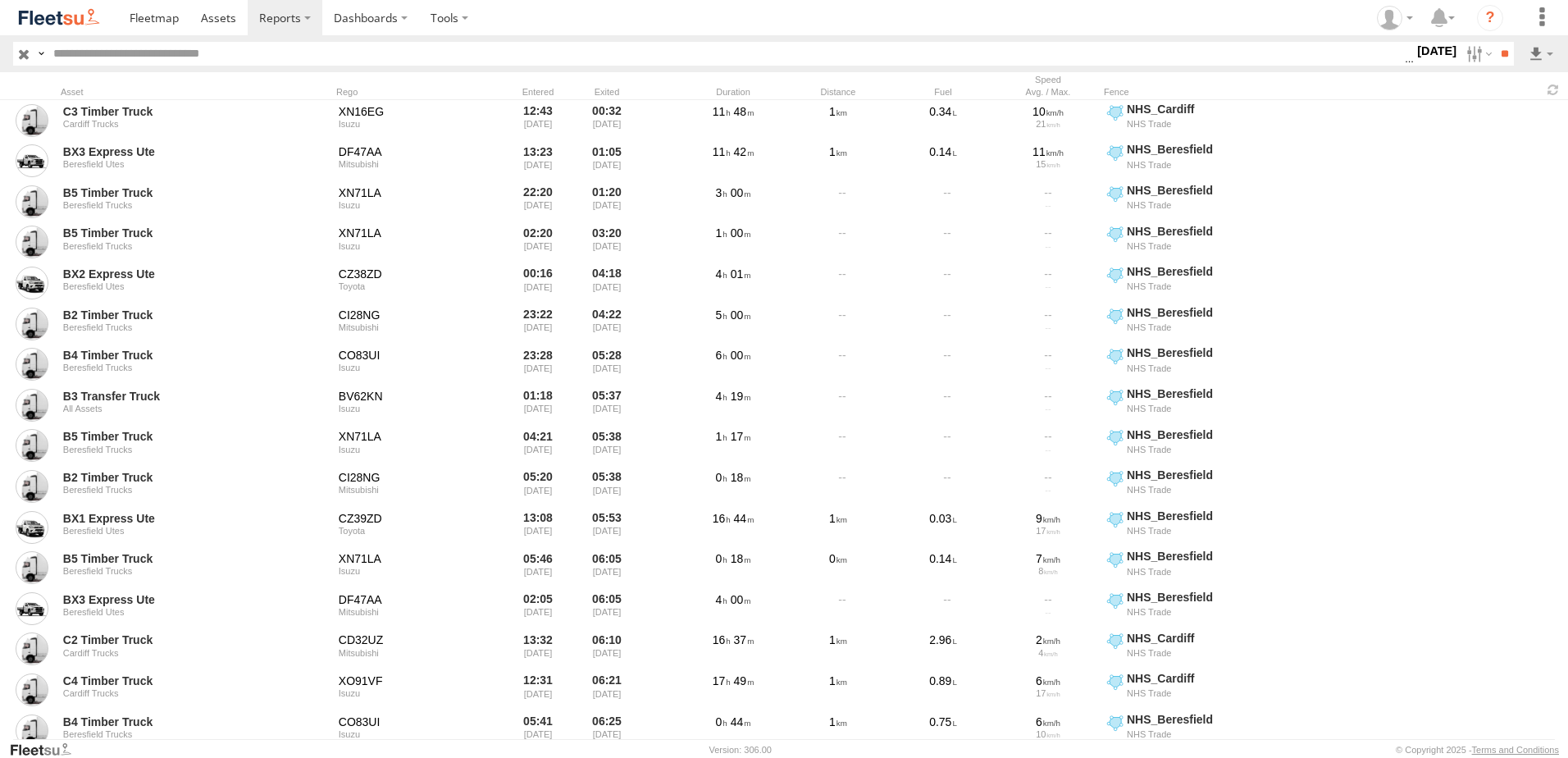
click at [1427, 47] on label "20 Aug 25" at bounding box center [1436, 51] width 46 height 18
click at [0, 0] on label at bounding box center [0, 0] width 0 height 0
click at [1499, 51] on input "**" at bounding box center [1504, 53] width 19 height 24
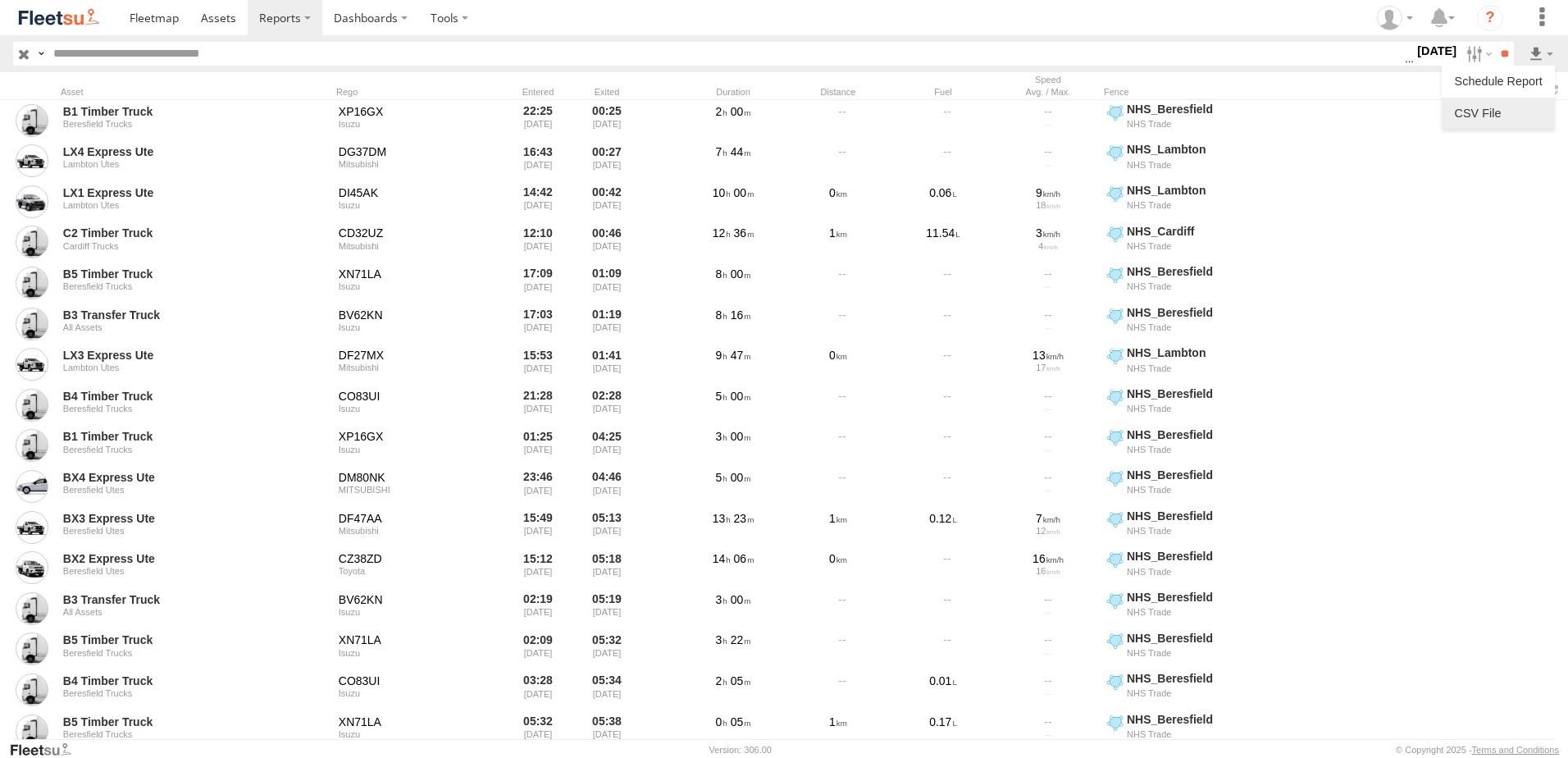
click at [1472, 115] on link at bounding box center [1498, 113] width 100 height 25
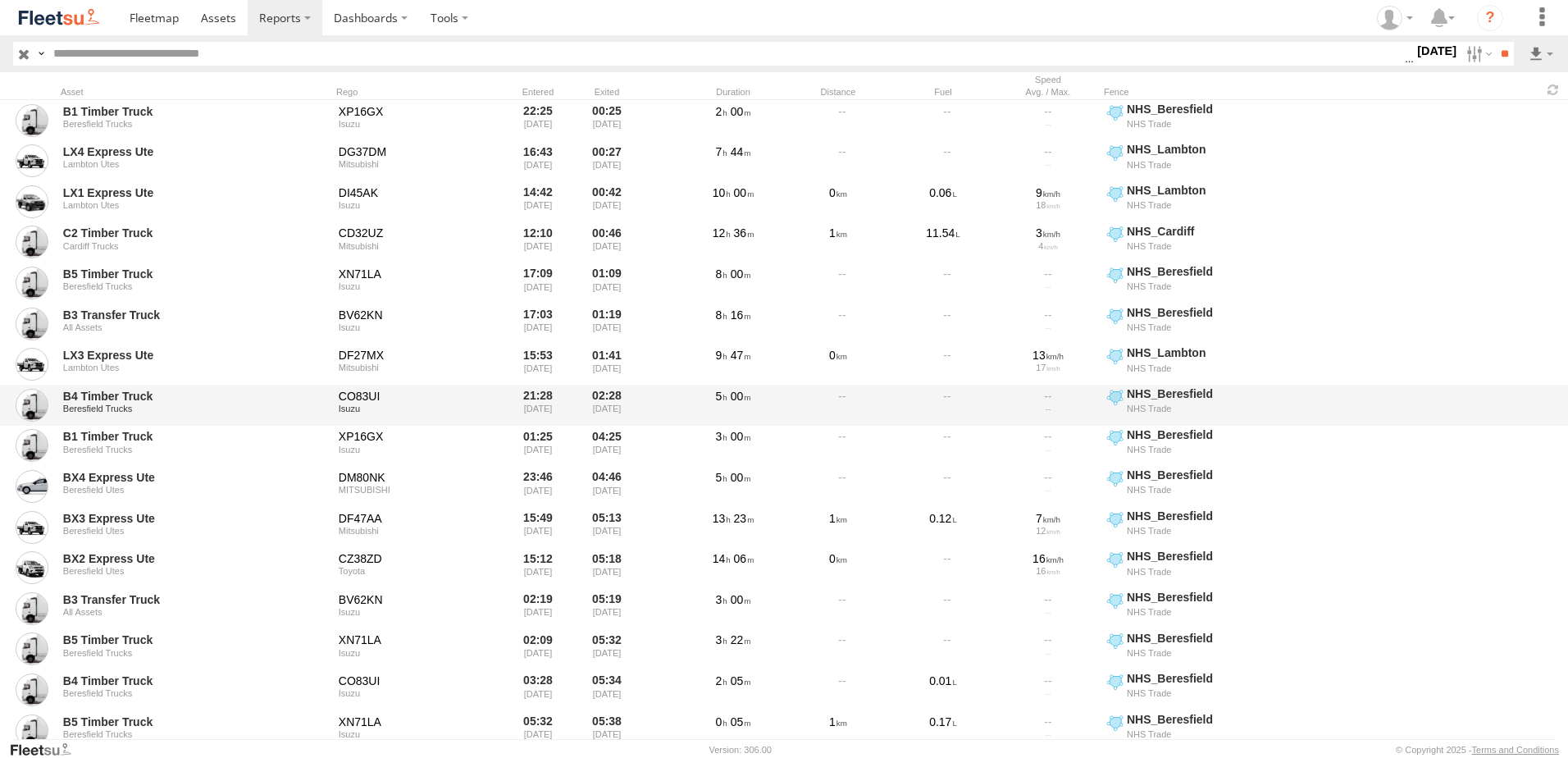
click at [1466, 424] on div "B4 Timber Truck Beresfield Trucks CO83UI Isuzu 21:28 20/08/2025 02:28 21/08/202…" at bounding box center [784, 404] width 1568 height 41
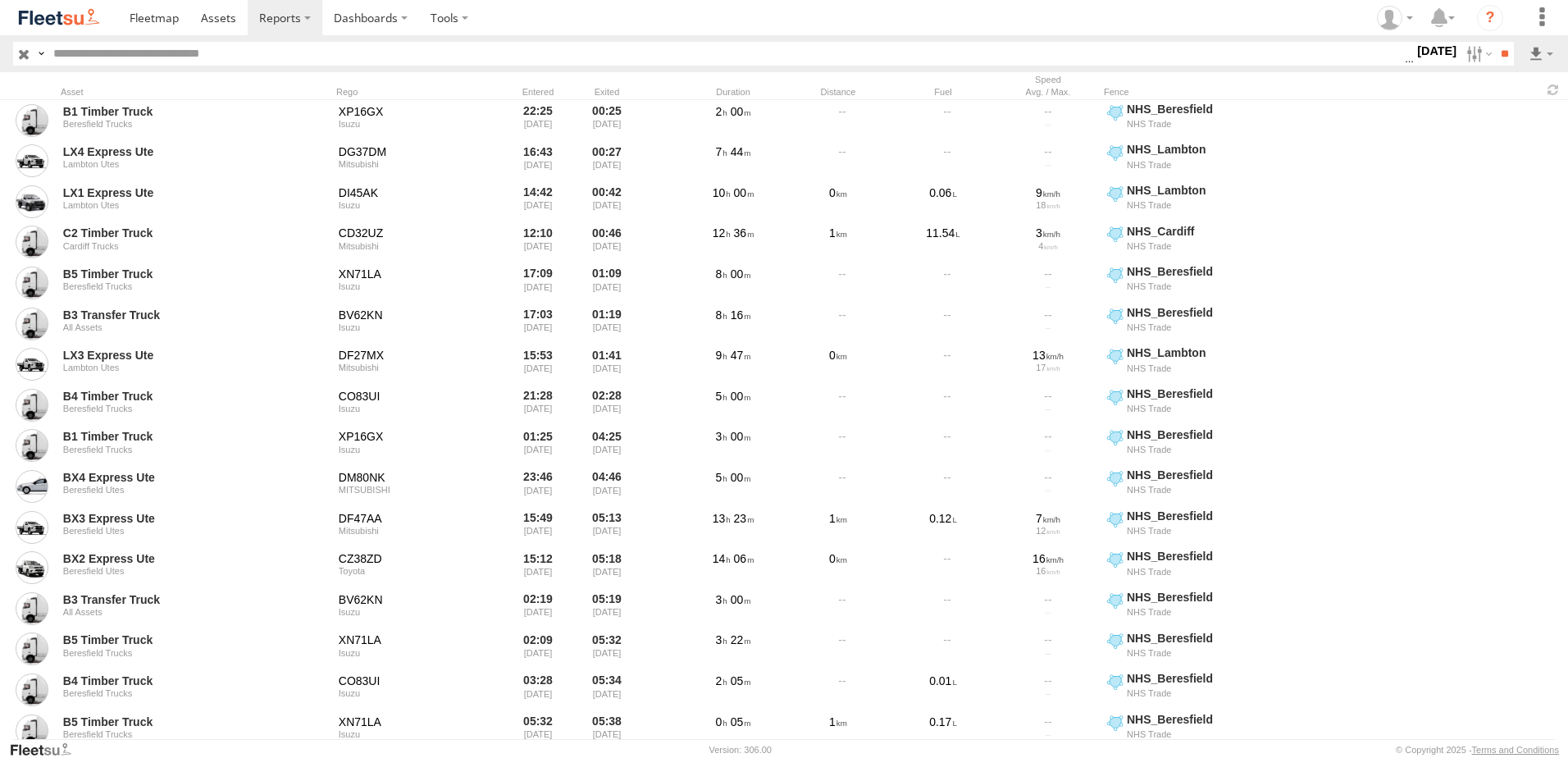
click at [1414, 51] on label "21 Aug 25" at bounding box center [1436, 51] width 46 height 18
click at [0, 0] on label at bounding box center [0, 0] width 0 height 0
click at [1505, 50] on input "**" at bounding box center [1504, 53] width 19 height 24
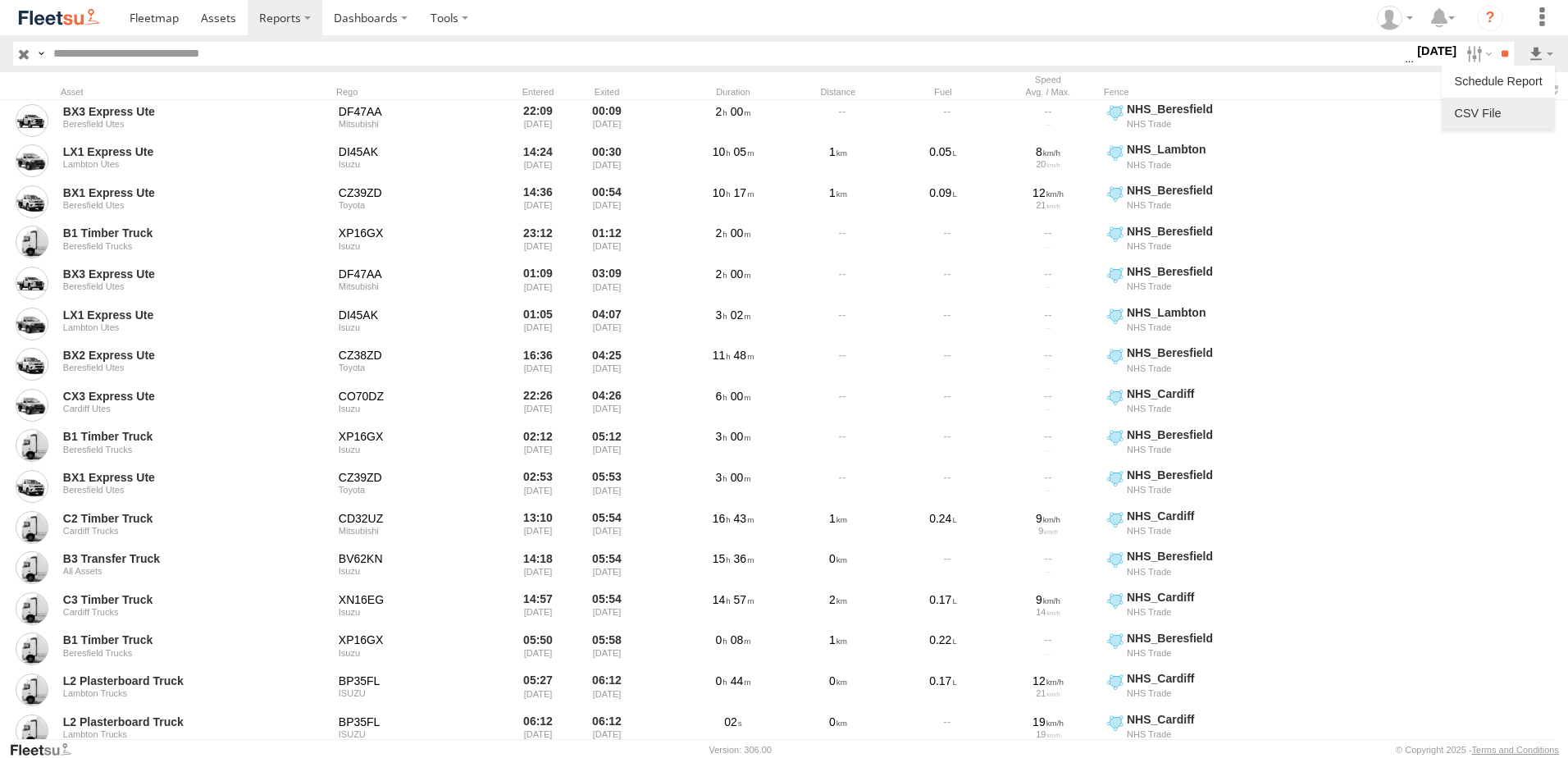
click at [1486, 113] on link at bounding box center [1498, 113] width 100 height 25
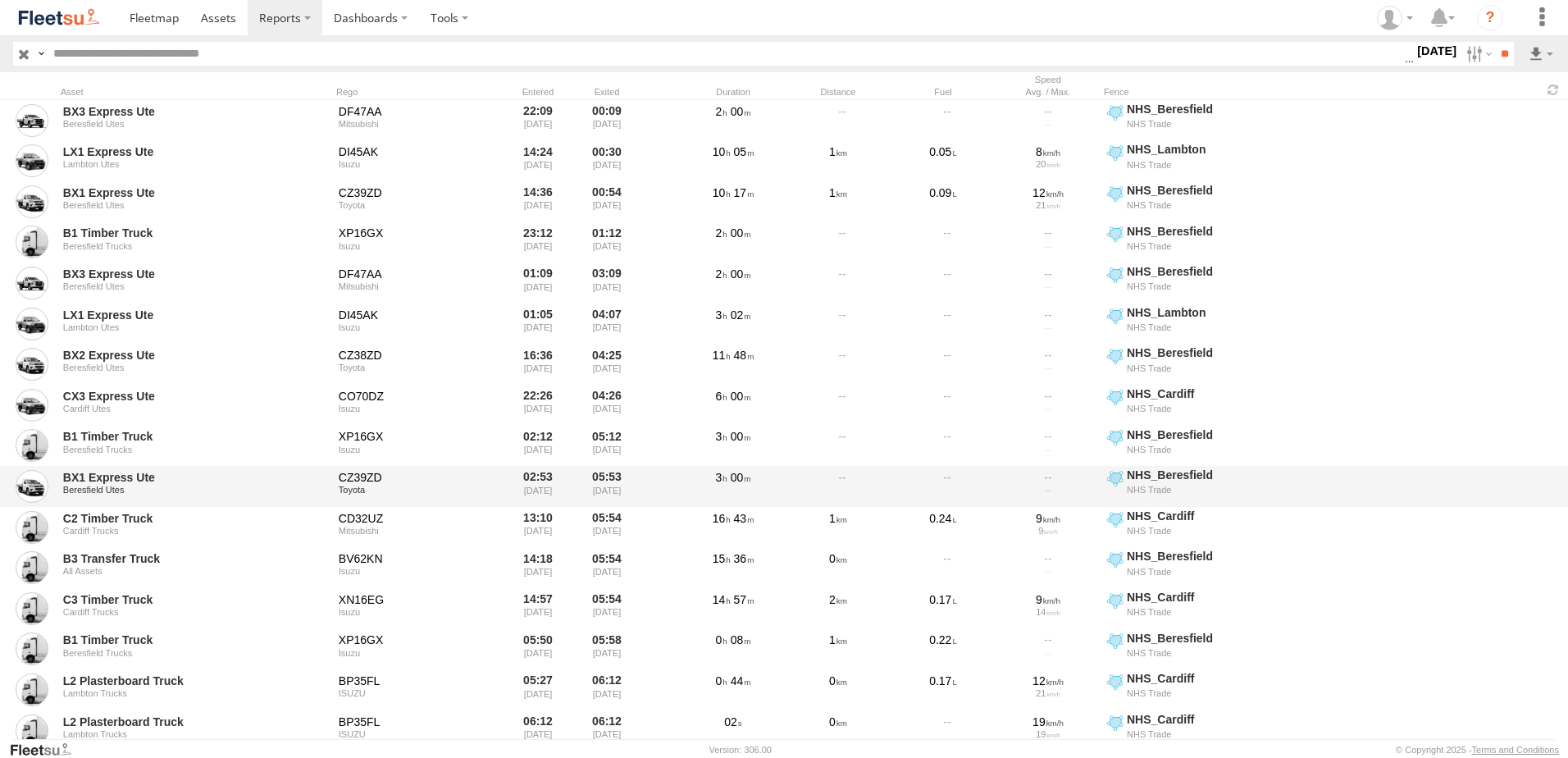
click at [1468, 501] on div "BX1 Express Ute Beresfield Utes CZ39ZD Toyota 02:53 22/08/2025 05:53 22/08/2025…" at bounding box center [784, 486] width 1568 height 41
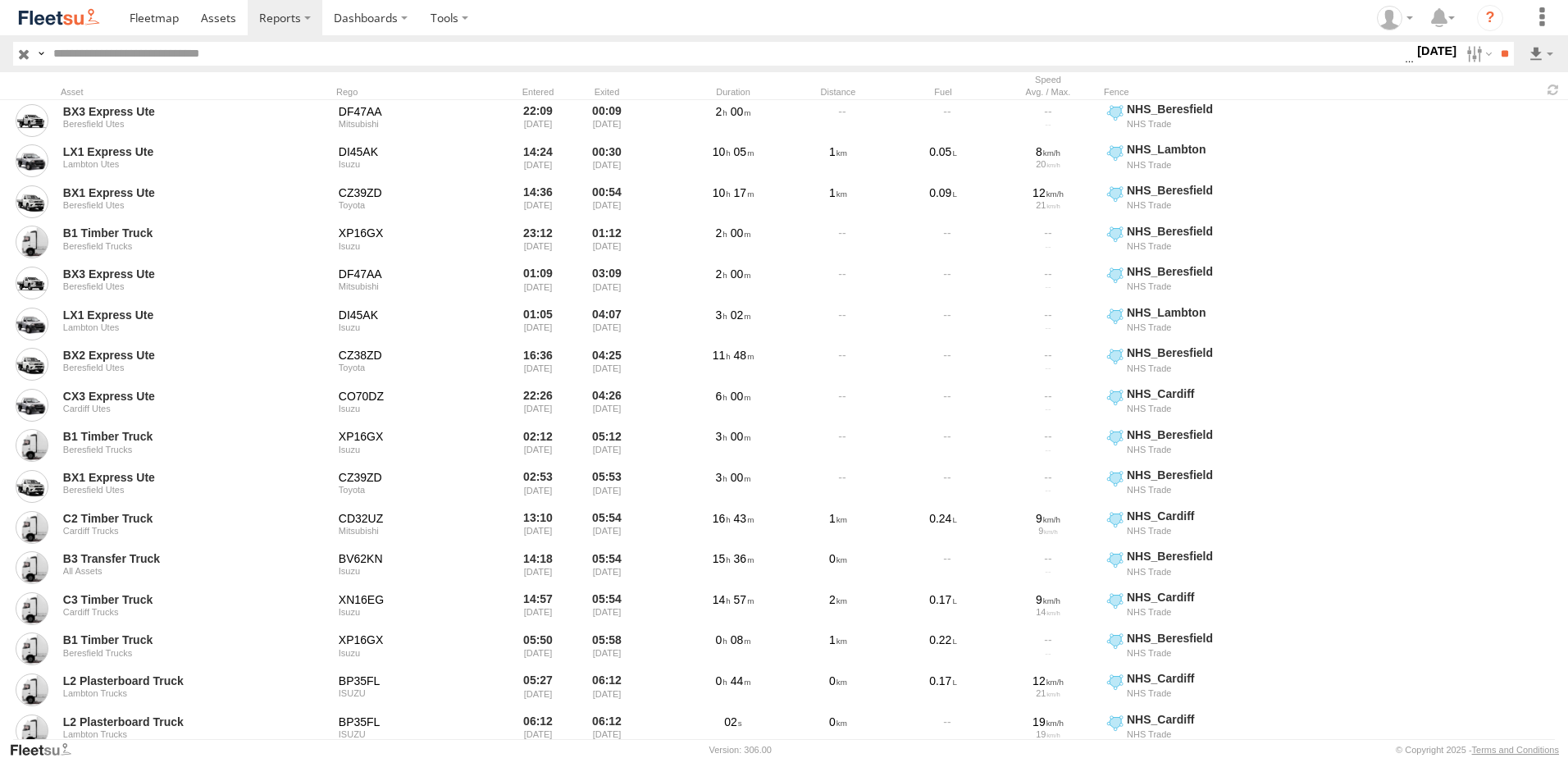
click at [1415, 48] on label "22 Aug 25" at bounding box center [1436, 51] width 46 height 18
click at [0, 0] on label at bounding box center [0, 0] width 0 height 0
click at [1498, 53] on input "**" at bounding box center [1504, 53] width 19 height 24
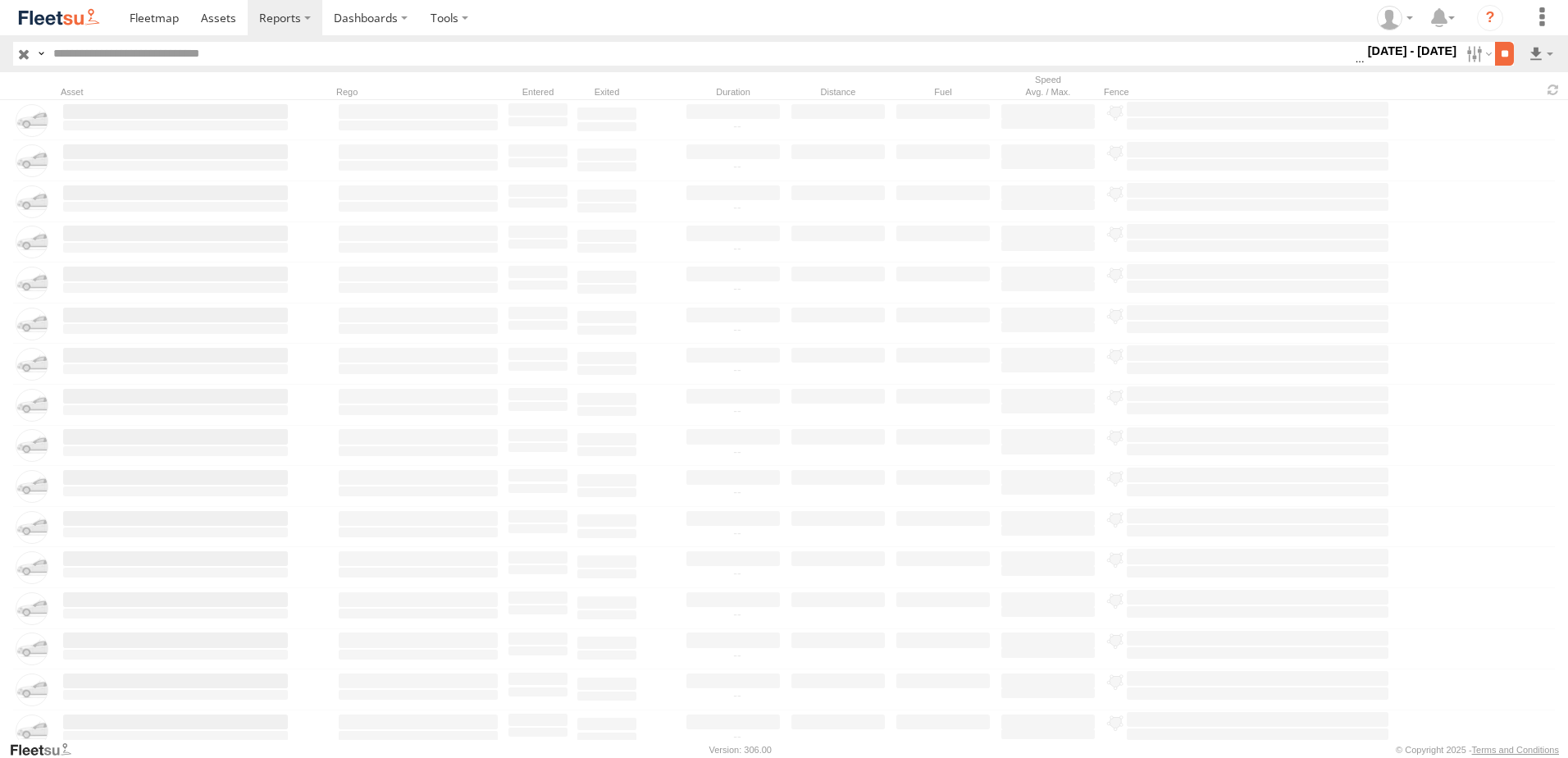
click at [1500, 51] on input "**" at bounding box center [1504, 53] width 19 height 24
click at [1428, 47] on label "[DATE] - [DATE]" at bounding box center [1412, 51] width 96 height 18
click at [0, 0] on label at bounding box center [0, 0] width 0 height 0
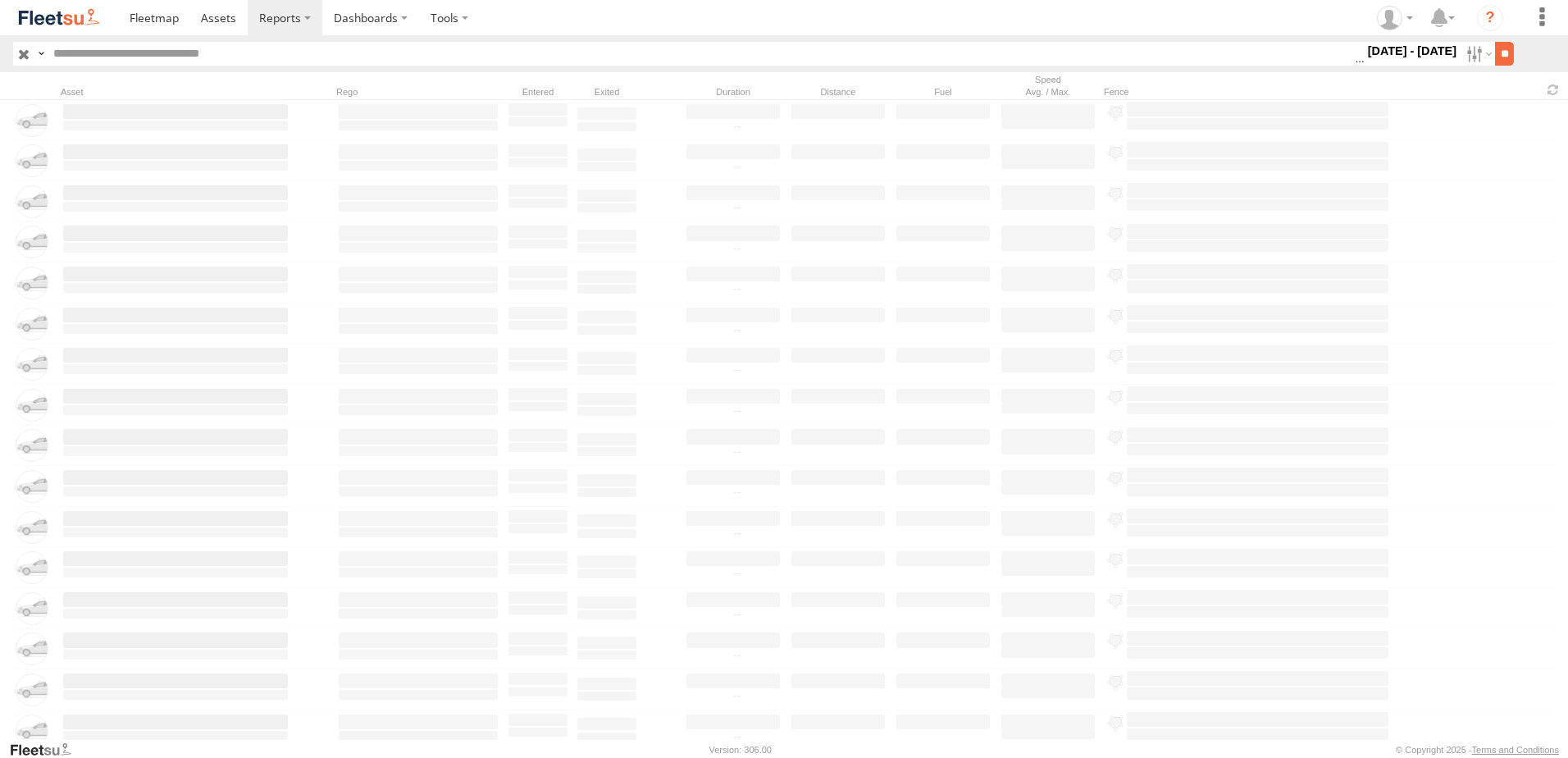
click at [1505, 50] on input "**" at bounding box center [1504, 53] width 19 height 24
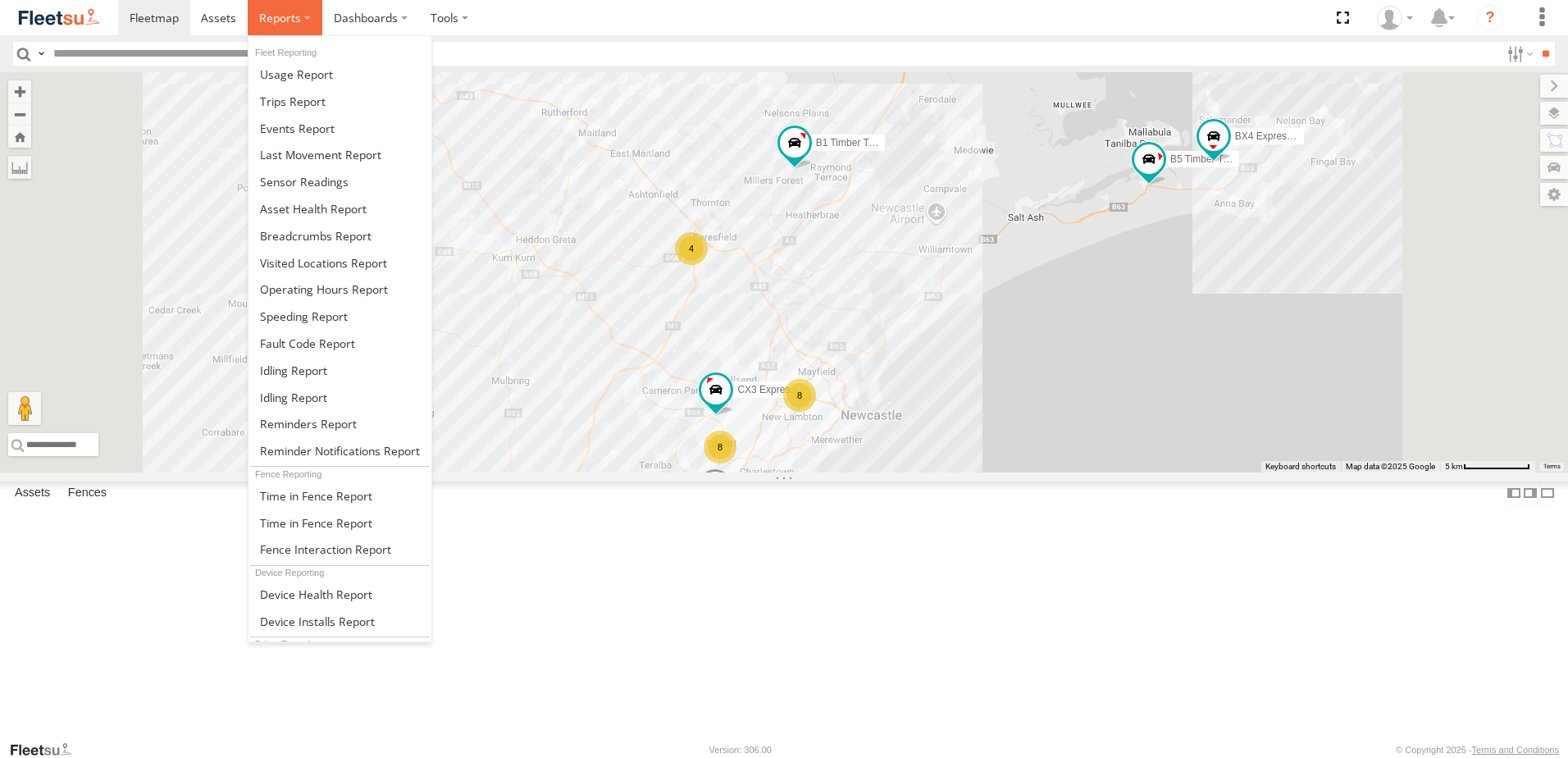
click at [283, 16] on span at bounding box center [280, 18] width 42 height 16
click at [298, 520] on span at bounding box center [316, 523] width 113 height 16
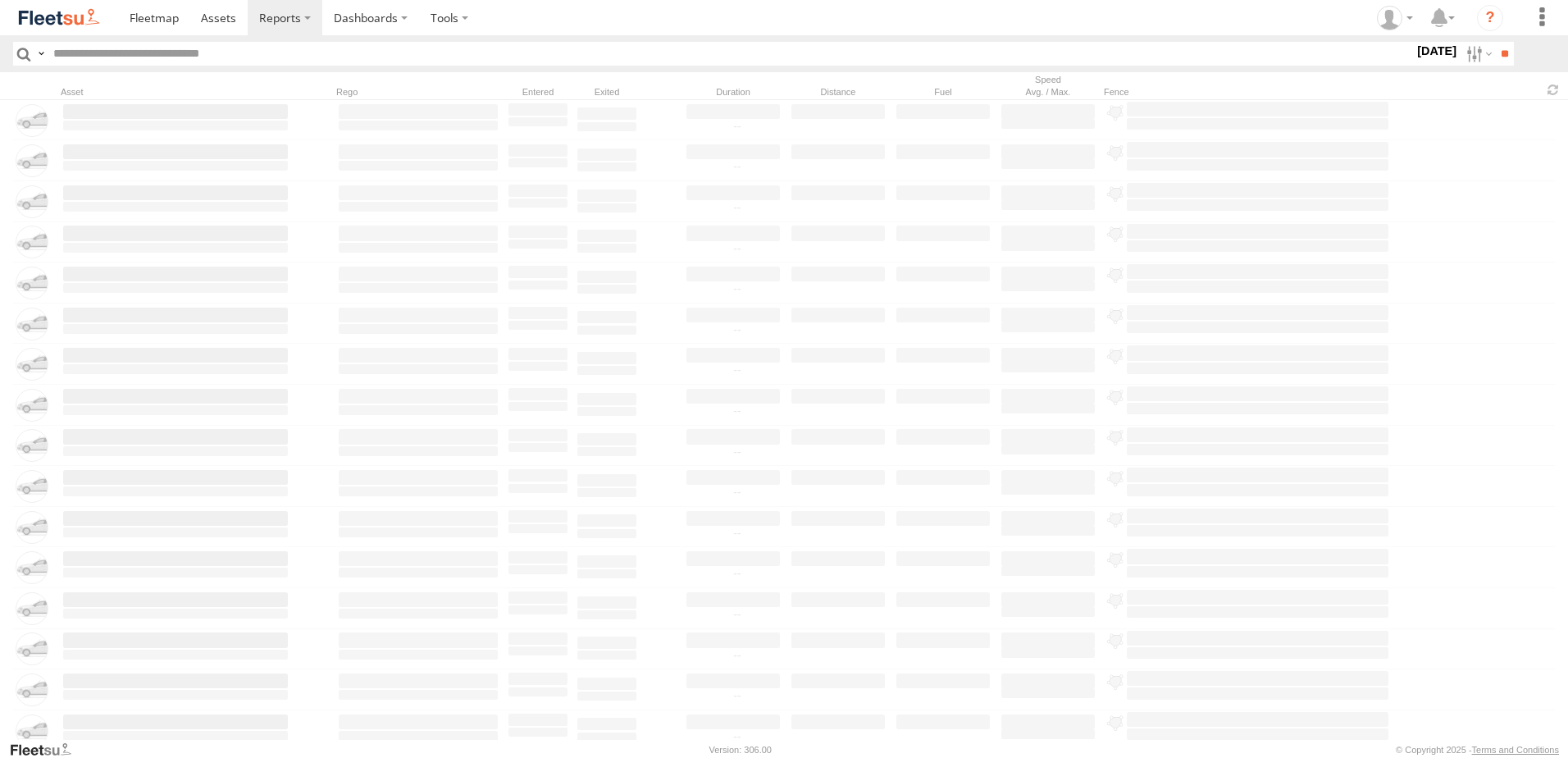
click at [1418, 50] on label "25 Aug 25" at bounding box center [1436, 51] width 46 height 18
click at [0, 0] on label at bounding box center [0, 0] width 0 height 0
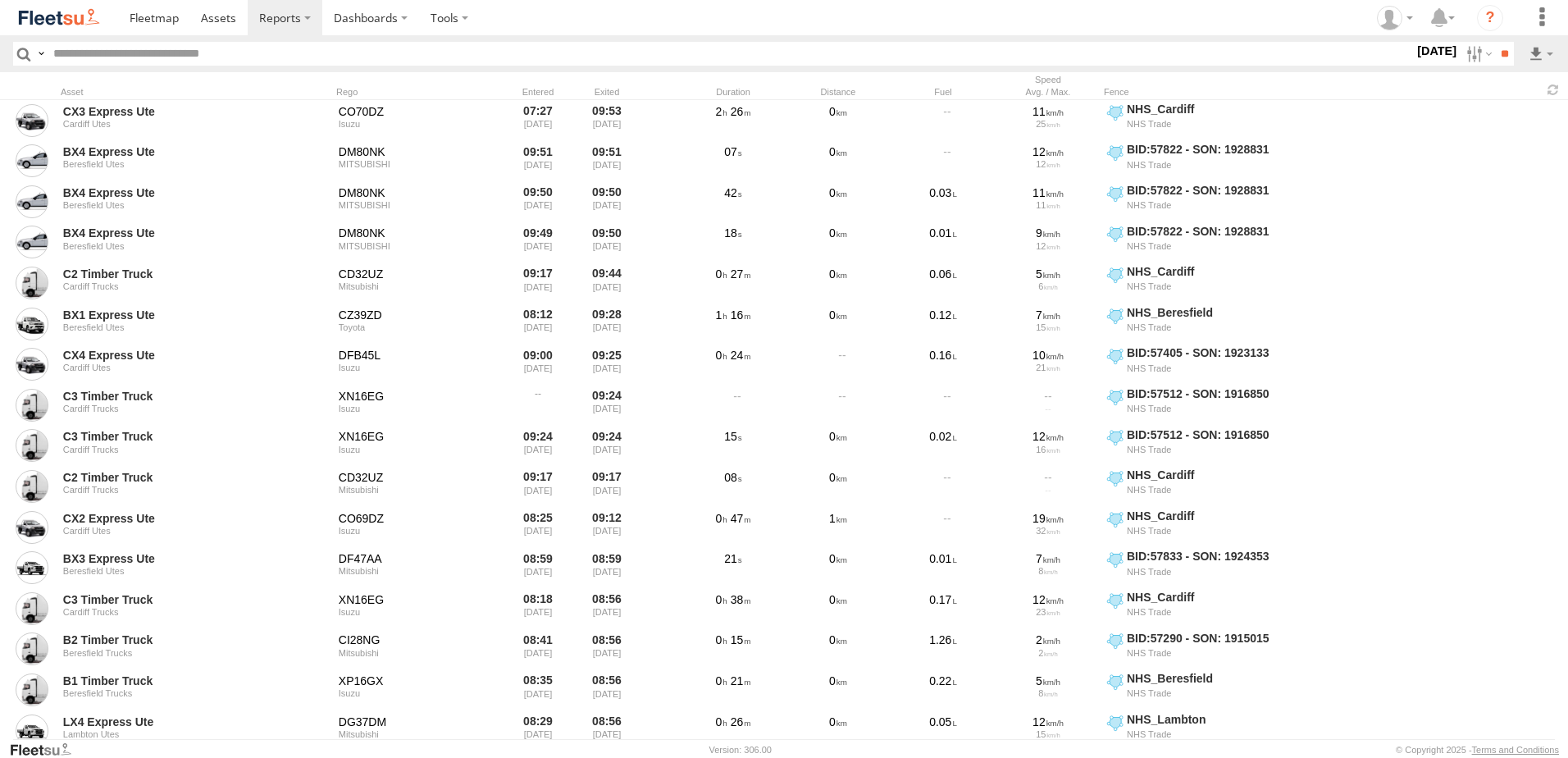
click at [0, 0] on label at bounding box center [0, 0] width 0 height 0
drag, startPoint x: 1115, startPoint y: 537, endPoint x: 1117, endPoint y: 547, distance: 10.2
click at [1365, 43] on div "NHS_Beresfield" at bounding box center [1365, 43] width 0 height 0
drag, startPoint x: 1119, startPoint y: 545, endPoint x: 1120, endPoint y: 560, distance: 15.0
click at [0, 0] on span "NHS_Beresfield" at bounding box center [0, 0] width 0 height 0
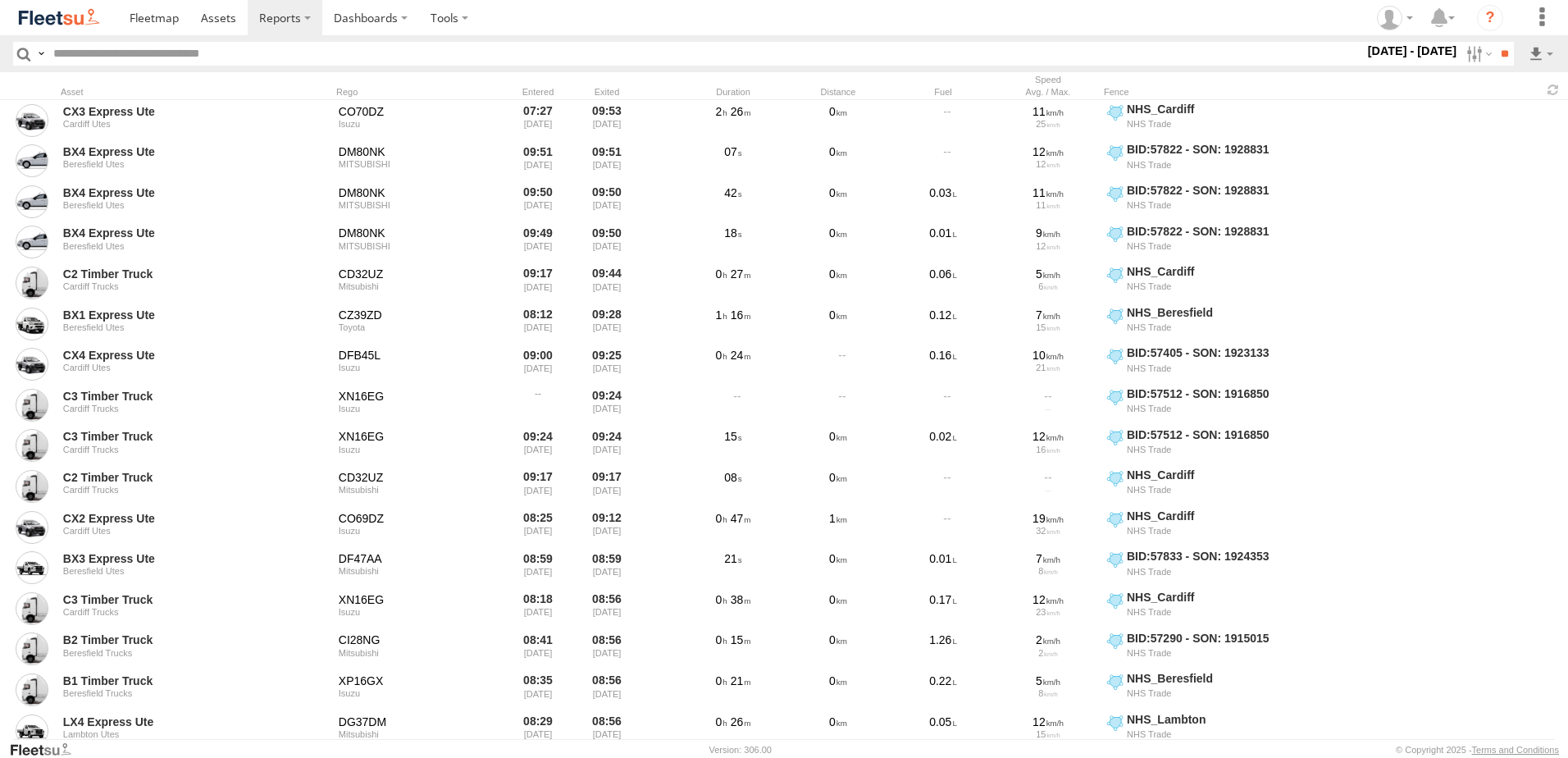
click at [0, 0] on span "NHS_Cardiff" at bounding box center [0, 0] width 0 height 0
click at [0, 0] on span "NHS_Lambton" at bounding box center [0, 0] width 0 height 0
click at [1499, 53] on input "**" at bounding box center [1504, 53] width 19 height 24
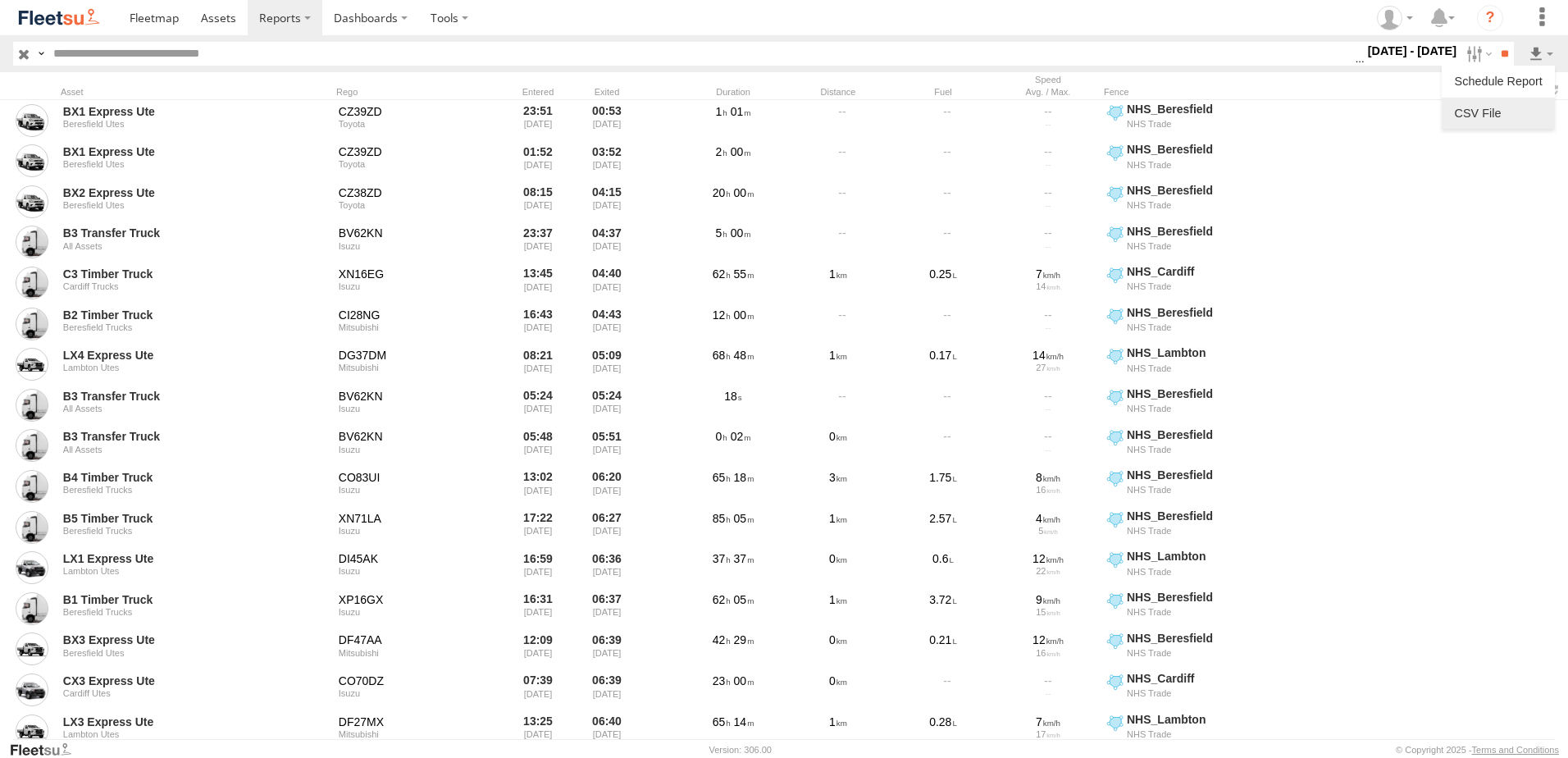
click at [1468, 111] on link at bounding box center [1498, 113] width 100 height 25
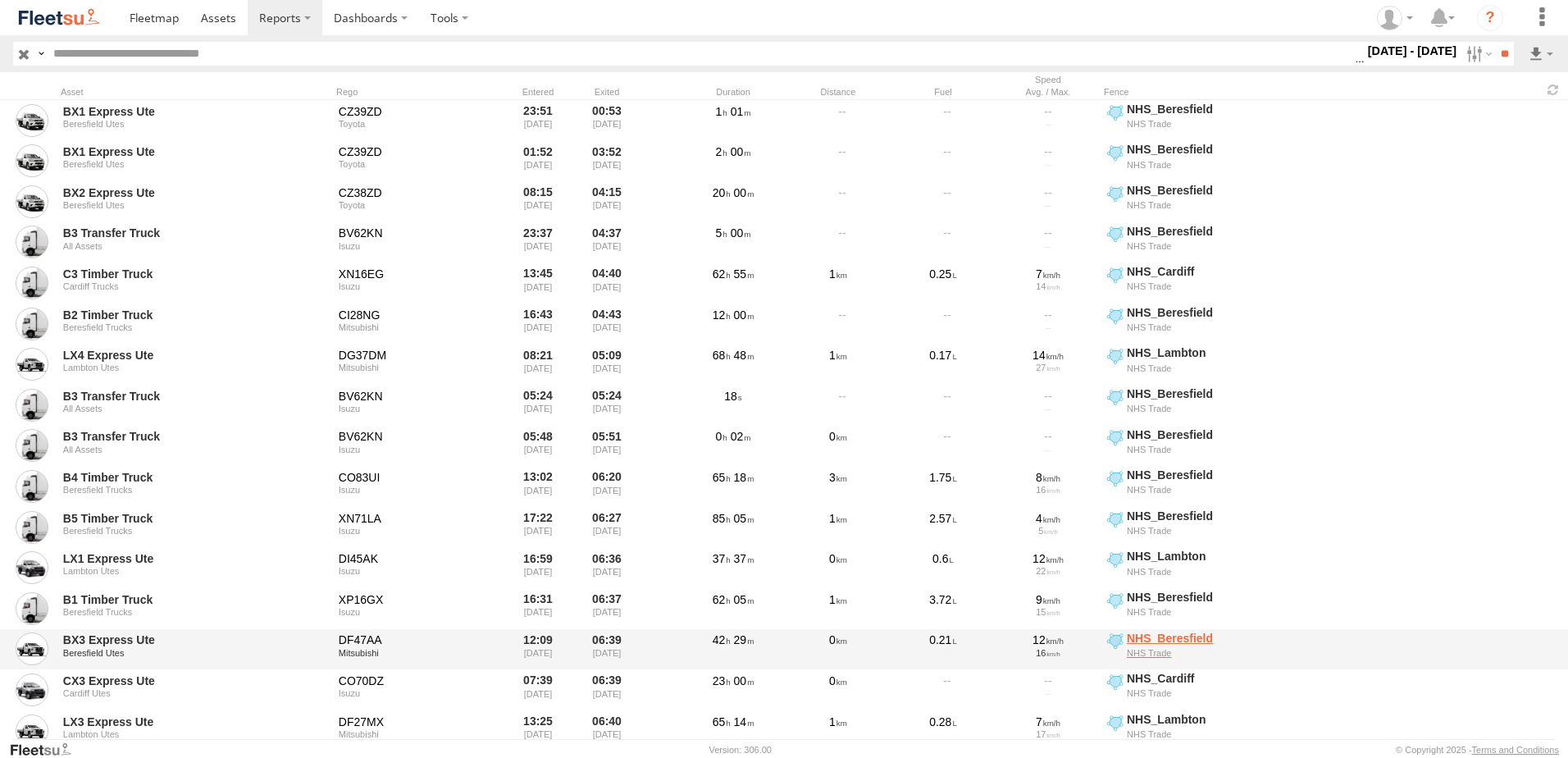
click at [1380, 640] on span "NHS_Beresfield" at bounding box center [1258, 639] width 262 height 15
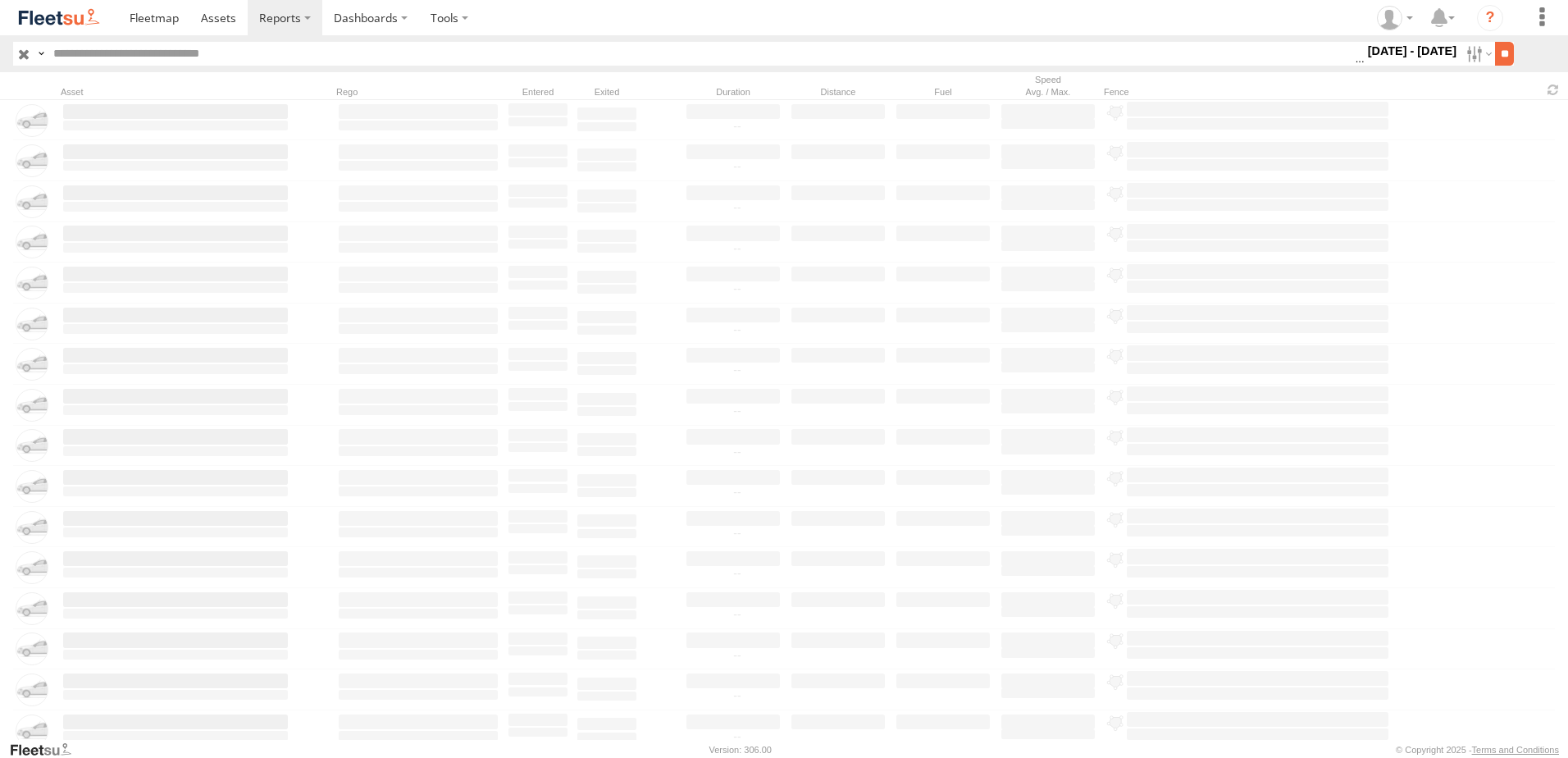
click at [1504, 53] on input "**" at bounding box center [1504, 53] width 19 height 24
